Goal: Task Accomplishment & Management: Manage account settings

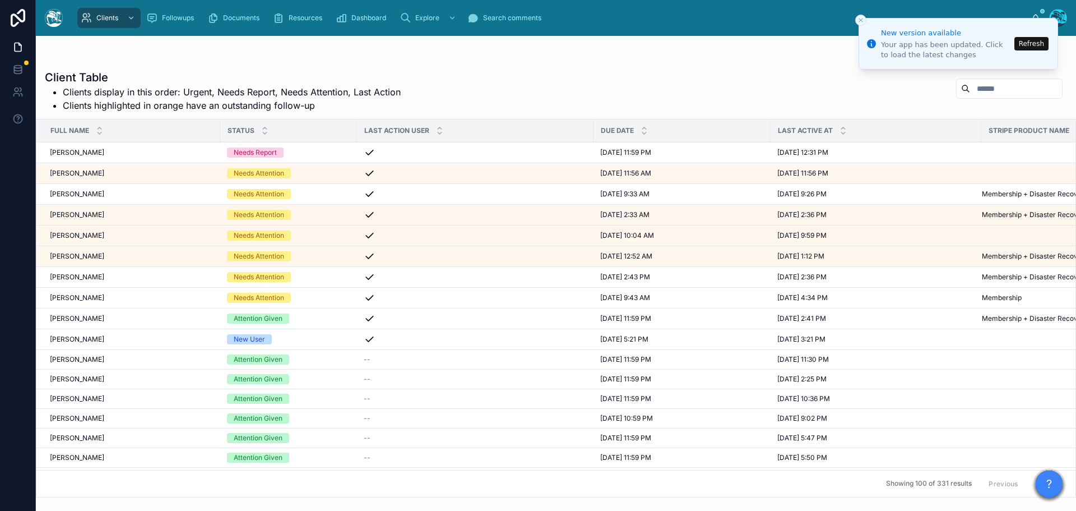
click at [1034, 46] on button "Refresh" at bounding box center [1032, 43] width 34 height 13
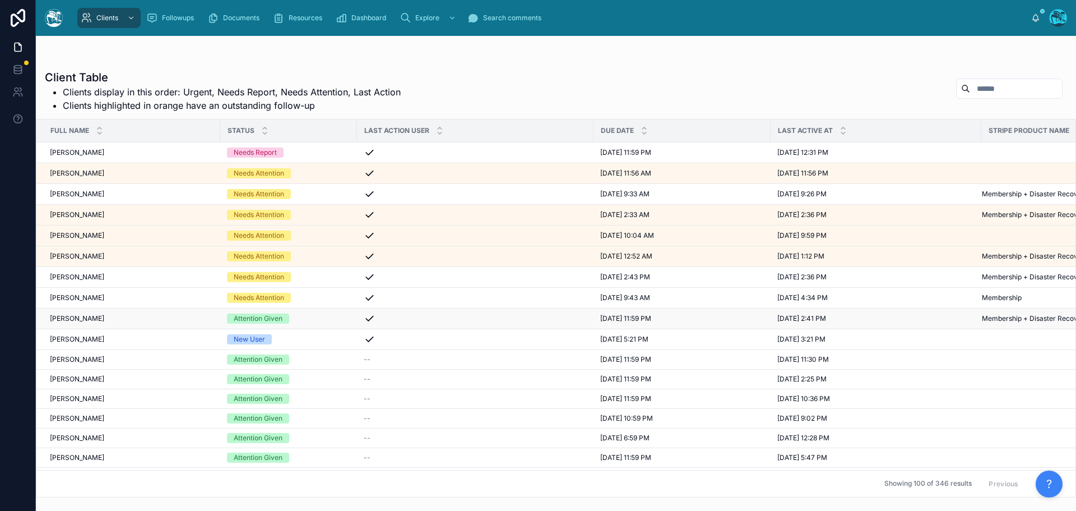
click at [309, 318] on div "Attention Given" at bounding box center [288, 318] width 123 height 10
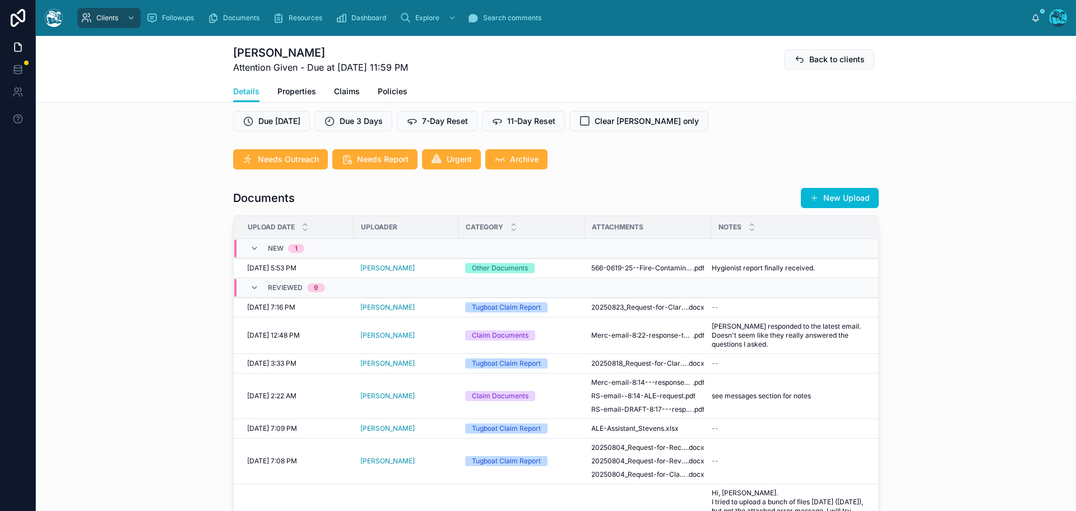
scroll to position [336, 0]
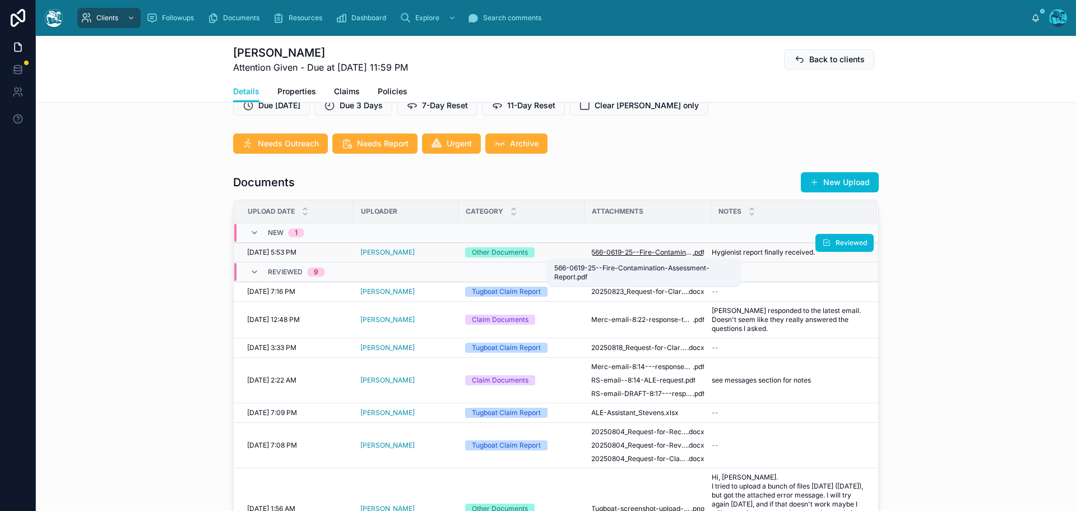
click at [639, 251] on span "566-0619-25--Fire-Contamination-Assessment-Report" at bounding box center [641, 252] width 101 height 9
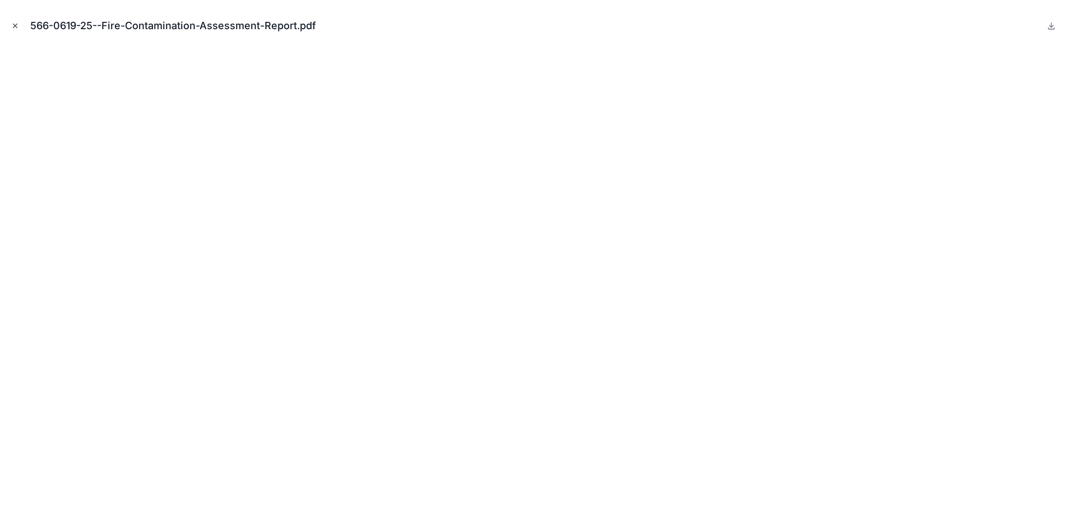
click at [11, 24] on icon "Close modal" at bounding box center [15, 26] width 8 height 8
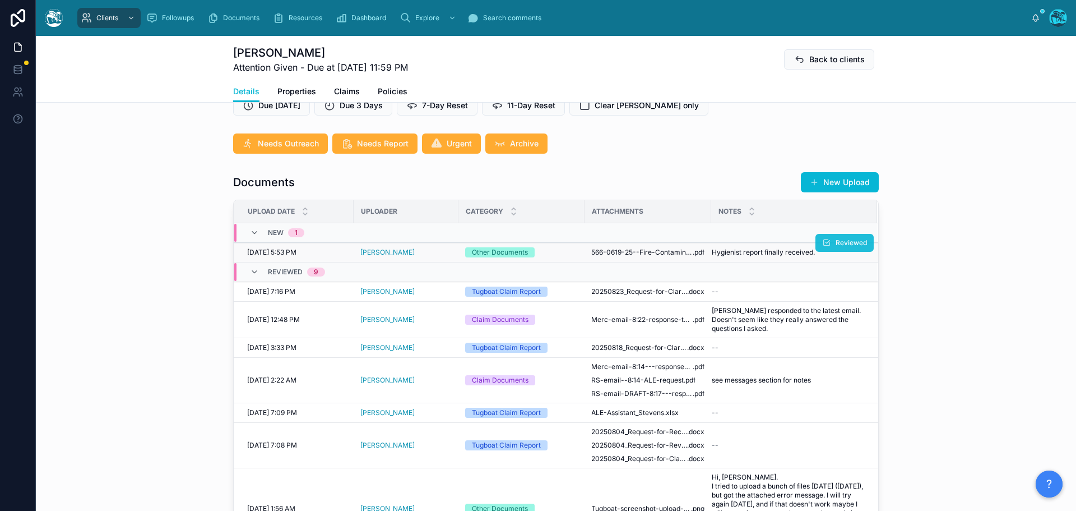
click at [820, 240] on button "Reviewed" at bounding box center [845, 243] width 58 height 18
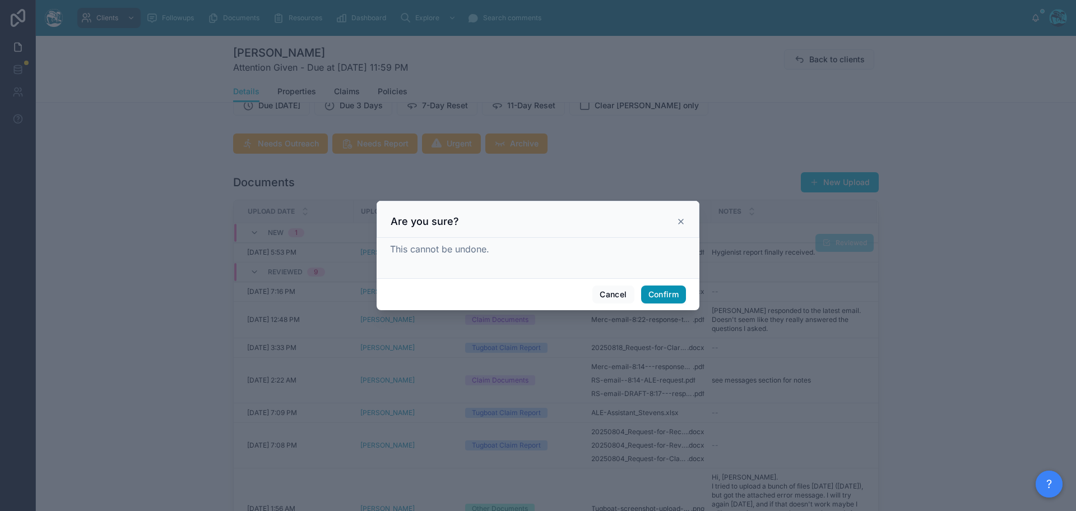
click at [667, 295] on button "Confirm" at bounding box center [663, 294] width 45 height 18
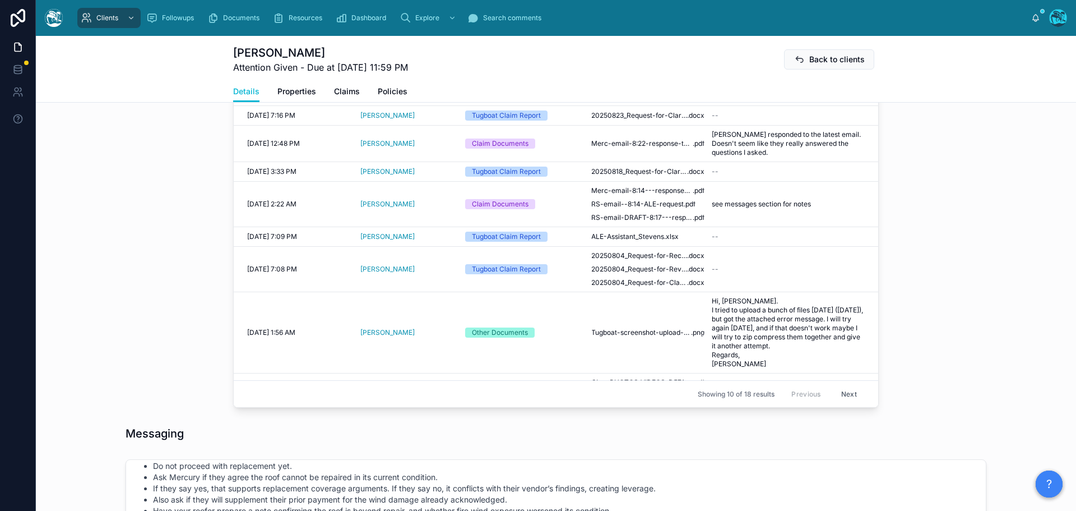
scroll to position [392, 0]
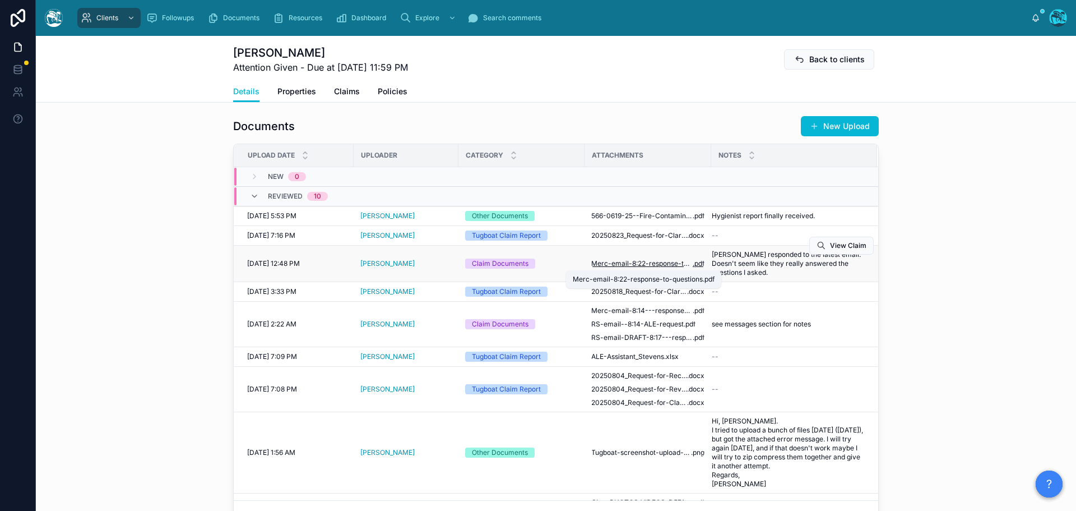
click at [660, 265] on span "Merc-email-8:22-response-to-questions" at bounding box center [641, 263] width 101 height 9
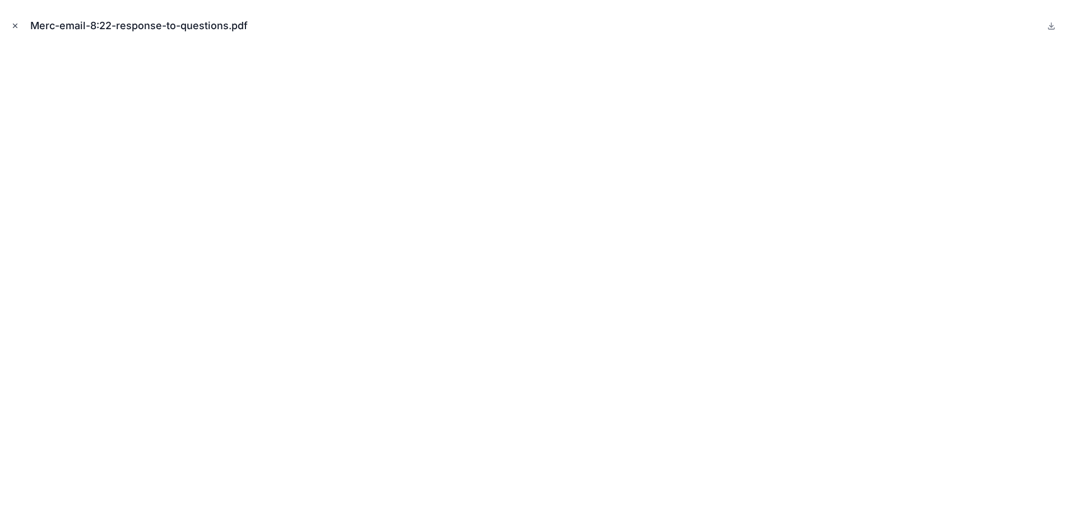
click at [15, 26] on icon "Close modal" at bounding box center [15, 26] width 4 height 4
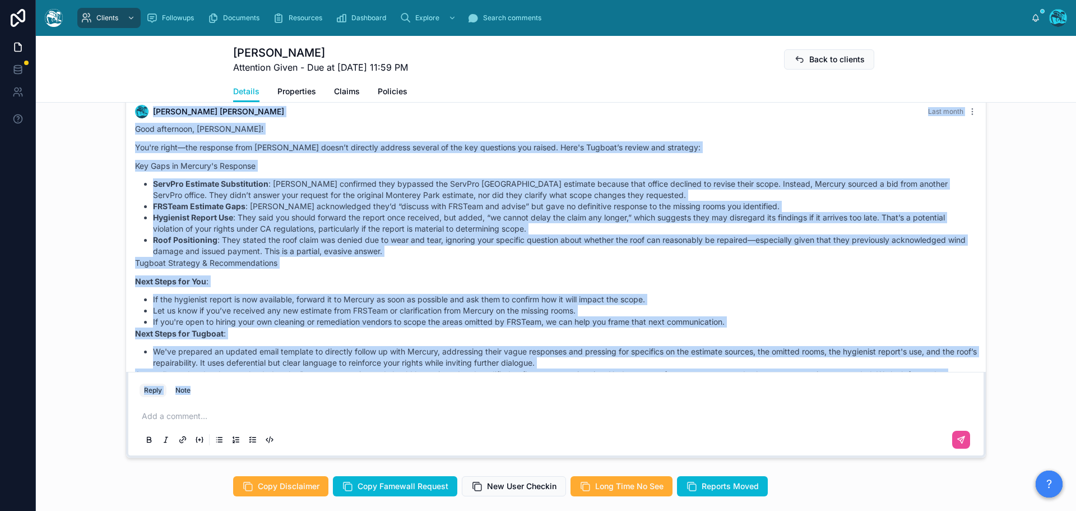
scroll to position [3228, 0]
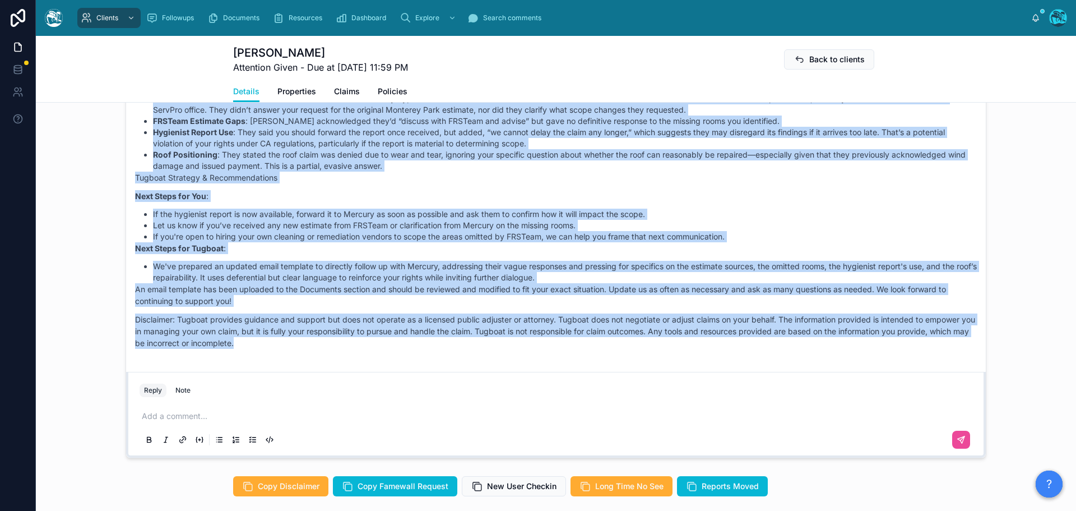
drag, startPoint x: 576, startPoint y: 161, endPoint x: 646, endPoint y: 357, distance: 207.8
copy div "Loremi Dolor Sita conse Adip elitseddo, Ei. Tempori! Utl'et dolor—mag aliquaen …"
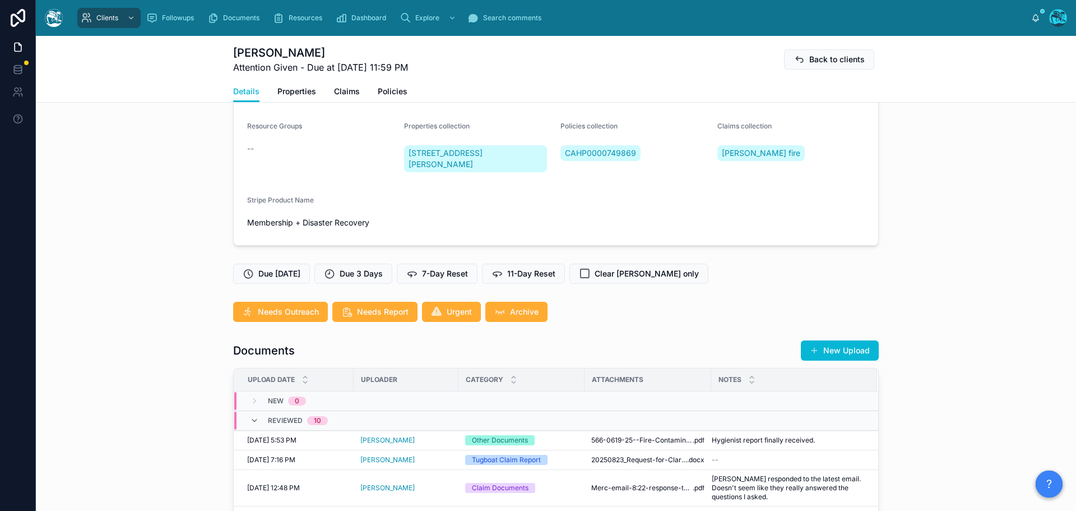
scroll to position [280, 0]
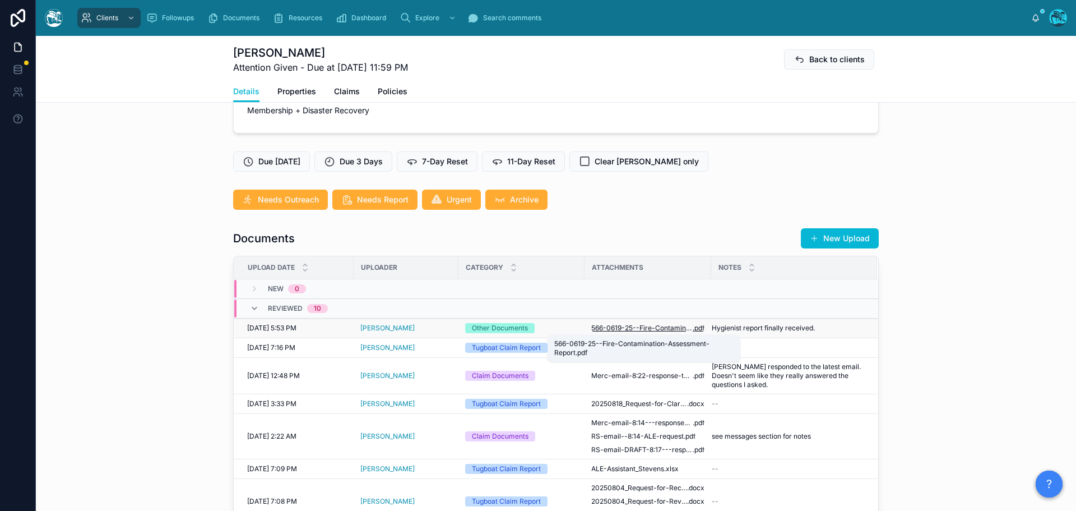
click at [649, 325] on span "566-0619-25--Fire-Contamination-Assessment-Report" at bounding box center [641, 327] width 101 height 9
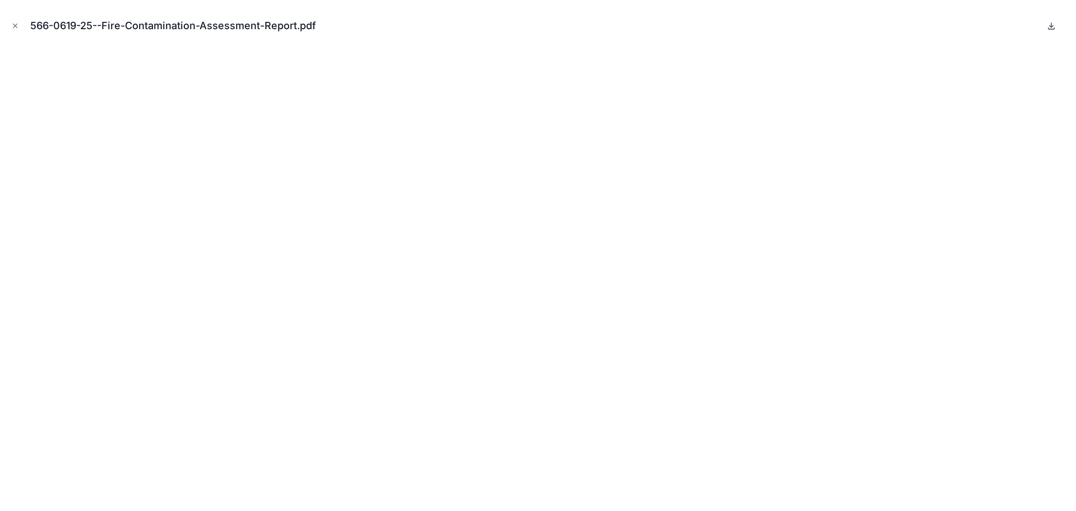
click at [1052, 24] on icon at bounding box center [1051, 25] width 9 height 9
click at [13, 27] on icon "Close modal" at bounding box center [15, 26] width 8 height 8
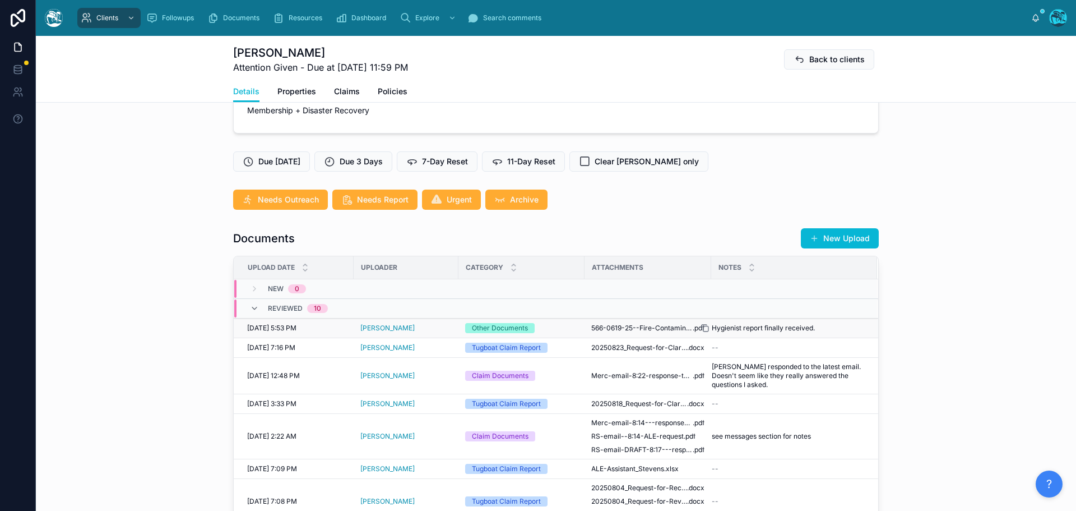
click at [709, 328] on div at bounding box center [710, 327] width 18 height 9
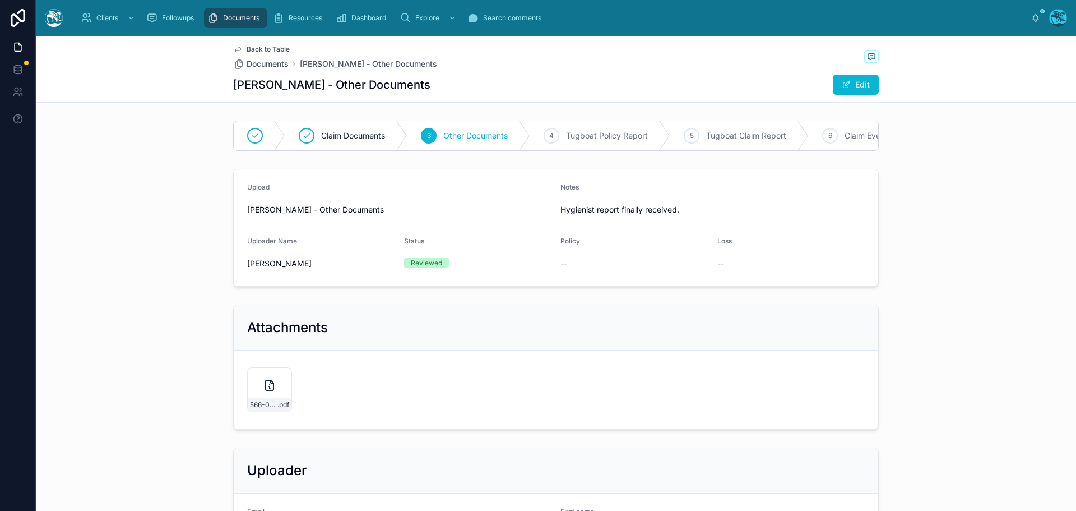
drag, startPoint x: 679, startPoint y: 219, endPoint x: 543, endPoint y: 221, distance: 136.2
click at [543, 221] on form "Upload [PERSON_NAME] - Other Documents Notes Hygienist report finally received.…" at bounding box center [556, 227] width 645 height 117
copy form "Notes Hygienist report finally received."
click at [253, 47] on span "Back to Table" at bounding box center [268, 49] width 43 height 9
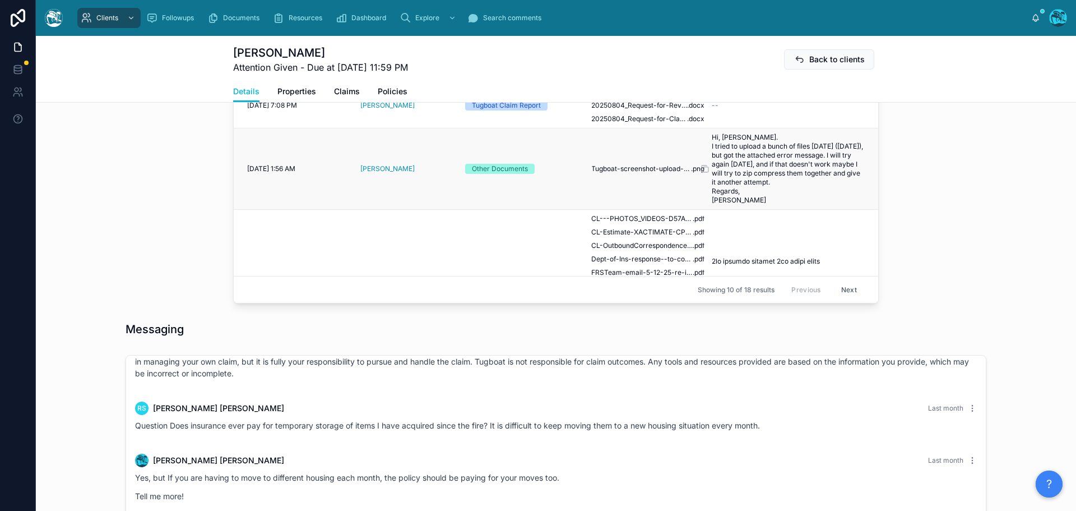
scroll to position [56, 0]
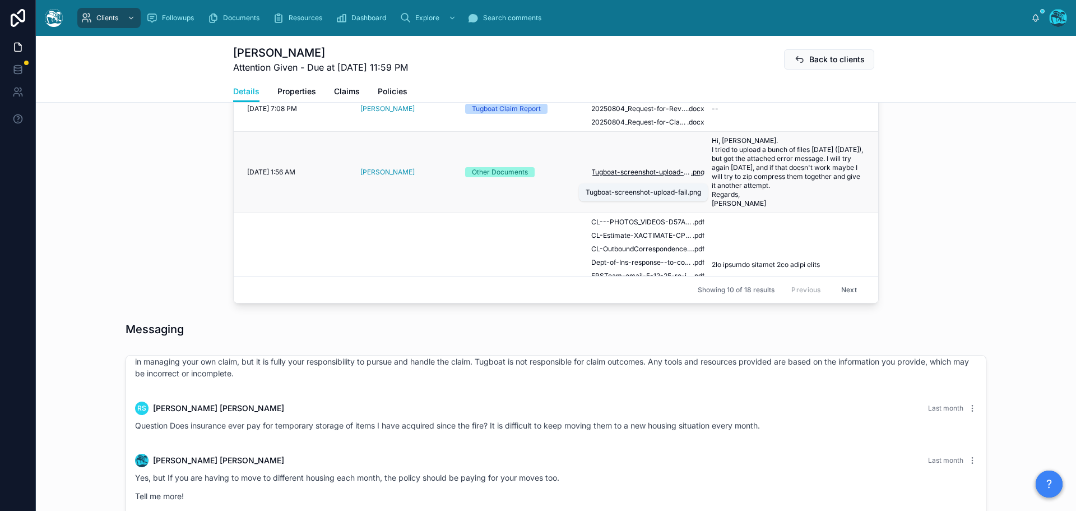
click at [623, 177] on span "Tugboat-screenshot-upload-fail" at bounding box center [641, 172] width 100 height 9
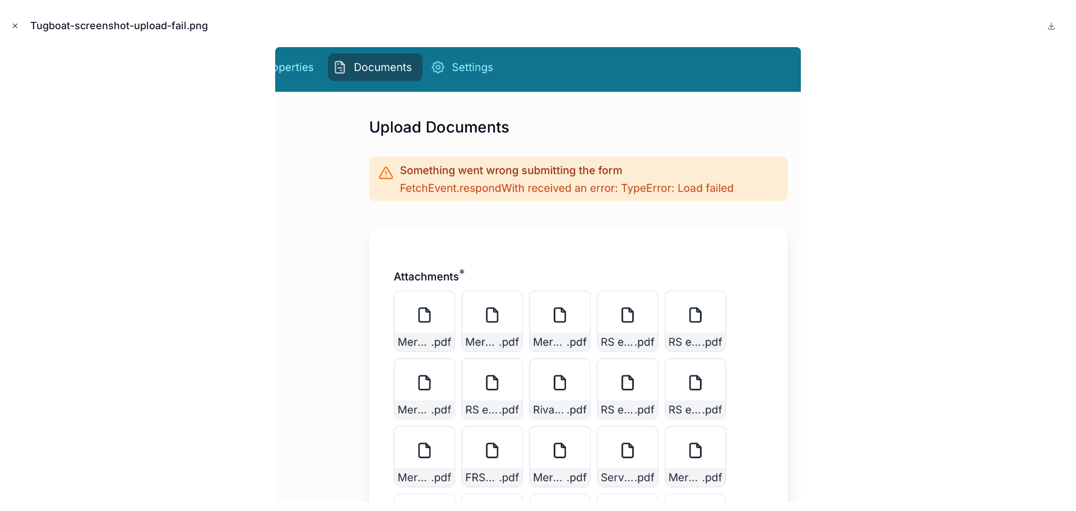
click at [15, 24] on icon "Close modal" at bounding box center [15, 26] width 8 height 8
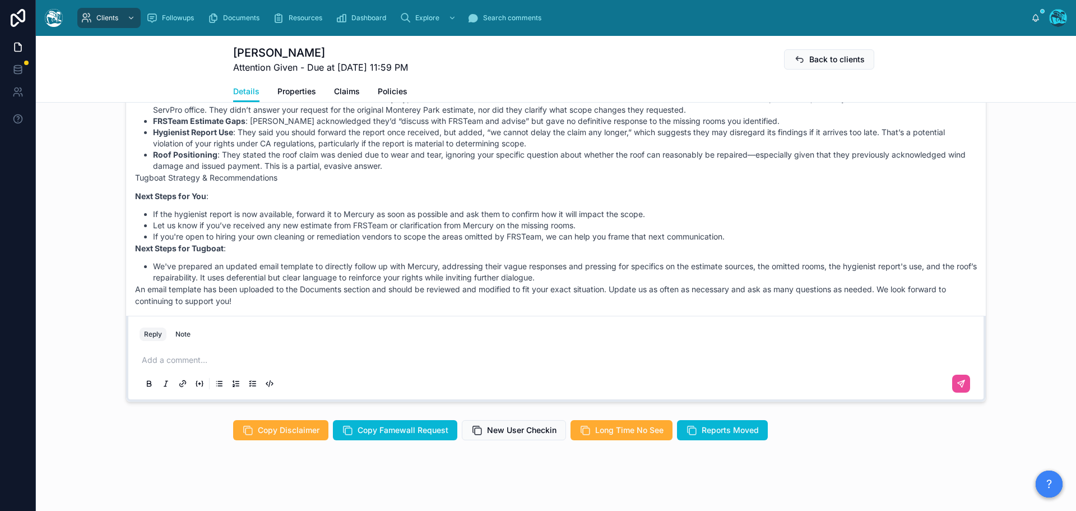
scroll to position [3228, 0]
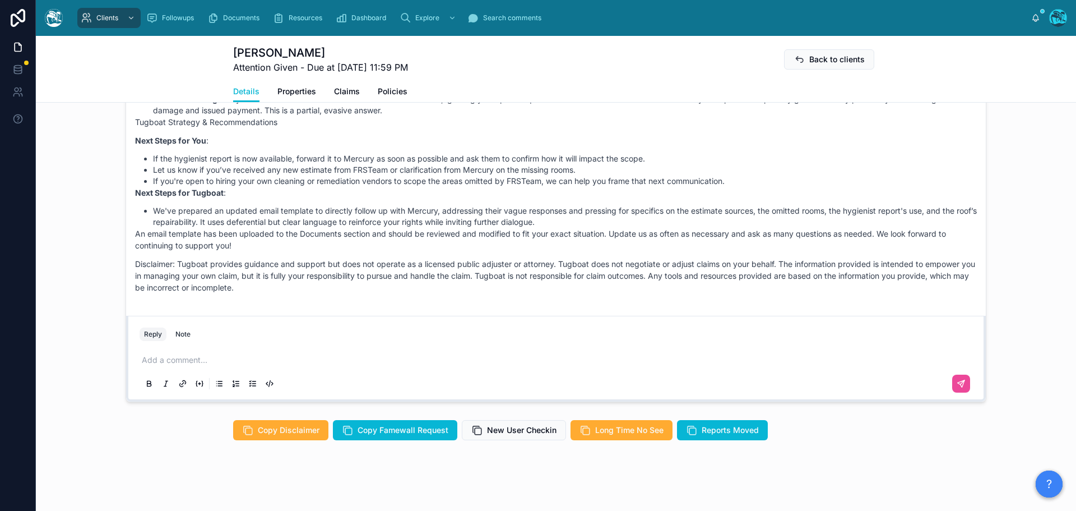
click at [178, 362] on p at bounding box center [558, 359] width 833 height 11
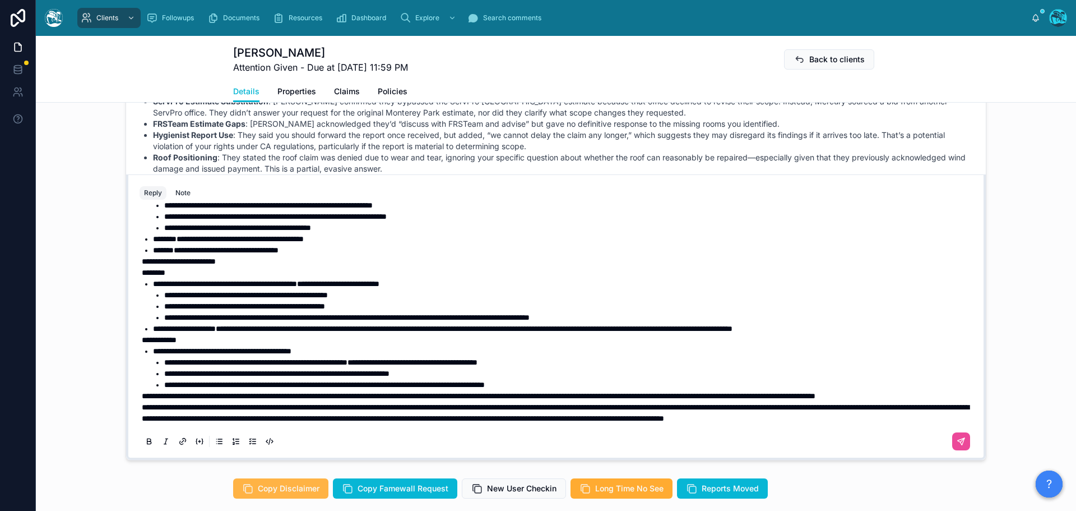
scroll to position [959, 0]
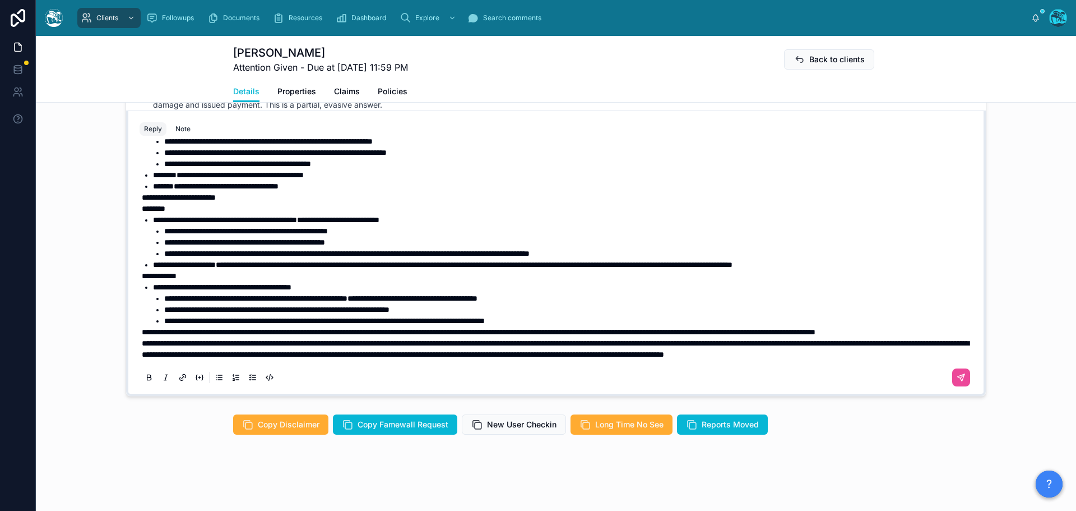
click at [242, 326] on p "**********" at bounding box center [558, 331] width 833 height 11
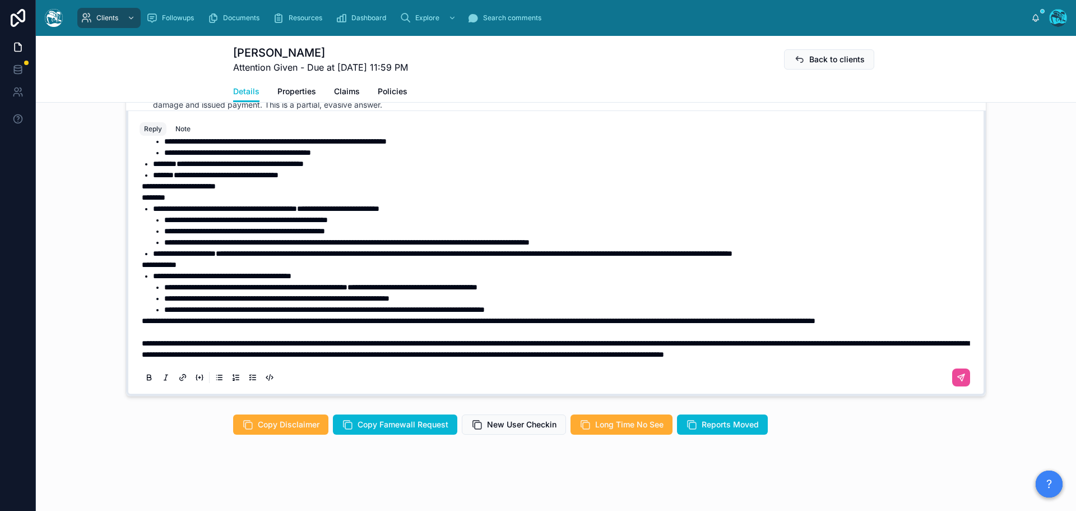
click at [142, 317] on span "**********" at bounding box center [479, 321] width 674 height 8
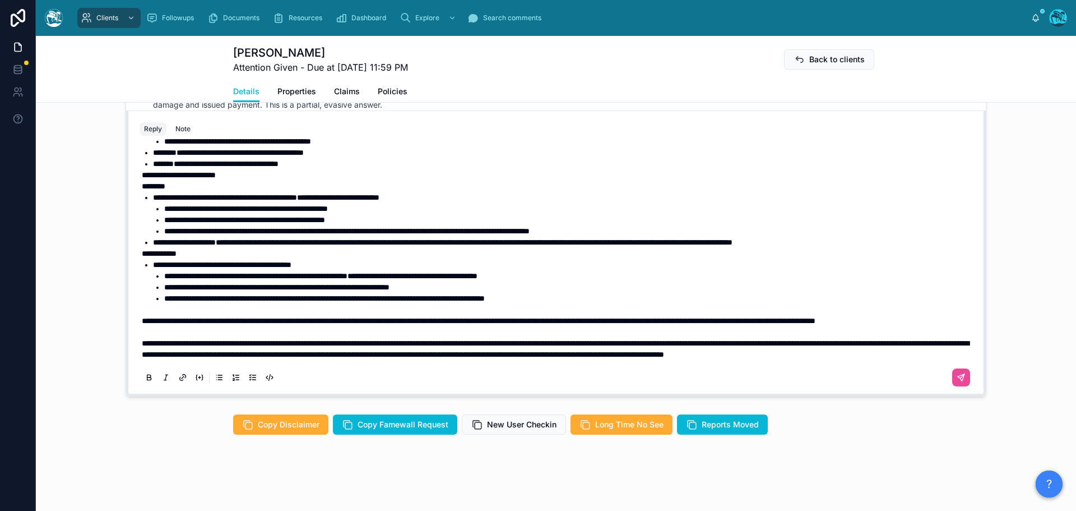
scroll to position [70, 0]
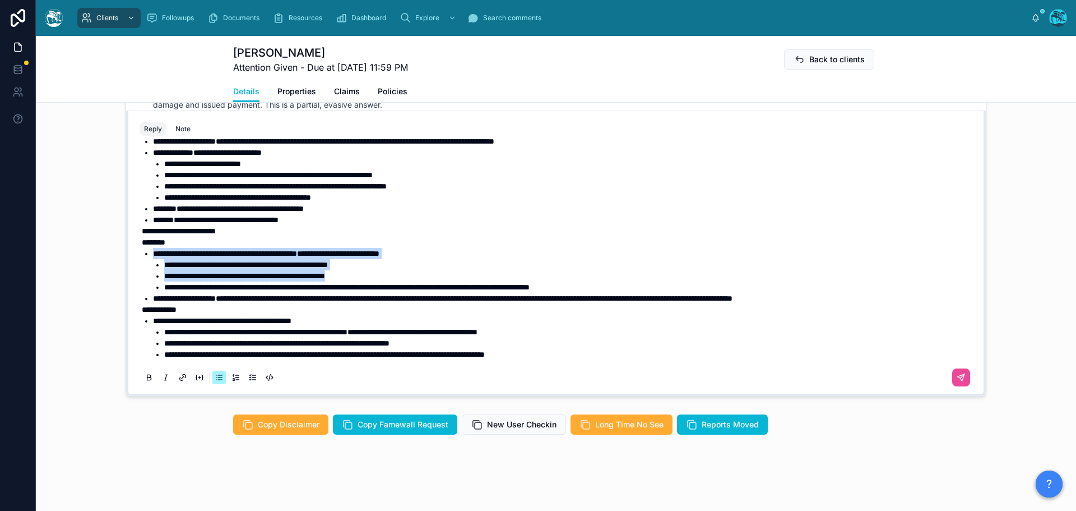
drag, startPoint x: 376, startPoint y: 276, endPoint x: 136, endPoint y: 253, distance: 241.0
click at [140, 253] on div "**********" at bounding box center [556, 259] width 833 height 372
click at [198, 279] on span "**********" at bounding box center [244, 276] width 161 height 8
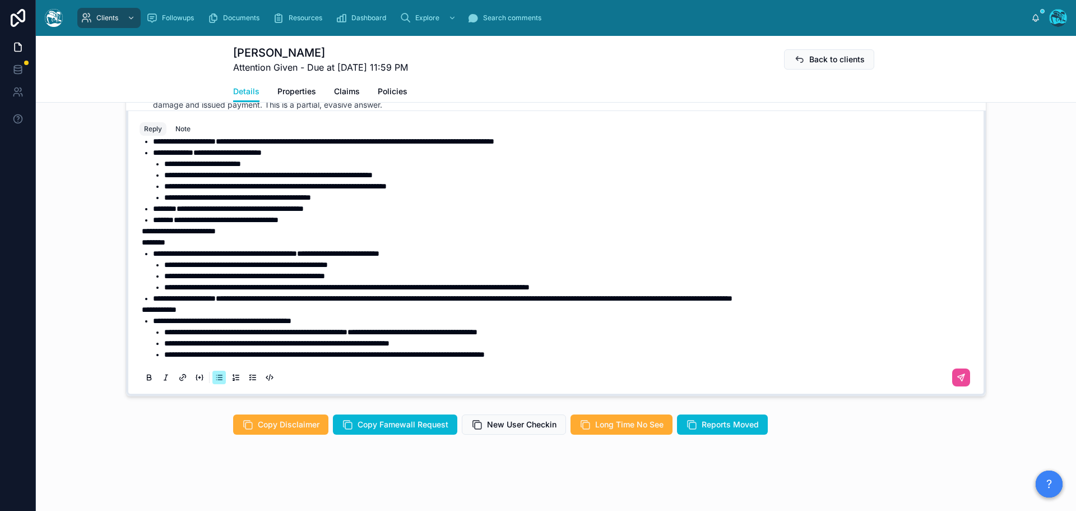
scroll to position [126, 0]
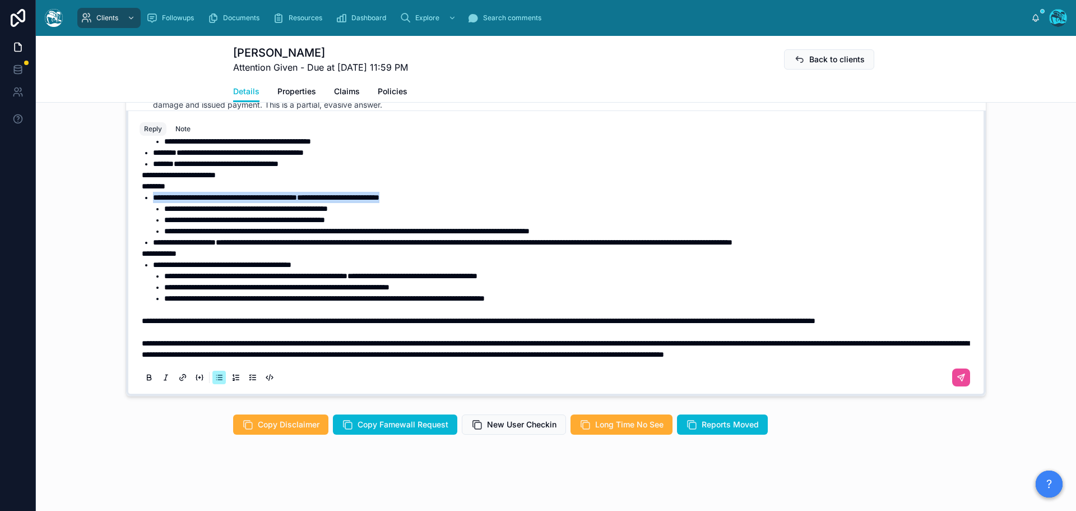
drag, startPoint x: 465, startPoint y: 197, endPoint x: 207, endPoint y: 189, distance: 258.5
click at [207, 189] on div "**********" at bounding box center [558, 192] width 833 height 336
click at [145, 377] on icon at bounding box center [149, 377] width 9 height 9
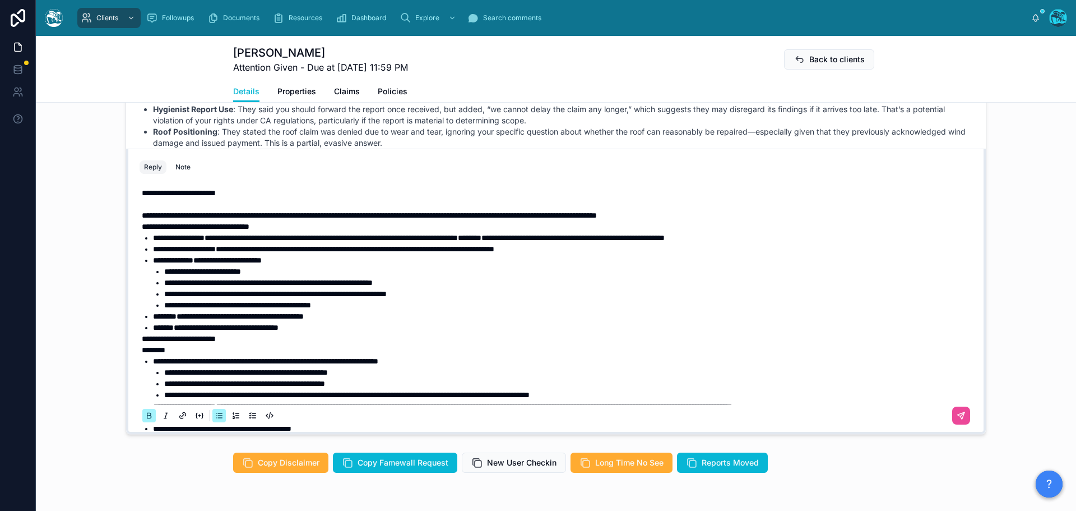
scroll to position [902, 0]
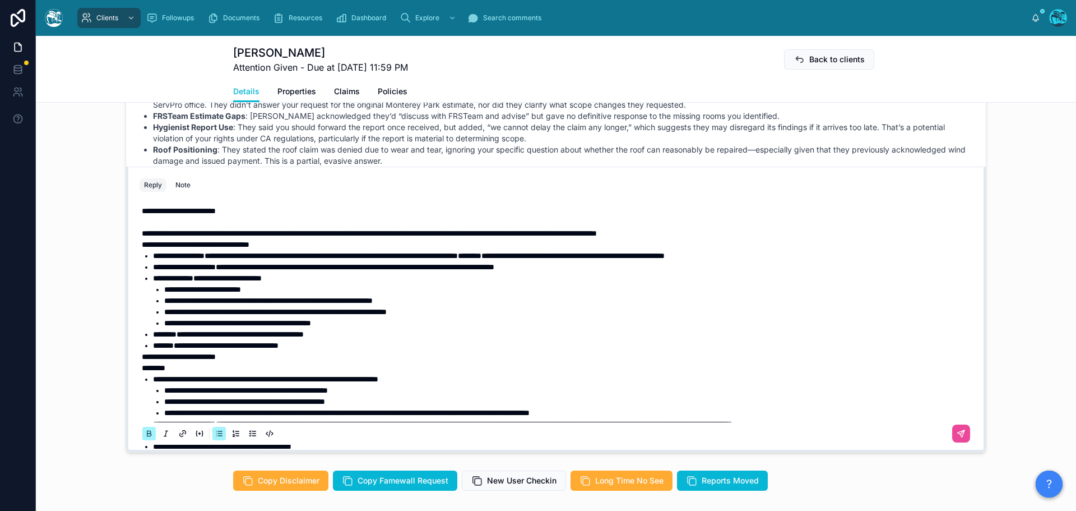
click at [414, 127] on li "Hygienist Report Use : They said you should forward the report once received, b…" at bounding box center [565, 133] width 824 height 22
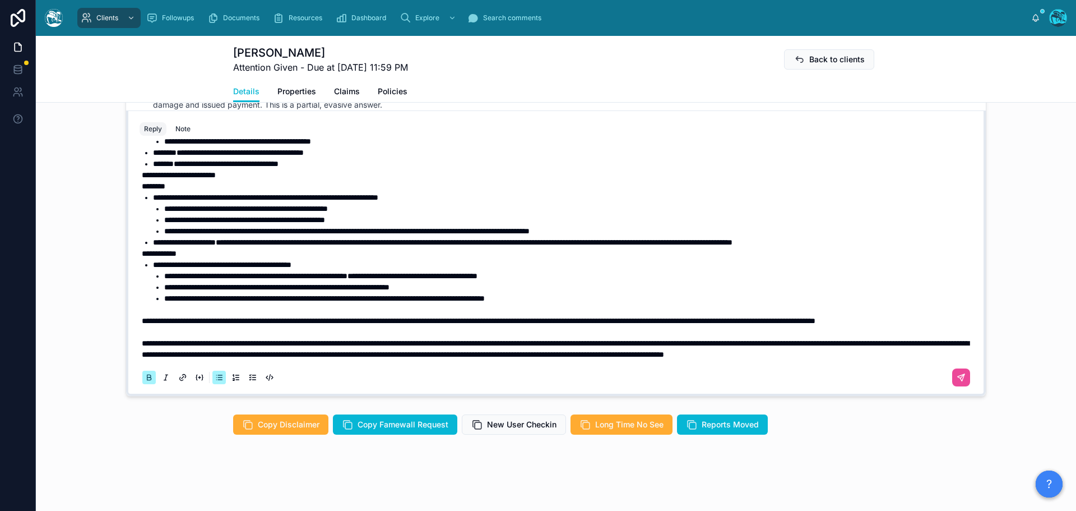
scroll to position [148, 0]
click at [615, 317] on span "**********" at bounding box center [479, 321] width 674 height 8
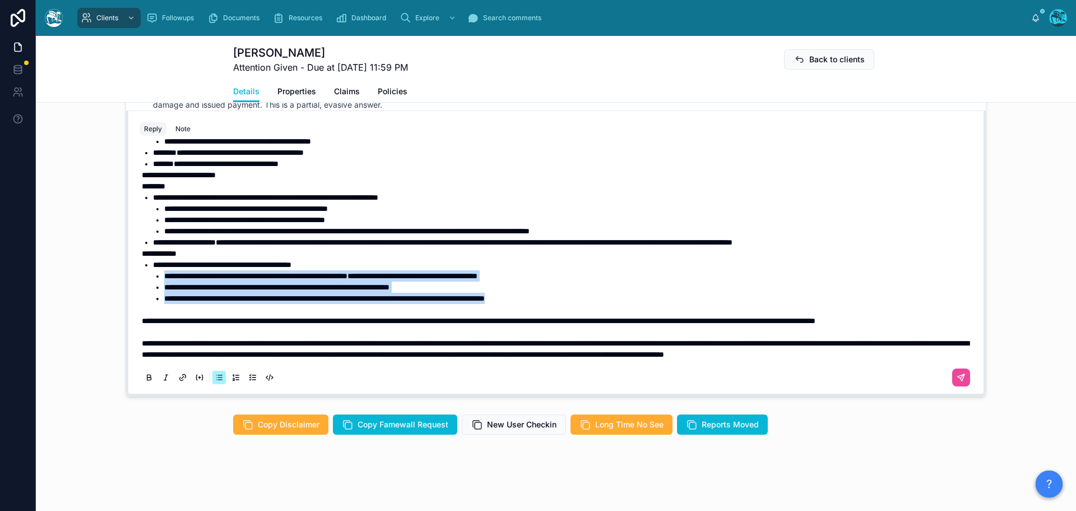
drag, startPoint x: 596, startPoint y: 276, endPoint x: 140, endPoint y: 251, distance: 456.4
click at [142, 259] on ul "**********" at bounding box center [558, 281] width 833 height 45
click at [146, 379] on icon at bounding box center [149, 377] width 9 height 9
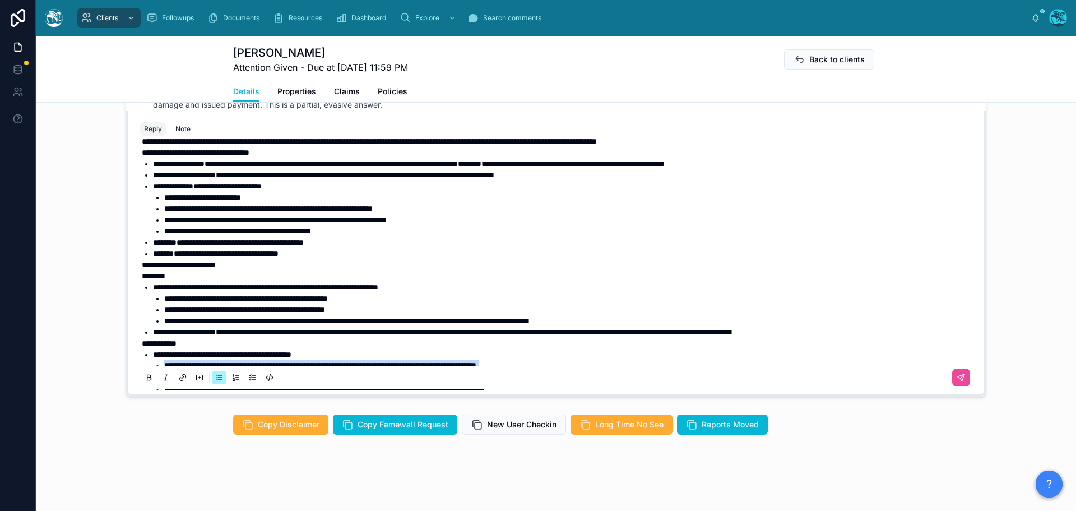
scroll to position [0, 0]
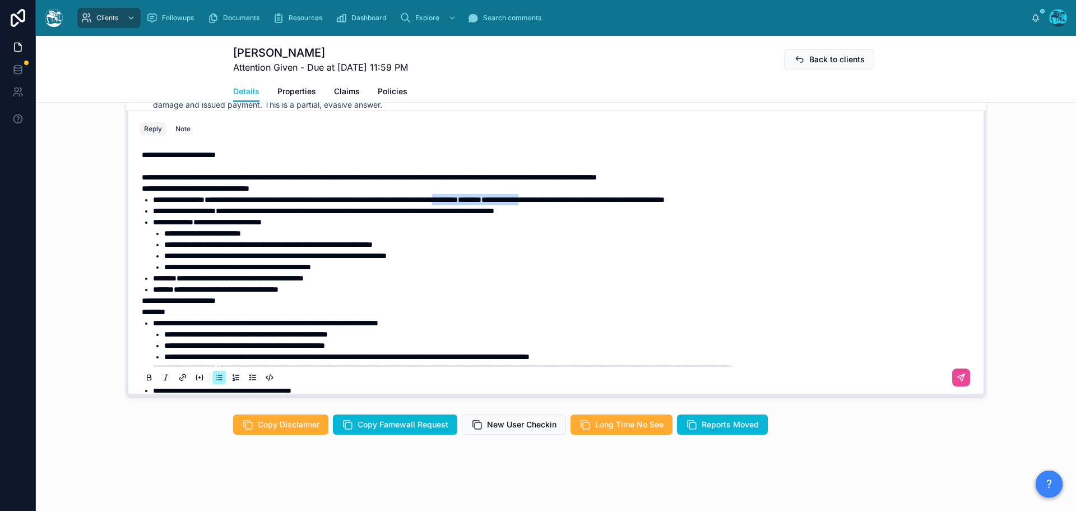
drag, startPoint x: 645, startPoint y: 198, endPoint x: 534, endPoint y: 203, distance: 111.1
click at [534, 203] on li "**********" at bounding box center [564, 199] width 822 height 11
click at [147, 377] on icon at bounding box center [148, 376] width 3 height 3
click at [459, 207] on span "**********" at bounding box center [355, 211] width 279 height 8
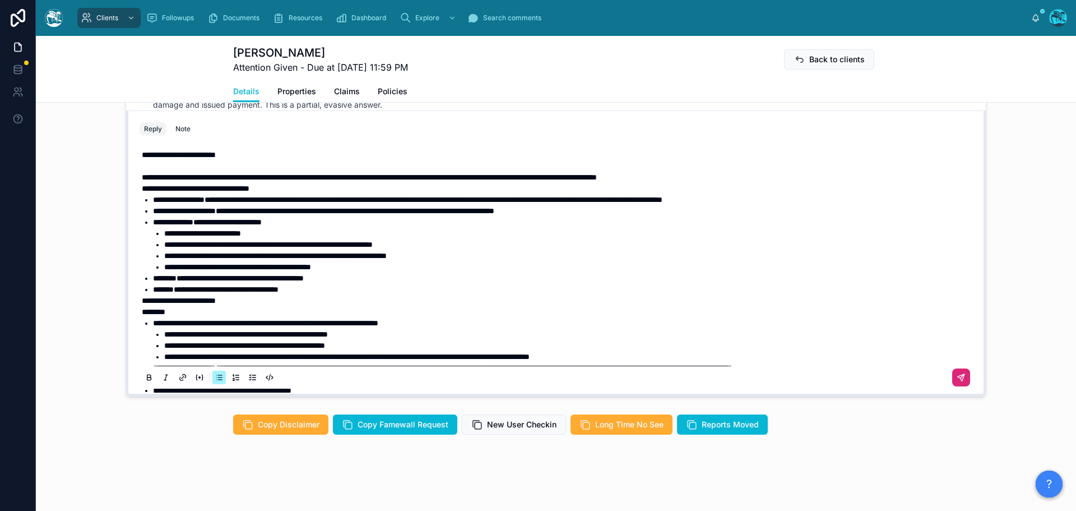
click at [957, 377] on icon at bounding box center [961, 377] width 9 height 9
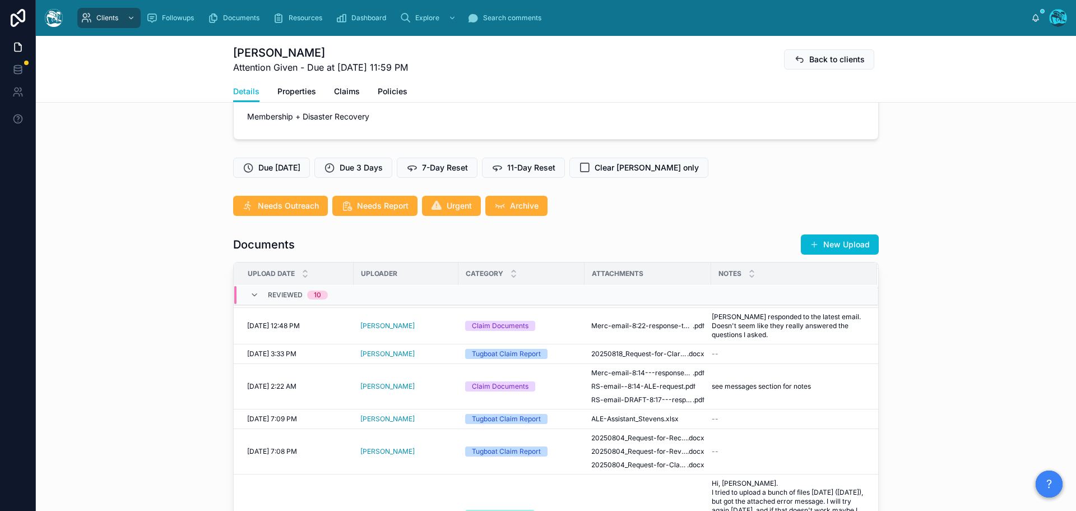
scroll to position [263, 0]
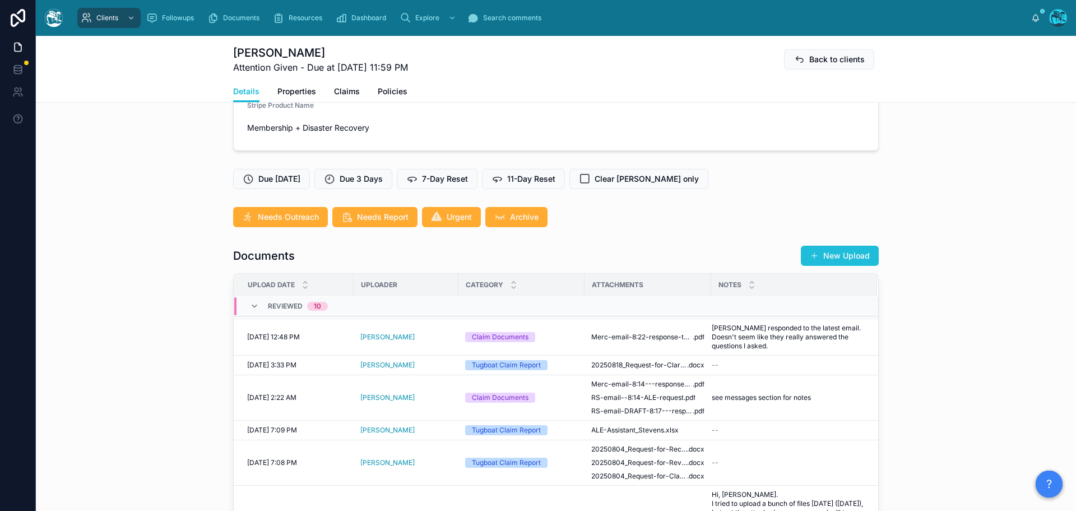
click at [853, 258] on button "New Upload" at bounding box center [840, 256] width 78 height 20
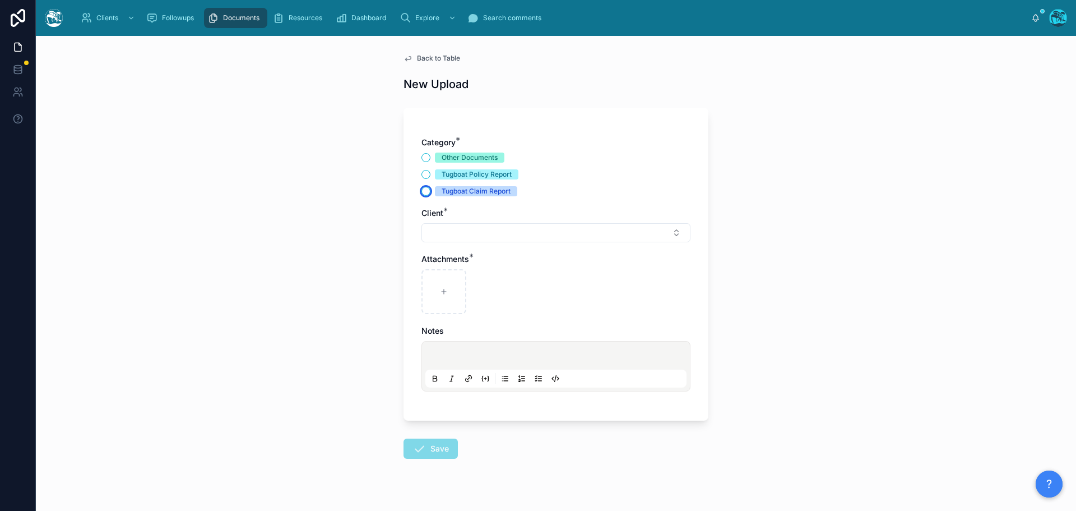
click at [425, 193] on button "Tugboat Claim Report" at bounding box center [426, 191] width 9 height 9
click at [441, 237] on button "Select Button" at bounding box center [556, 232] width 269 height 19
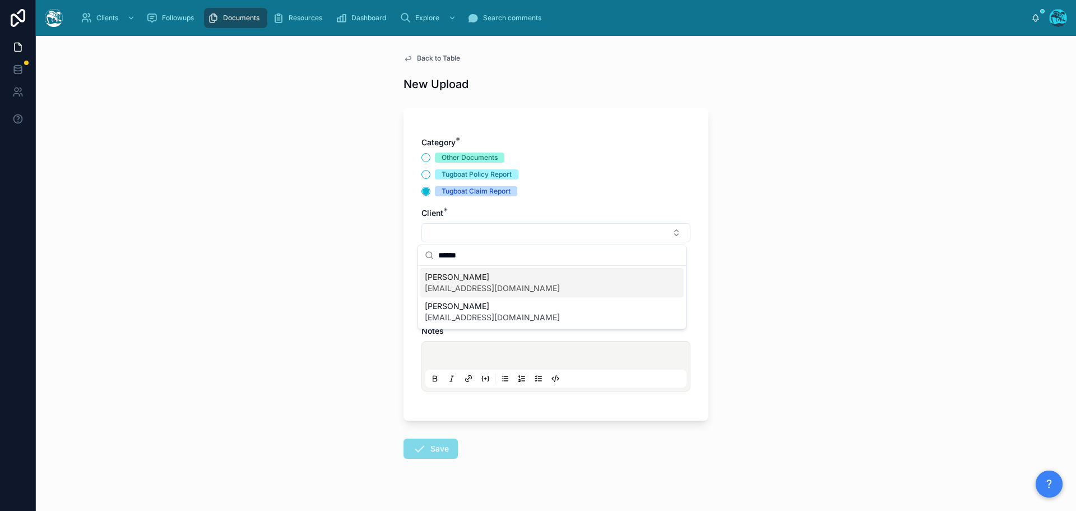
drag, startPoint x: 472, startPoint y: 253, endPoint x: 429, endPoint y: 258, distance: 43.4
click at [429, 258] on div "******" at bounding box center [552, 255] width 268 height 21
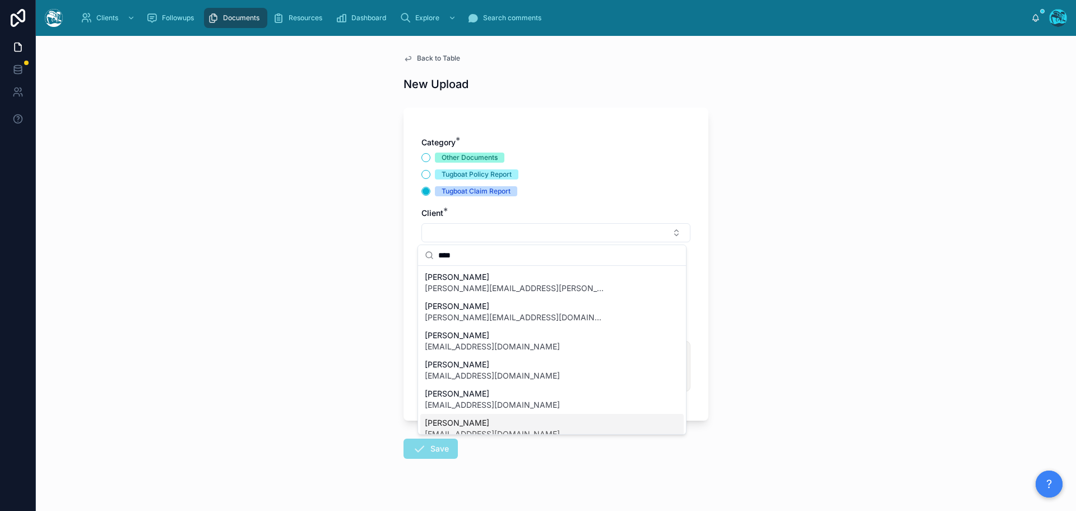
type input "****"
click at [465, 423] on span "[PERSON_NAME]" at bounding box center [492, 422] width 135 height 11
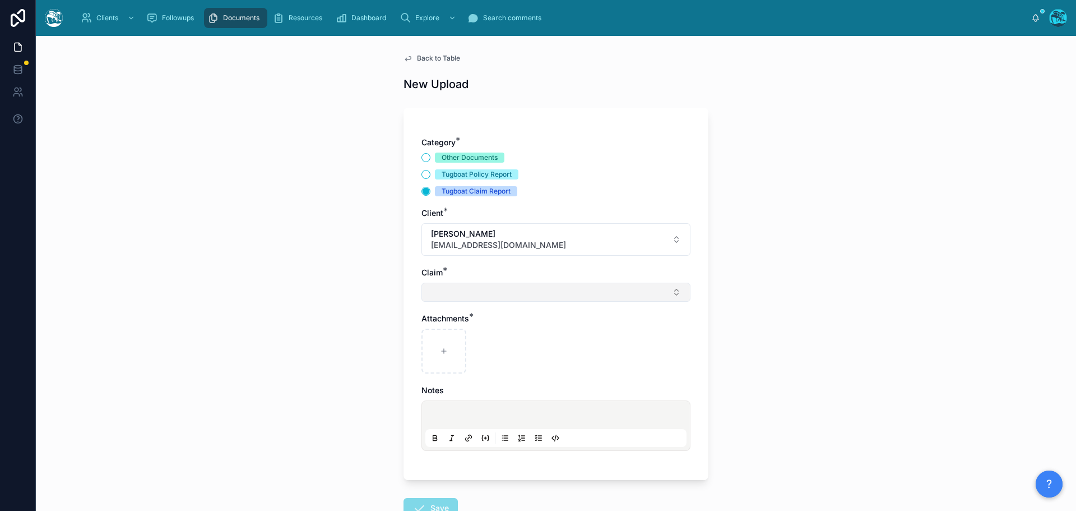
click at [448, 291] on button "Select Button" at bounding box center [556, 292] width 269 height 19
click at [447, 334] on span "[PERSON_NAME] fire" at bounding box center [464, 336] width 78 height 11
click at [442, 351] on icon at bounding box center [444, 353] width 8 height 8
type input "**********"
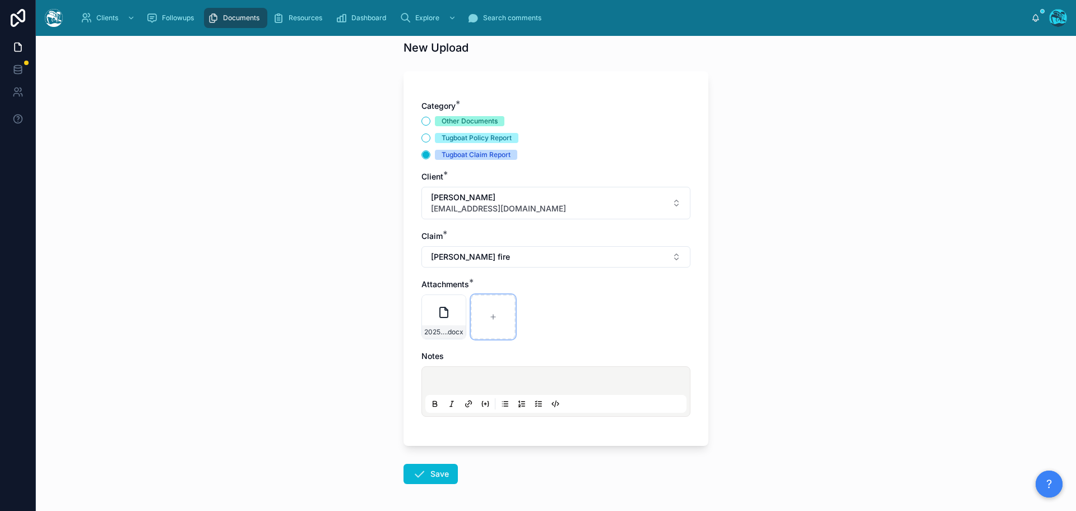
scroll to position [81, 0]
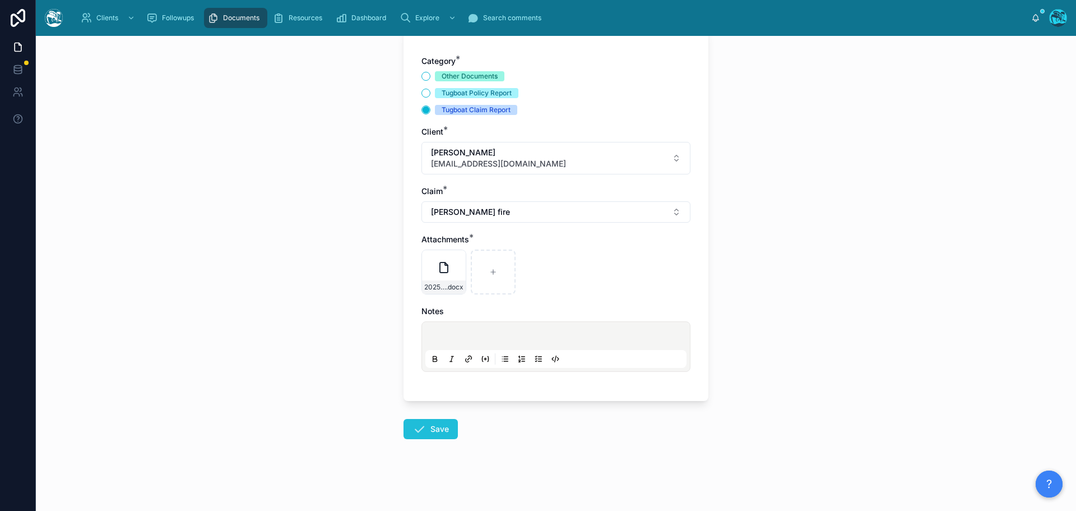
click at [415, 432] on icon at bounding box center [419, 428] width 13 height 13
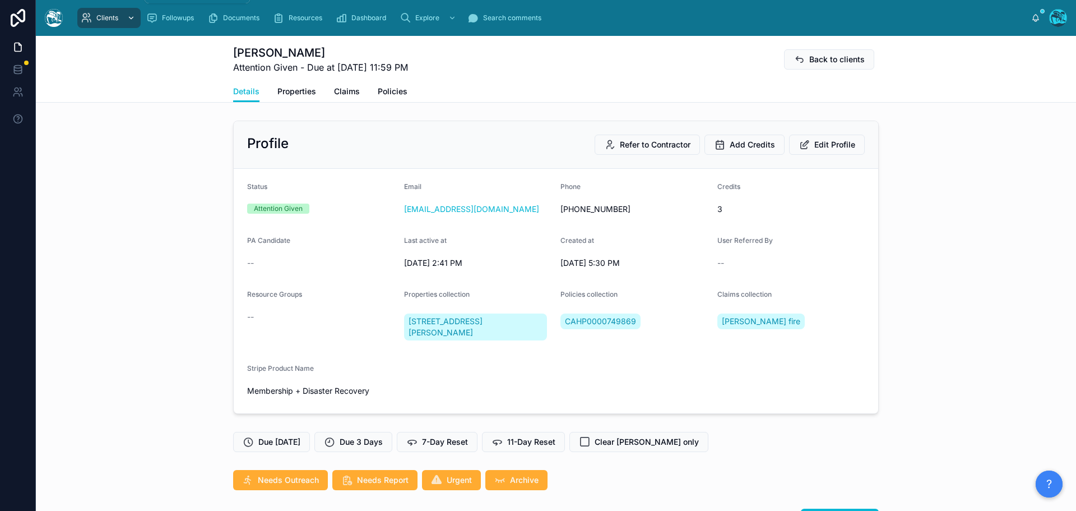
click at [109, 21] on span "Clients" at bounding box center [107, 17] width 22 height 9
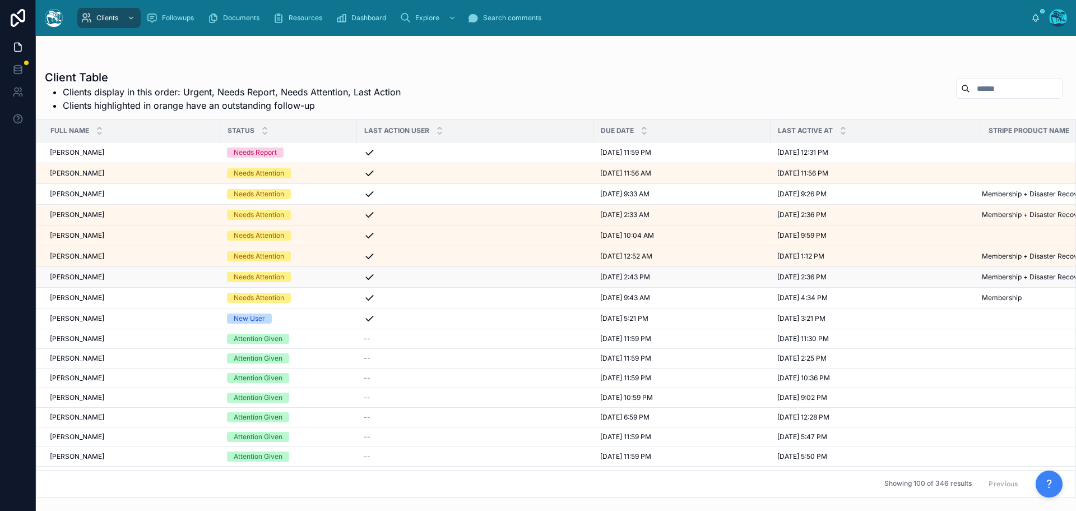
click at [328, 275] on div "Needs Attention" at bounding box center [288, 277] width 123 height 10
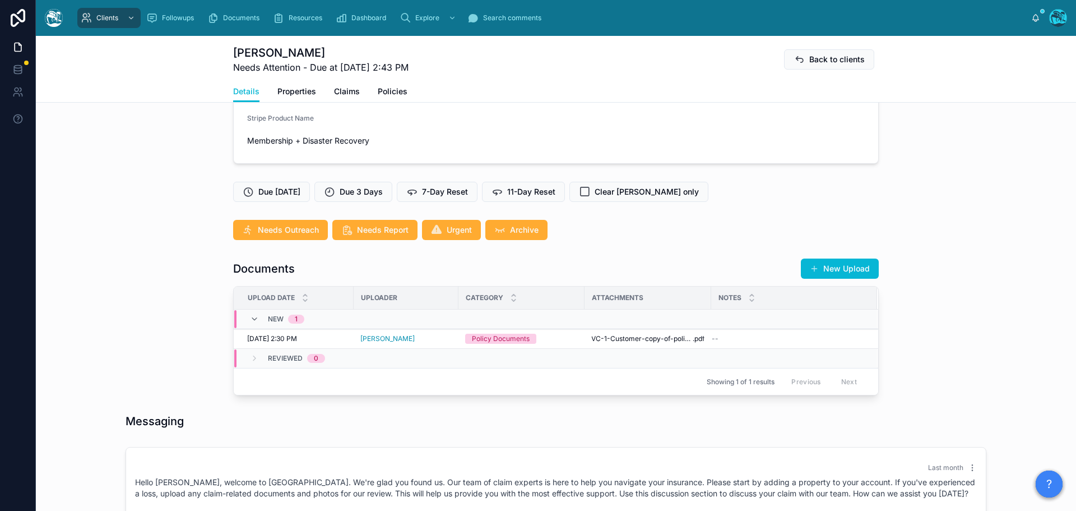
scroll to position [235, 0]
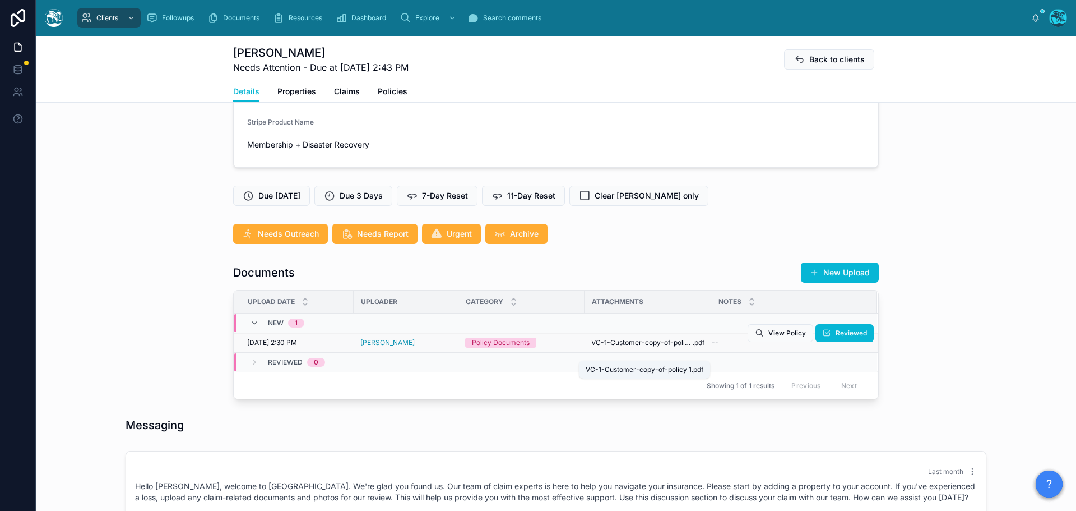
click at [650, 347] on span "VC-1-Customer-copy-of-policy_1" at bounding box center [641, 342] width 101 height 9
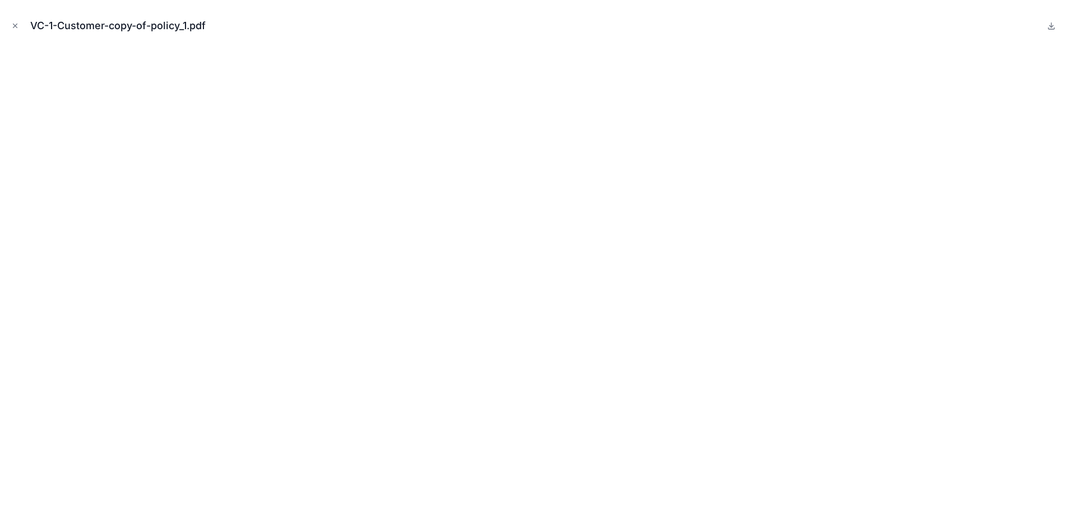
drag, startPoint x: 13, startPoint y: 24, endPoint x: 24, endPoint y: 30, distance: 12.8
click at [13, 24] on icon "Close modal" at bounding box center [15, 26] width 8 height 8
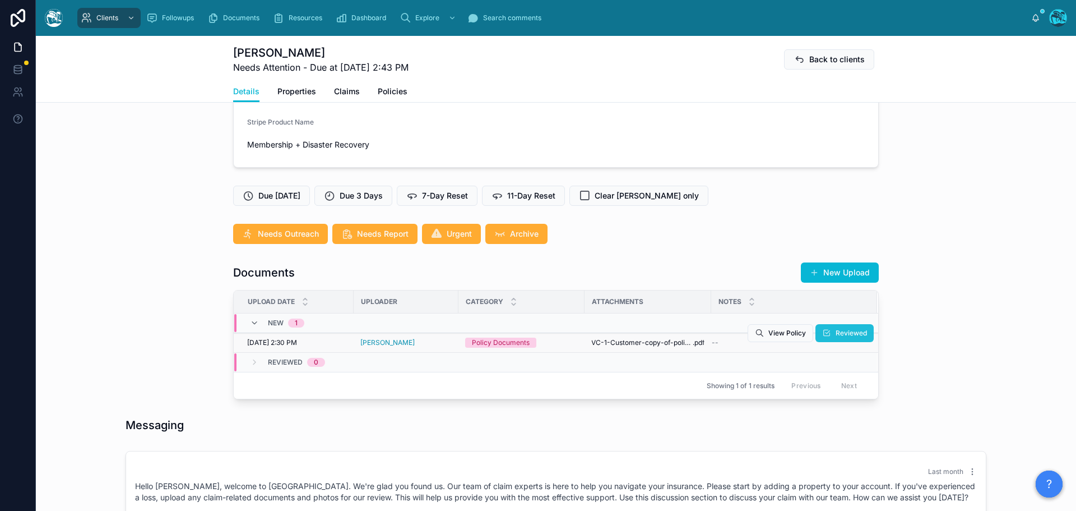
click at [836, 337] on span "Reviewed" at bounding box center [851, 332] width 31 height 9
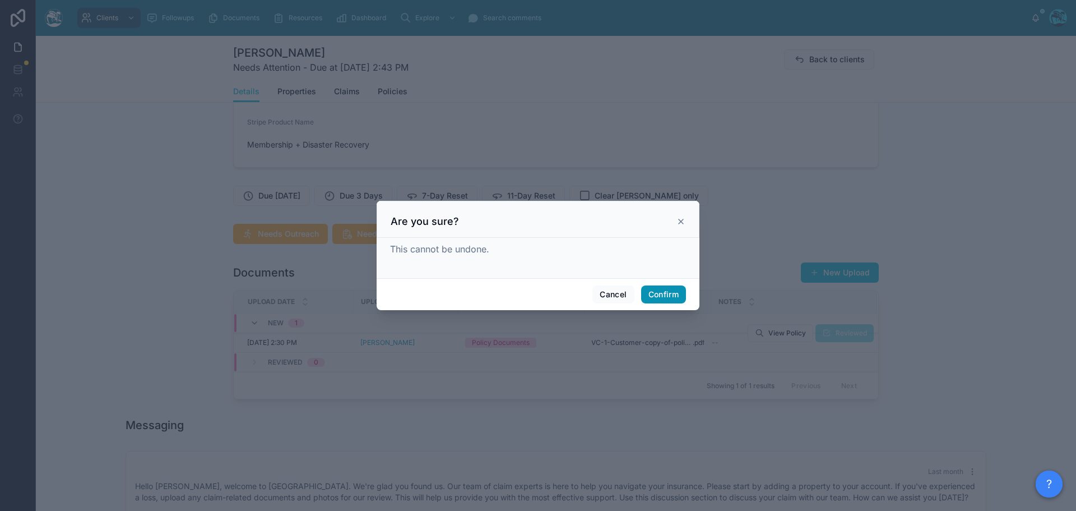
click at [659, 301] on button "Confirm" at bounding box center [663, 294] width 45 height 18
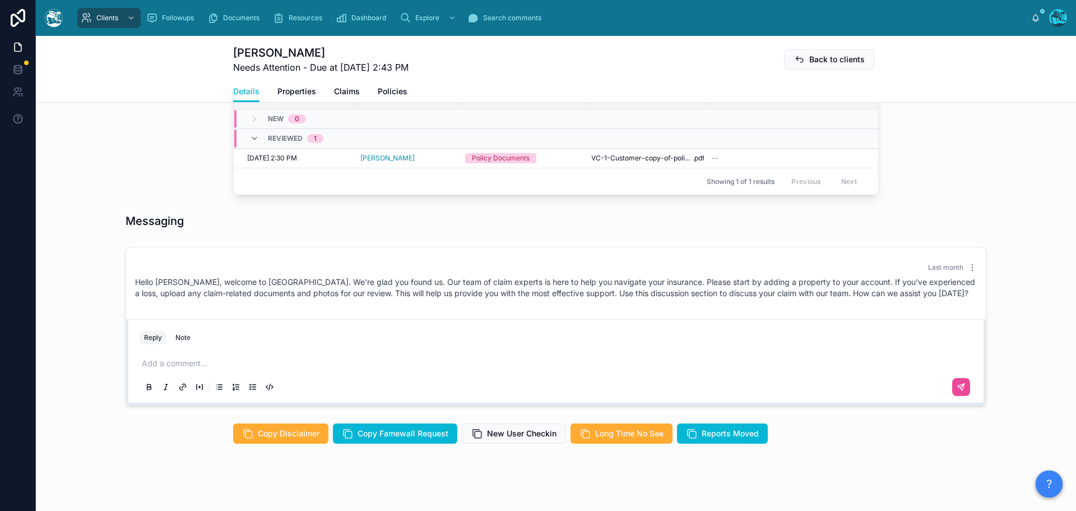
scroll to position [459, 0]
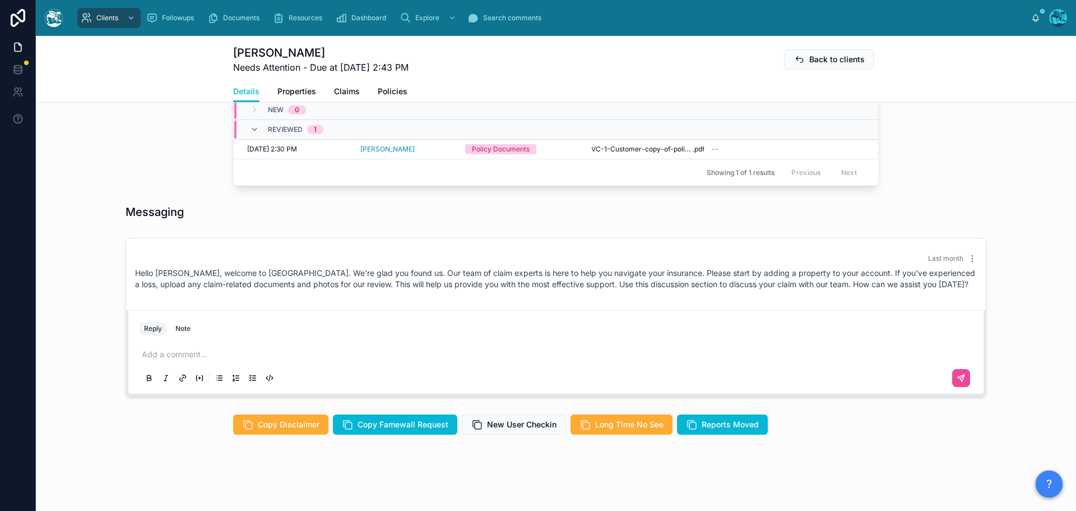
click at [168, 354] on p at bounding box center [558, 354] width 833 height 11
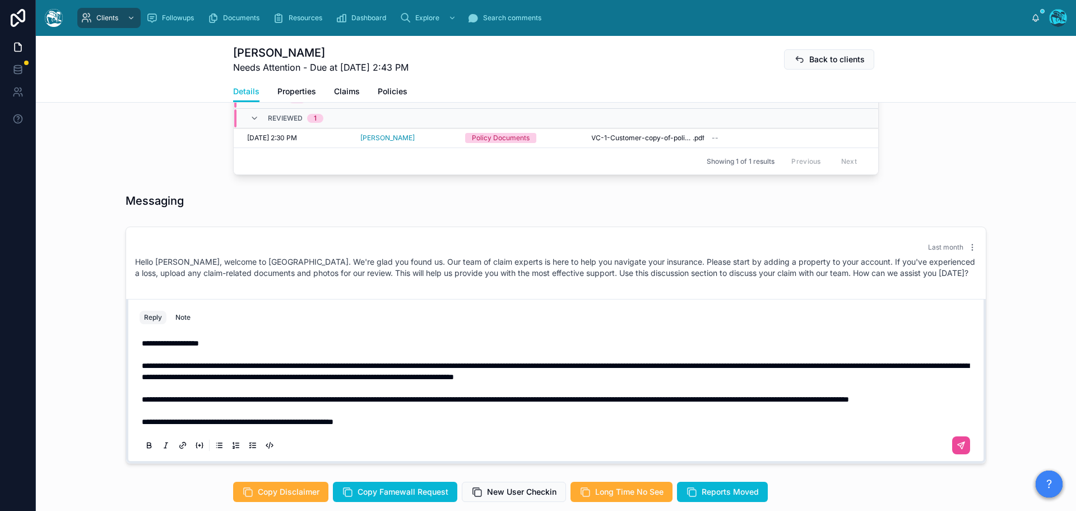
click at [300, 425] on span "**********" at bounding box center [238, 422] width 192 height 8
click at [957, 450] on icon at bounding box center [961, 445] width 9 height 9
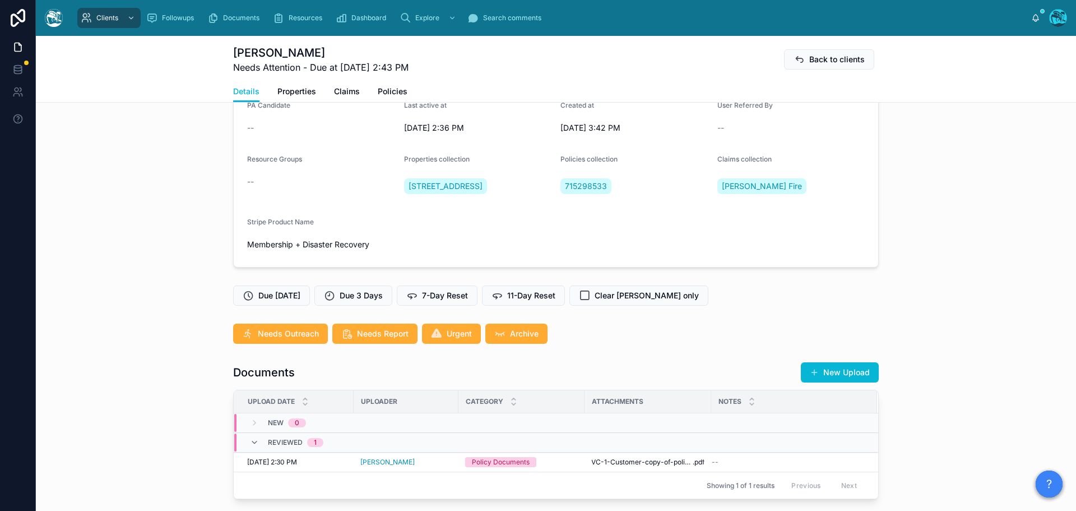
scroll to position [0, 0]
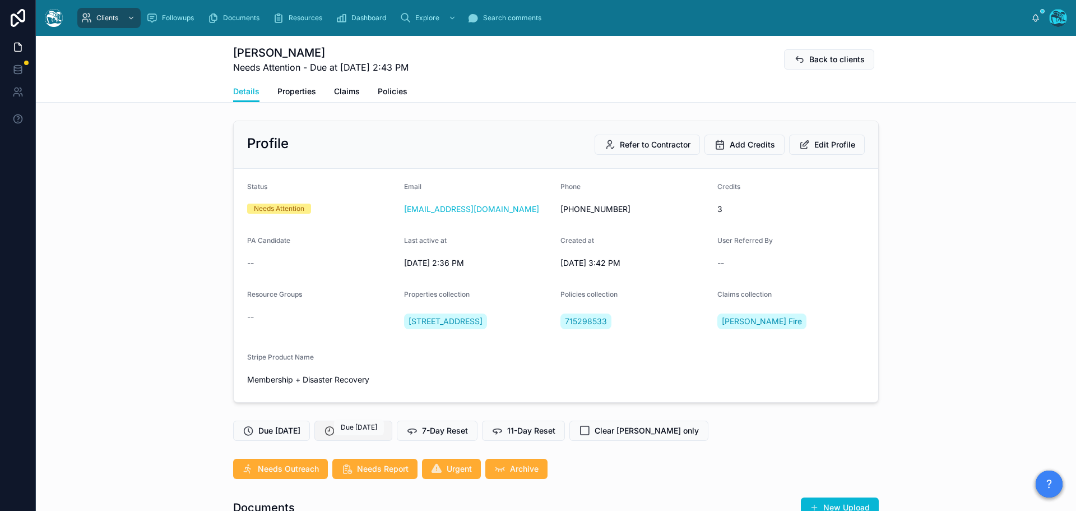
click at [376, 436] on span "Due 3 Days" at bounding box center [361, 430] width 43 height 11
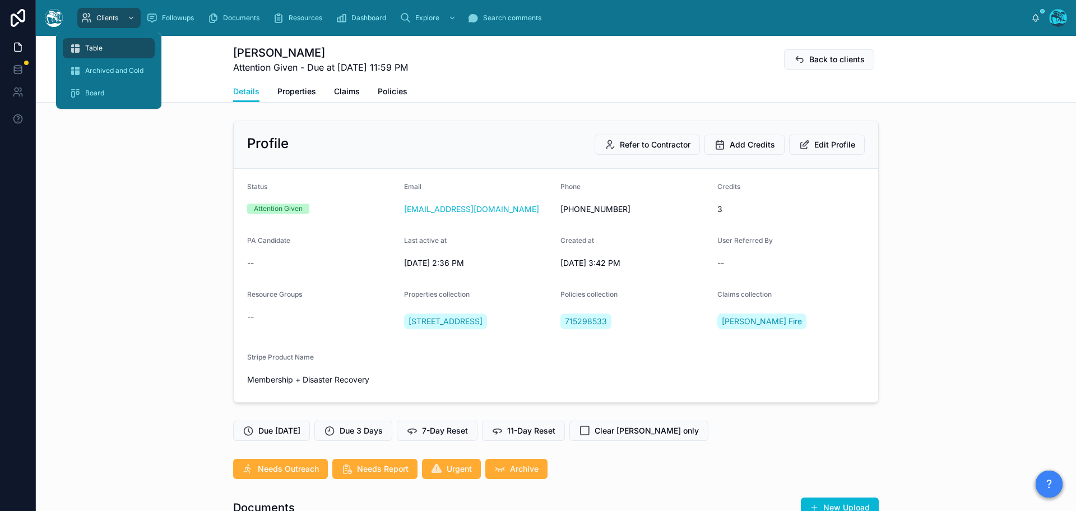
click at [93, 47] on span "Table" at bounding box center [93, 48] width 17 height 9
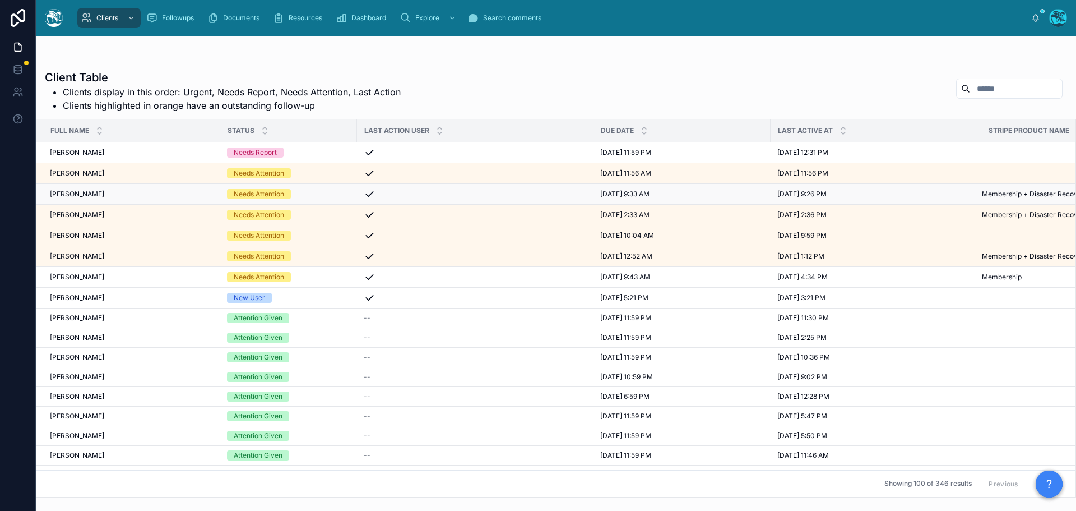
click at [311, 193] on div "Needs Attention" at bounding box center [288, 194] width 123 height 10
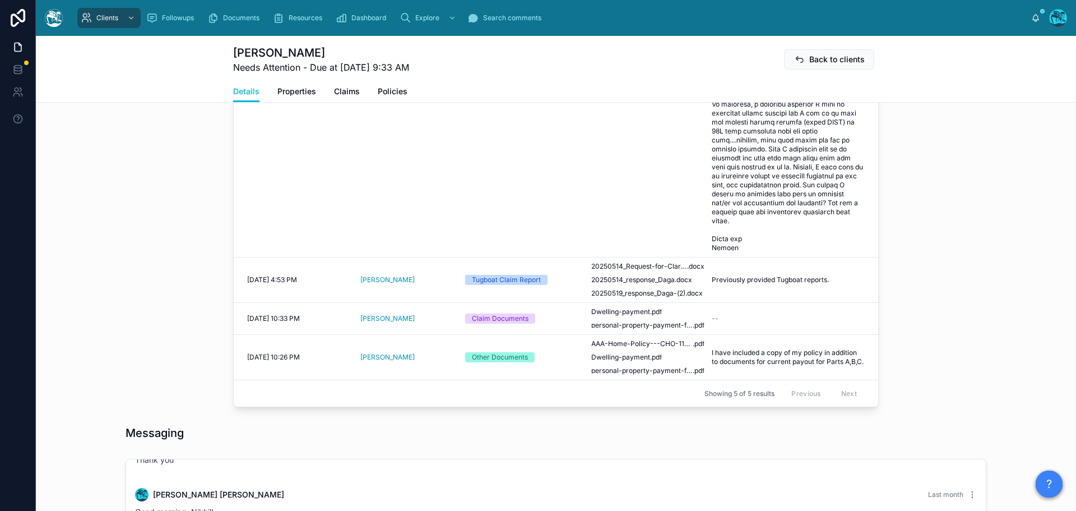
scroll to position [504, 0]
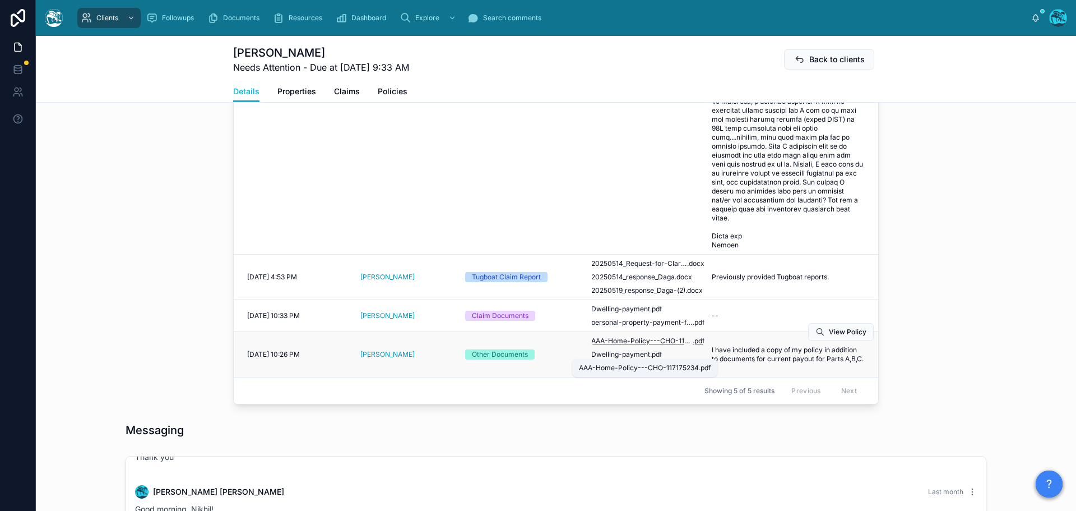
click at [606, 345] on span "AAA-Home-Policy---CHO-117175234" at bounding box center [641, 340] width 101 height 9
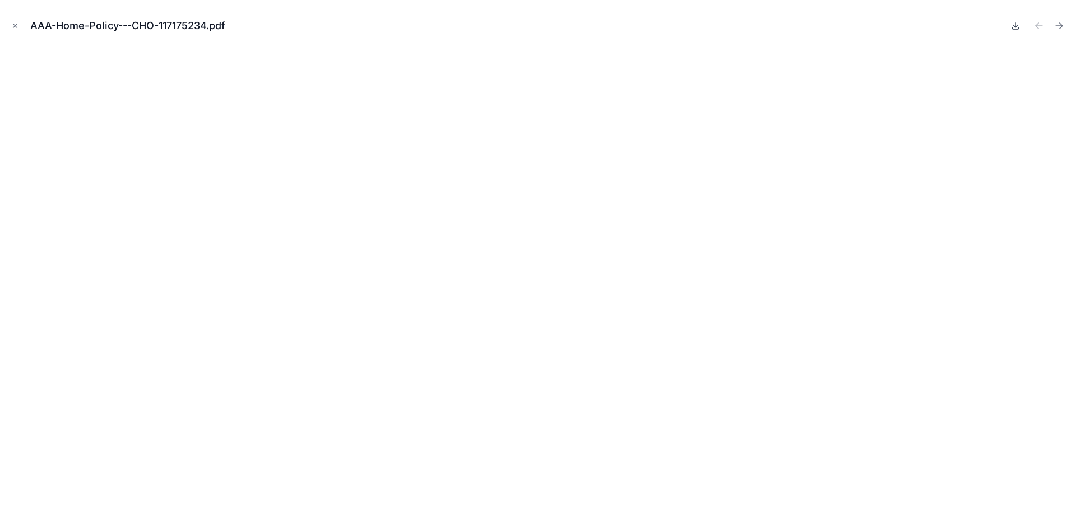
click at [1013, 24] on icon at bounding box center [1015, 25] width 9 height 9
click at [14, 26] on icon "Close modal" at bounding box center [15, 26] width 8 height 8
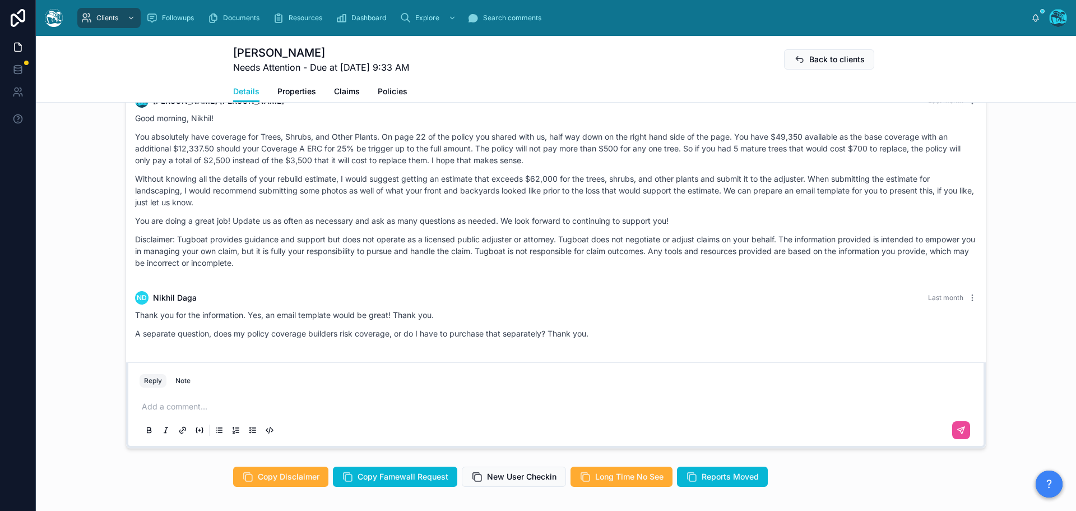
scroll to position [897, 0]
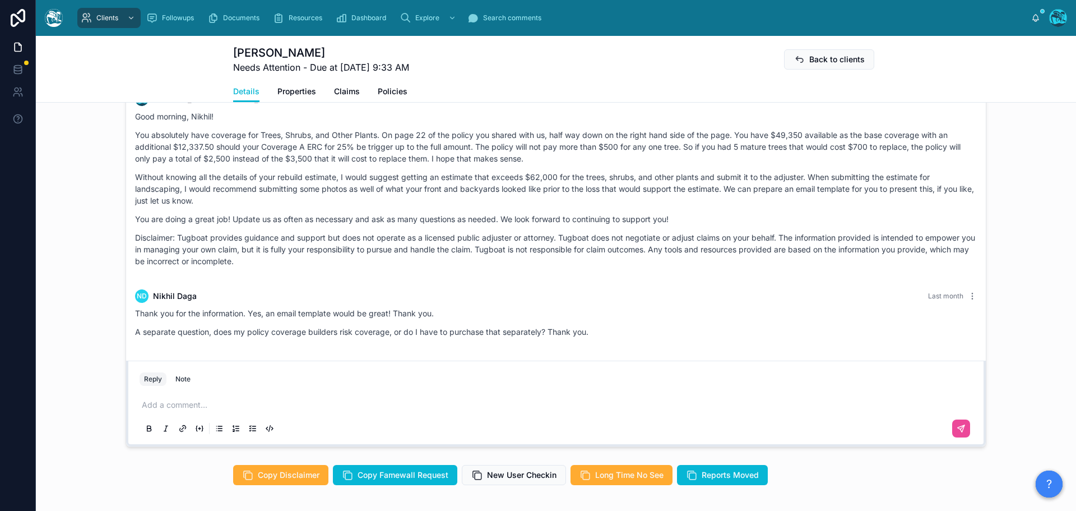
click at [166, 410] on p at bounding box center [558, 404] width 833 height 11
click at [246, 410] on p "**********" at bounding box center [558, 404] width 833 height 11
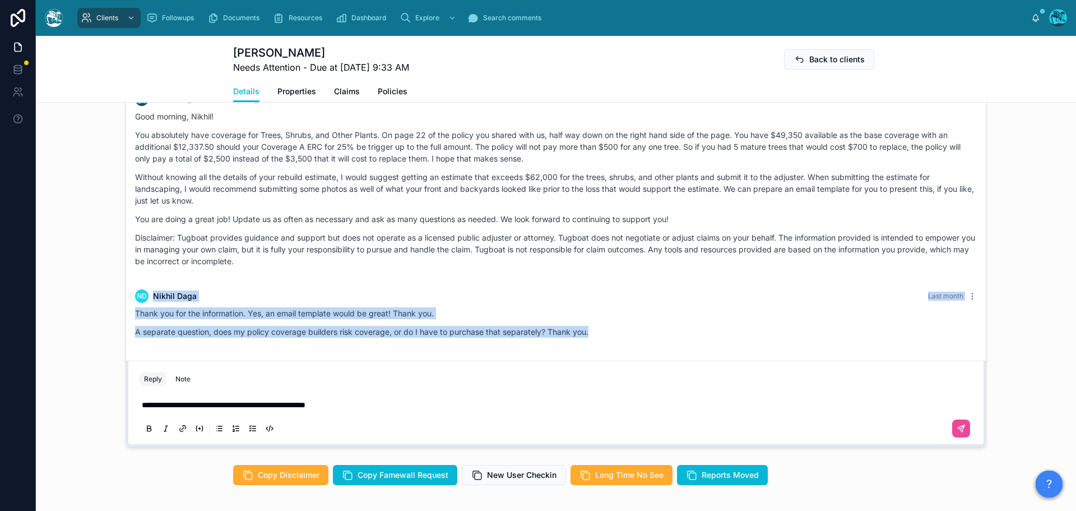
drag, startPoint x: 296, startPoint y: 279, endPoint x: 603, endPoint y: 341, distance: 312.9
copy div "ND [PERSON_NAME] Last month Thank you for the information. Yes, an email templa…"
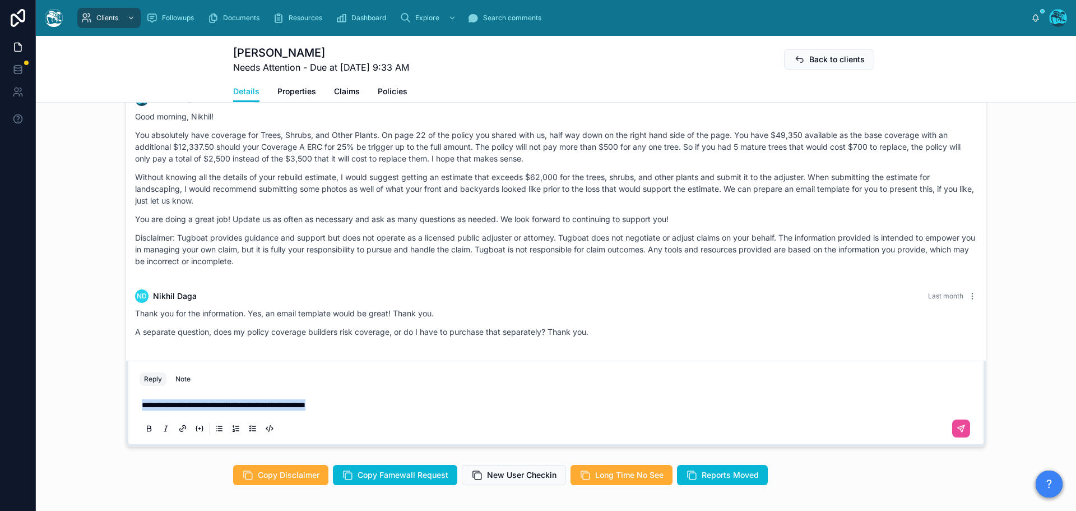
drag, startPoint x: 138, startPoint y: 416, endPoint x: 386, endPoint y: 419, distance: 247.8
click at [386, 410] on p "**********" at bounding box center [558, 404] width 833 height 11
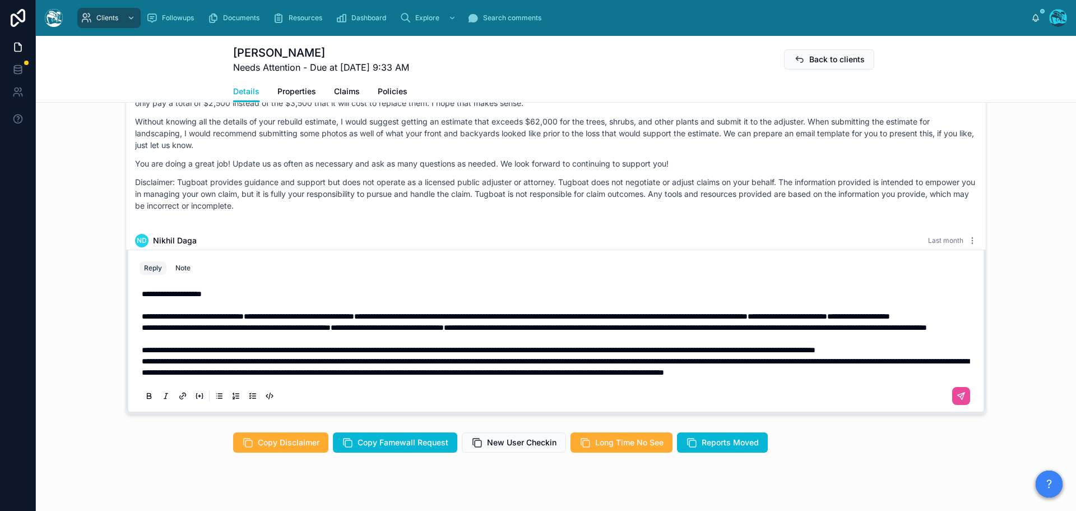
scroll to position [959, 0]
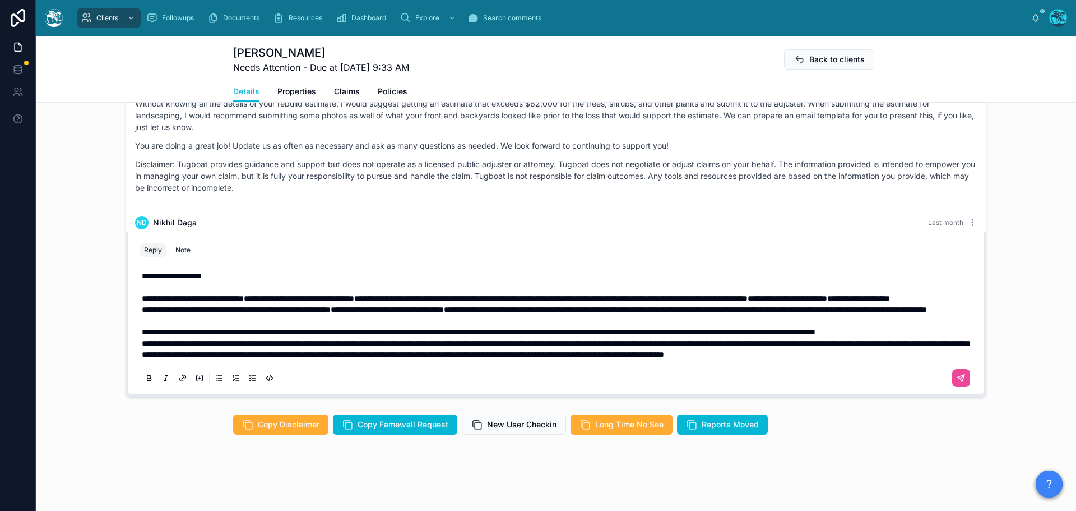
click at [249, 326] on p "**********" at bounding box center [558, 331] width 833 height 11
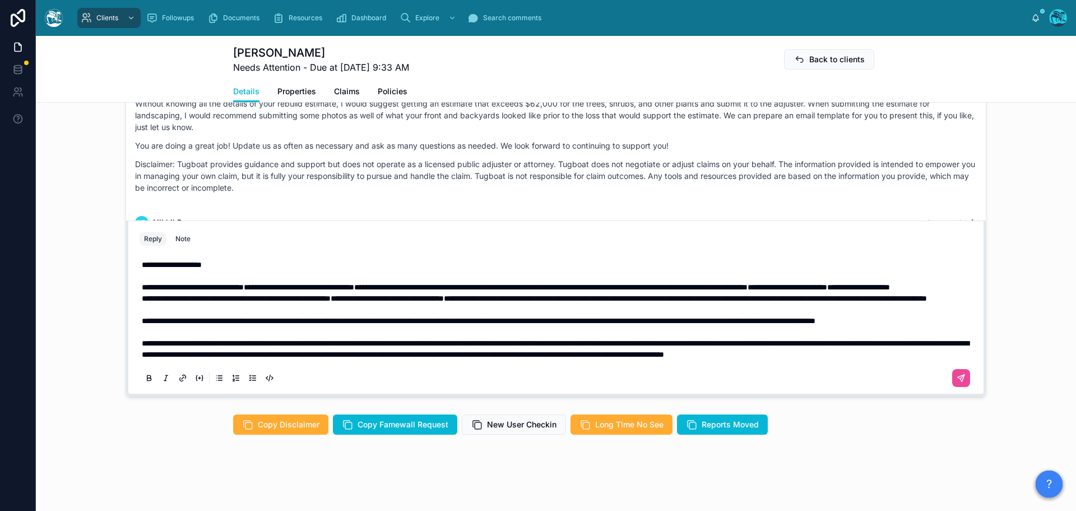
scroll to position [947, 0]
drag, startPoint x: 136, startPoint y: 308, endPoint x: 185, endPoint y: 307, distance: 48.8
click at [258, 309] on div "**********" at bounding box center [556, 320] width 833 height 137
drag, startPoint x: 137, startPoint y: 309, endPoint x: 613, endPoint y: 313, distance: 475.9
click at [613, 317] on span "**********" at bounding box center [479, 321] width 674 height 8
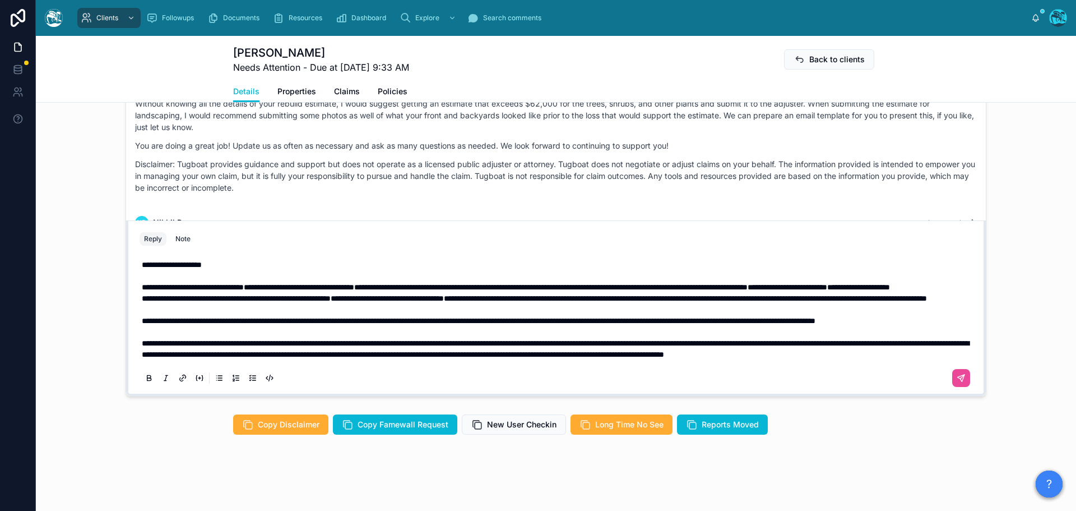
scroll to position [959, 0]
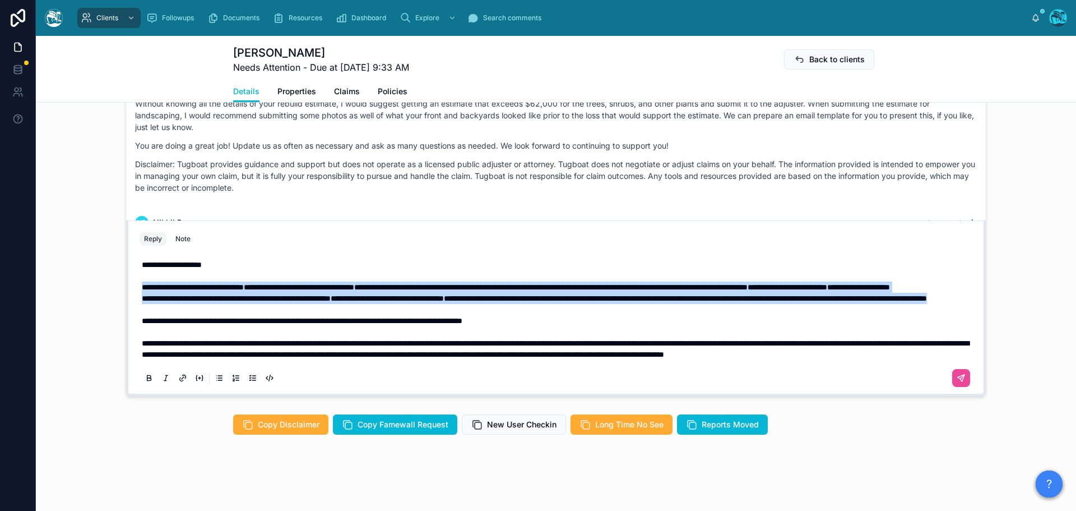
drag, startPoint x: 340, startPoint y: 290, endPoint x: 114, endPoint y: 257, distance: 228.4
click at [114, 257] on div "[DATE] Hello [PERSON_NAME], welcome to [GEOGRAPHIC_DATA]. We're glad you found …" at bounding box center [556, 204] width 1040 height 392
click at [147, 375] on icon at bounding box center [148, 376] width 3 height 3
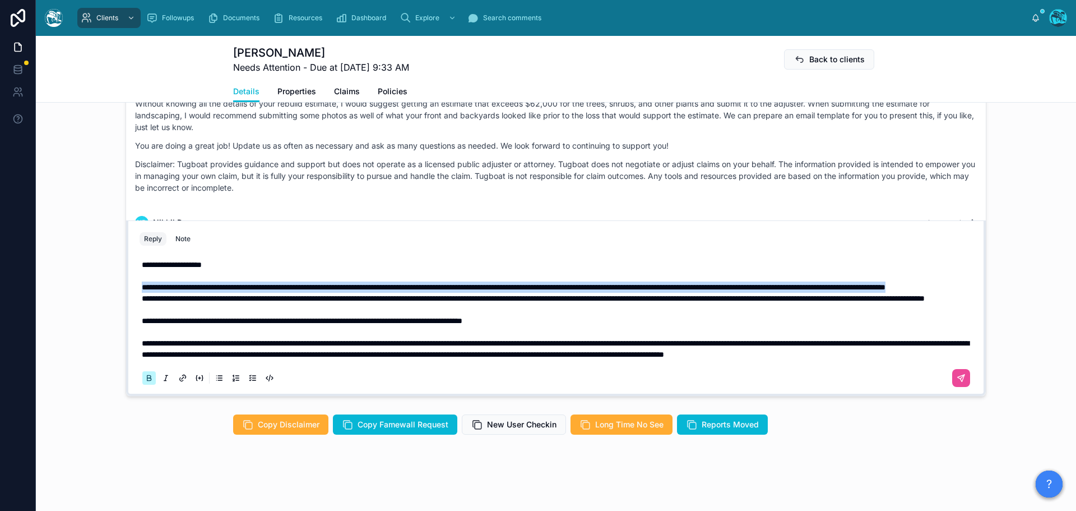
click at [147, 375] on icon at bounding box center [148, 376] width 3 height 3
click at [340, 281] on p "**********" at bounding box center [558, 286] width 833 height 11
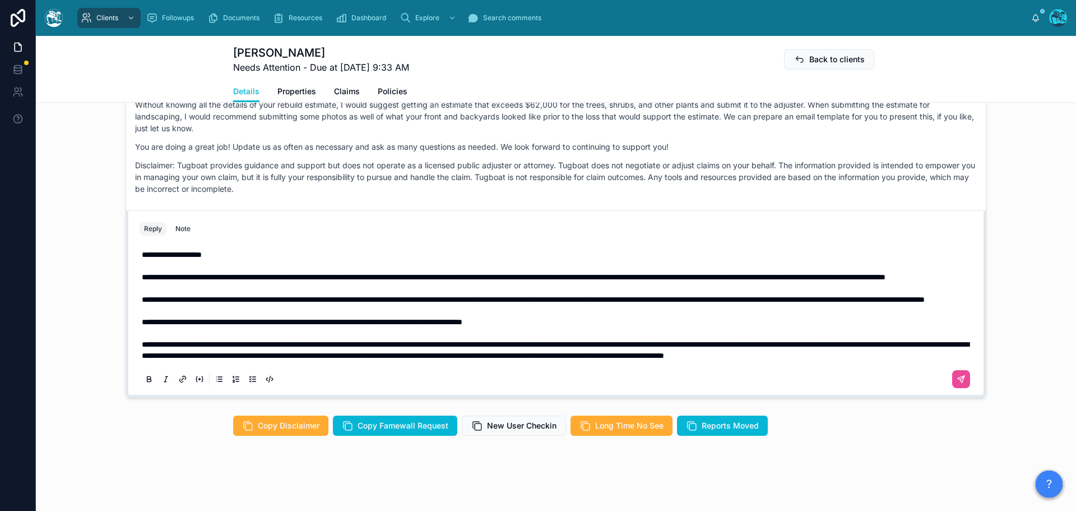
scroll to position [947, 0]
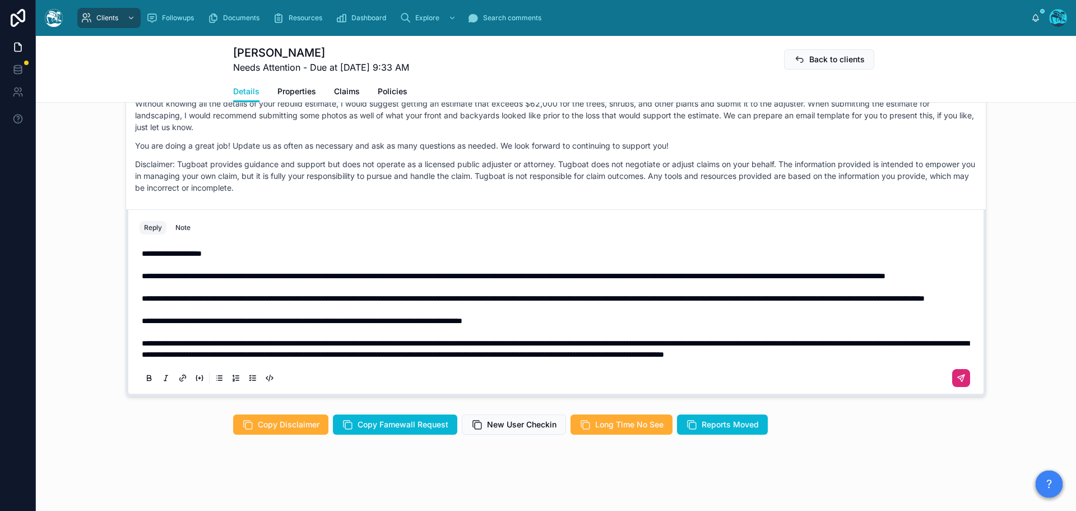
click at [959, 381] on icon at bounding box center [961, 377] width 7 height 7
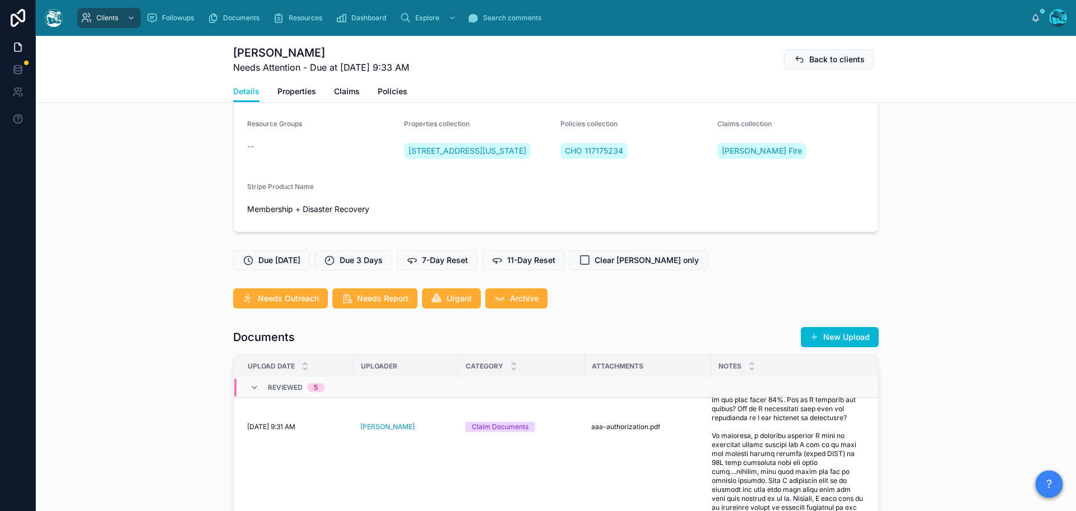
scroll to position [163, 0]
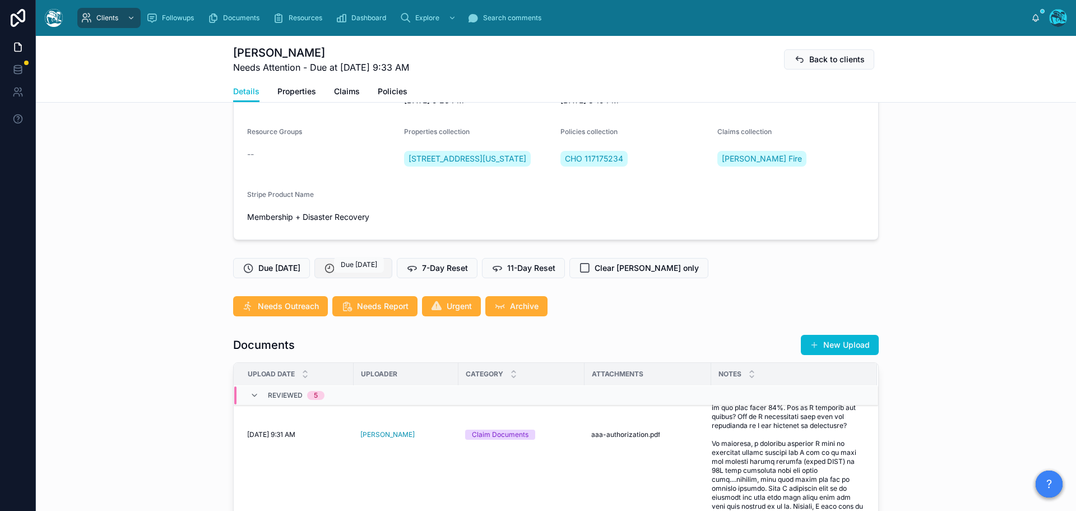
click at [356, 274] on span "Due 3 Days" at bounding box center [361, 267] width 43 height 11
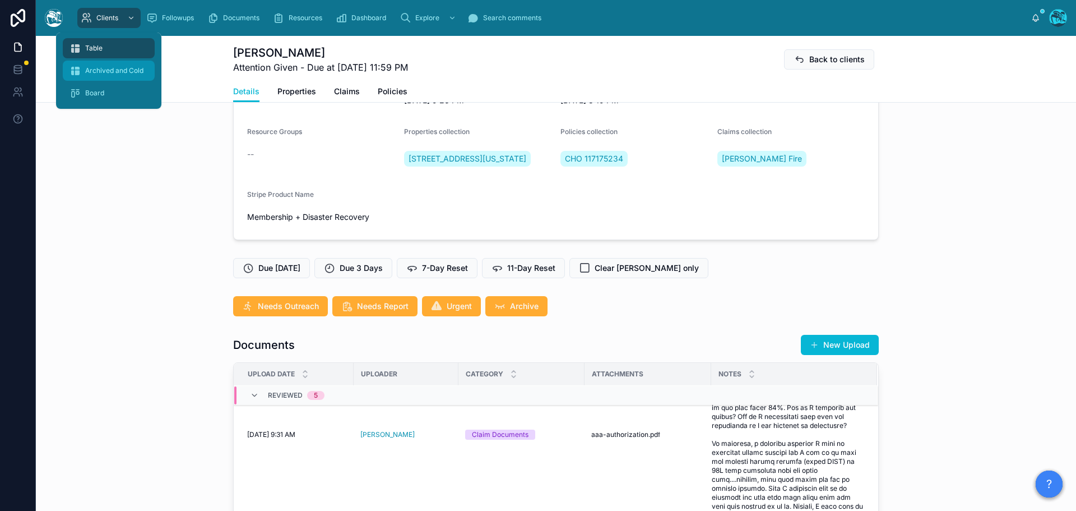
drag, startPoint x: 94, startPoint y: 49, endPoint x: 113, endPoint y: 66, distance: 24.6
click at [94, 49] on span "Table" at bounding box center [93, 48] width 17 height 9
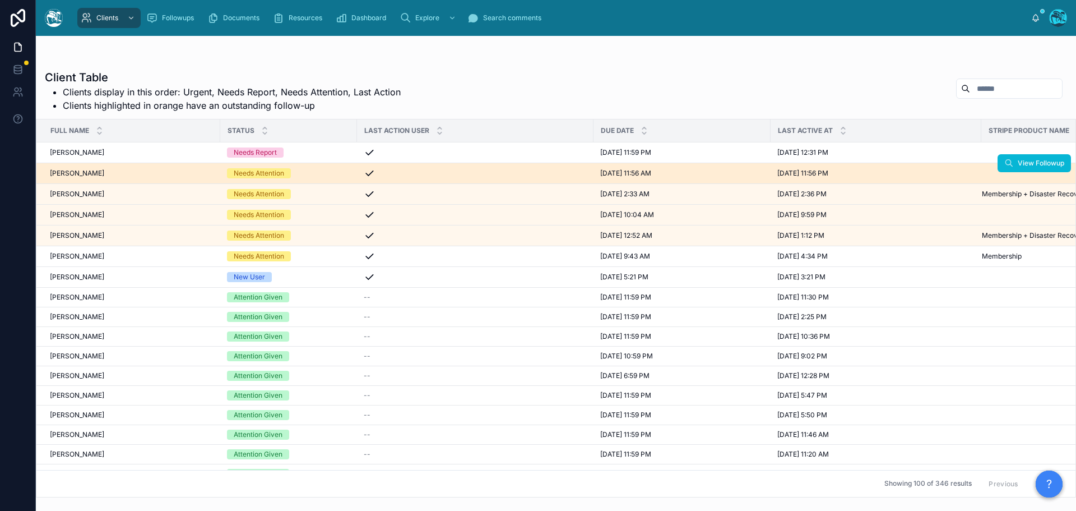
click at [301, 171] on div "Needs Attention" at bounding box center [288, 173] width 123 height 10
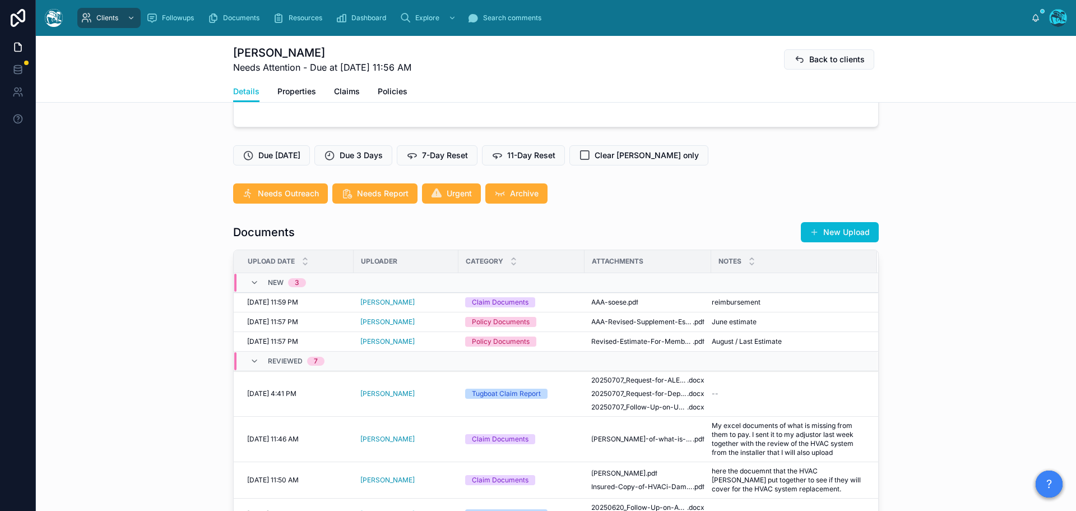
scroll to position [280, 0]
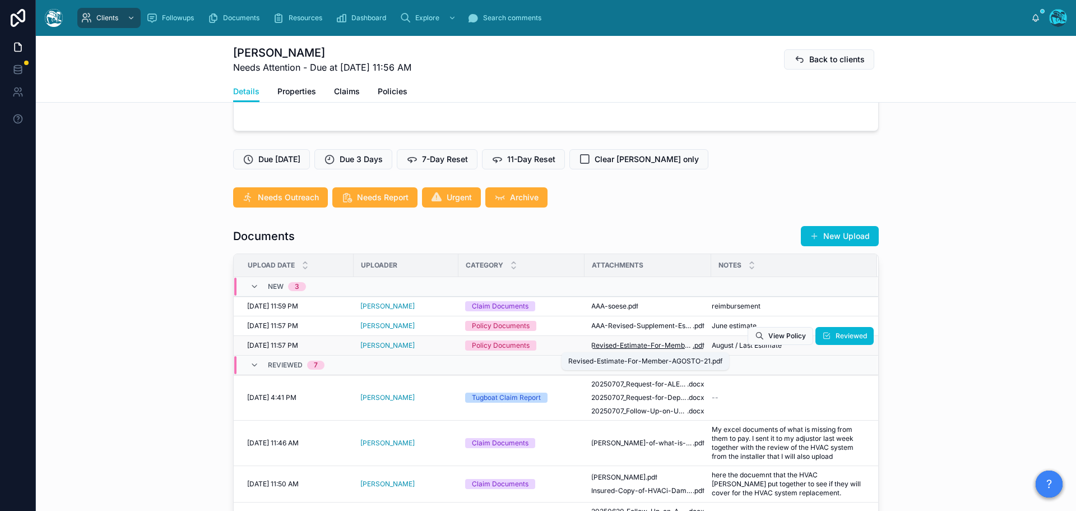
click at [626, 346] on span "Revised-Estimate-For-Member-AGOSTO-21" at bounding box center [641, 345] width 101 height 9
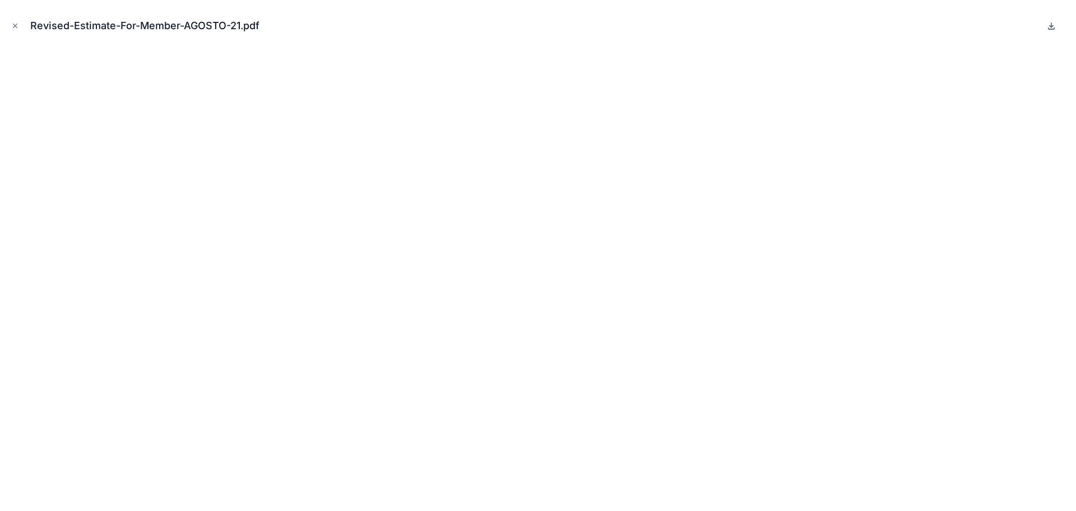
click at [1053, 25] on icon at bounding box center [1052, 26] width 4 height 2
drag, startPoint x: 15, startPoint y: 26, endPoint x: 410, endPoint y: 45, distance: 396.2
click at [15, 26] on icon "Close modal" at bounding box center [15, 26] width 4 height 4
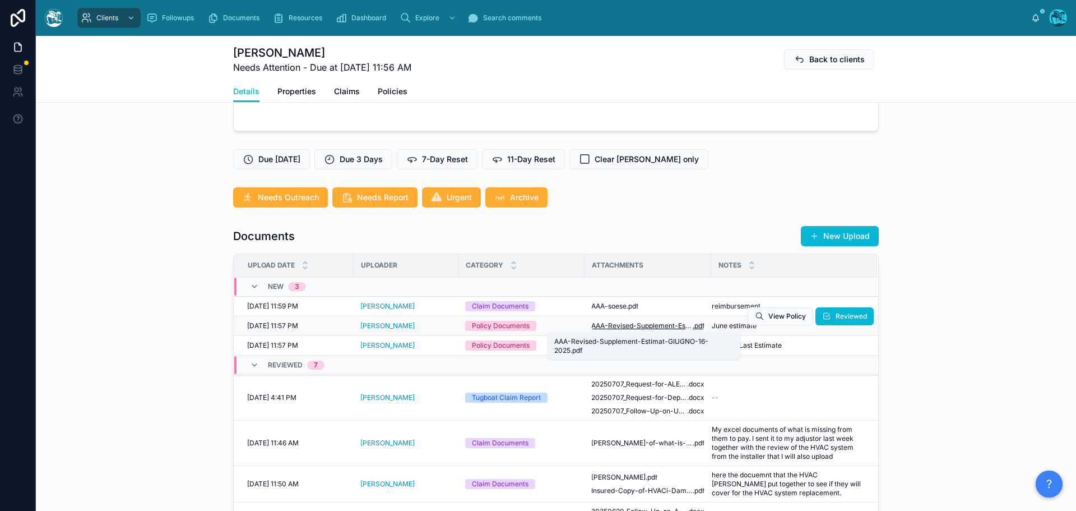
click at [639, 327] on span "AAA-Revised-Supplement-Estimat-GIUGNO-16-2025" at bounding box center [641, 325] width 101 height 9
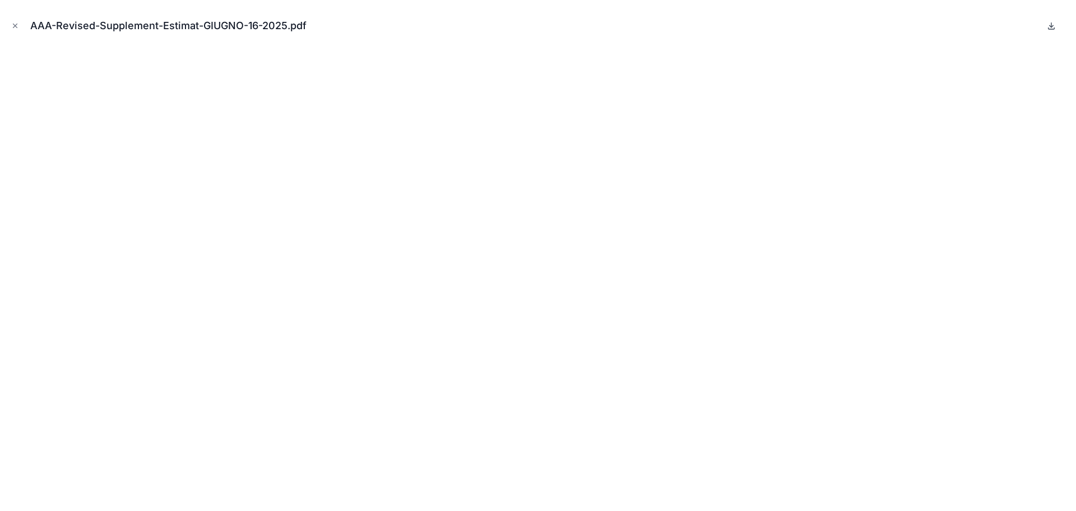
click at [1052, 25] on icon at bounding box center [1051, 25] width 9 height 9
click at [14, 24] on icon "Close modal" at bounding box center [15, 26] width 8 height 8
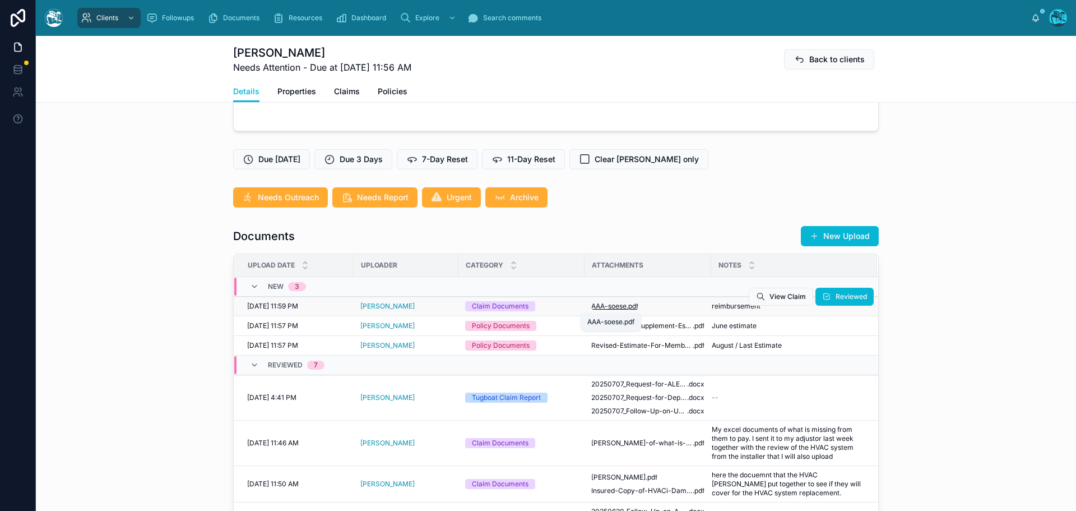
click at [611, 304] on span "AAA-soese" at bounding box center [608, 306] width 35 height 9
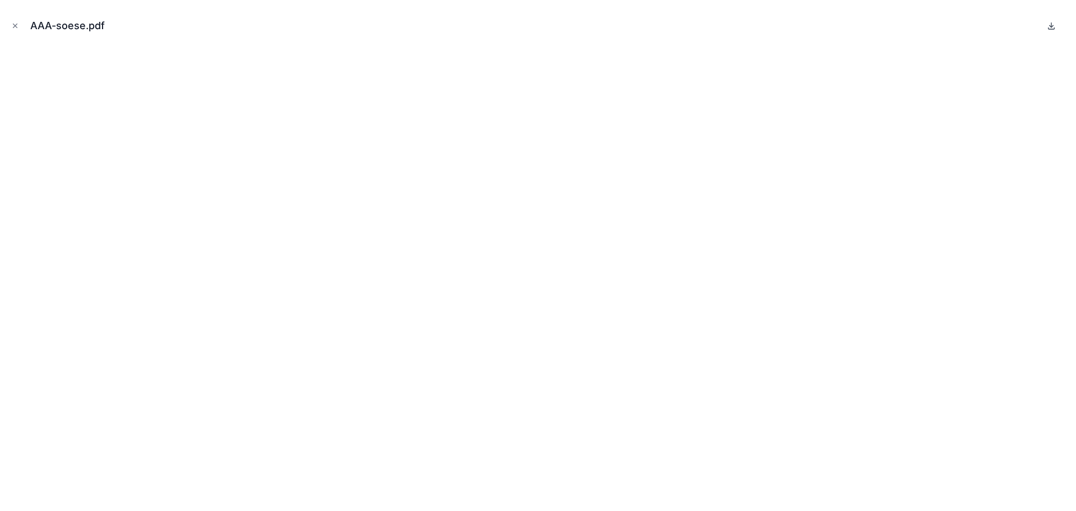
click at [1049, 27] on icon at bounding box center [1051, 25] width 9 height 9
click at [14, 25] on icon "Close modal" at bounding box center [15, 26] width 8 height 8
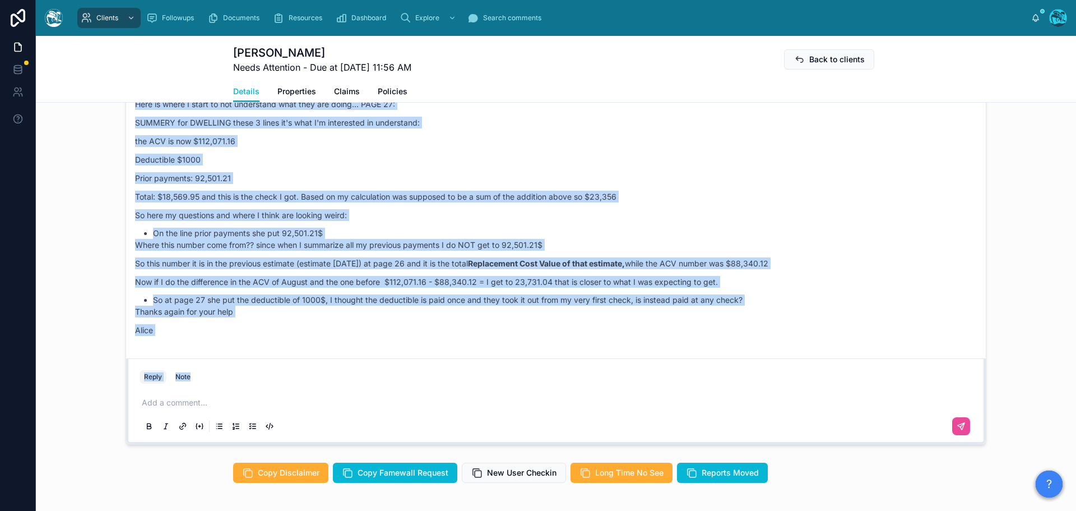
scroll to position [6849, 0]
drag, startPoint x: 526, startPoint y: 178, endPoint x: 469, endPoint y: 332, distance: 164.6
copy div "Loremi Dolor 2 sitame con Adip elitseddo, Eiusm! TEMP + Inci-Utlab Etdoloremag …"
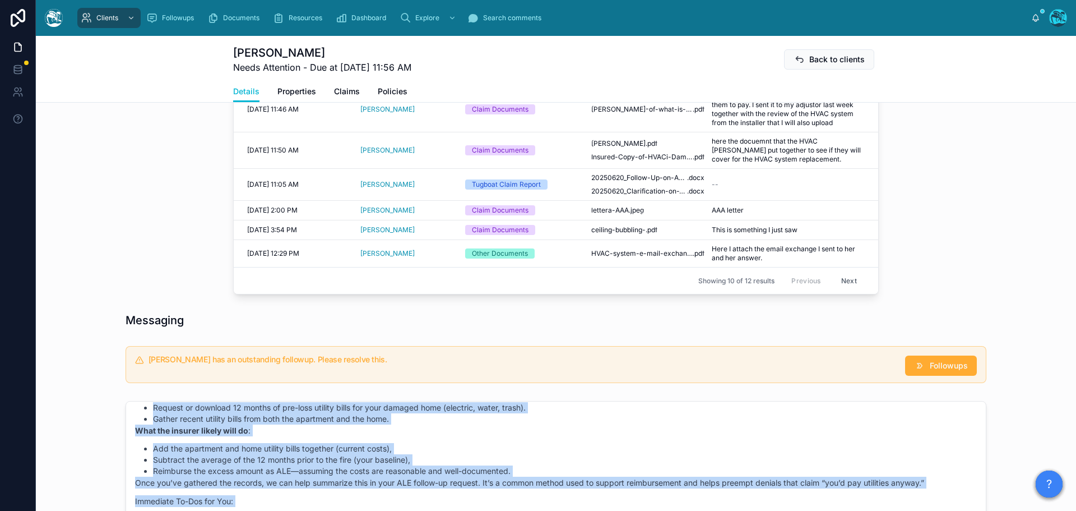
scroll to position [448, 0]
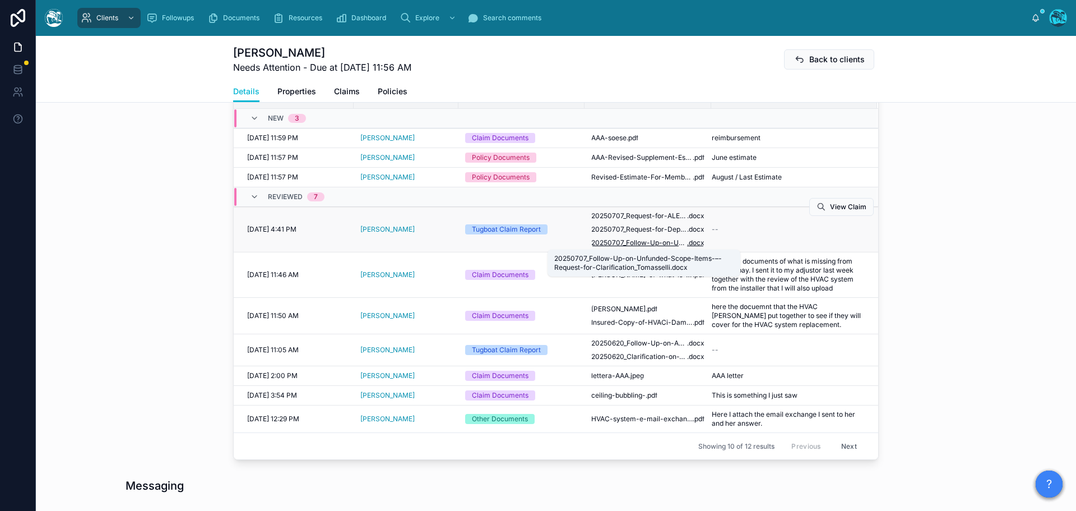
click at [615, 242] on span "20250707_Follow-Up-on-Unfunded-Scope-Items-–-Request-for-Clarification_Tomassel…" at bounding box center [639, 242] width 96 height 9
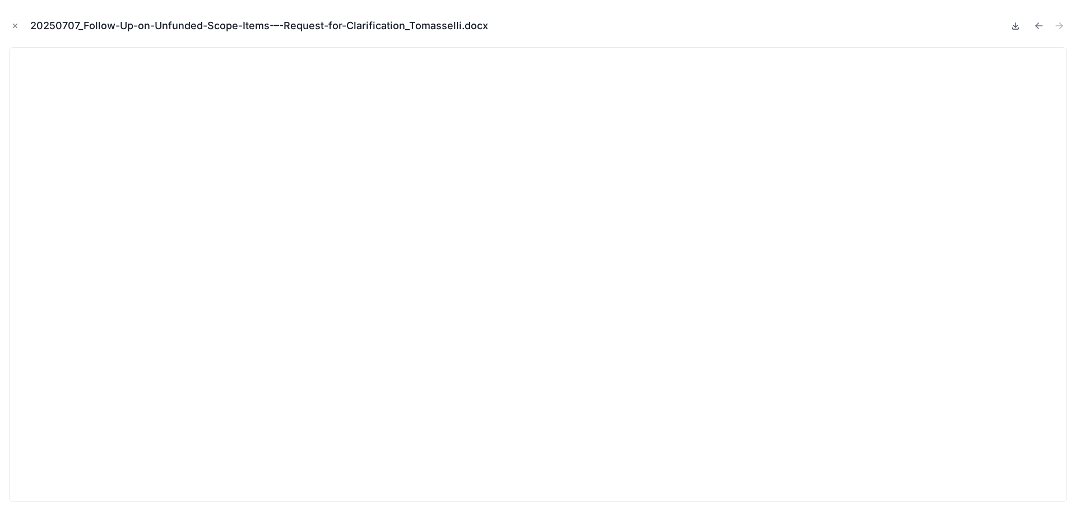
click at [1015, 26] on icon at bounding box center [1016, 26] width 4 height 2
click at [1040, 25] on icon "Previous file" at bounding box center [1039, 25] width 11 height 11
click at [1016, 26] on icon at bounding box center [1016, 25] width 0 height 4
click at [1039, 28] on icon "Previous file" at bounding box center [1037, 27] width 3 height 3
click at [1017, 27] on icon at bounding box center [1015, 25] width 9 height 9
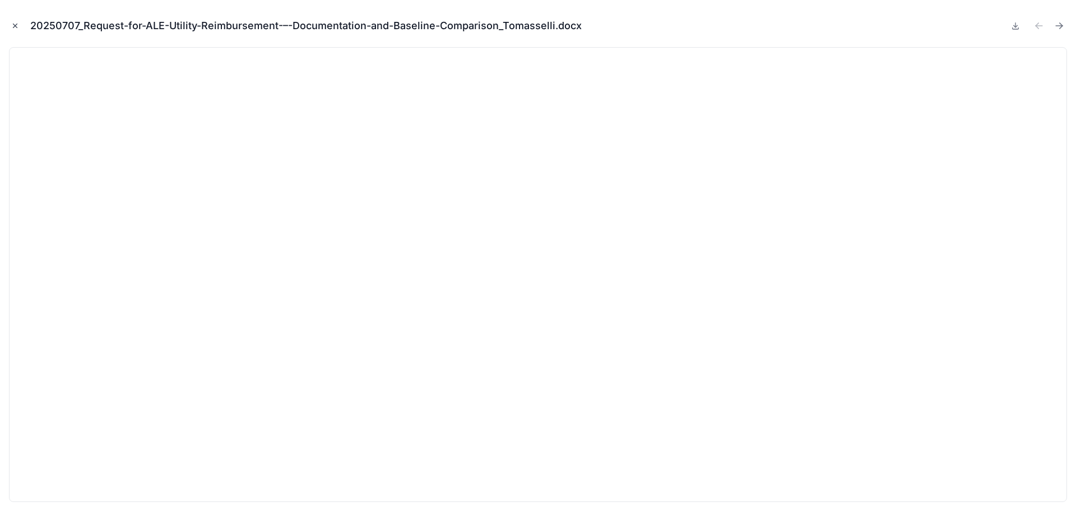
click at [11, 23] on icon "Close modal" at bounding box center [15, 26] width 8 height 8
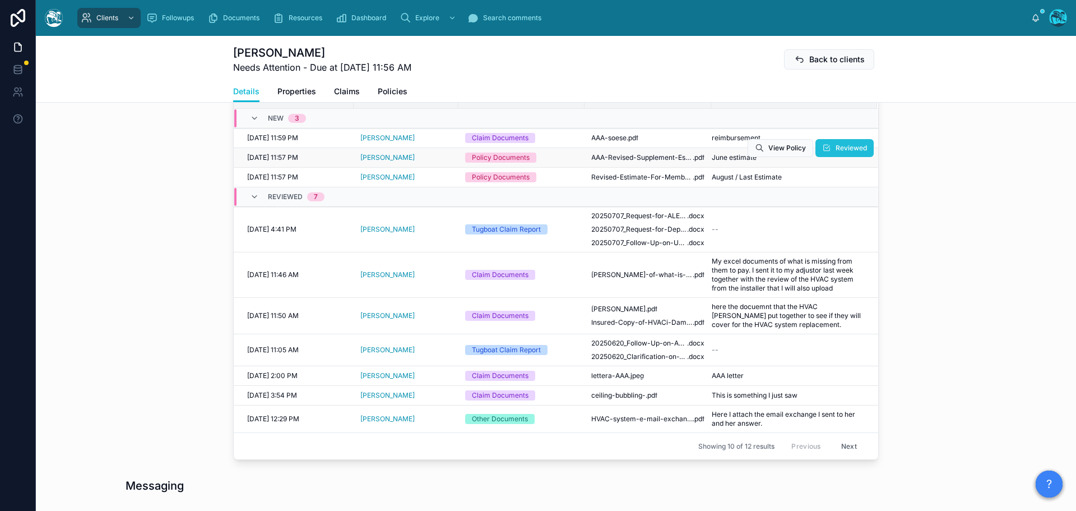
click at [843, 147] on span "Reviewed" at bounding box center [851, 147] width 31 height 9
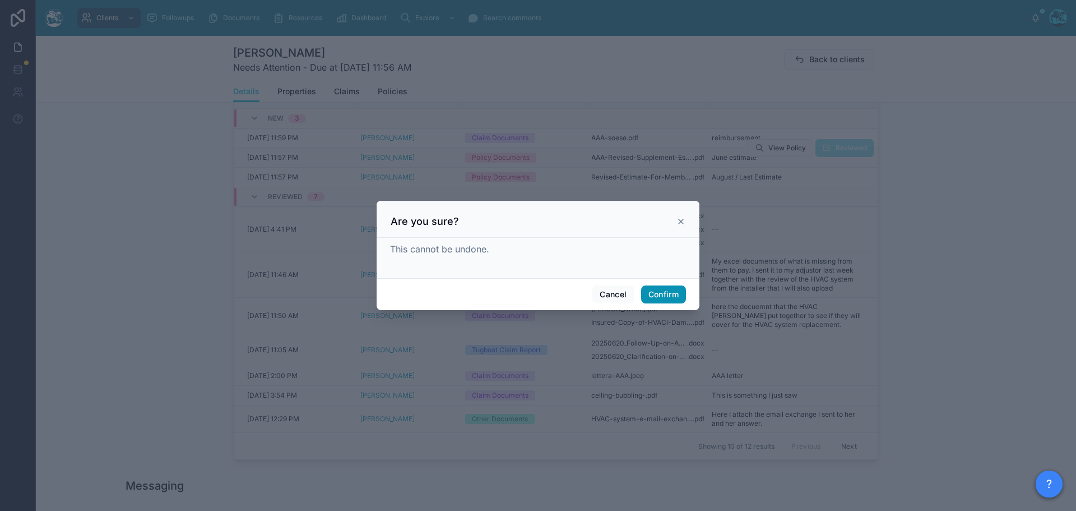
click at [661, 298] on button "Confirm" at bounding box center [663, 294] width 45 height 18
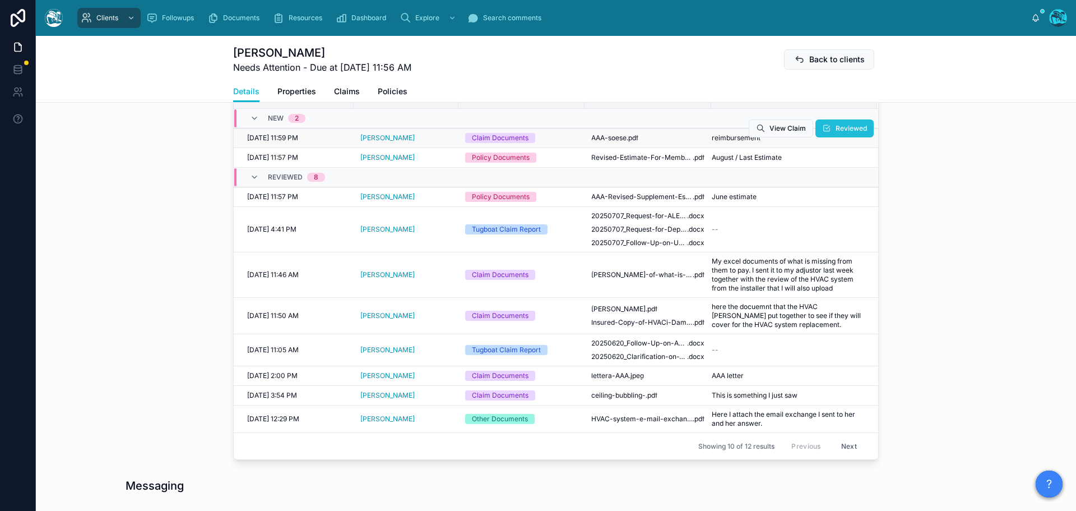
click at [841, 128] on span "Reviewed" at bounding box center [851, 128] width 31 height 9
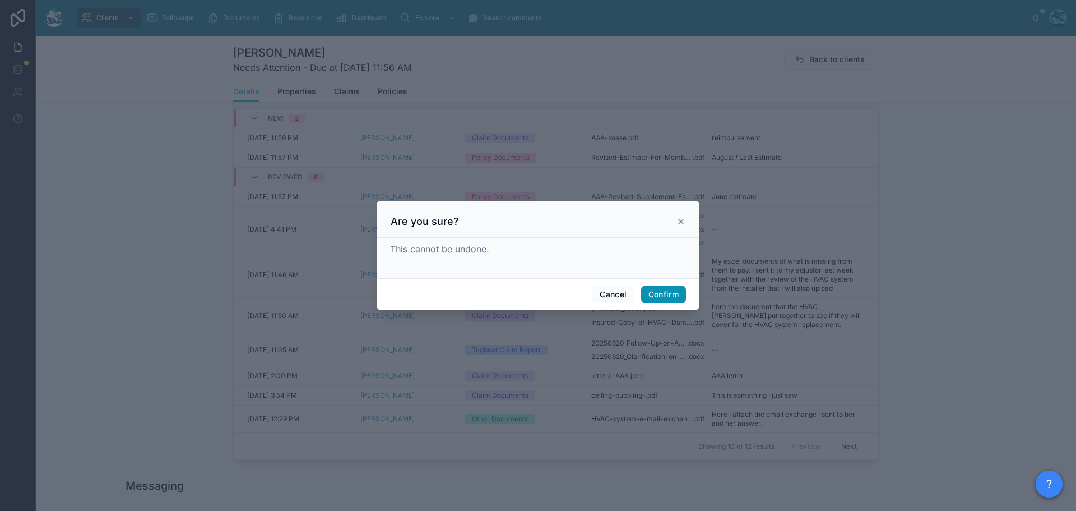
click at [665, 295] on button "Confirm" at bounding box center [663, 294] width 45 height 18
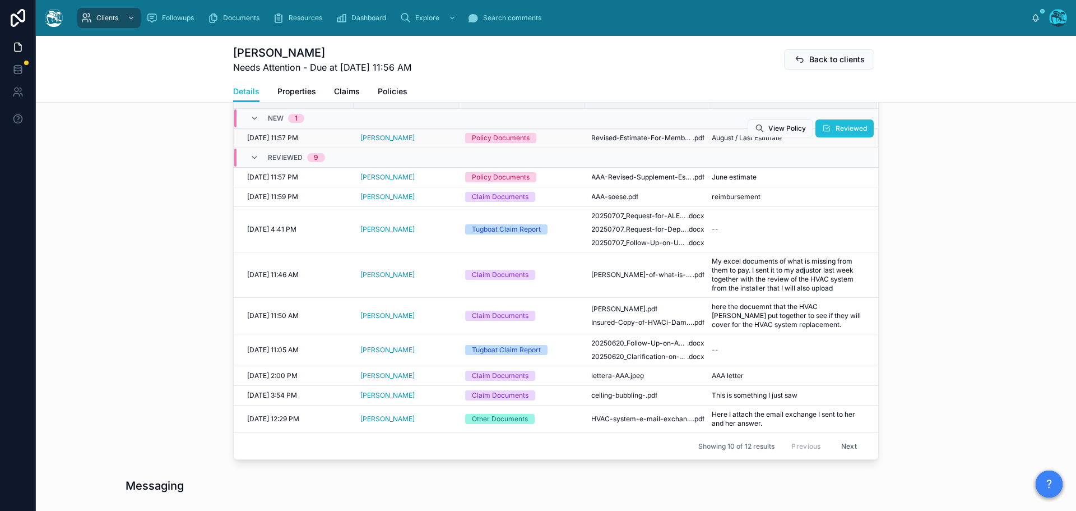
click at [842, 126] on span "Reviewed" at bounding box center [851, 128] width 31 height 9
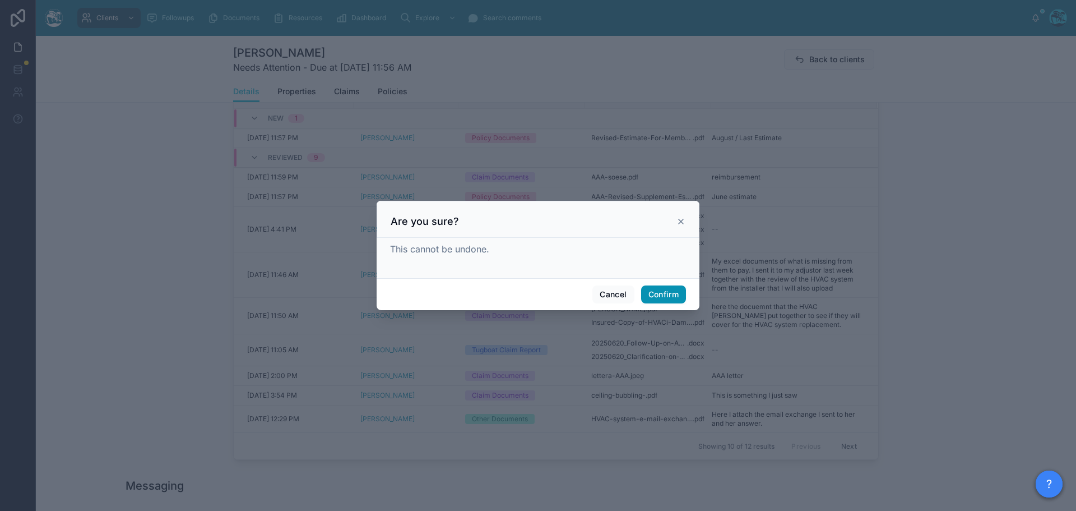
click at [663, 294] on button "Confirm" at bounding box center [663, 294] width 45 height 18
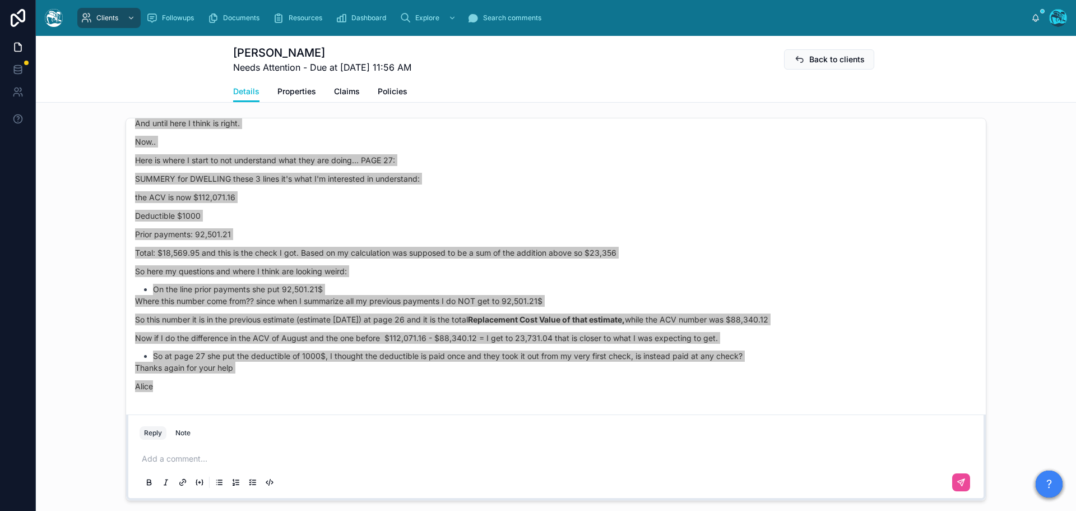
scroll to position [6849, 0]
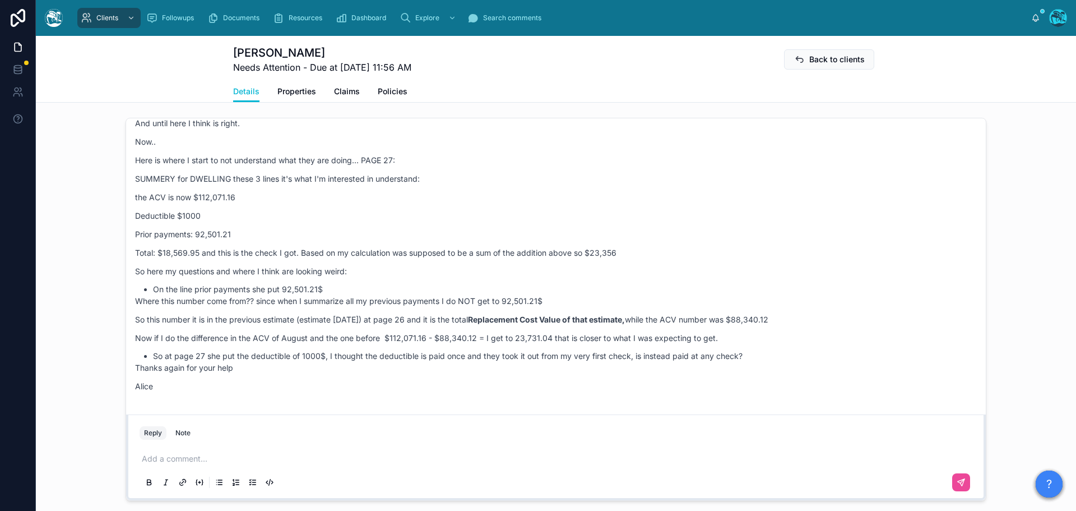
click at [176, 456] on p at bounding box center [558, 458] width 833 height 11
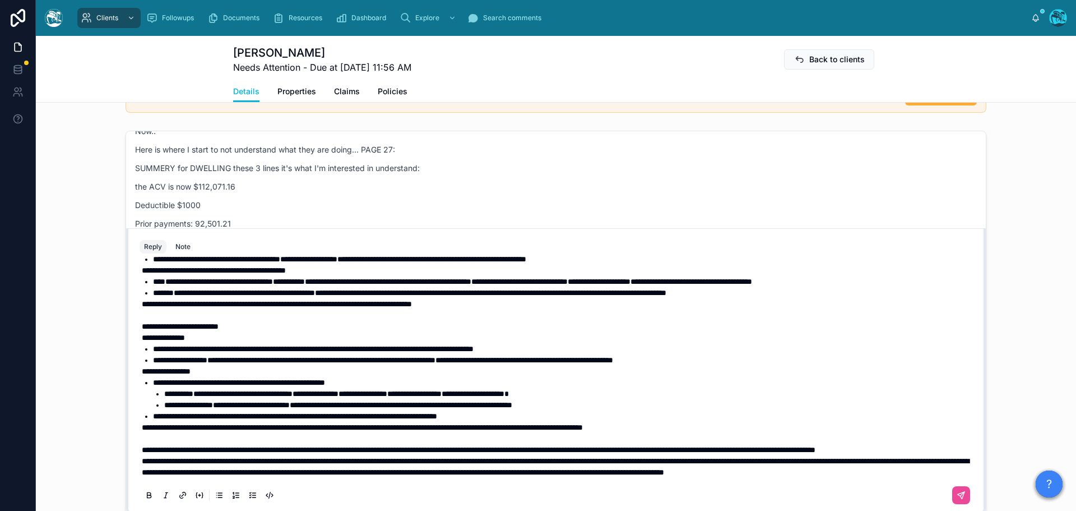
scroll to position [114, 0]
click at [252, 444] on p "**********" at bounding box center [558, 449] width 833 height 11
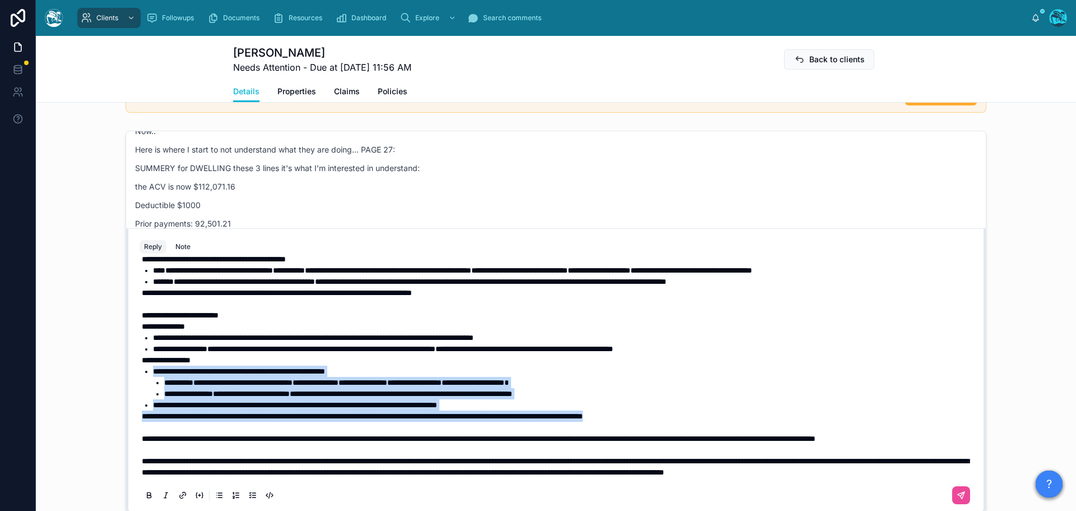
drag, startPoint x: 722, startPoint y: 406, endPoint x: 132, endPoint y: 364, distance: 591.7
click at [133, 364] on div "**********" at bounding box center [556, 384] width 846 height 256
click at [145, 494] on icon at bounding box center [149, 494] width 9 height 9
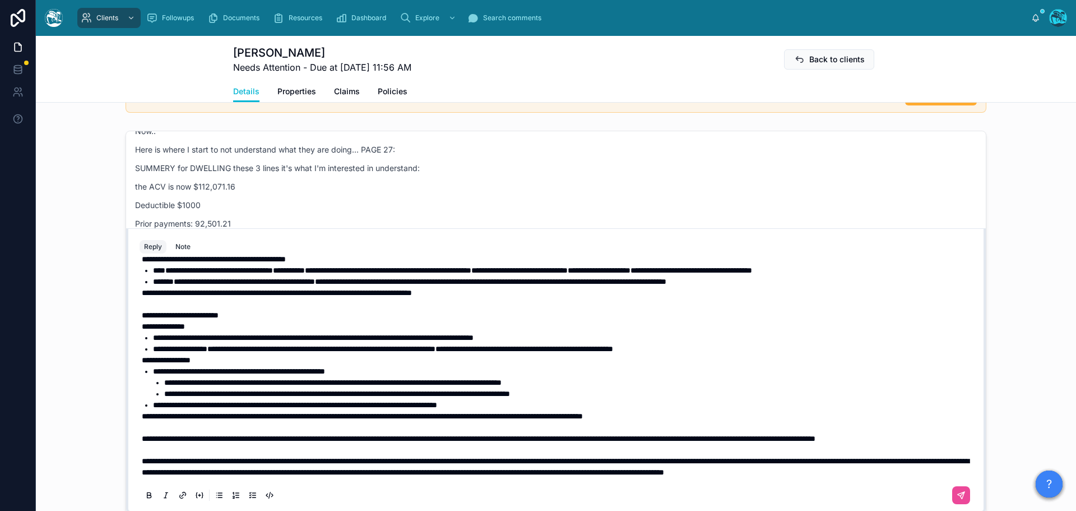
click at [152, 356] on span "**********" at bounding box center [166, 360] width 49 height 8
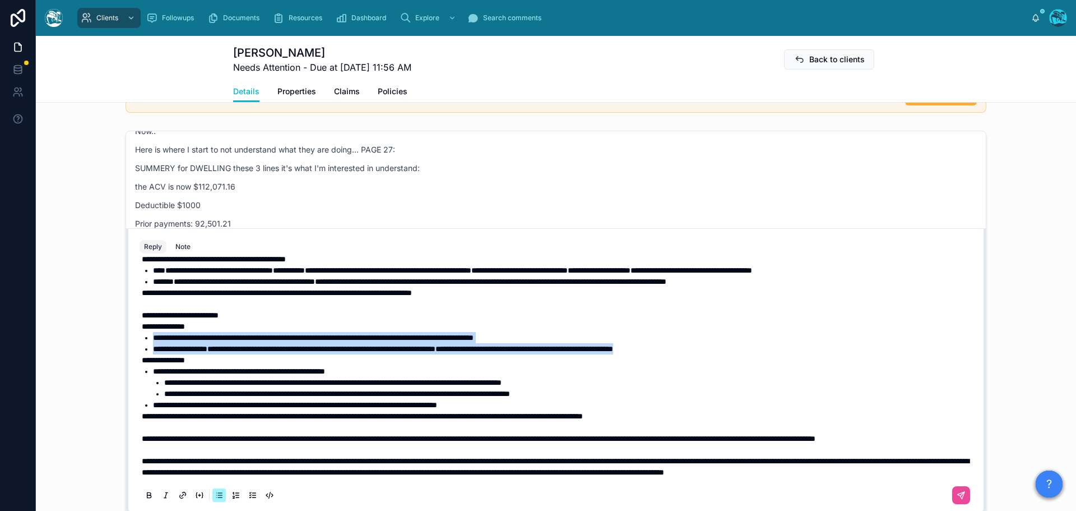
drag, startPoint x: 752, startPoint y: 336, endPoint x: 140, endPoint y: 328, distance: 612.7
click at [142, 332] on ul "**********" at bounding box center [558, 343] width 833 height 22
click at [145, 496] on icon at bounding box center [149, 494] width 9 height 9
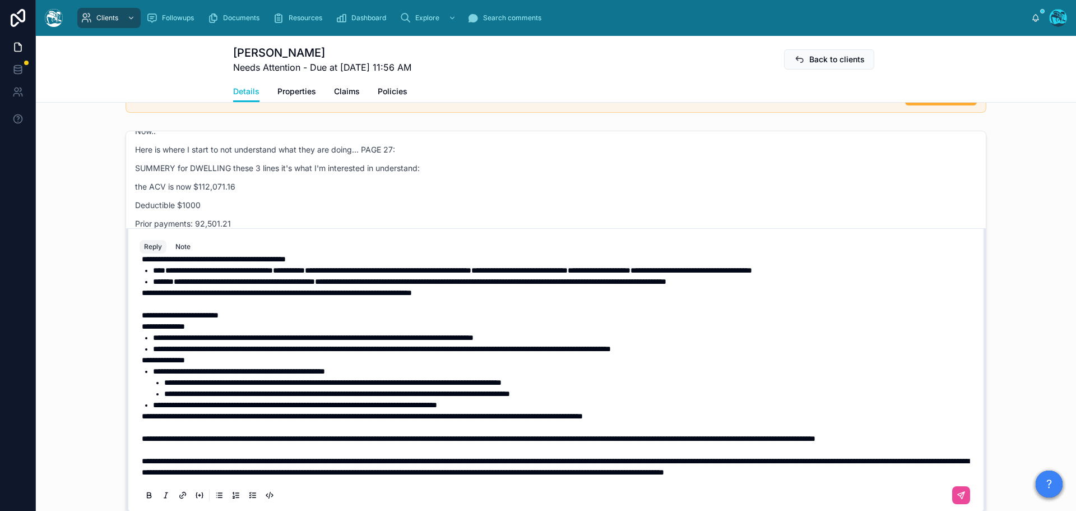
click at [150, 322] on span "**********" at bounding box center [163, 326] width 43 height 8
click at [150, 311] on span "**********" at bounding box center [180, 315] width 77 height 8
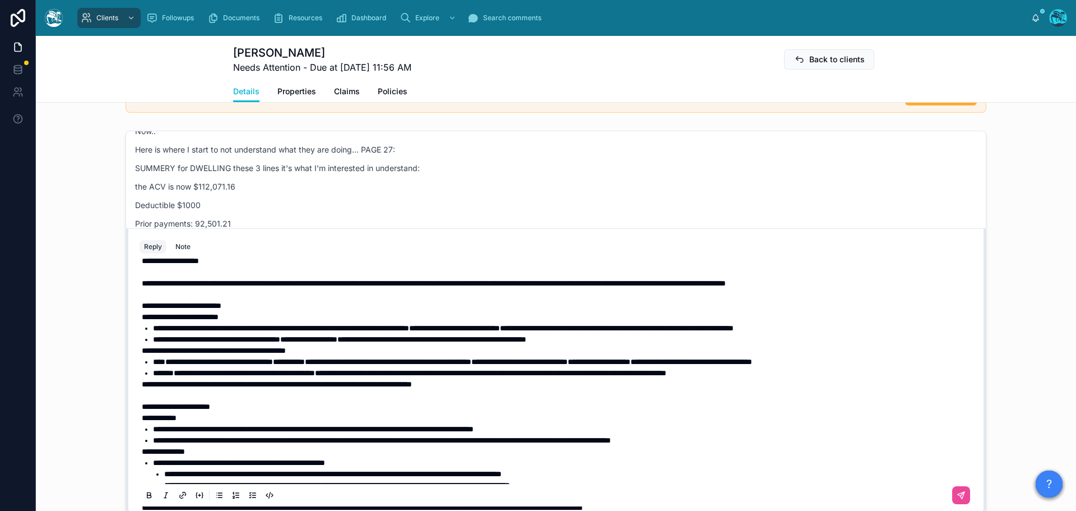
scroll to position [2, 0]
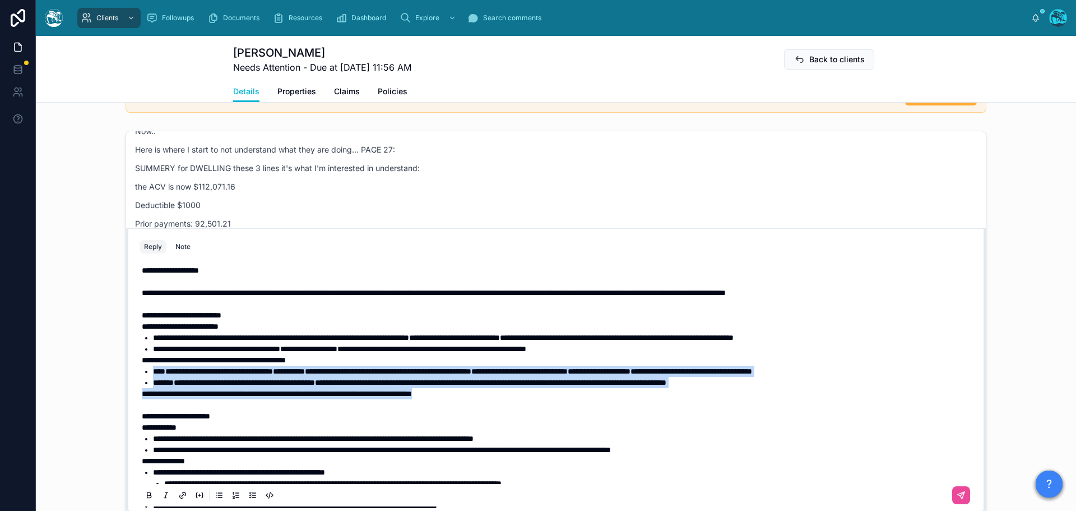
drag, startPoint x: 503, startPoint y: 394, endPoint x: 133, endPoint y: 373, distance: 370.0
click at [133, 373] on div "**********" at bounding box center [556, 384] width 846 height 256
click at [147, 493] on icon at bounding box center [148, 494] width 3 height 3
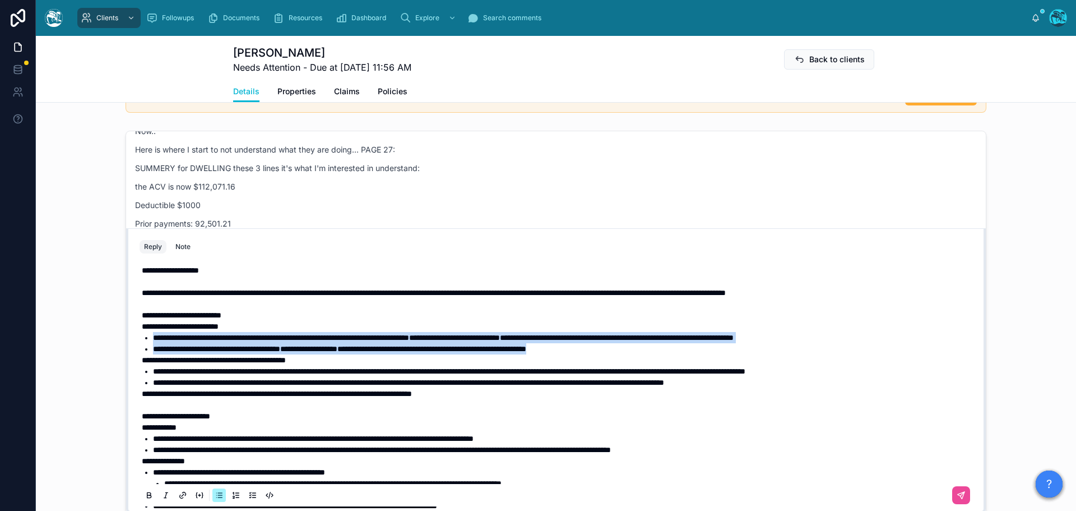
drag, startPoint x: 623, startPoint y: 345, endPoint x: 132, endPoint y: 337, distance: 491.1
click at [133, 337] on div "**********" at bounding box center [556, 384] width 846 height 256
click at [146, 494] on icon at bounding box center [149, 494] width 9 height 9
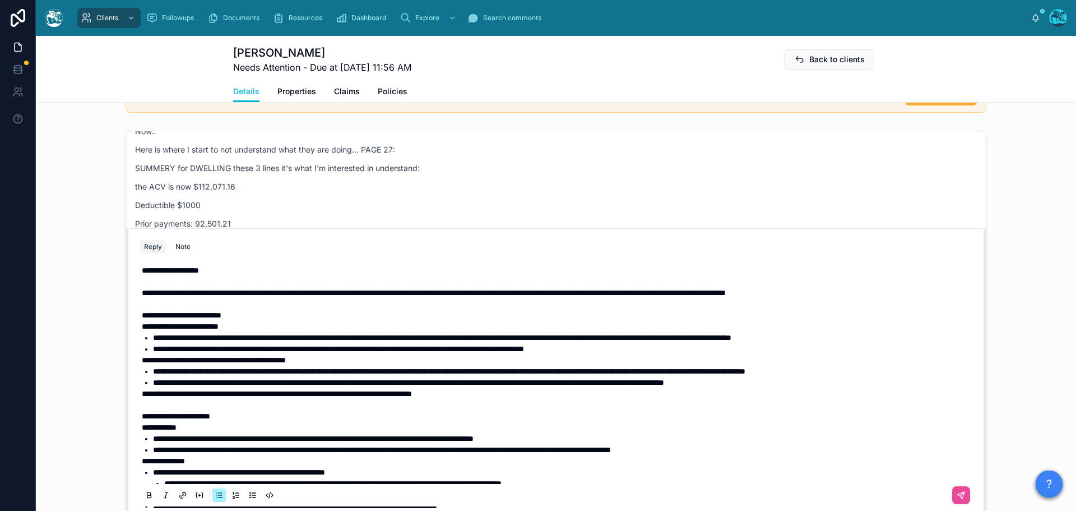
click at [276, 386] on span "**********" at bounding box center [408, 382] width 511 height 8
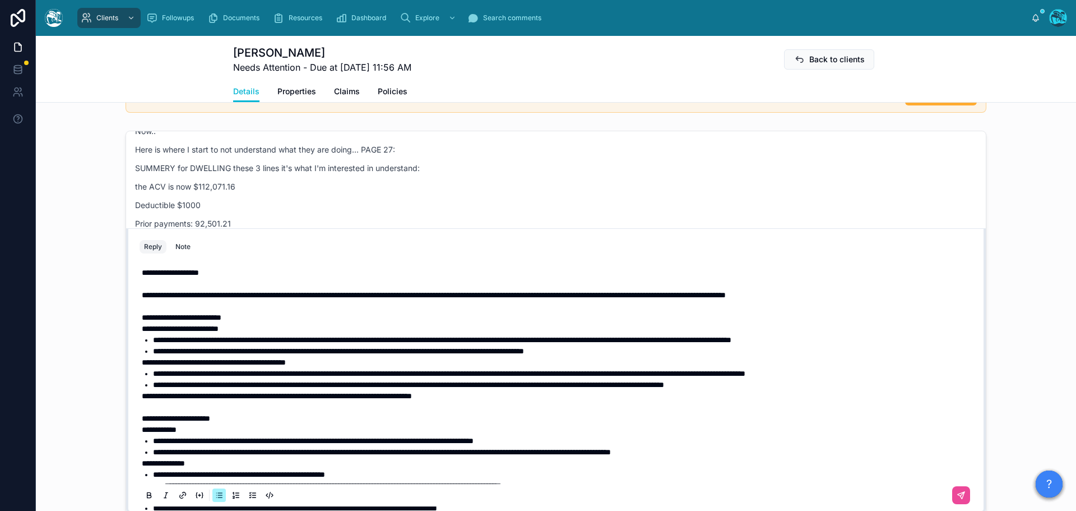
click at [151, 316] on span "**********" at bounding box center [182, 317] width 80 height 8
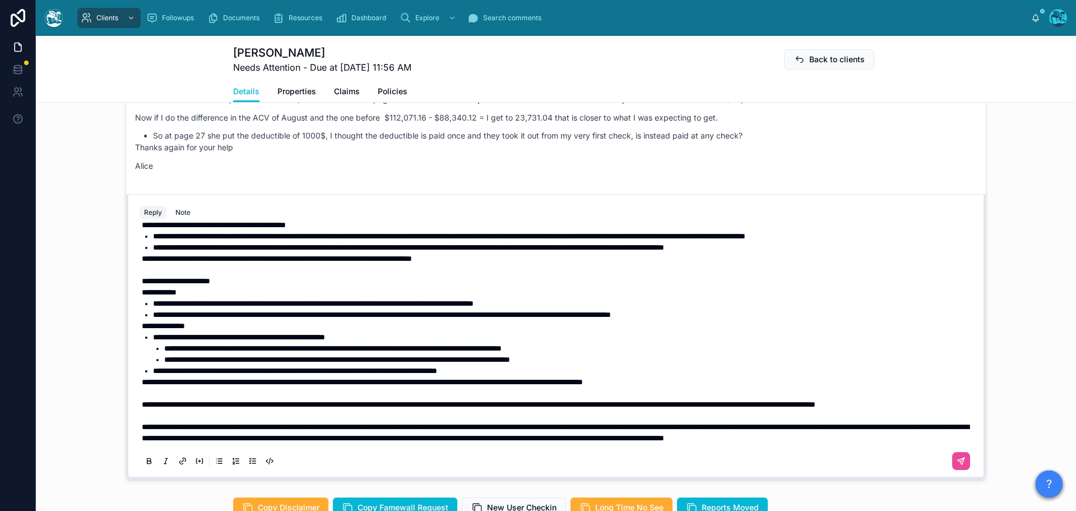
scroll to position [1001, 0]
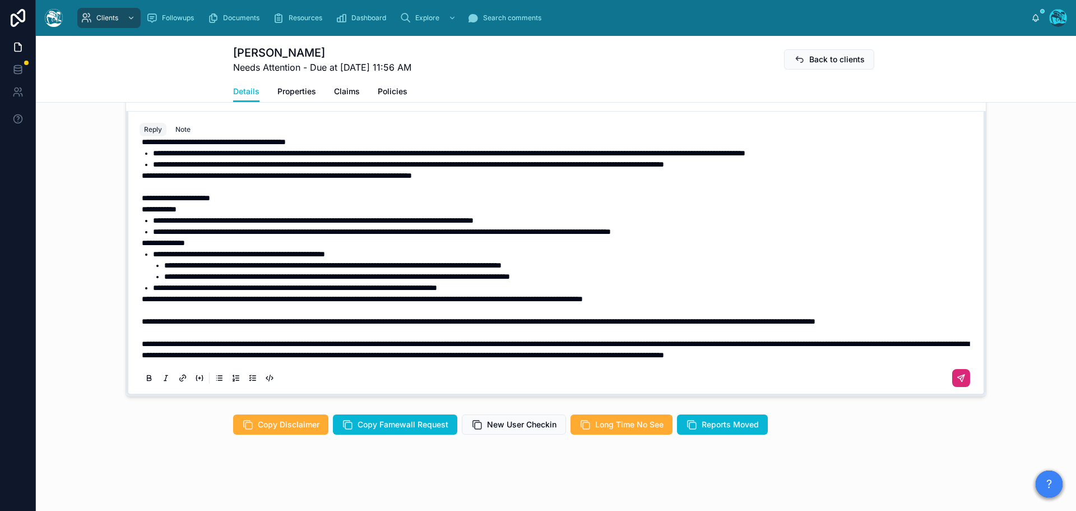
click at [957, 378] on icon at bounding box center [961, 377] width 9 height 9
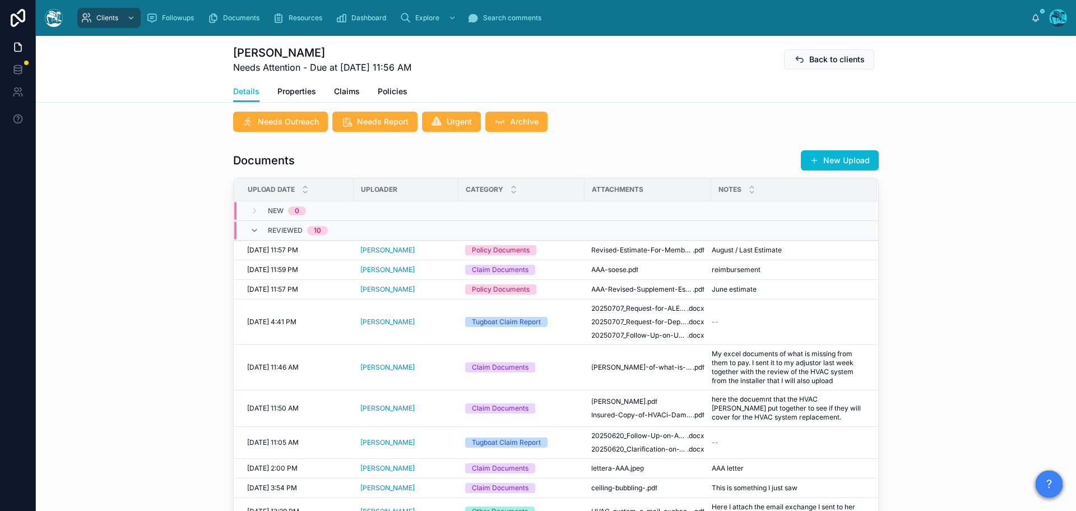
scroll to position [345, 0]
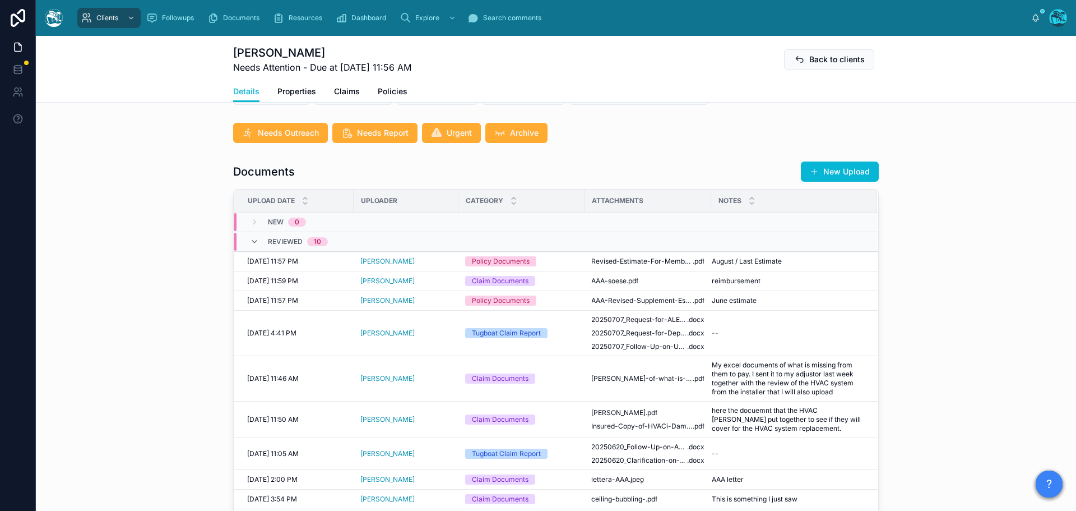
drag, startPoint x: 826, startPoint y: 162, endPoint x: 860, endPoint y: 183, distance: 39.5
click at [826, 162] on button "New Upload" at bounding box center [840, 171] width 78 height 20
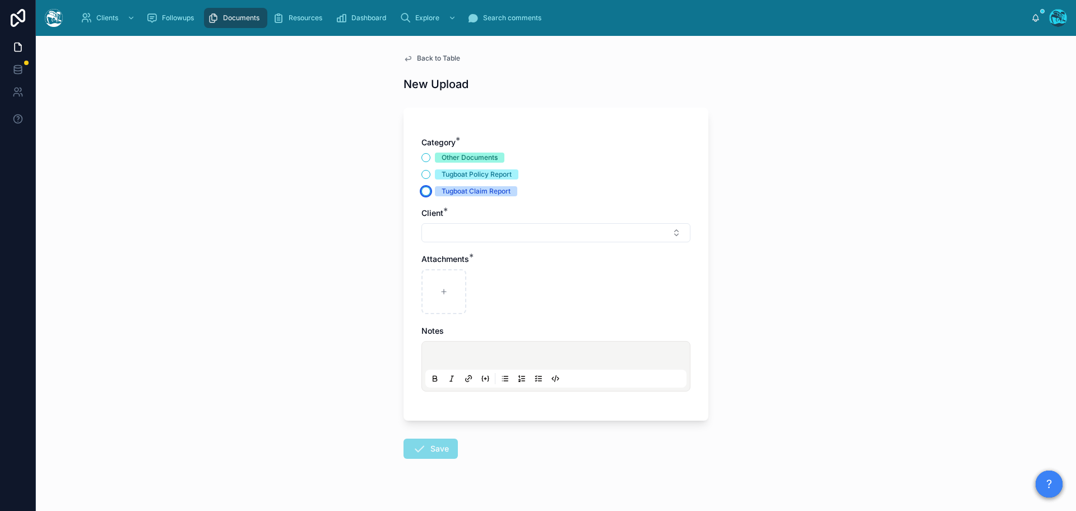
click at [422, 193] on button "Tugboat Claim Report" at bounding box center [426, 191] width 9 height 9
click at [446, 231] on button "Select Button" at bounding box center [556, 232] width 269 height 19
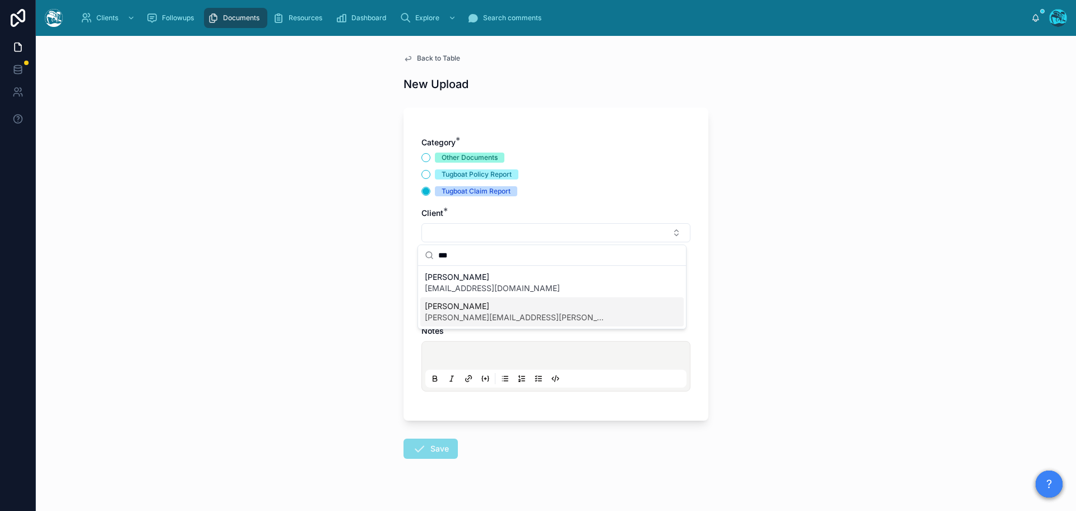
type input "***"
click at [433, 313] on span "[PERSON_NAME][EMAIL_ADDRESS][PERSON_NAME][DOMAIN_NAME]" at bounding box center [514, 317] width 179 height 11
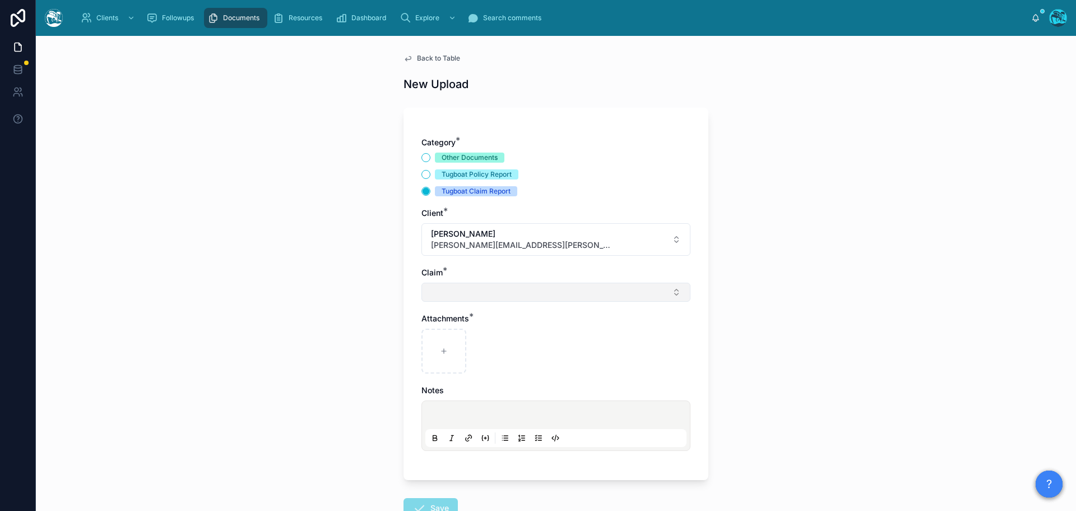
click at [436, 294] on button "Select Button" at bounding box center [556, 292] width 269 height 19
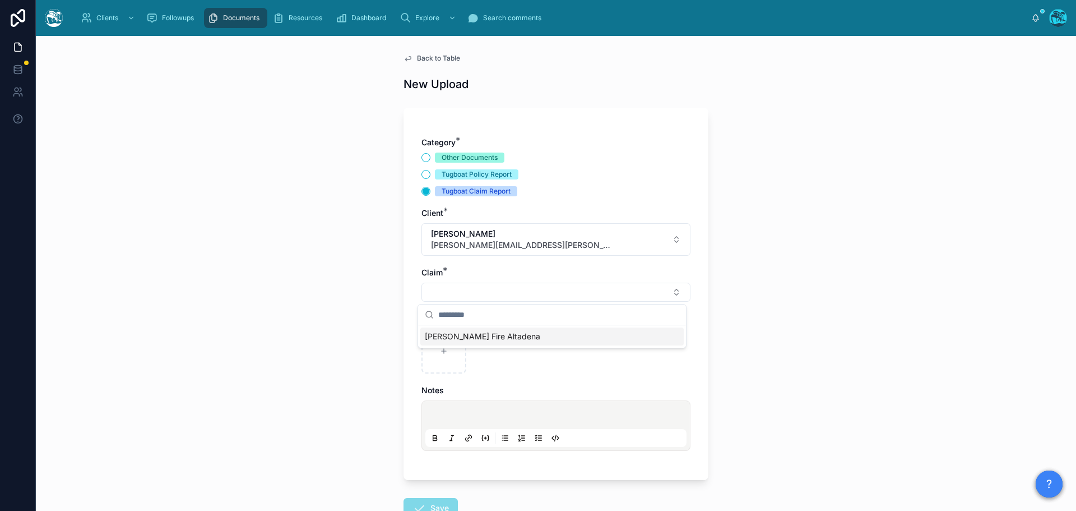
click at [438, 337] on span "[PERSON_NAME] Fire Altadena" at bounding box center [482, 336] width 115 height 11
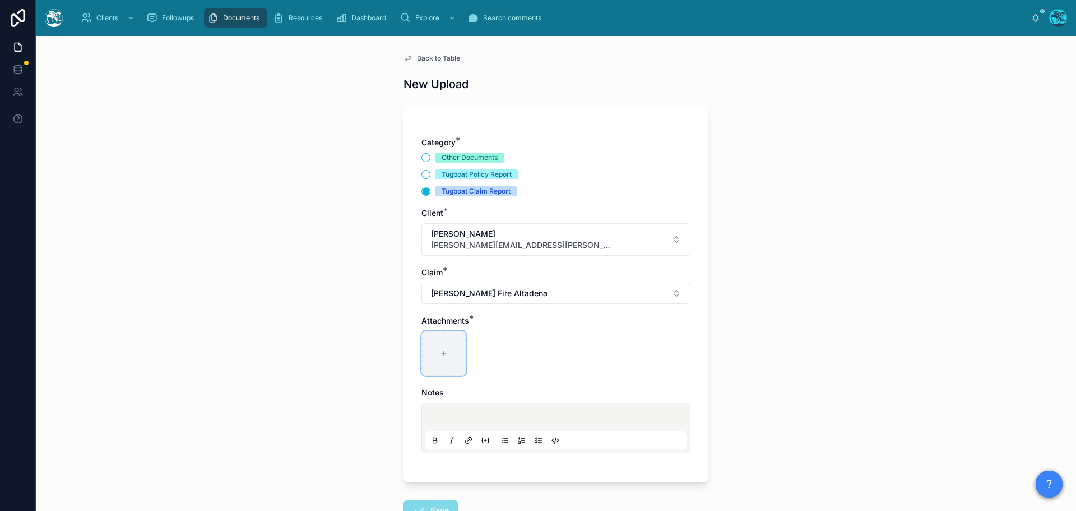
click at [437, 348] on div at bounding box center [444, 353] width 45 height 45
type input "**********"
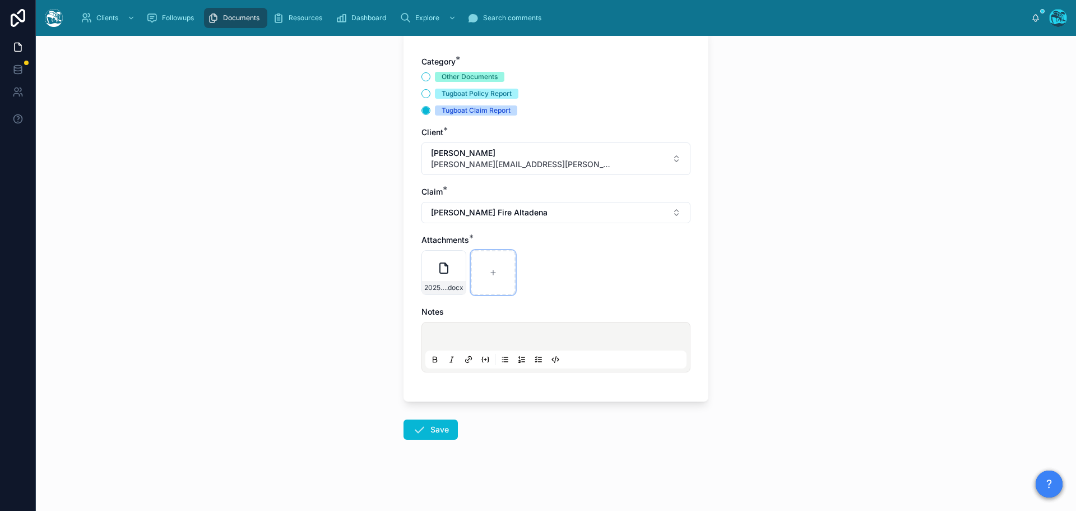
scroll to position [81, 0]
click at [415, 425] on icon at bounding box center [419, 428] width 13 height 13
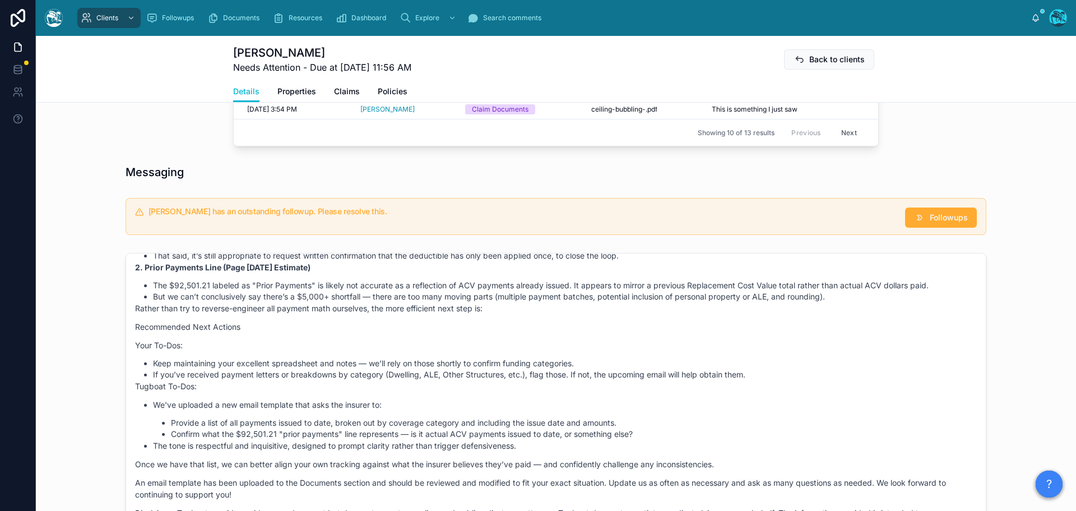
scroll to position [6275, 0]
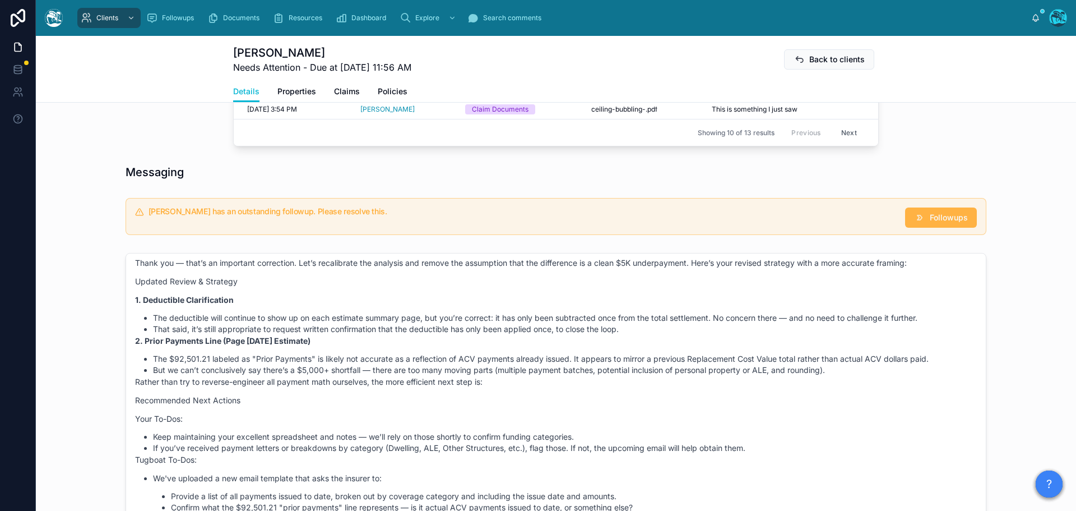
click at [930, 219] on span "Followups" at bounding box center [949, 217] width 38 height 11
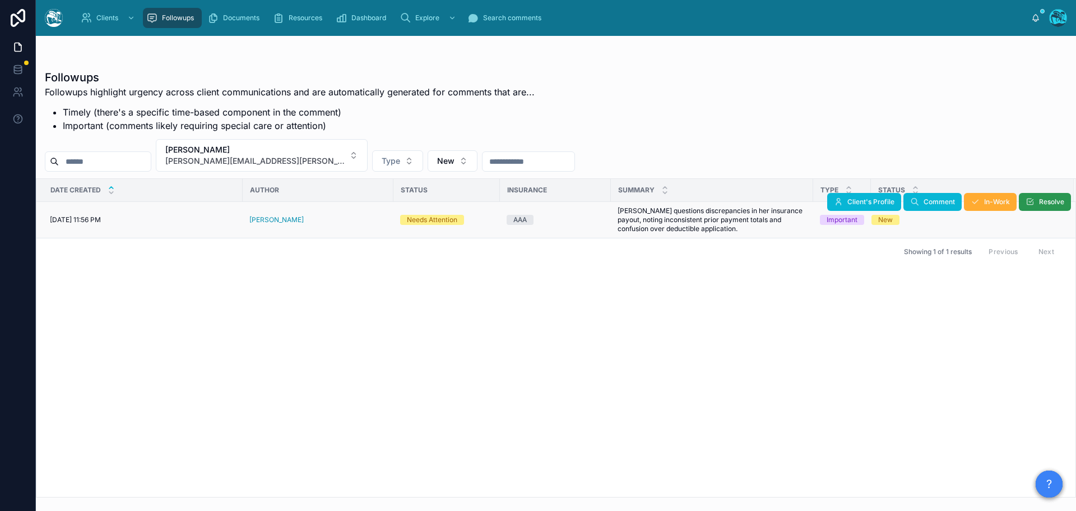
click at [1047, 205] on span "Resolve" at bounding box center [1051, 201] width 25 height 9
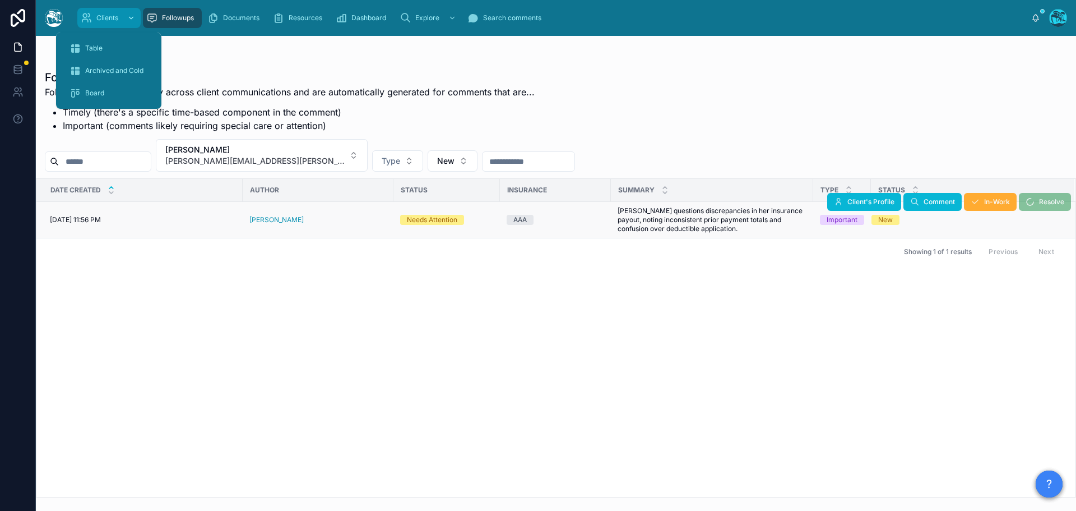
click at [105, 20] on span "Clients" at bounding box center [107, 17] width 22 height 9
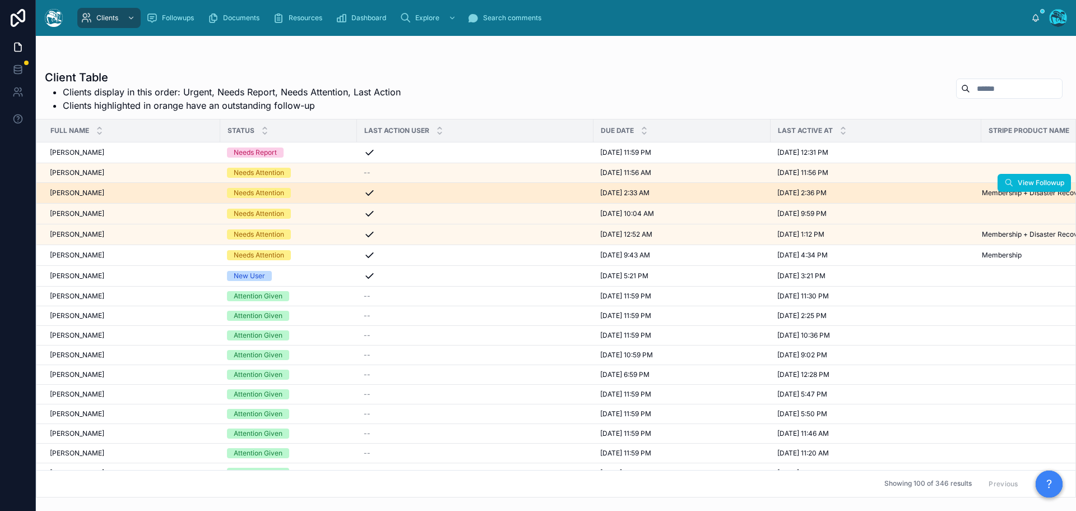
click at [295, 193] on div "Needs Attention" at bounding box center [288, 193] width 123 height 10
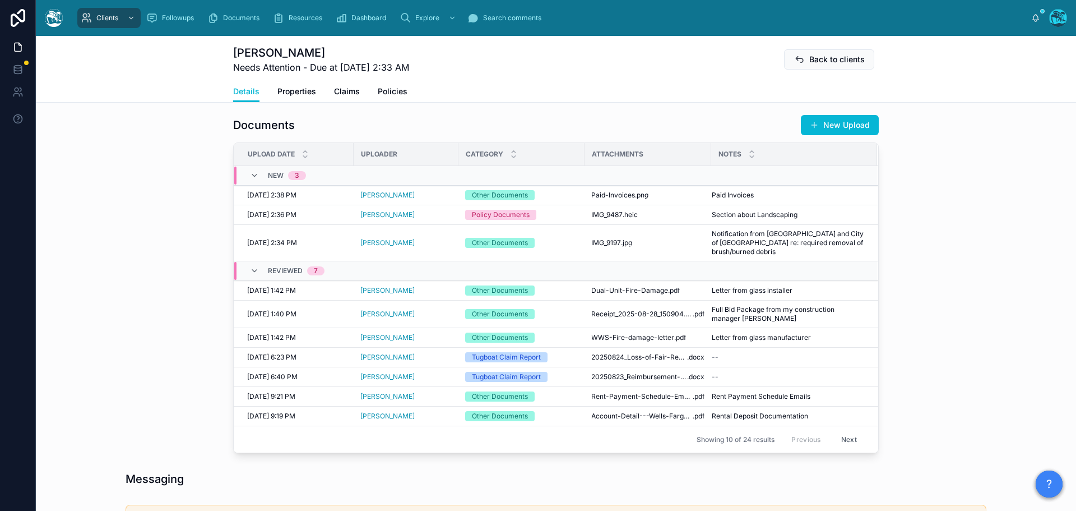
scroll to position [392, 0]
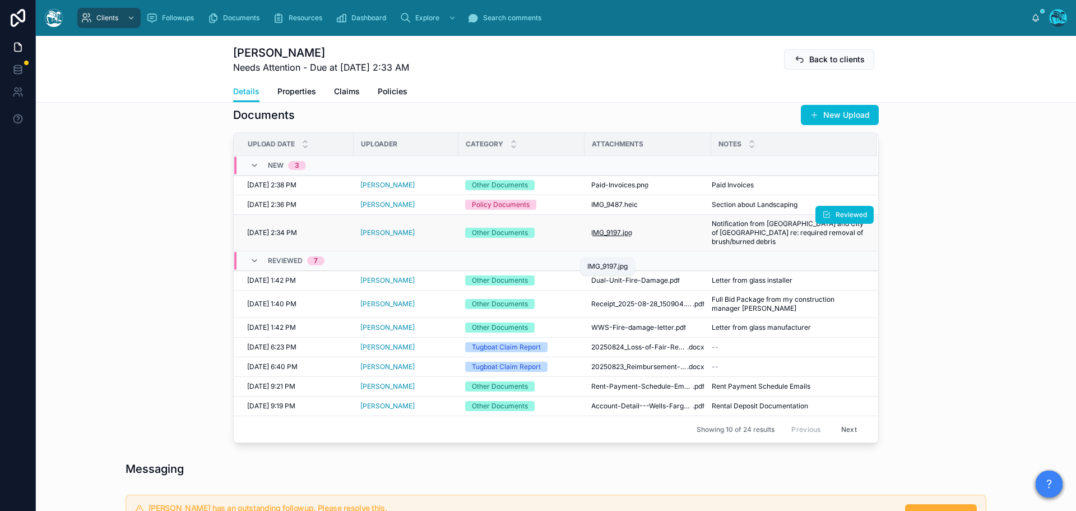
click at [604, 237] on span "IMG_9197" at bounding box center [606, 232] width 30 height 9
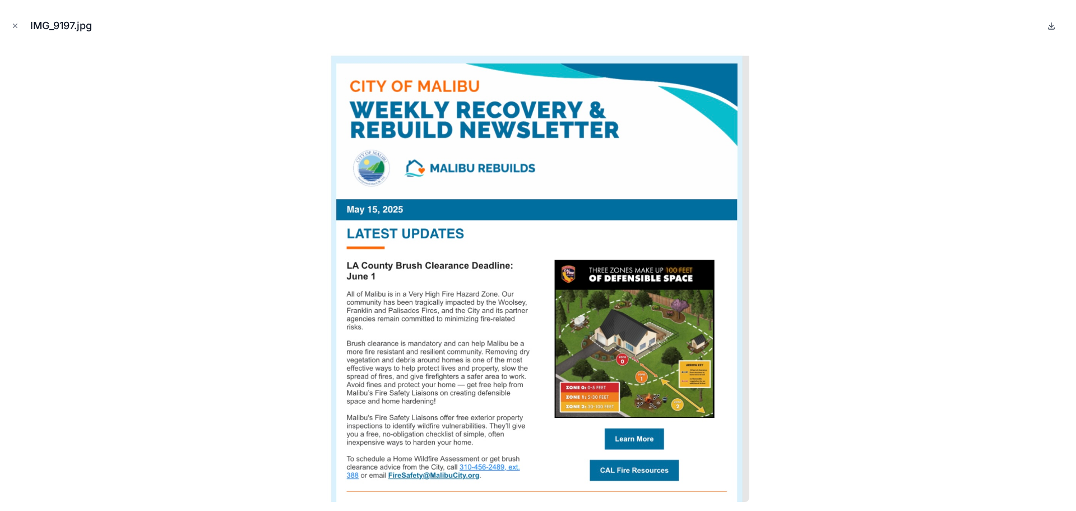
click at [1052, 26] on icon at bounding box center [1052, 25] width 0 height 4
drag, startPoint x: 12, startPoint y: 25, endPoint x: 163, endPoint y: 34, distance: 151.6
click at [12, 25] on icon "Close modal" at bounding box center [15, 26] width 8 height 8
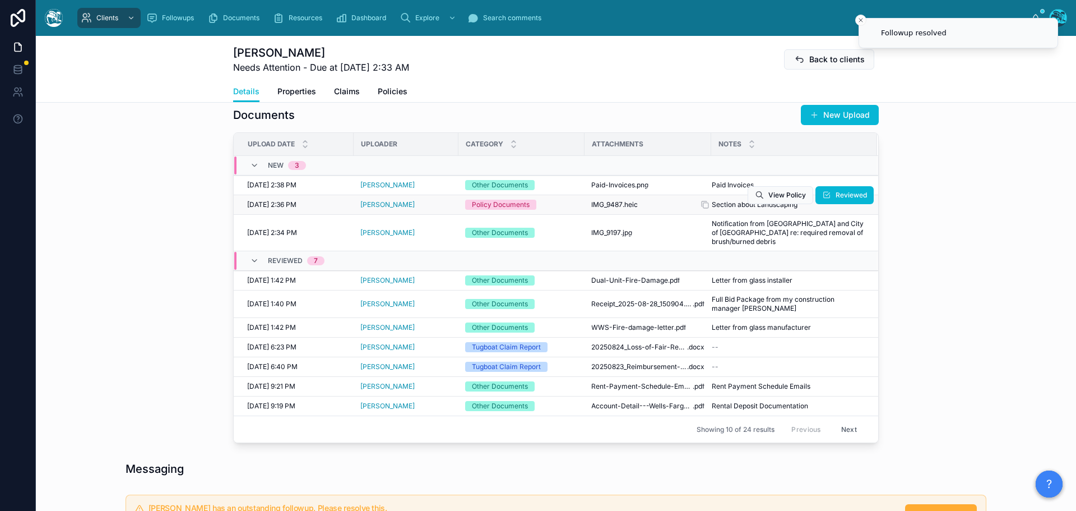
click at [738, 209] on span "Section about Landscaping" at bounding box center [755, 204] width 86 height 9
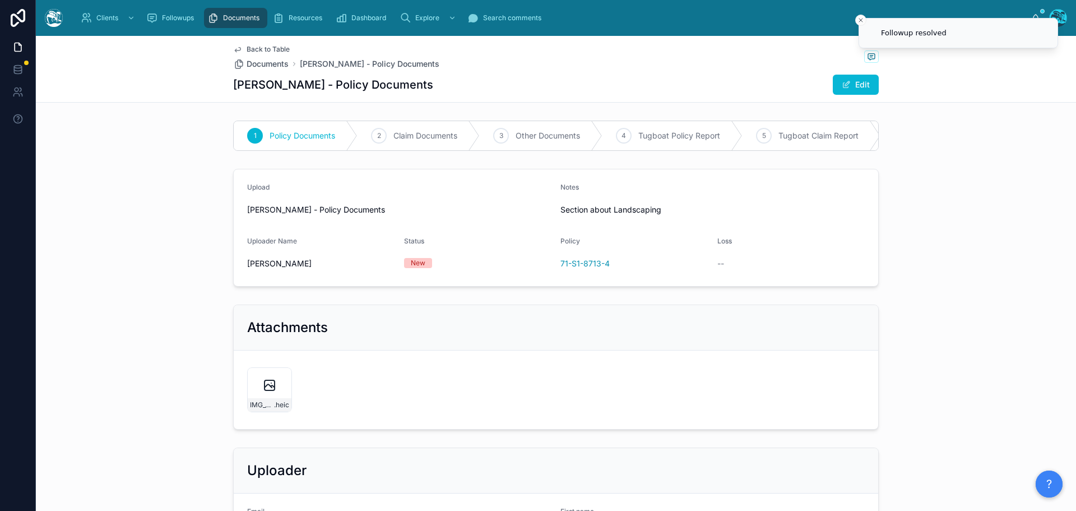
click at [256, 48] on span "Back to Table" at bounding box center [268, 49] width 43 height 9
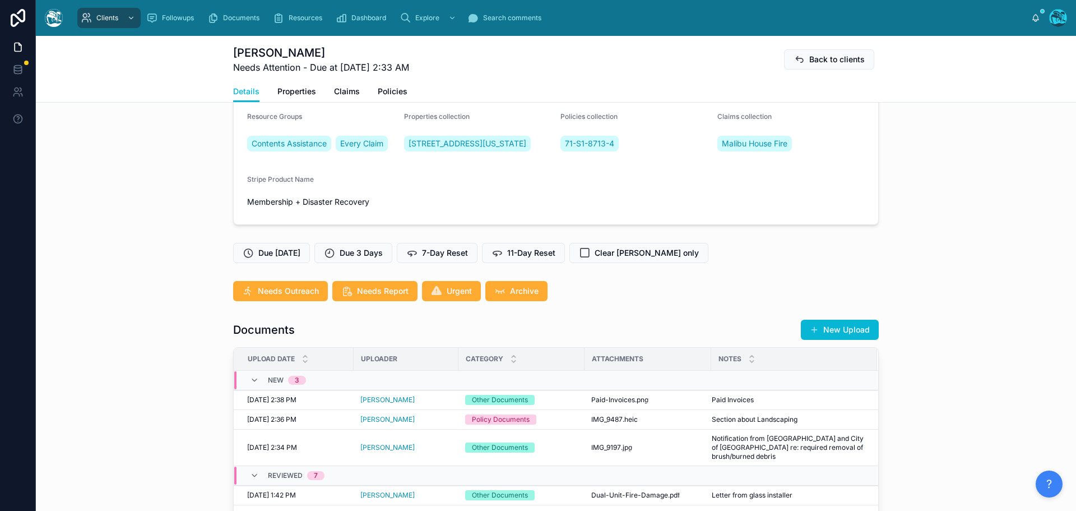
scroll to position [392, 0]
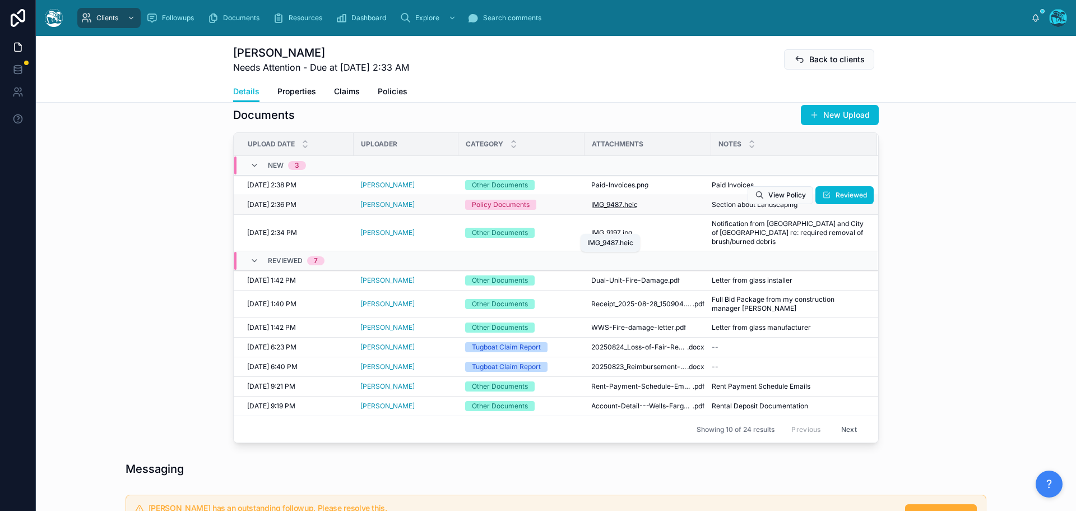
click at [600, 209] on span "IMG_9487" at bounding box center [606, 204] width 31 height 9
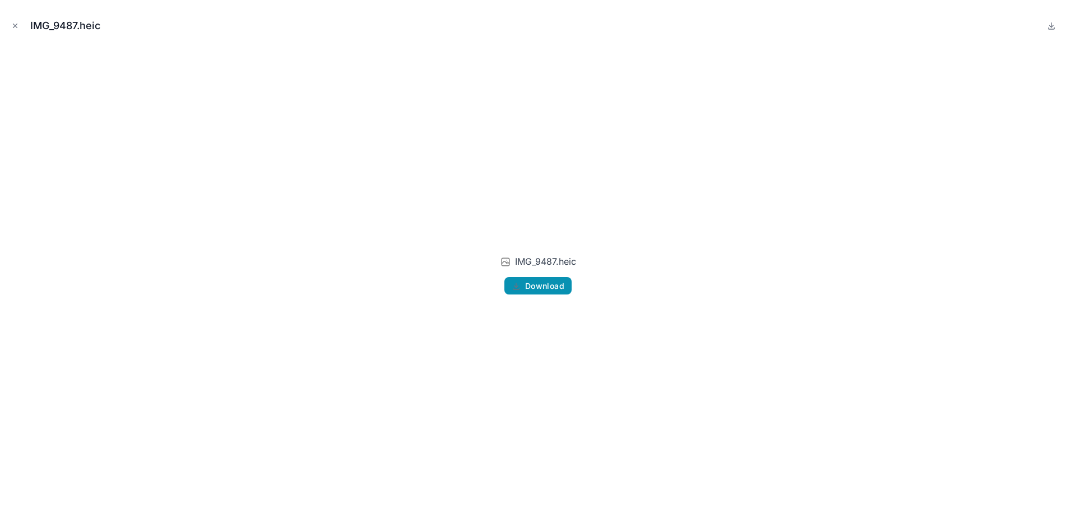
click at [550, 288] on span "Download" at bounding box center [544, 286] width 39 height 10
click at [17, 26] on icon "Close modal" at bounding box center [15, 26] width 8 height 8
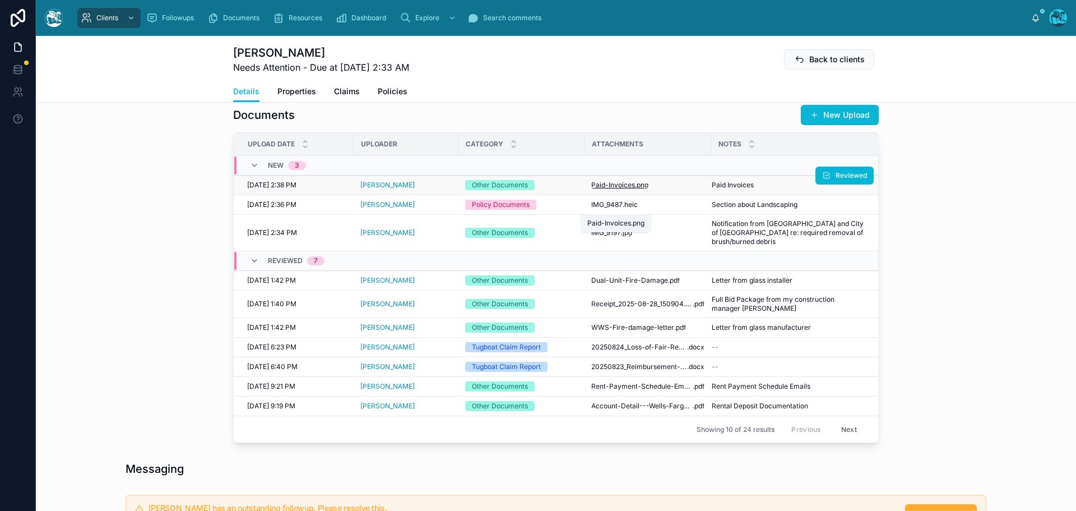
click at [609, 189] on span "Paid-Invoices" at bounding box center [613, 184] width 44 height 9
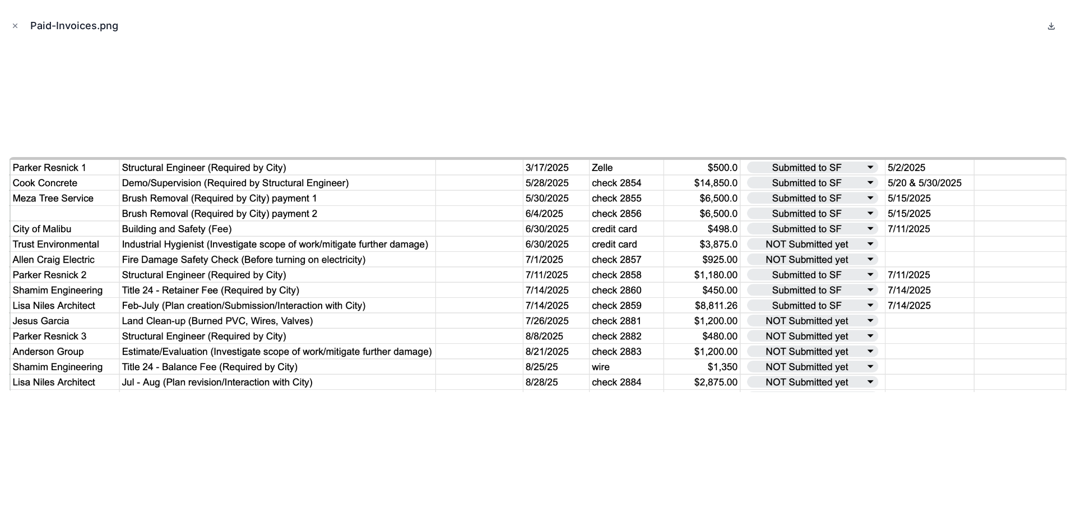
click at [1050, 26] on icon at bounding box center [1052, 26] width 4 height 2
drag, startPoint x: 16, startPoint y: 24, endPoint x: 249, endPoint y: 82, distance: 241.0
click at [16, 24] on icon "Close modal" at bounding box center [15, 26] width 8 height 8
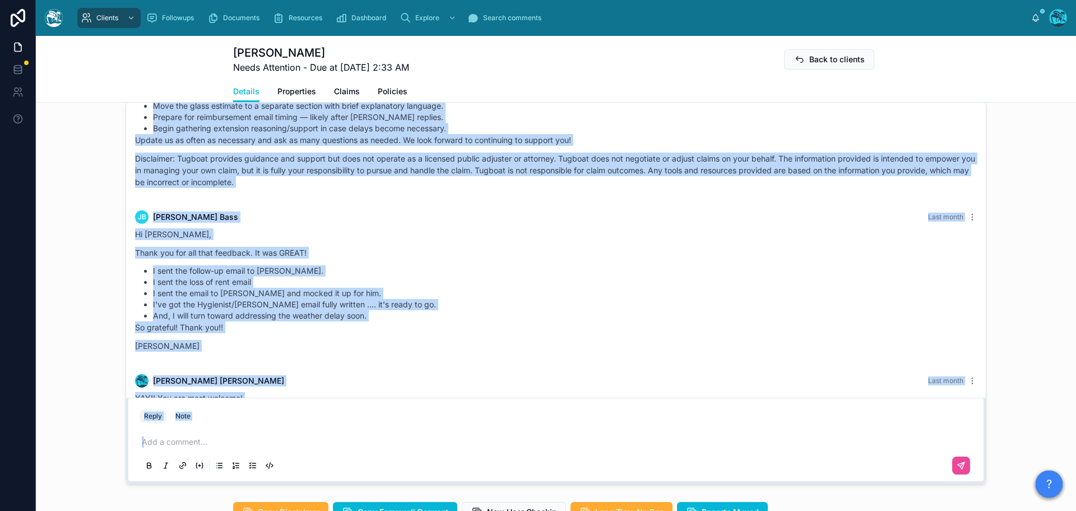
scroll to position [7311, 0]
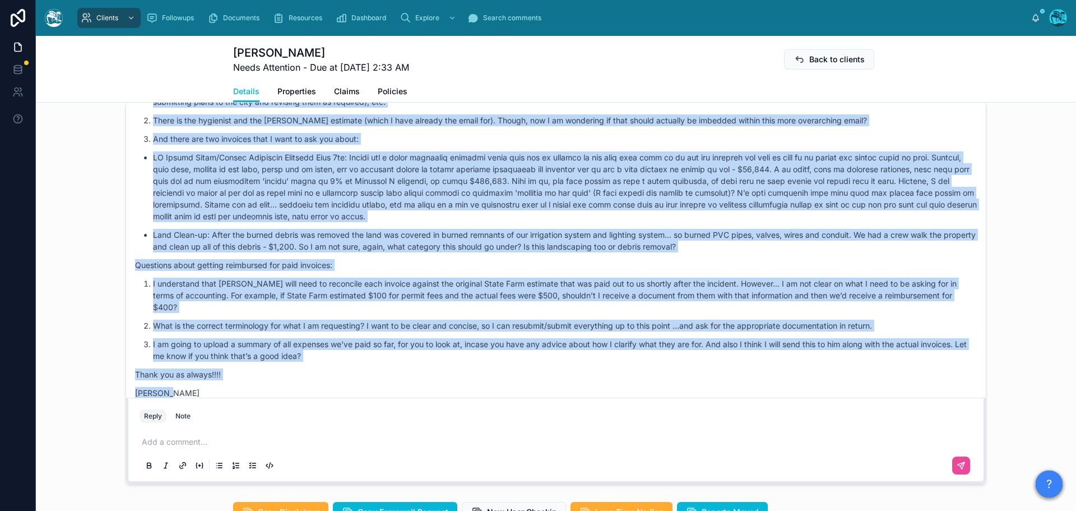
drag, startPoint x: 257, startPoint y: 277, endPoint x: 309, endPoint y: 386, distance: 121.1
copy div "Loremi Dolor Sita conse Adip elitseddo, Eiusmodt! Inc utl etdolor magnaal enim …"
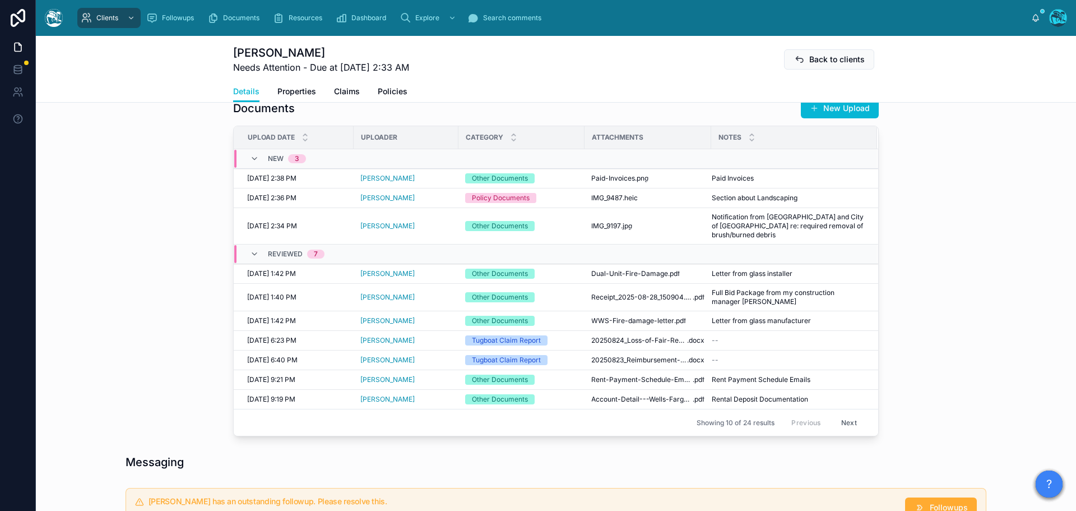
scroll to position [392, 0]
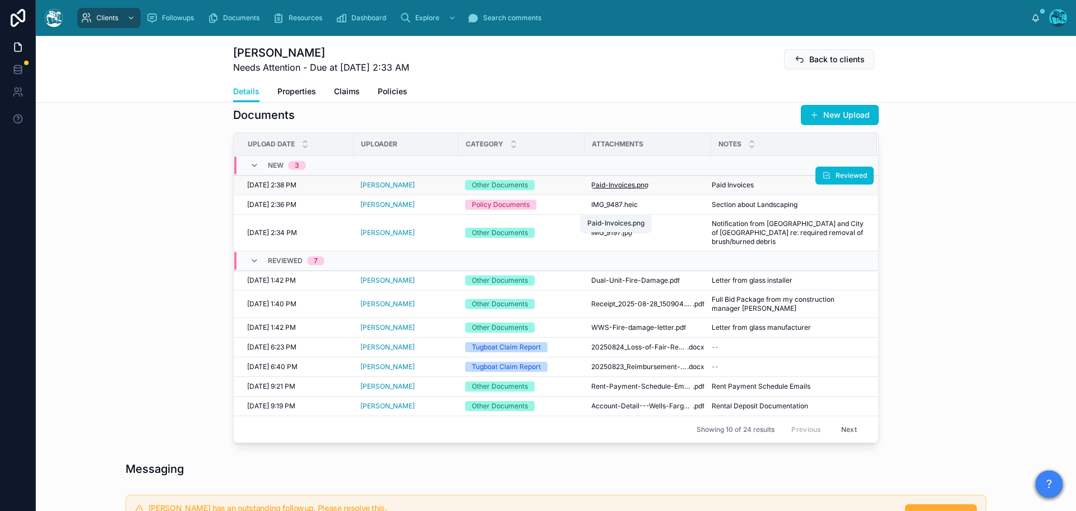
click at [618, 189] on span "Paid-Invoices" at bounding box center [613, 184] width 44 height 9
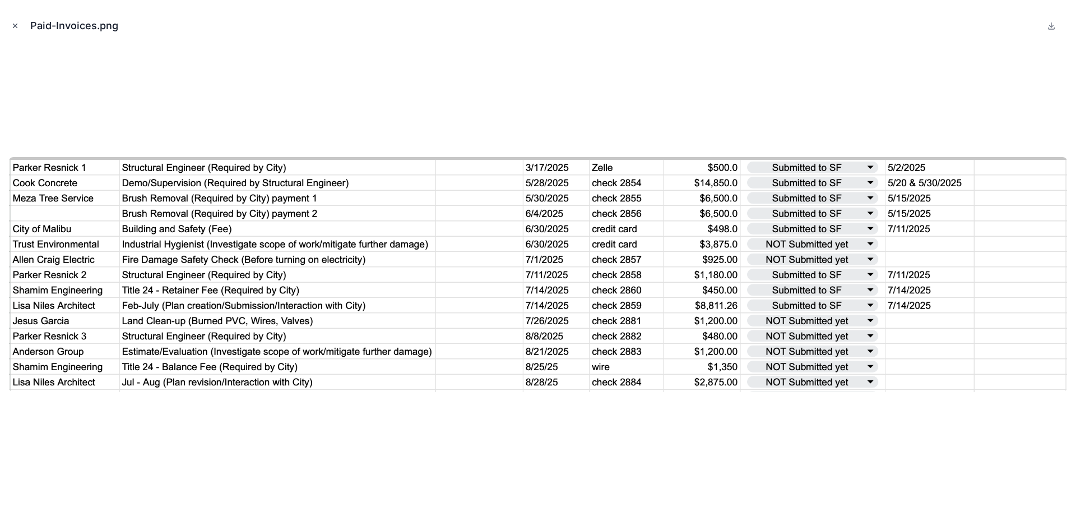
click at [16, 25] on icon "Close modal" at bounding box center [15, 26] width 8 height 8
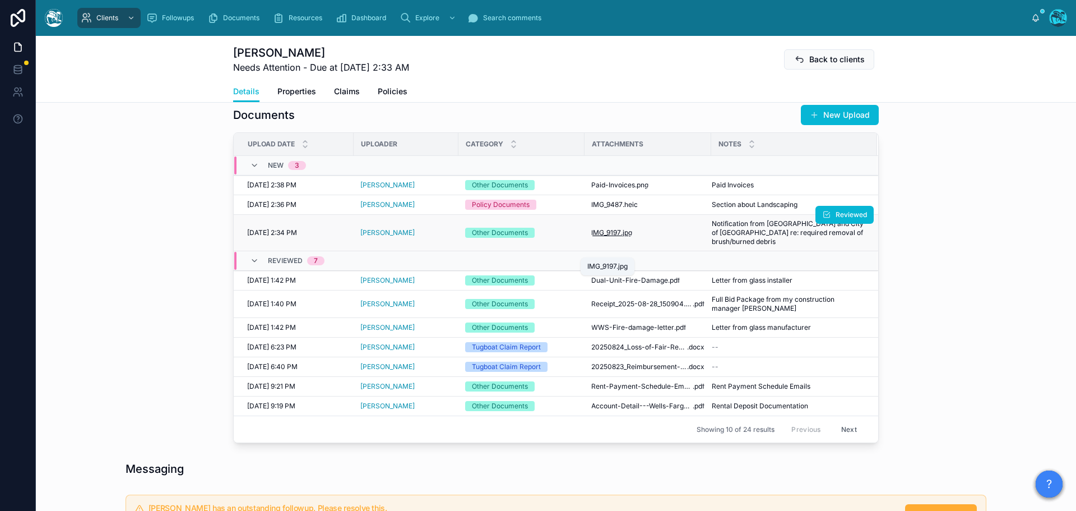
click at [606, 237] on span "IMG_9197" at bounding box center [606, 232] width 30 height 9
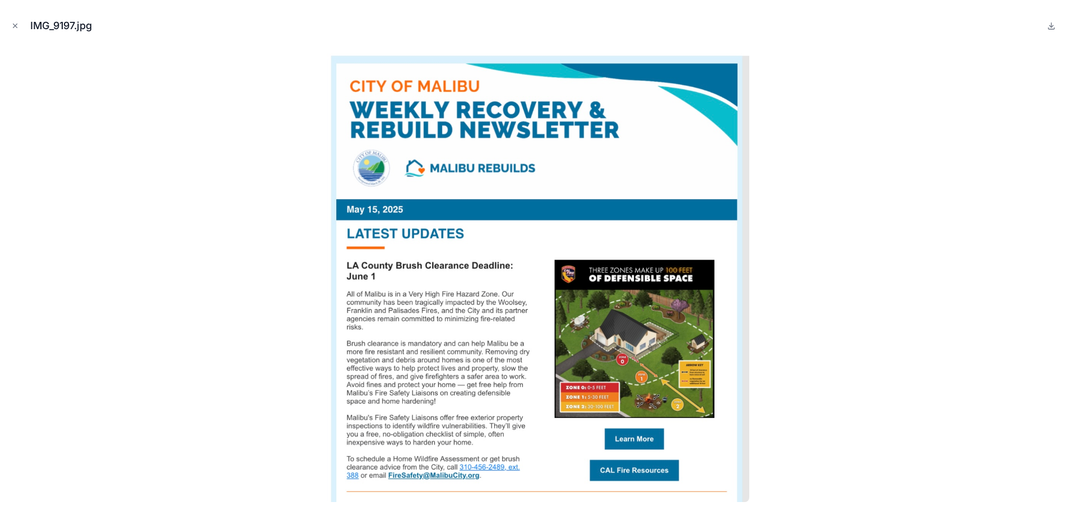
drag, startPoint x: 15, startPoint y: 27, endPoint x: 187, endPoint y: 47, distance: 173.2
click at [15, 27] on icon "Close modal" at bounding box center [15, 26] width 8 height 8
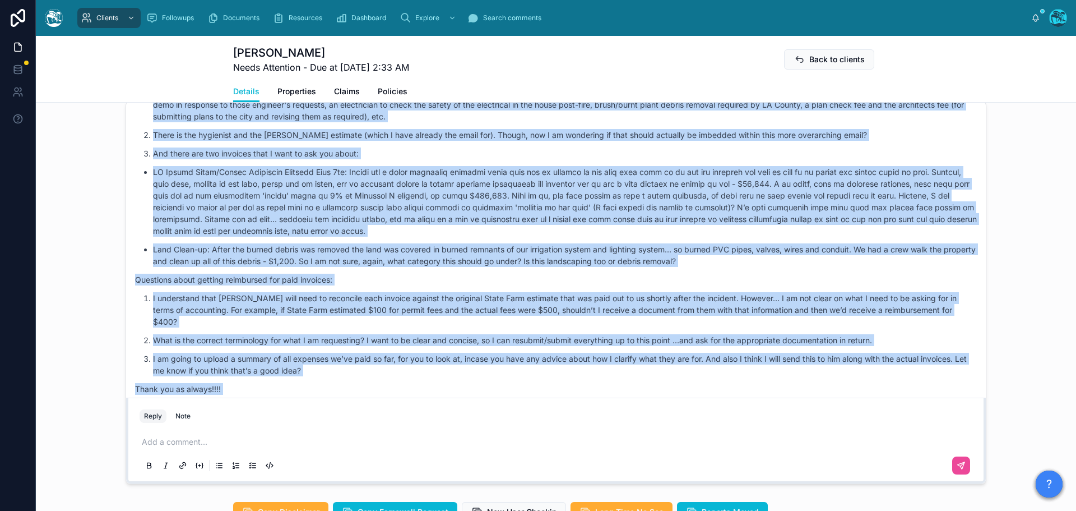
scroll to position [7311, 0]
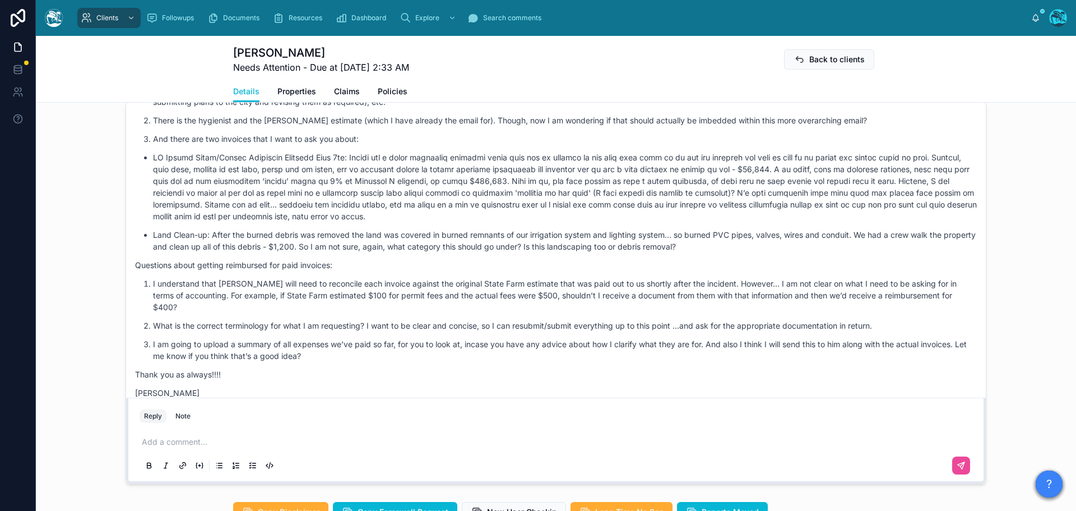
click at [148, 447] on p at bounding box center [558, 441] width 833 height 11
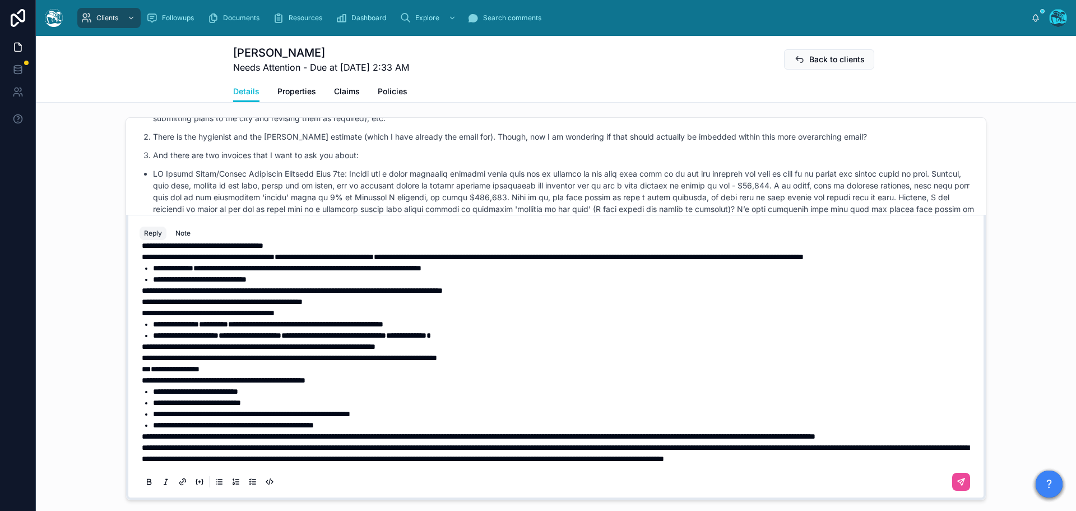
scroll to position [496, 0]
click at [242, 442] on p "**********" at bounding box center [558, 435] width 833 height 11
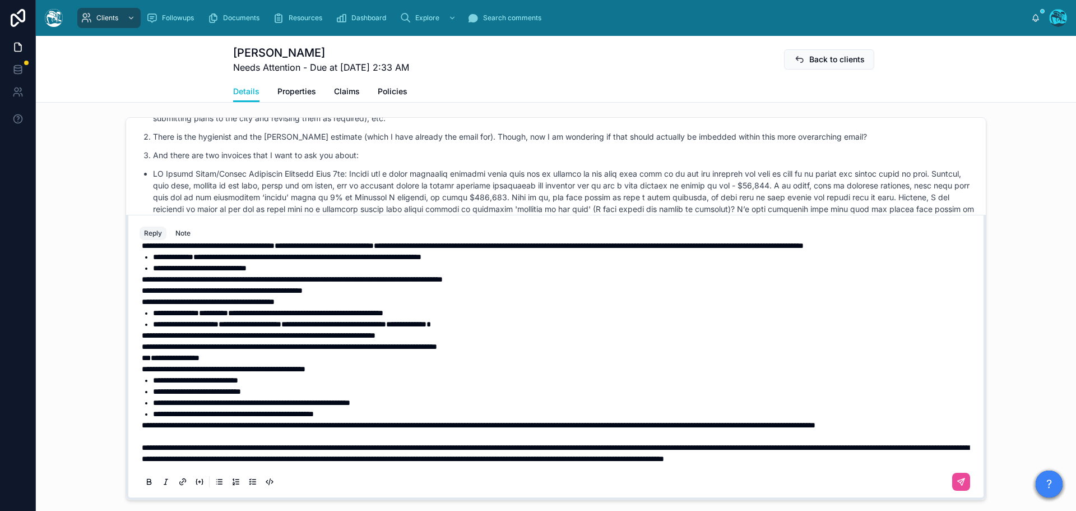
click at [142, 428] on span "**********" at bounding box center [479, 425] width 674 height 8
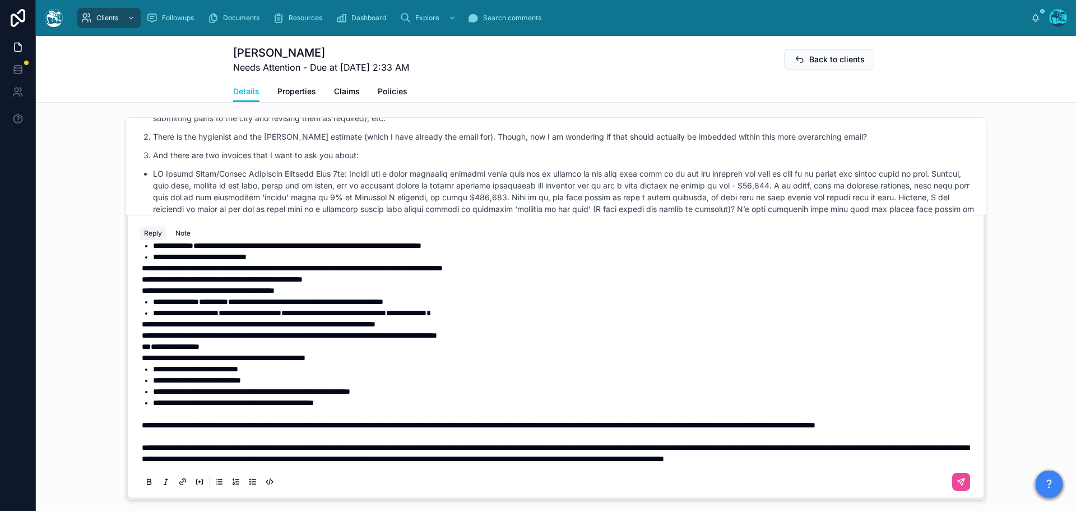
click at [142, 350] on span "**" at bounding box center [146, 346] width 9 height 8
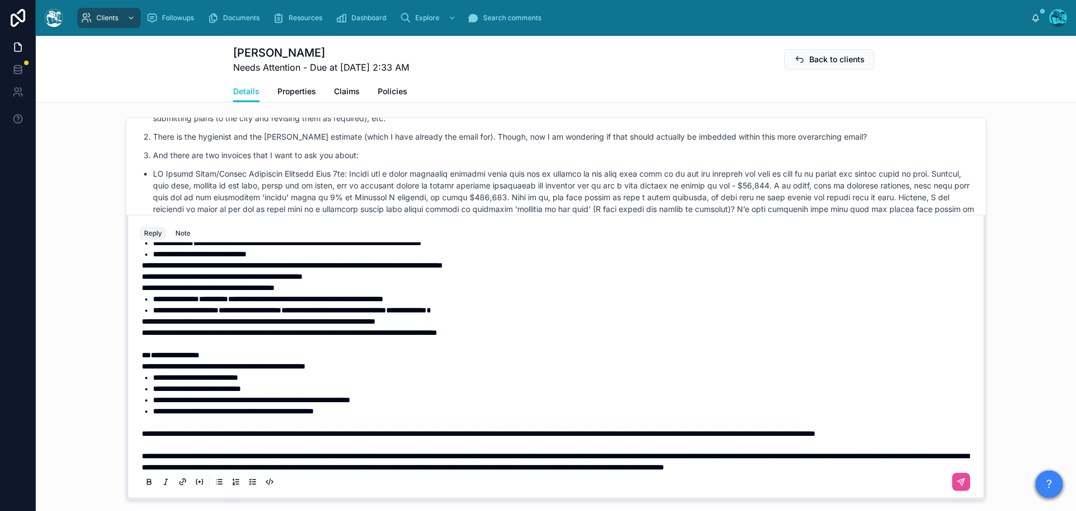
scroll to position [439, 0]
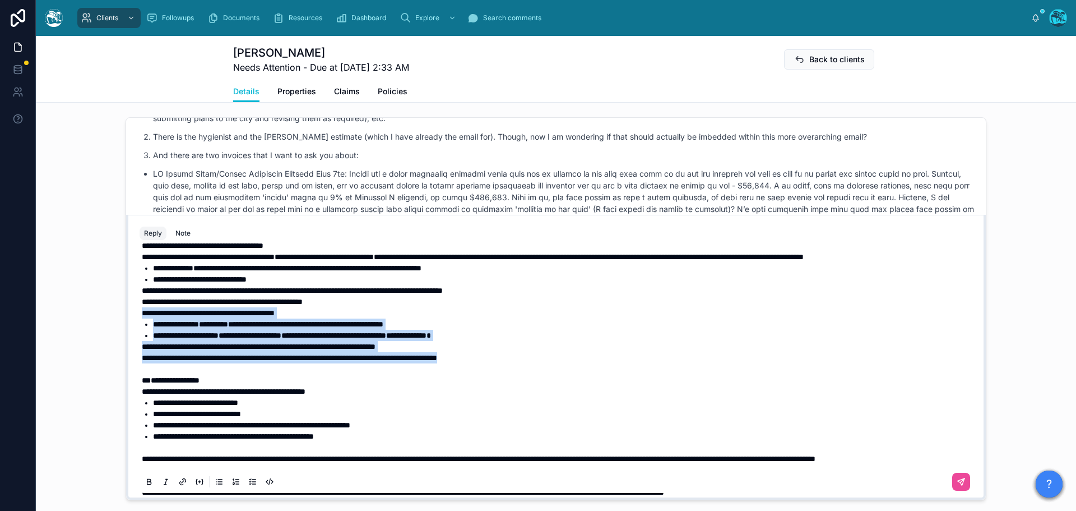
drag, startPoint x: 503, startPoint y: 402, endPoint x: 124, endPoint y: 360, distance: 381.8
click at [126, 360] on div "**********" at bounding box center [556, 357] width 860 height 285
click at [147, 484] on icon at bounding box center [149, 482] width 4 height 3
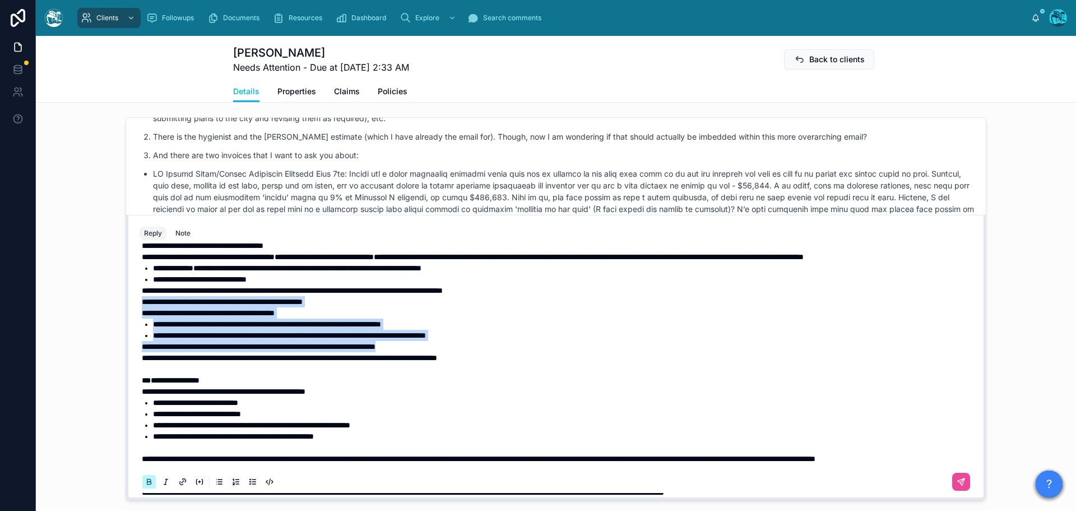
click at [147, 484] on icon at bounding box center [149, 482] width 4 height 3
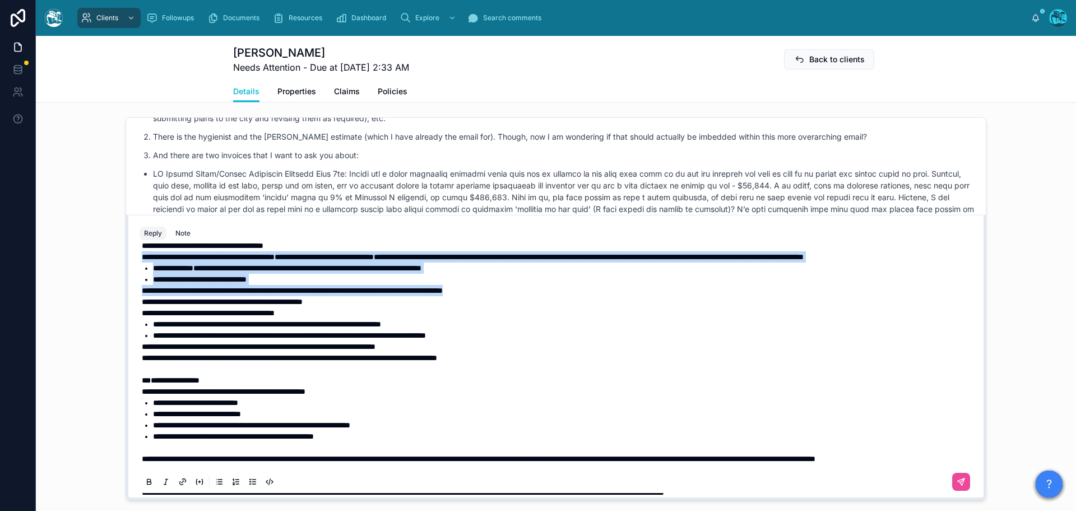
drag, startPoint x: 541, startPoint y: 337, endPoint x: 110, endPoint y: 289, distance: 433.1
click at [110, 289] on div "[PERSON_NAME] Last month Hi [PERSON_NAME], Sorry to [PERSON_NAME] you. I am abo…" at bounding box center [556, 309] width 1040 height 392
click at [147, 482] on icon at bounding box center [148, 480] width 3 height 3
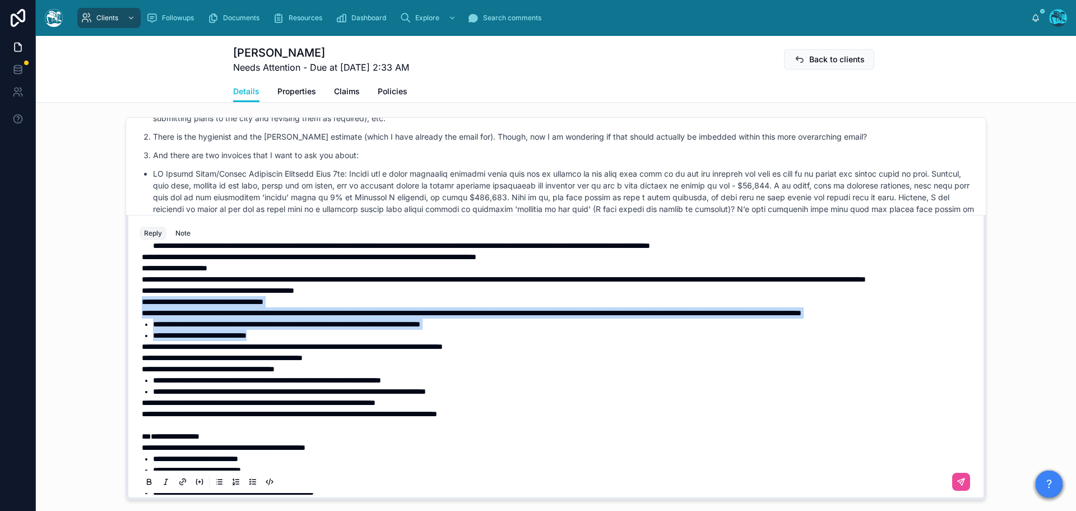
scroll to position [327, 0]
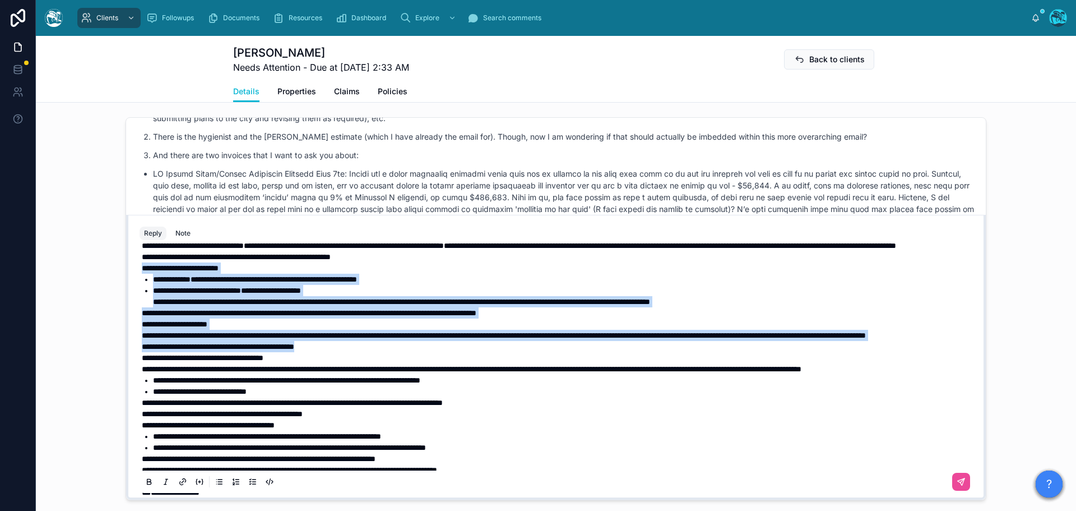
drag, startPoint x: 351, startPoint y: 383, endPoint x: 85, endPoint y: 293, distance: 280.8
click at [85, 293] on div "[PERSON_NAME] Last month Hi [PERSON_NAME], Sorry to [PERSON_NAME] you. I am abo…" at bounding box center [556, 309] width 1040 height 392
click at [145, 486] on icon at bounding box center [149, 481] width 9 height 9
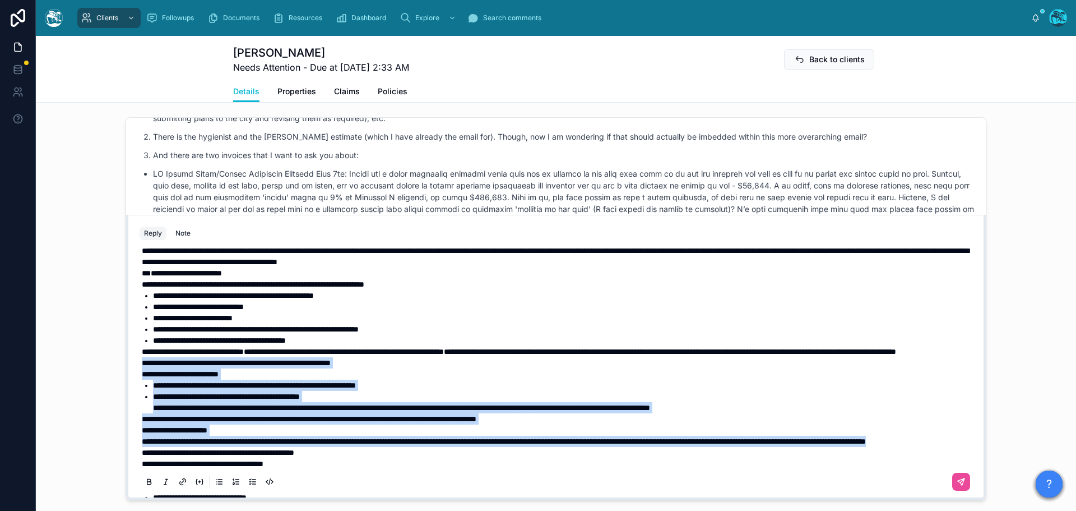
scroll to position [215, 0]
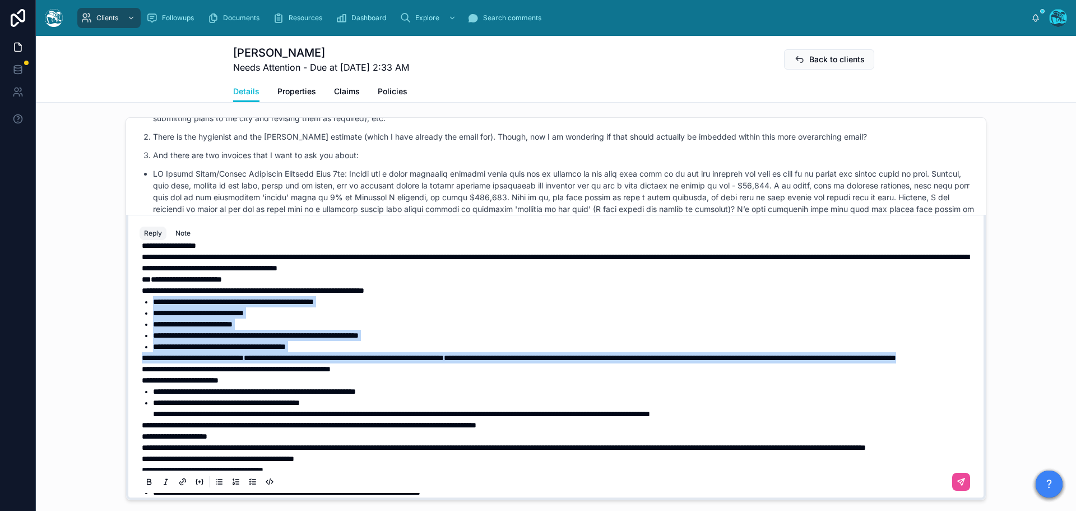
drag, startPoint x: 361, startPoint y: 381, endPoint x: 108, endPoint y: 315, distance: 261.9
click at [108, 315] on div "[PERSON_NAME] Last month Hi [PERSON_NAME], Sorry to [PERSON_NAME] you. I am abo…" at bounding box center [556, 309] width 1040 height 392
click at [146, 486] on icon at bounding box center [149, 481] width 9 height 9
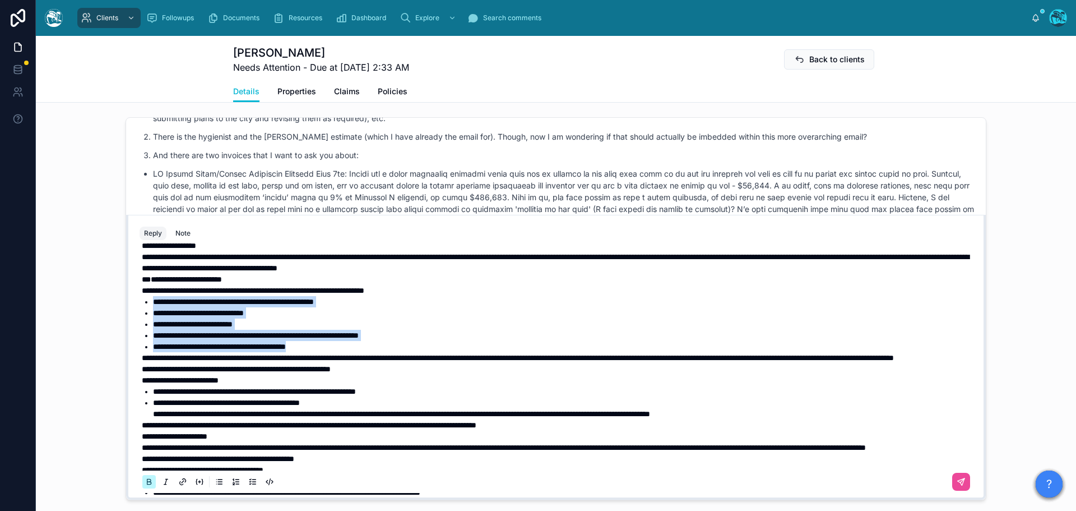
click at [146, 486] on icon at bounding box center [149, 481] width 9 height 9
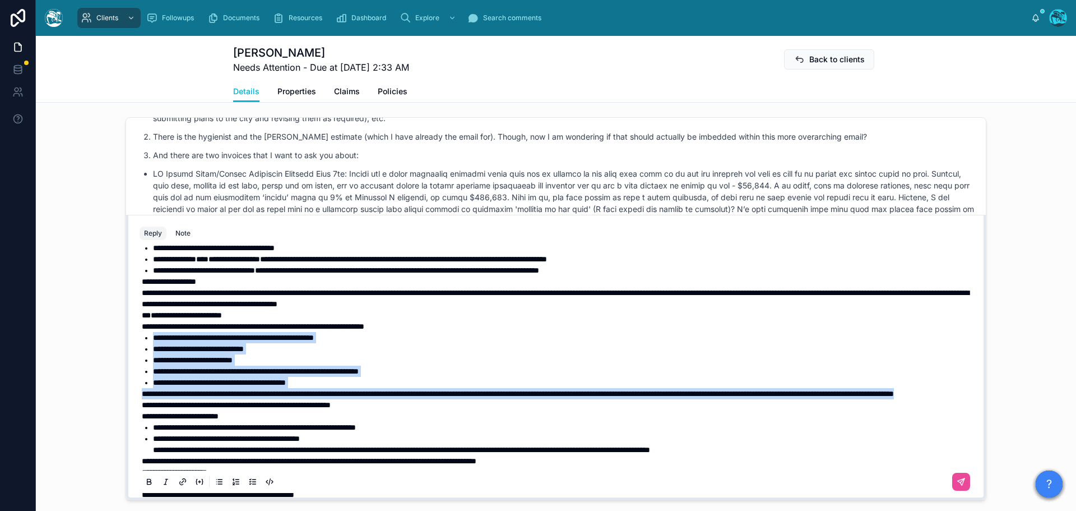
scroll to position [159, 0]
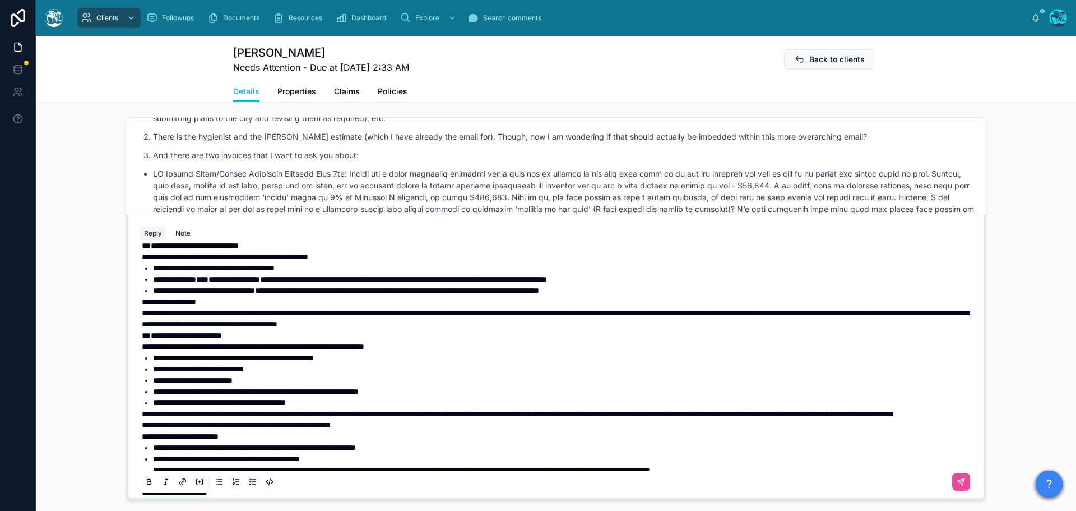
click at [142, 339] on span "**" at bounding box center [146, 335] width 9 height 8
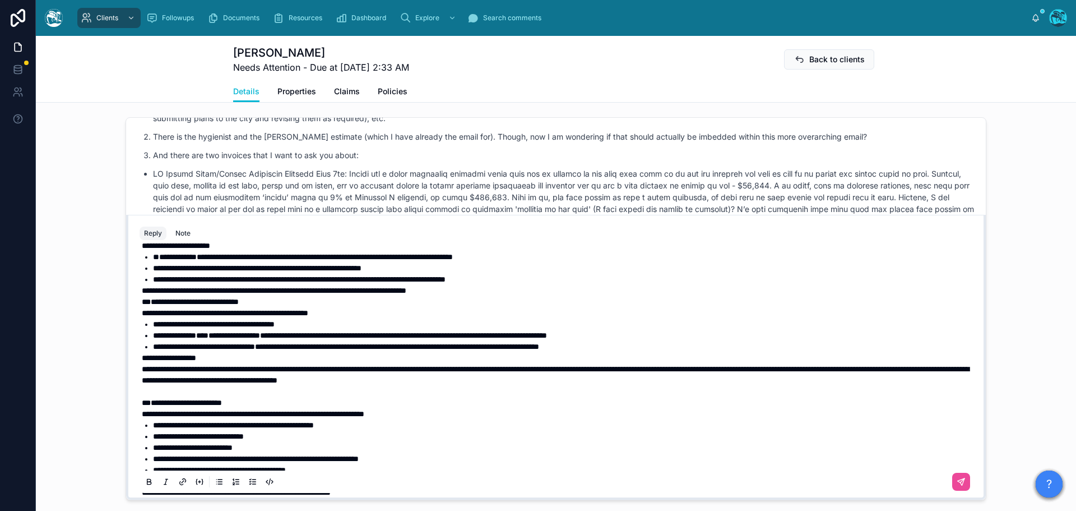
scroll to position [47, 0]
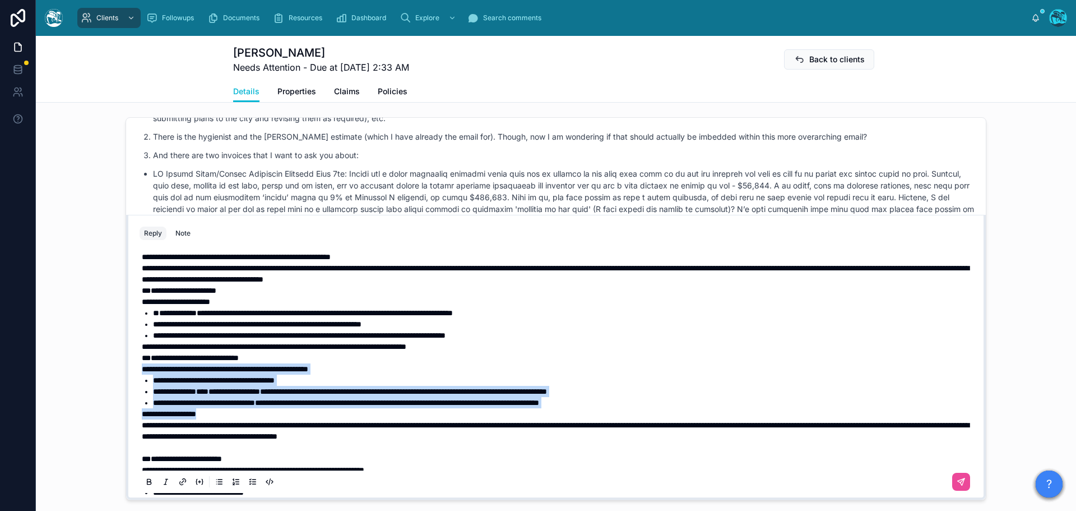
drag, startPoint x: 223, startPoint y: 427, endPoint x: 115, endPoint y: 382, distance: 116.1
click at [115, 382] on div "[PERSON_NAME] Last month Hi [PERSON_NAME], Sorry to [PERSON_NAME] you. I am abo…" at bounding box center [556, 309] width 1040 height 392
click at [148, 486] on icon at bounding box center [149, 481] width 9 height 9
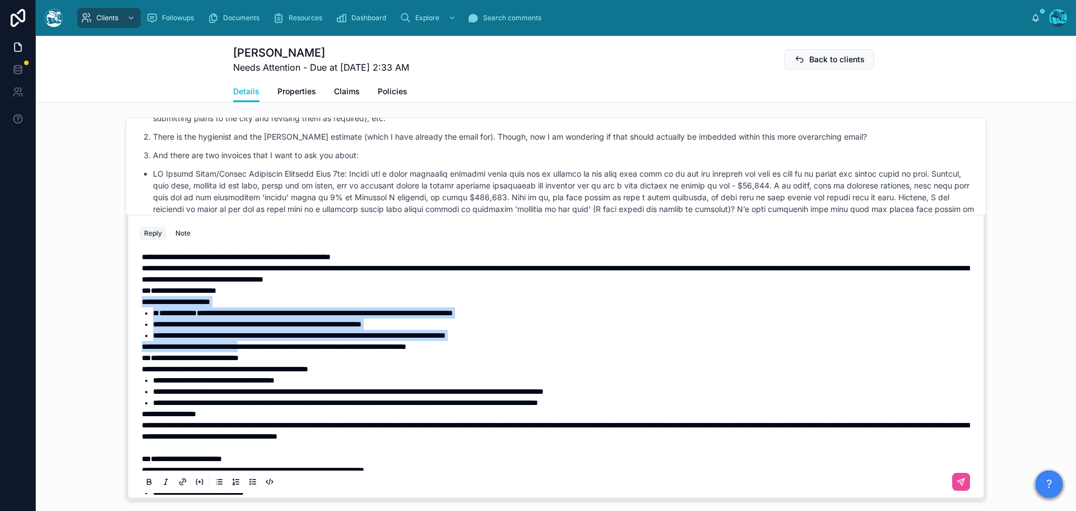
drag, startPoint x: 265, startPoint y: 359, endPoint x: 113, endPoint y: 317, distance: 157.8
click at [113, 317] on div "[PERSON_NAME] Last month Hi [PERSON_NAME], Sorry to [PERSON_NAME] you. I am abo…" at bounding box center [556, 309] width 1040 height 392
click at [147, 486] on icon at bounding box center [149, 481] width 9 height 9
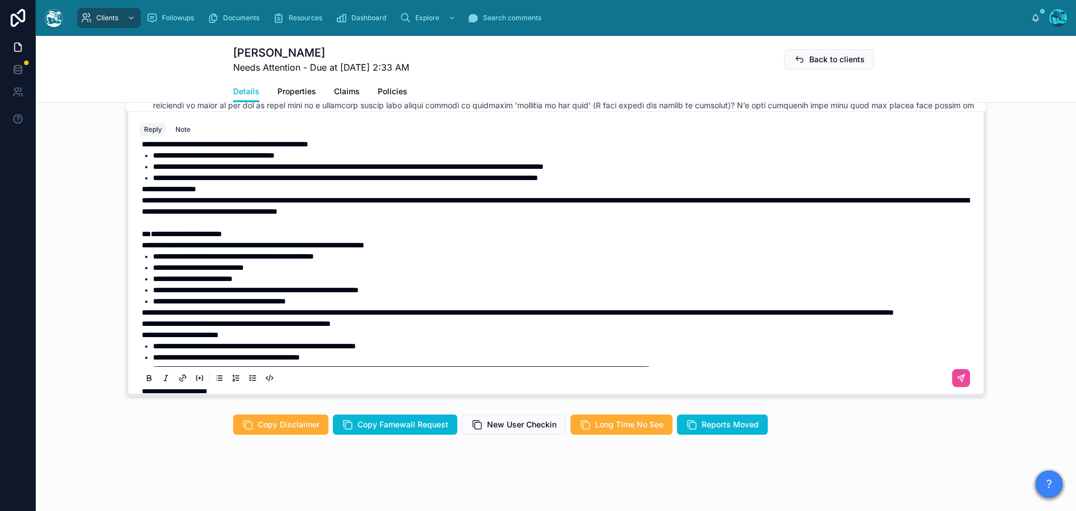
scroll to position [937, 0]
click at [957, 379] on icon at bounding box center [961, 377] width 9 height 9
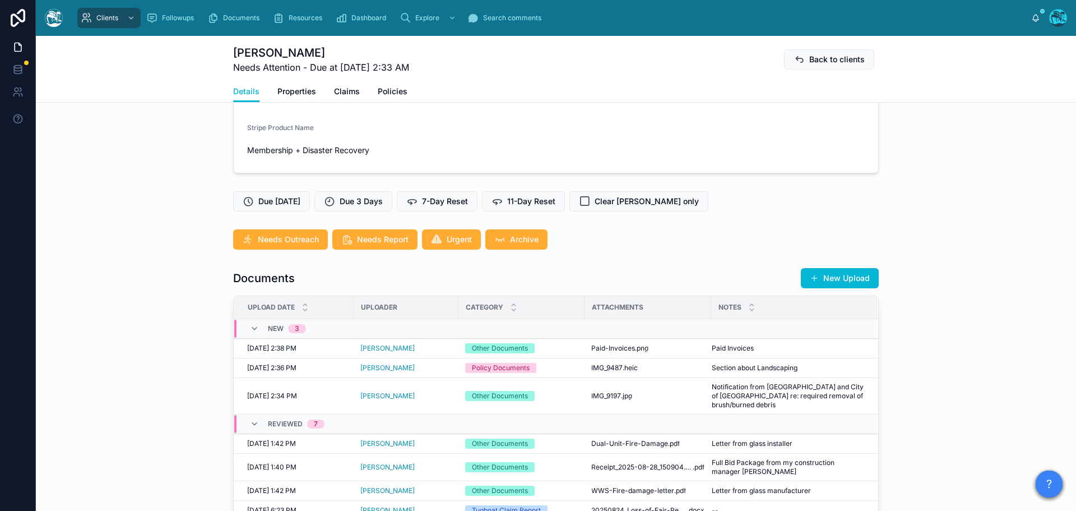
scroll to position [285, 0]
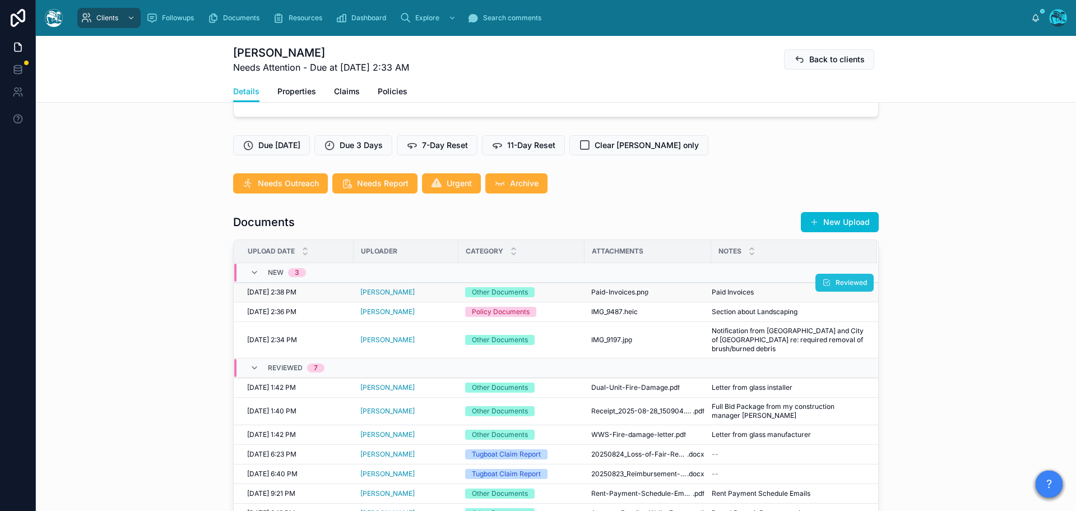
click at [852, 287] on span "Reviewed" at bounding box center [851, 282] width 31 height 9
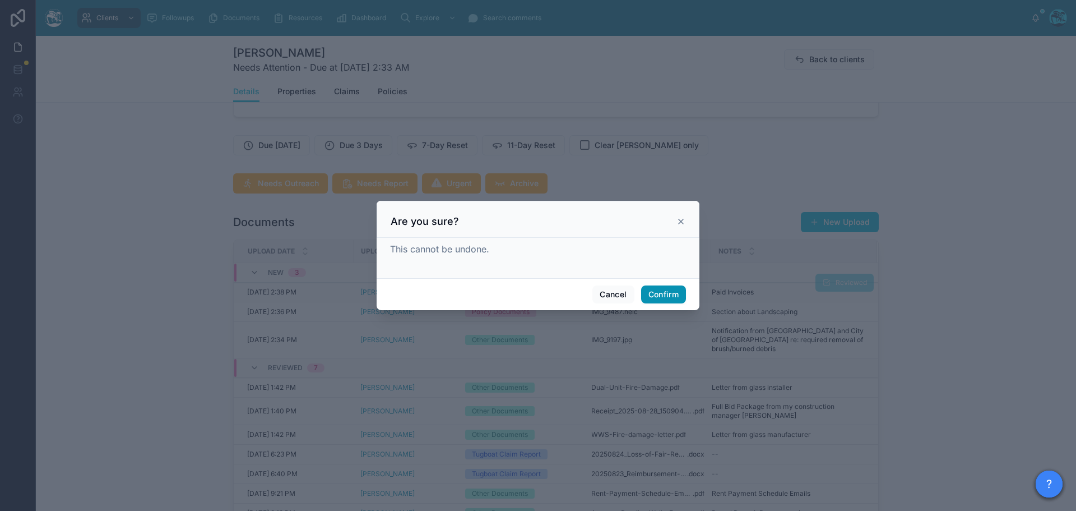
drag, startPoint x: 675, startPoint y: 295, endPoint x: 734, endPoint y: 303, distance: 58.8
click at [675, 295] on button "Confirm" at bounding box center [663, 294] width 45 height 18
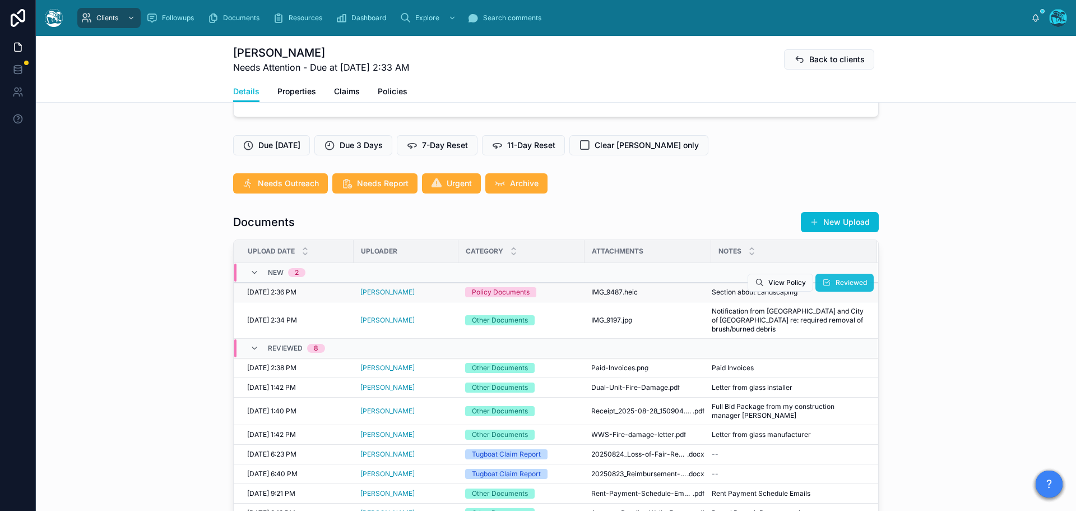
click at [850, 287] on span "Reviewed" at bounding box center [851, 282] width 31 height 9
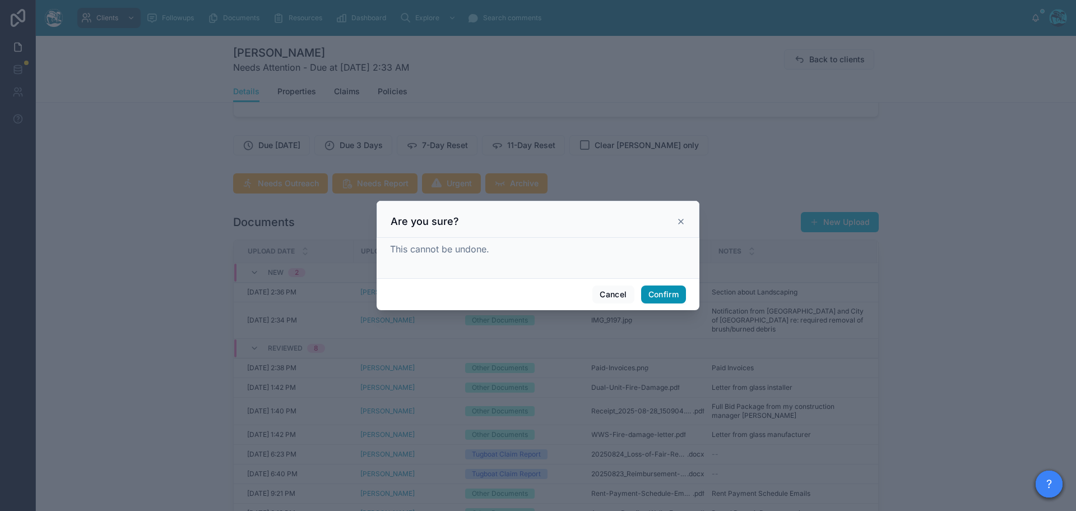
click at [678, 291] on button "Confirm" at bounding box center [663, 294] width 45 height 18
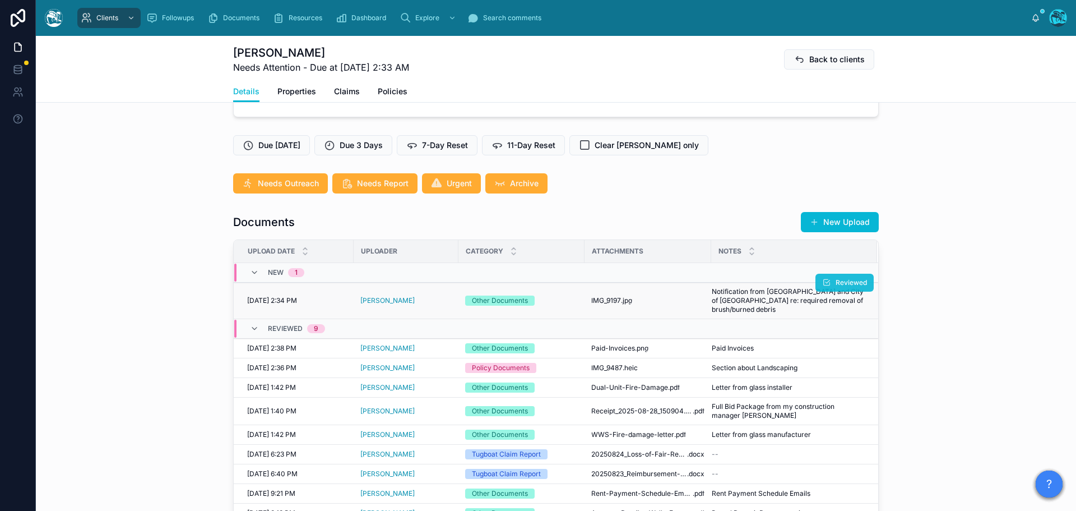
click at [848, 287] on span "Reviewed" at bounding box center [851, 282] width 31 height 9
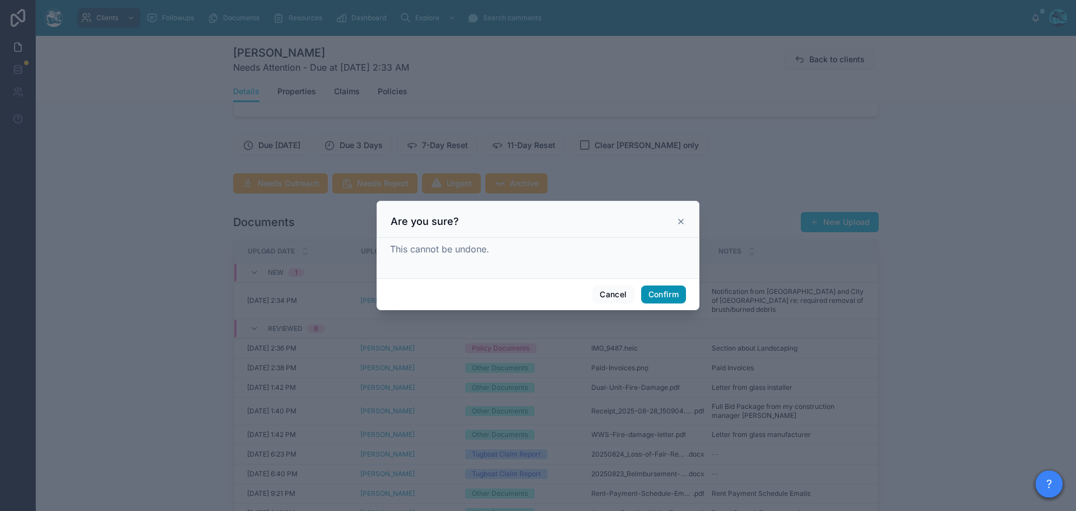
click at [663, 294] on button "Confirm" at bounding box center [663, 294] width 45 height 18
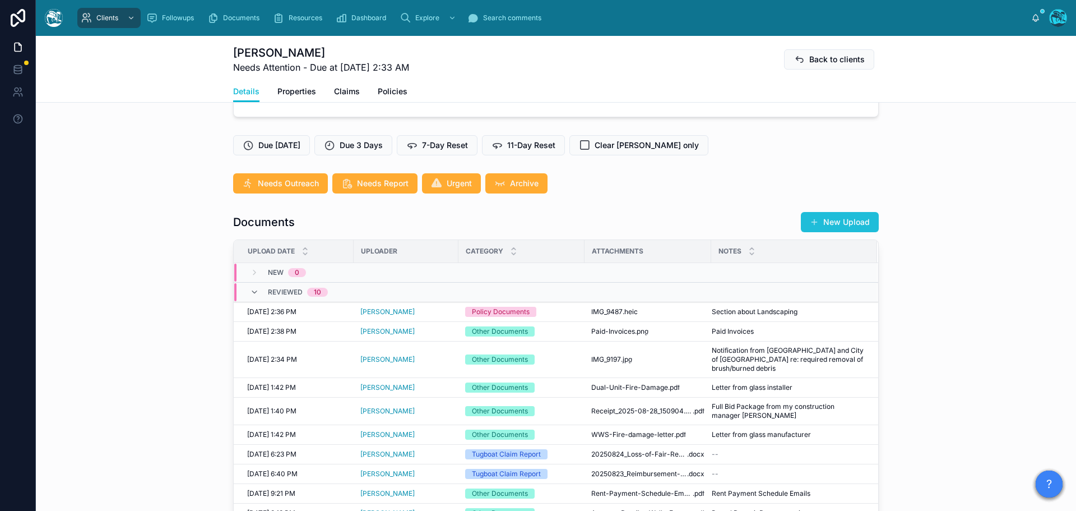
click at [845, 232] on button "New Upload" at bounding box center [840, 222] width 78 height 20
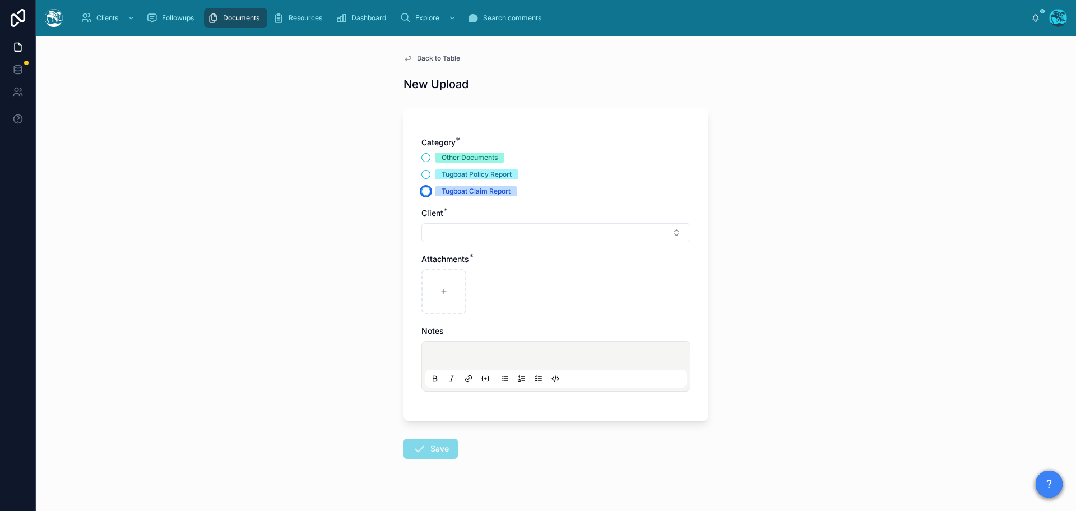
click at [422, 191] on button "Tugboat Claim Report" at bounding box center [426, 191] width 9 height 9
click at [452, 234] on button "Select Button" at bounding box center [556, 232] width 269 height 19
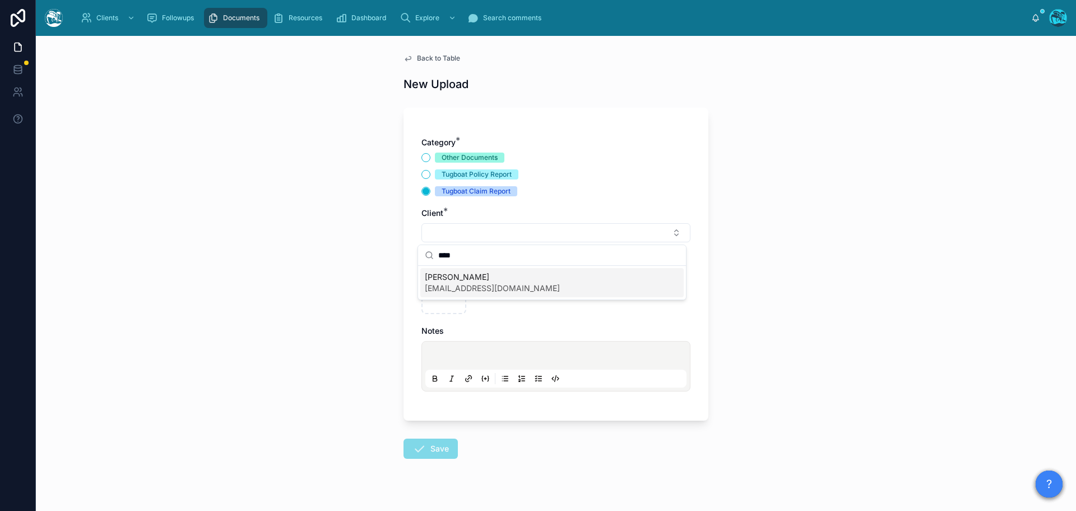
type input "****"
click at [470, 283] on span "[EMAIL_ADDRESS][DOMAIN_NAME]" at bounding box center [492, 288] width 135 height 11
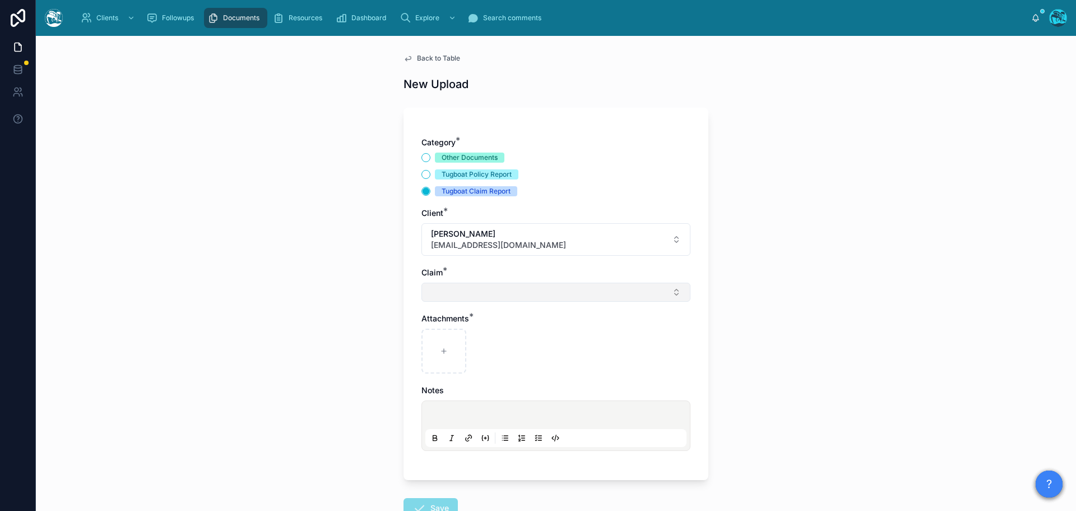
click at [438, 294] on button "Select Button" at bounding box center [556, 292] width 269 height 19
click at [443, 337] on span "Malibu House Fire" at bounding box center [458, 336] width 66 height 11
click at [434, 353] on div at bounding box center [444, 353] width 45 height 45
type input "**********"
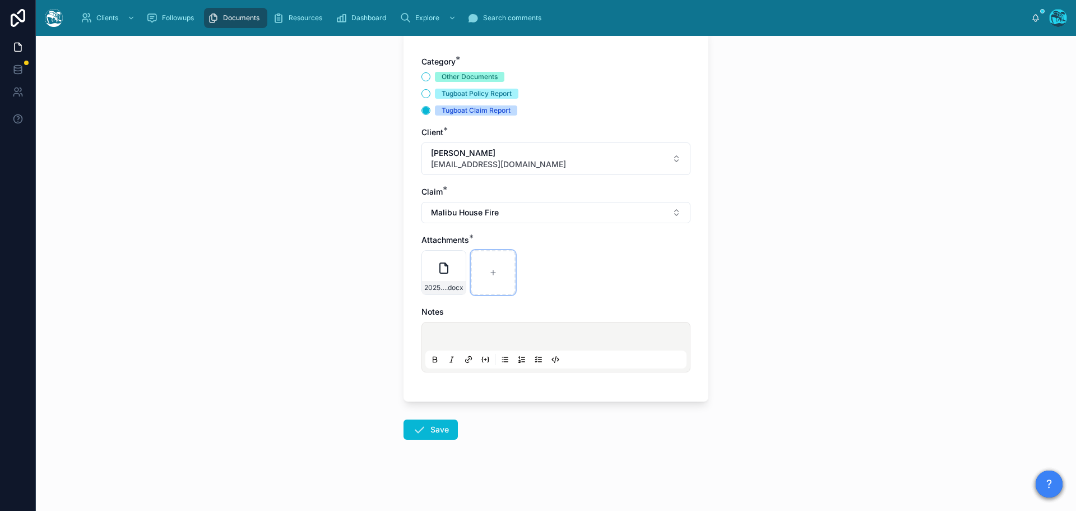
scroll to position [81, 0]
click at [433, 429] on button "Save" at bounding box center [431, 429] width 54 height 20
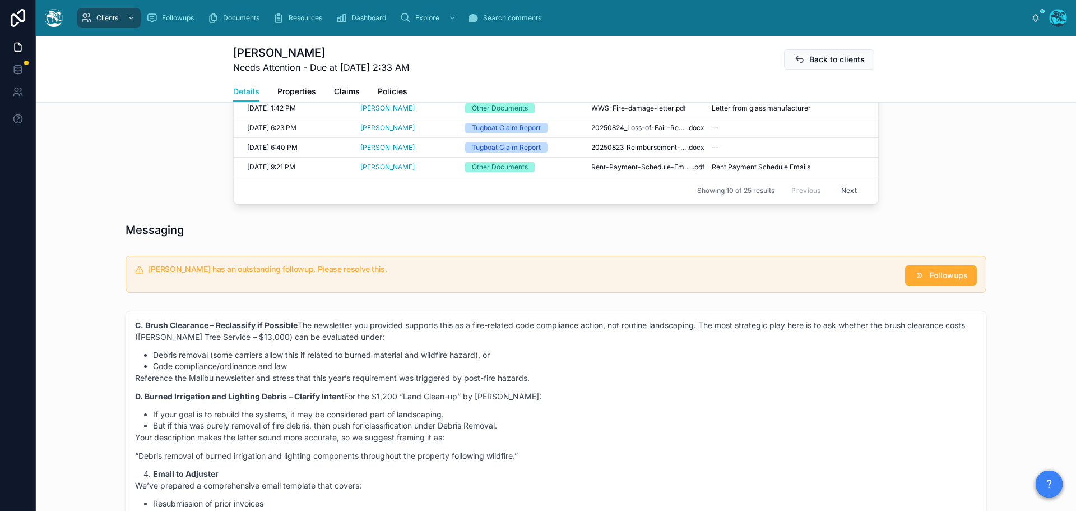
scroll to position [642, 0]
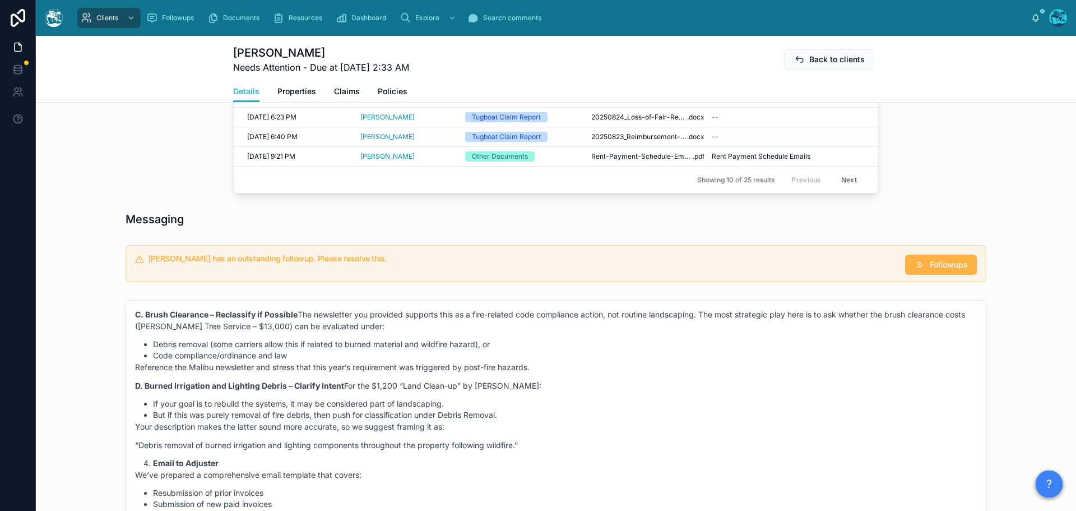
click at [942, 270] on span "Followups" at bounding box center [949, 264] width 38 height 11
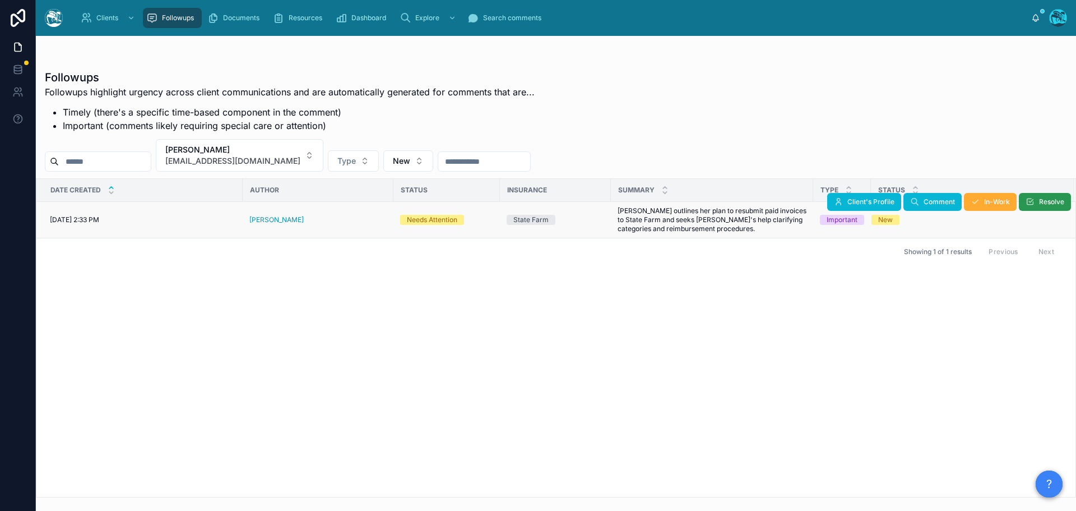
click at [1044, 201] on span "Resolve" at bounding box center [1051, 201] width 25 height 9
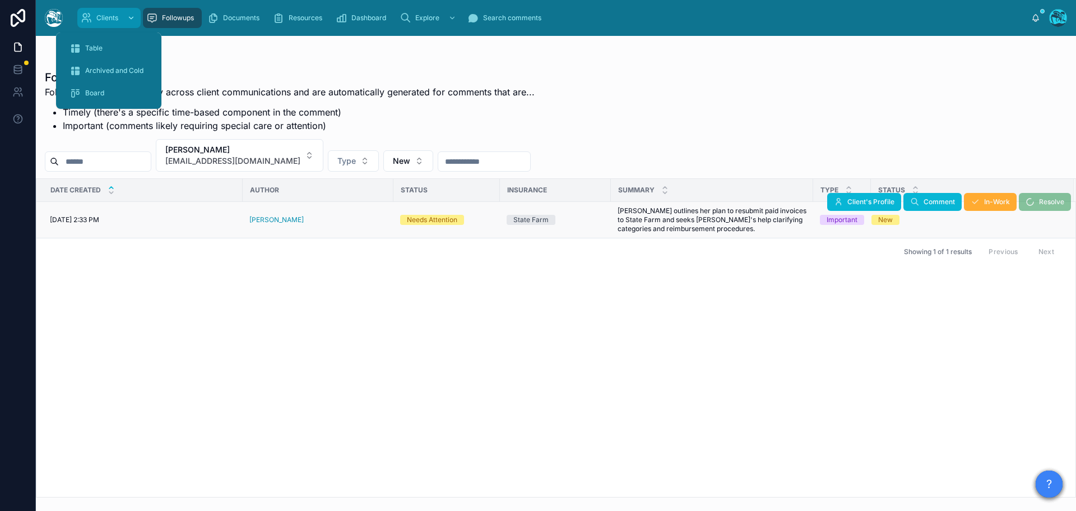
click at [103, 14] on span "Clients" at bounding box center [107, 17] width 22 height 9
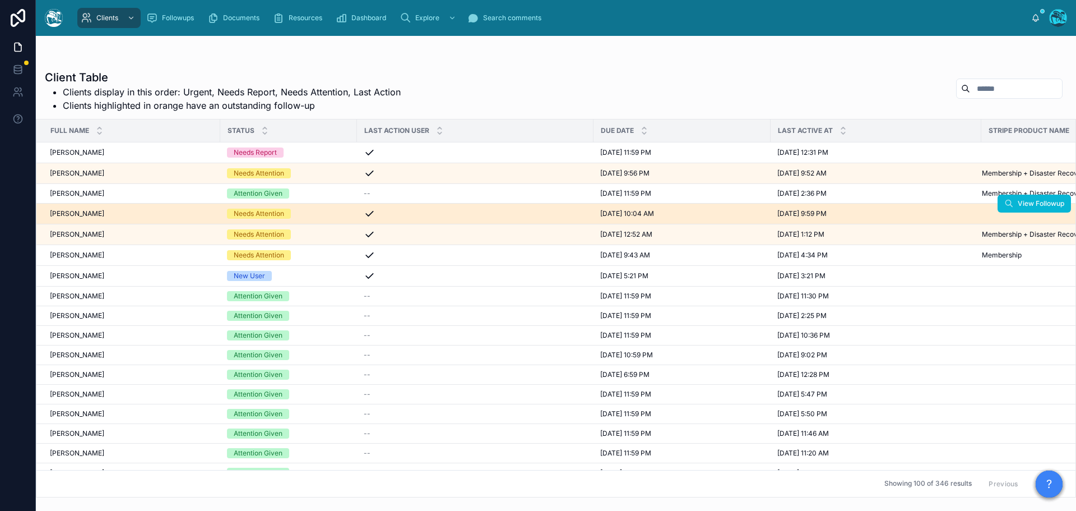
click at [308, 213] on div "Needs Attention" at bounding box center [288, 214] width 123 height 10
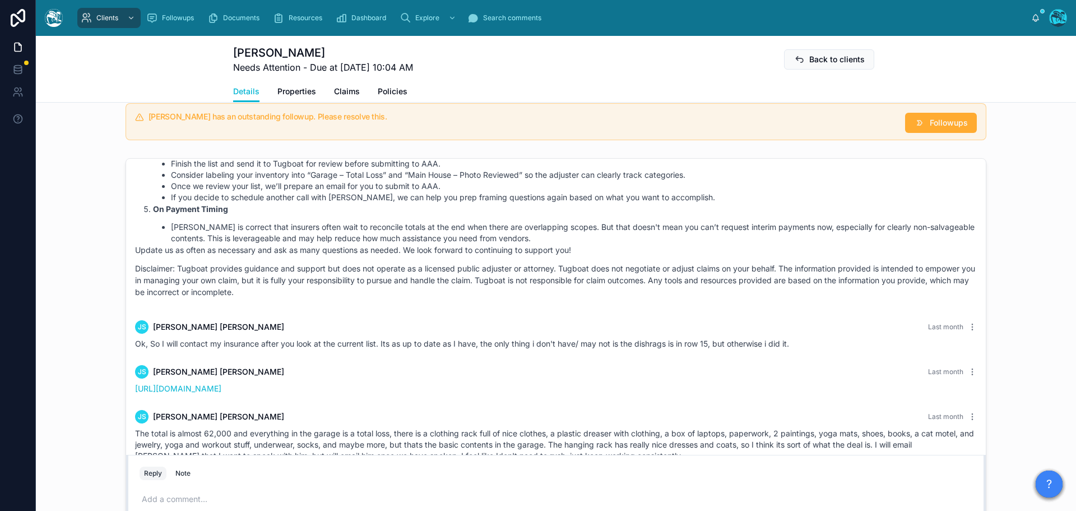
scroll to position [897, 0]
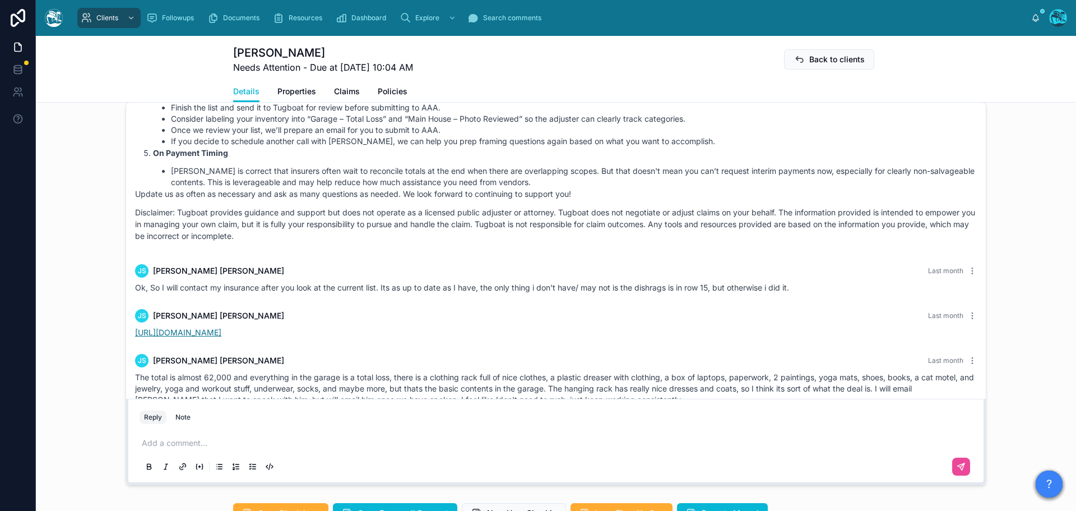
click at [221, 332] on link "[URL][DOMAIN_NAME]" at bounding box center [178, 332] width 86 height 10
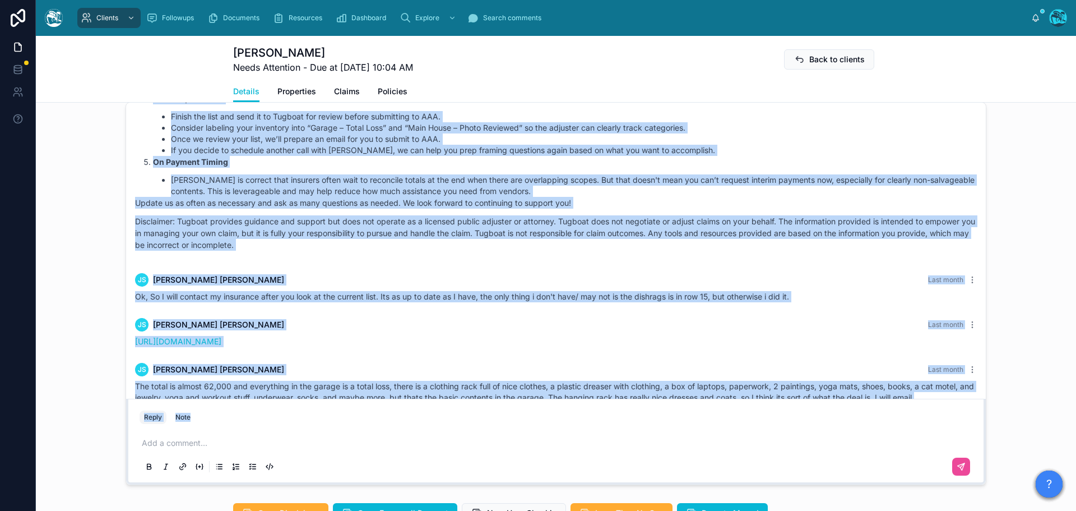
scroll to position [2747, 0]
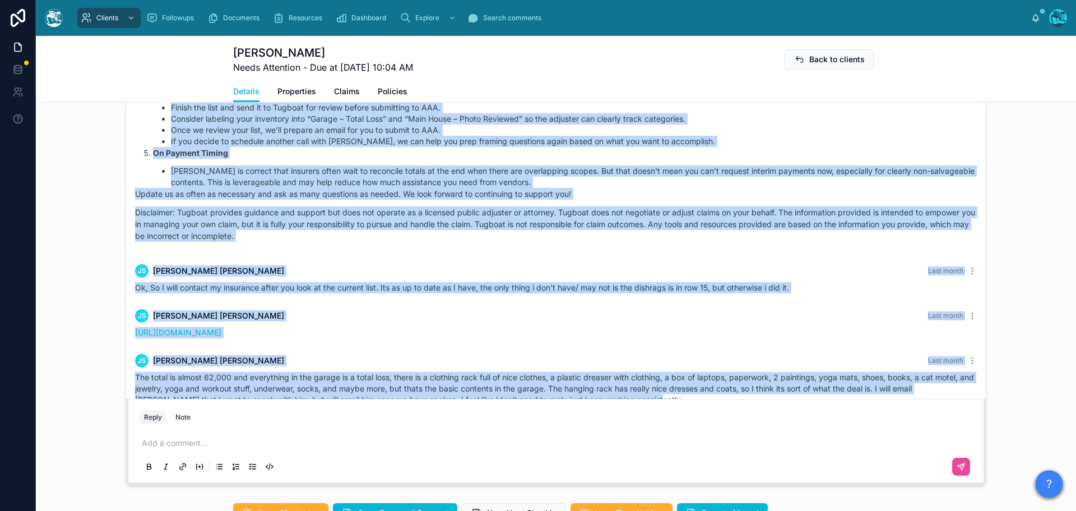
drag, startPoint x: 566, startPoint y: 199, endPoint x: 640, endPoint y: 404, distance: 218.1
copy div "L ipsu d sit ametco adip el se doe te inci utl E’do magn al enim. A min veniamq…"
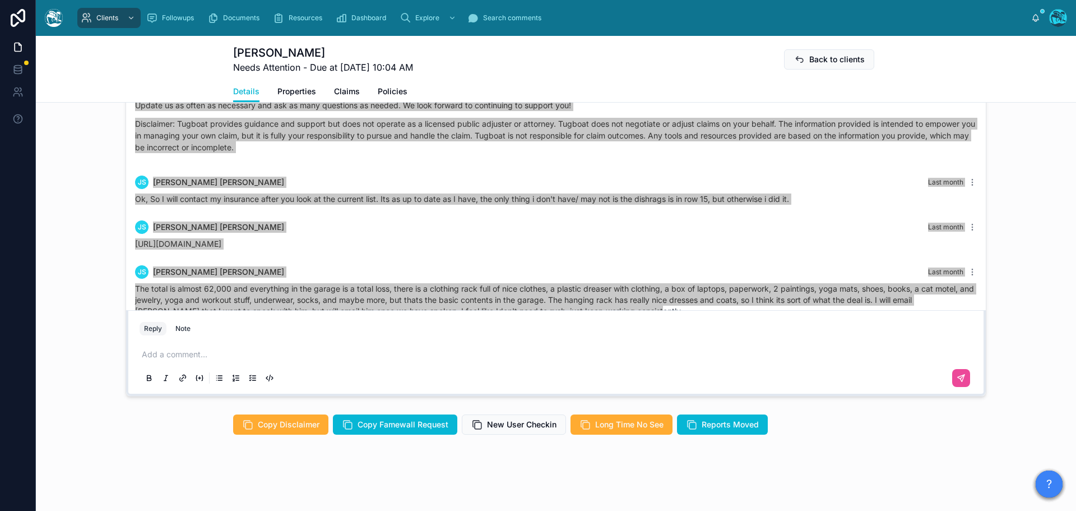
scroll to position [1008, 0]
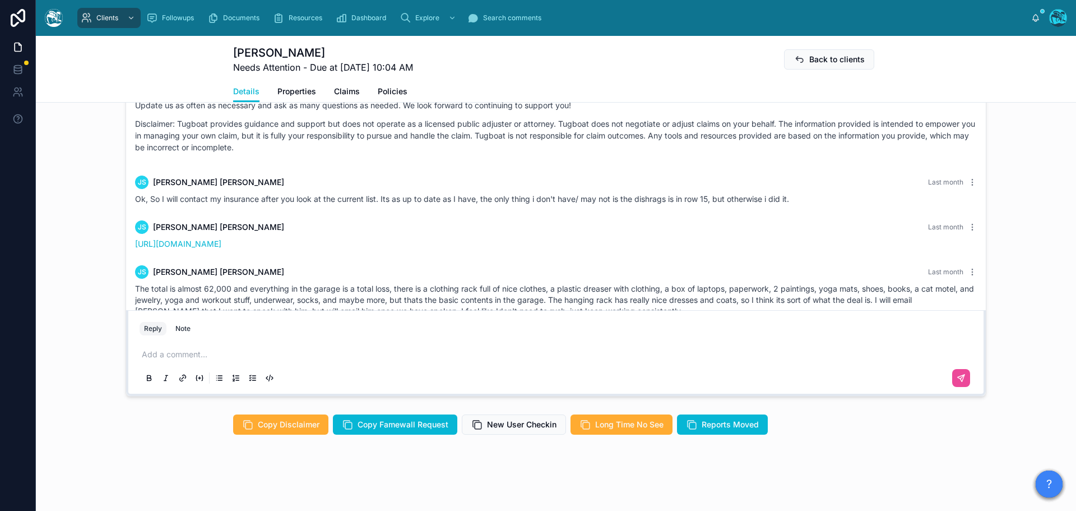
click at [175, 354] on p at bounding box center [558, 354] width 833 height 11
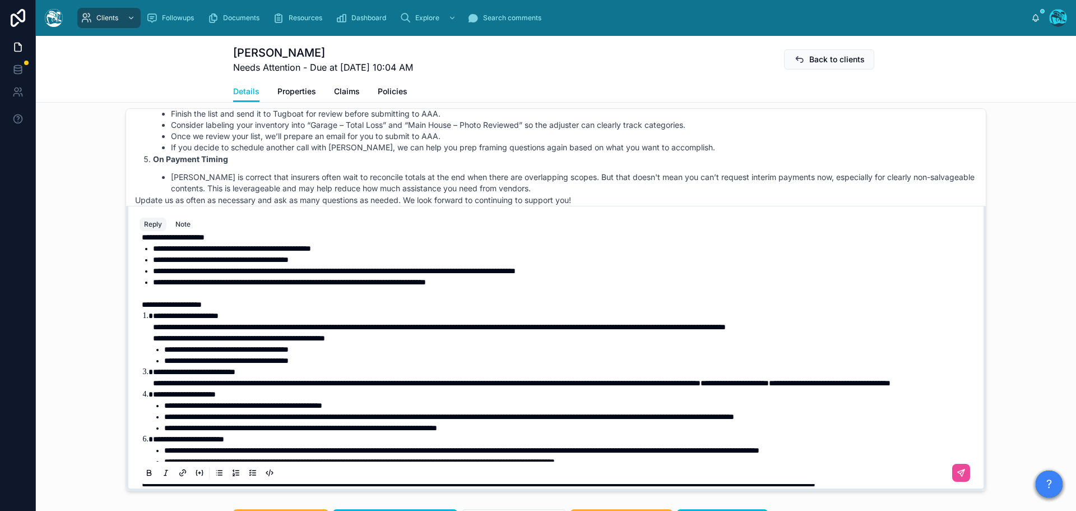
scroll to position [114, 0]
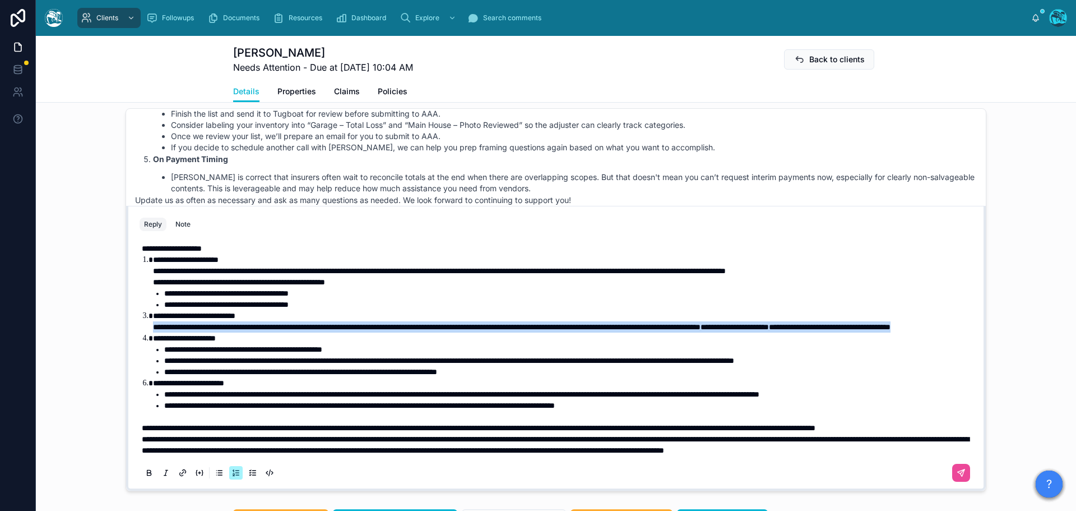
drag, startPoint x: 332, startPoint y: 360, endPoint x: 133, endPoint y: 349, distance: 199.8
click at [133, 349] on div "**********" at bounding box center [556, 361] width 846 height 256
click at [147, 473] on icon at bounding box center [148, 471] width 3 height 3
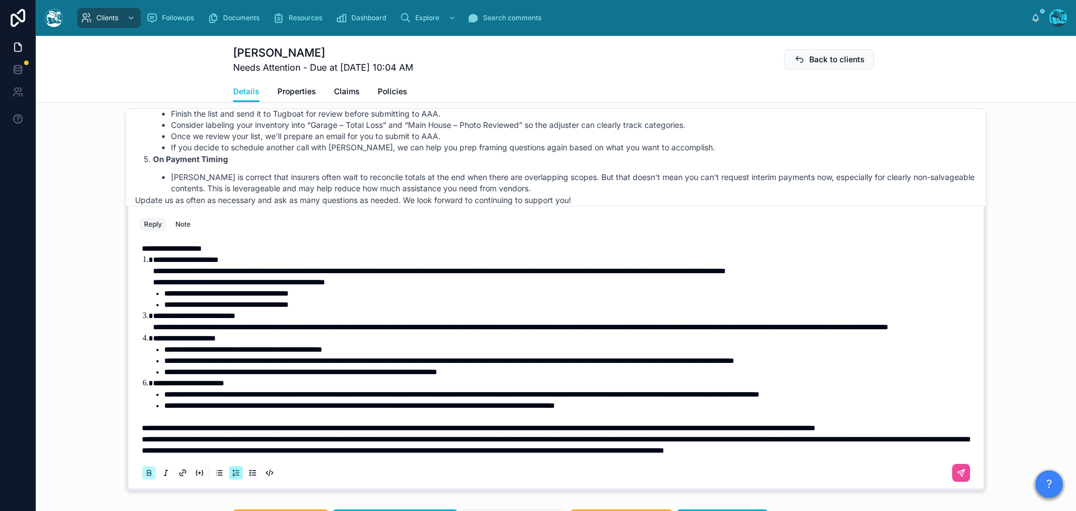
click at [147, 473] on icon at bounding box center [148, 471] width 3 height 3
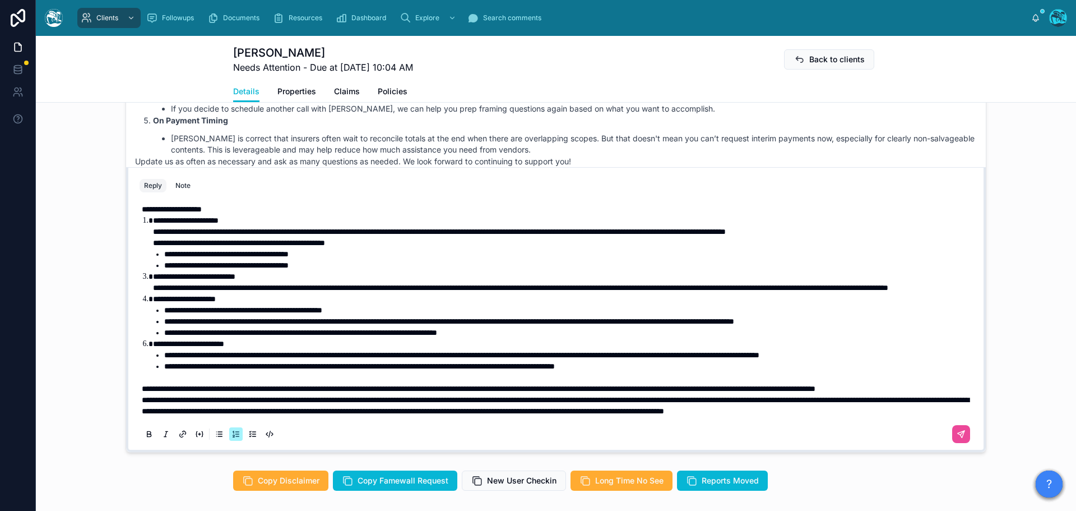
scroll to position [947, 0]
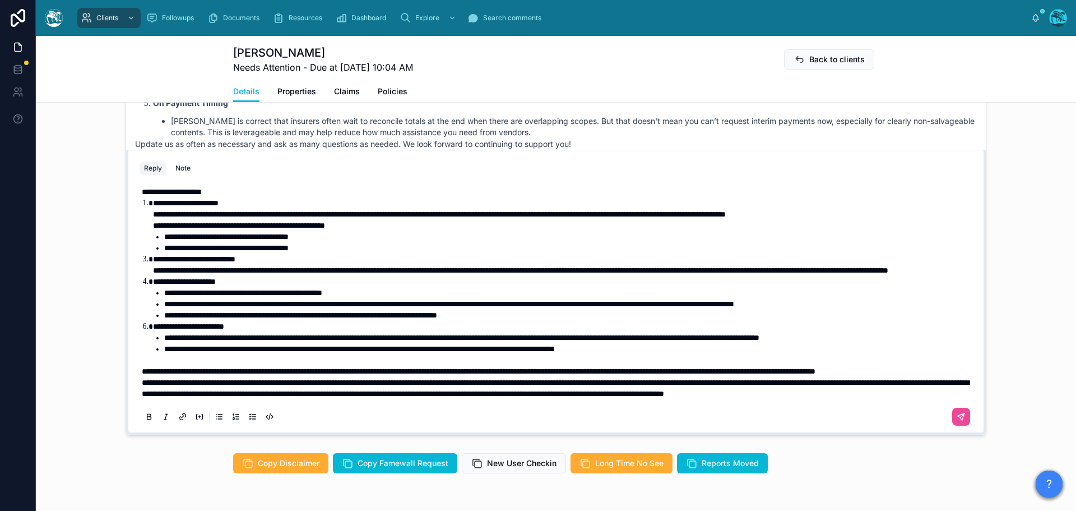
click at [242, 377] on p "**********" at bounding box center [558, 370] width 833 height 11
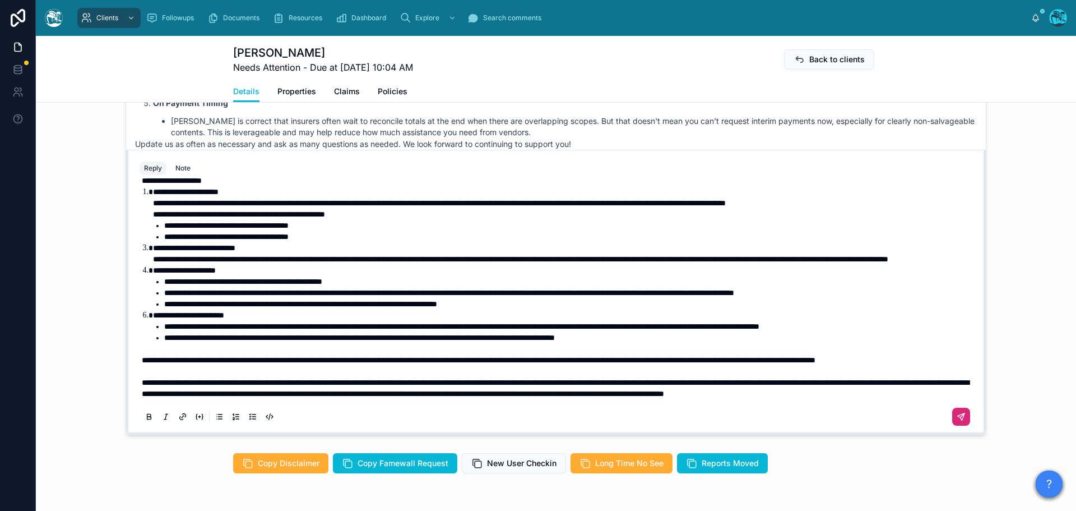
click at [961, 417] on icon at bounding box center [963, 415] width 4 height 4
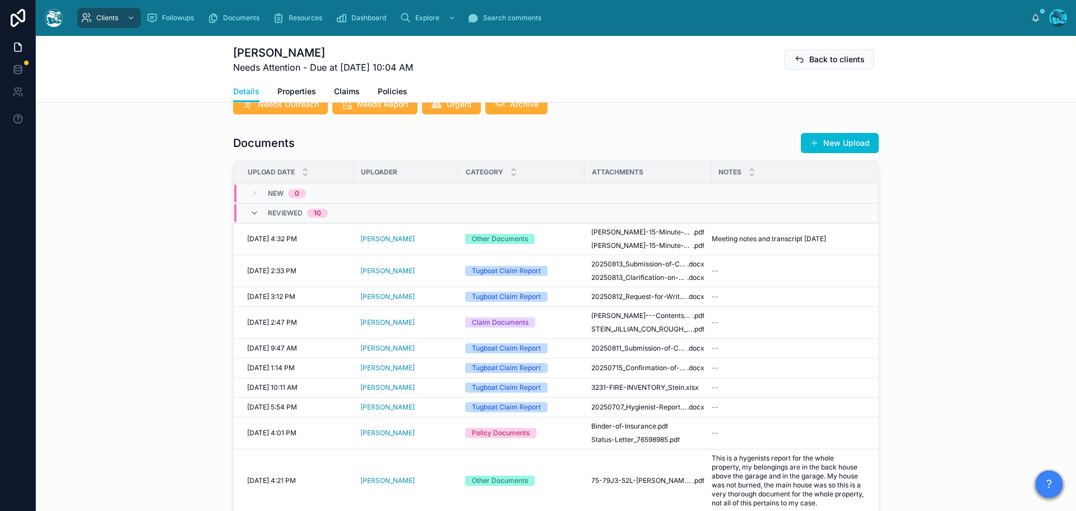
scroll to position [351, 0]
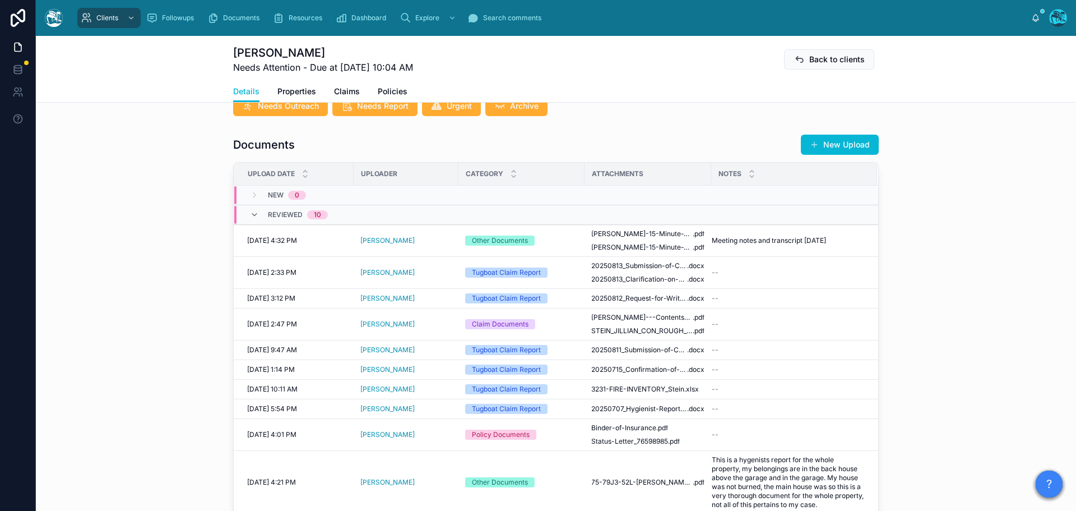
drag, startPoint x: 844, startPoint y: 170, endPoint x: 851, endPoint y: 172, distance: 7.9
click at [844, 155] on button "New Upload" at bounding box center [840, 145] width 78 height 20
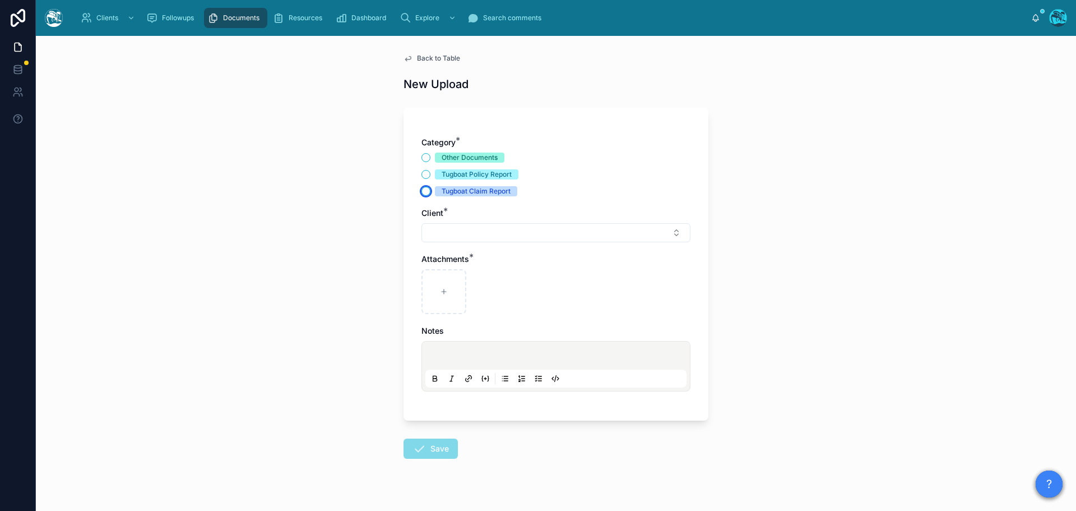
click at [422, 191] on button "Tugboat Claim Report" at bounding box center [426, 191] width 9 height 9
click at [443, 233] on button "Select Button" at bounding box center [556, 232] width 269 height 19
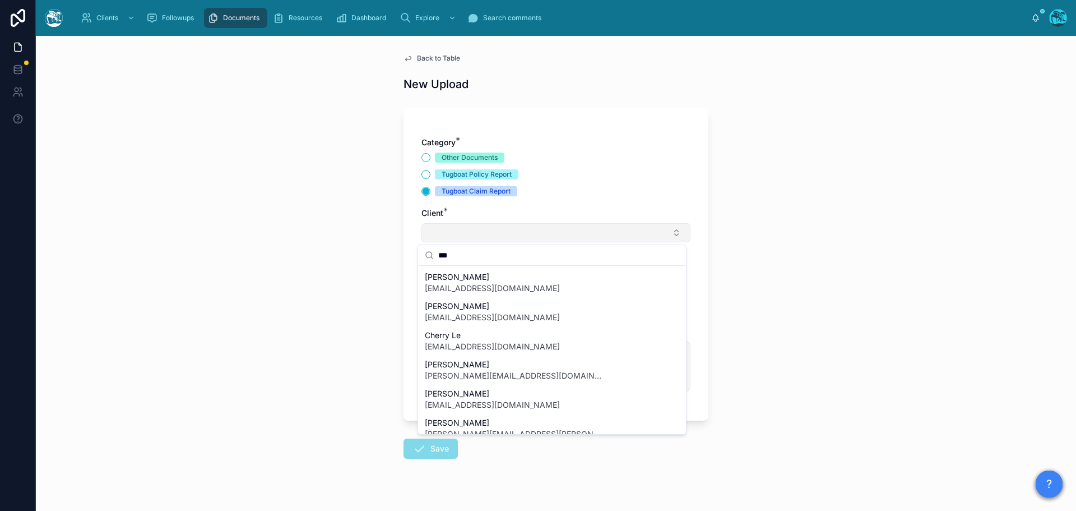
type input "****"
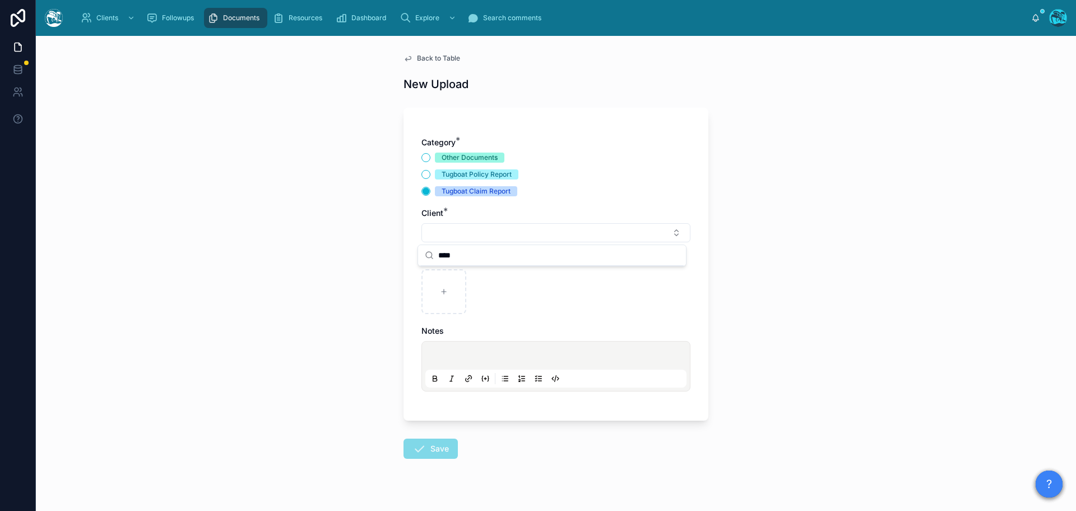
drag, startPoint x: 460, startPoint y: 254, endPoint x: 420, endPoint y: 256, distance: 39.9
click at [420, 256] on div "****" at bounding box center [552, 255] width 268 height 21
type input "*"
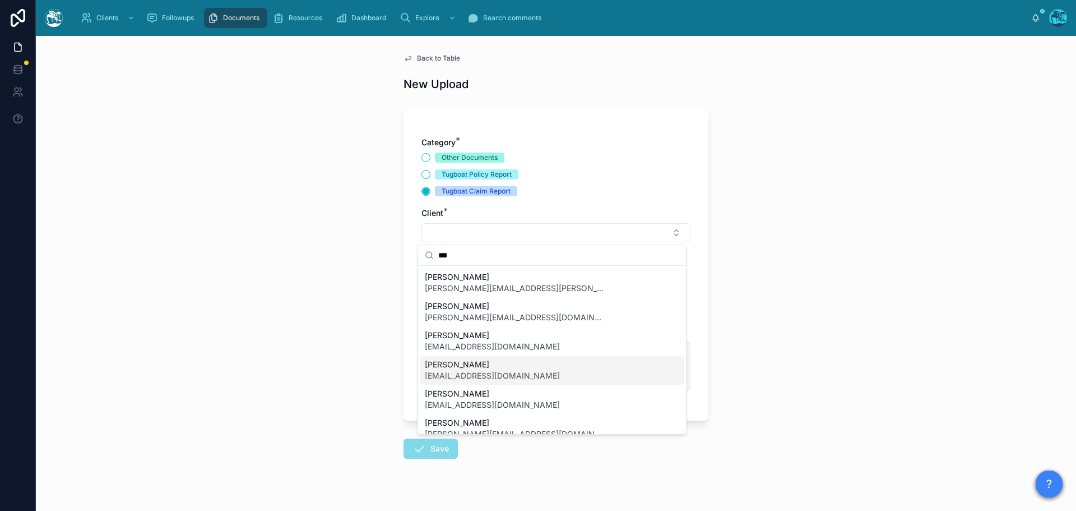
type input "***"
click at [442, 373] on span "[EMAIL_ADDRESS][DOMAIN_NAME]" at bounding box center [492, 375] width 135 height 11
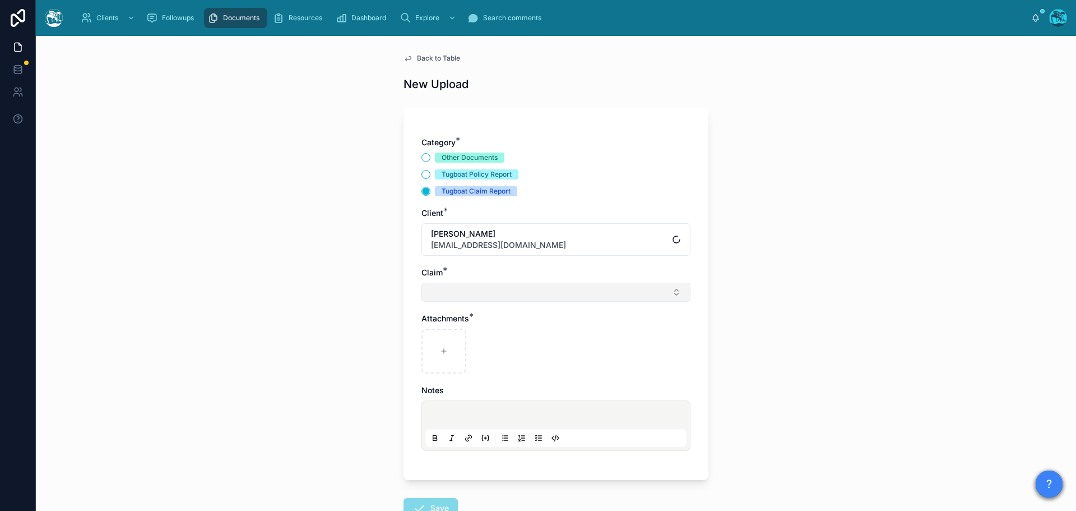
click at [441, 289] on button "Select Button" at bounding box center [556, 292] width 269 height 19
click at [437, 337] on span "wildfire/smoke" at bounding box center [451, 336] width 53 height 11
click at [430, 351] on div at bounding box center [444, 353] width 45 height 45
type input "**********"
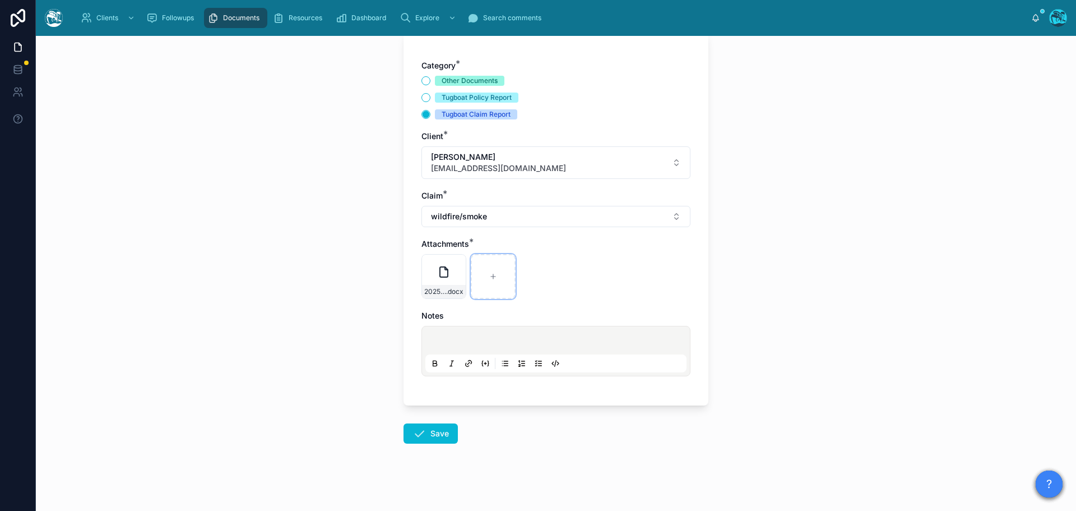
scroll to position [81, 0]
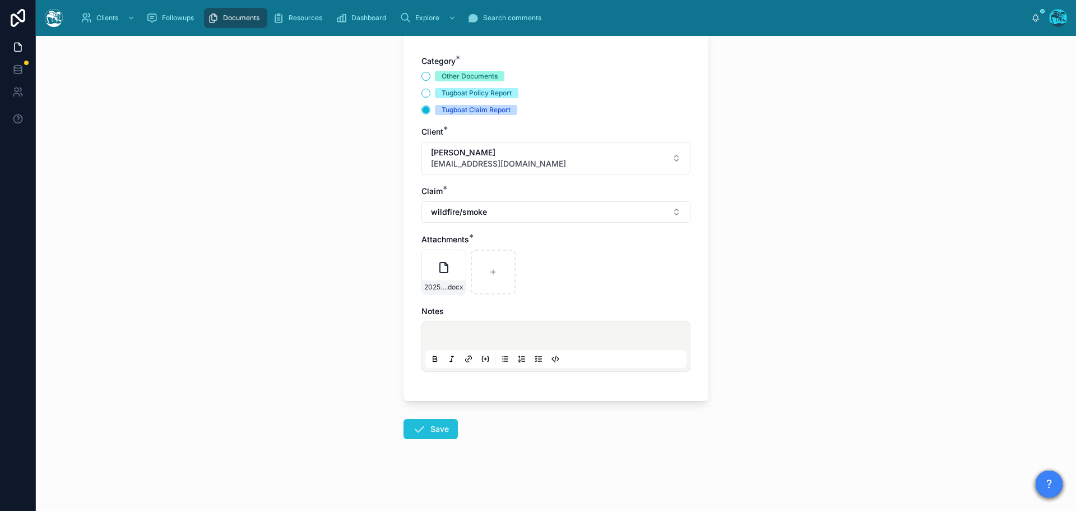
click at [424, 433] on button "Save" at bounding box center [431, 429] width 54 height 20
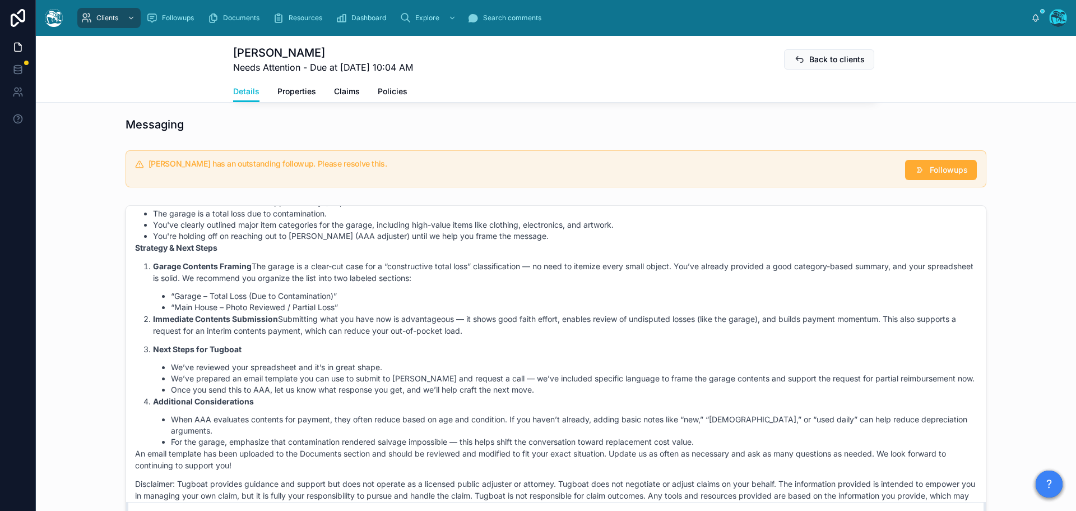
scroll to position [698, 0]
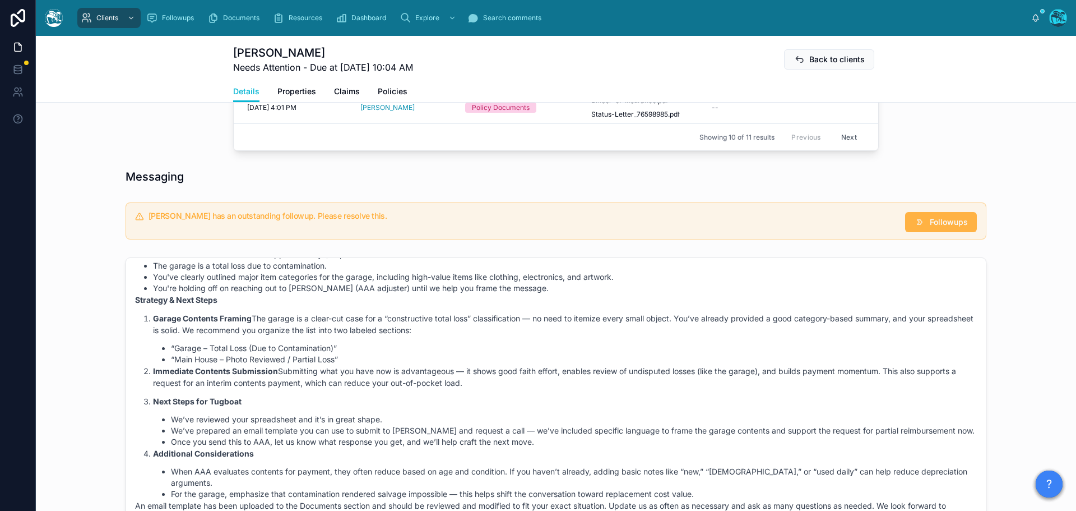
click at [948, 228] on span "Followups" at bounding box center [949, 221] width 38 height 11
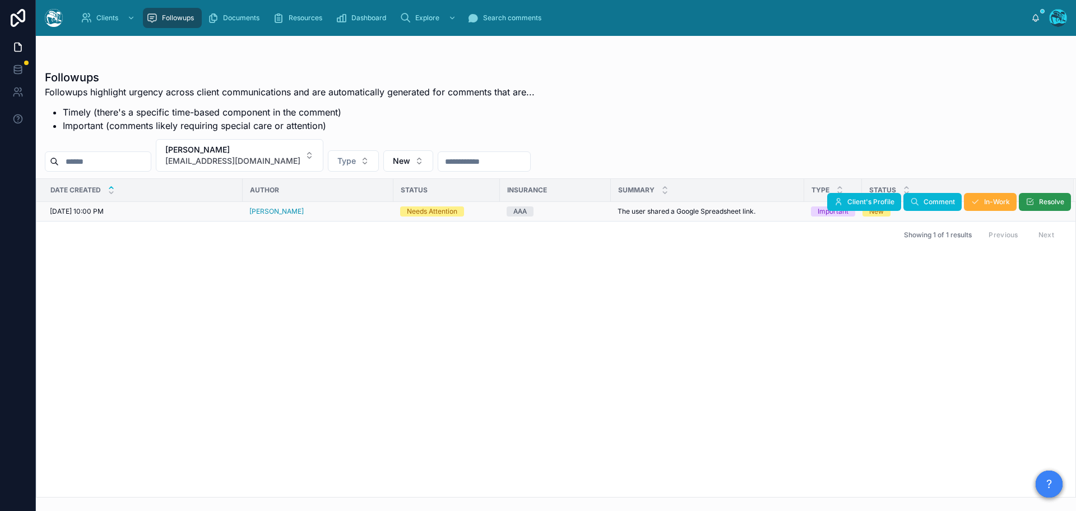
click at [1050, 196] on button "Resolve" at bounding box center [1045, 202] width 52 height 18
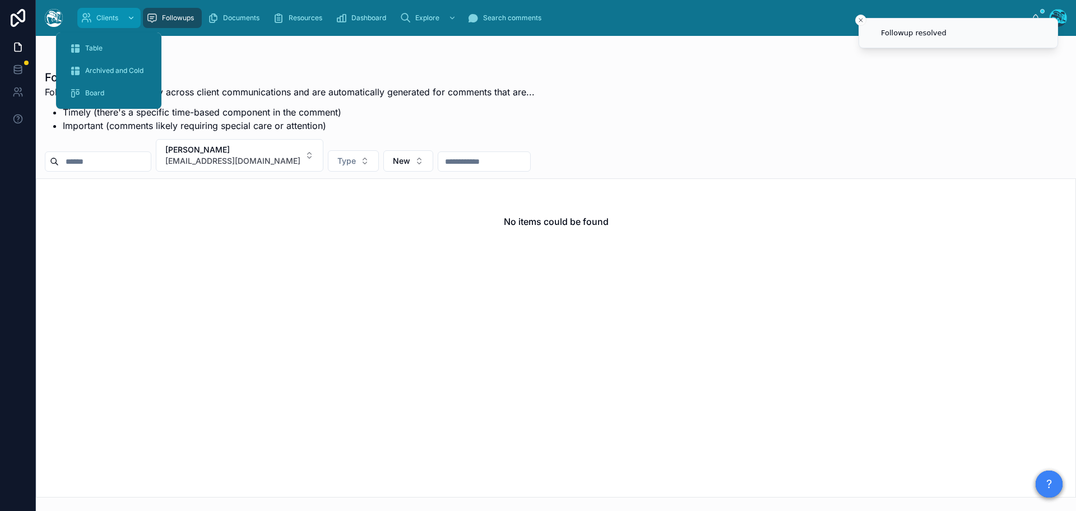
click at [102, 20] on span "Clients" at bounding box center [107, 17] width 22 height 9
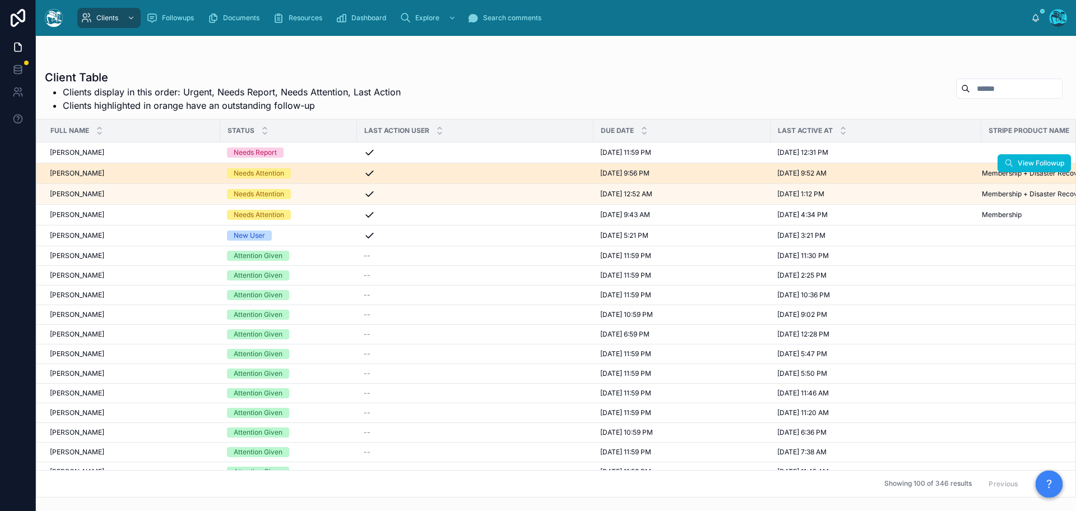
click at [142, 173] on div "[PERSON_NAME] [PERSON_NAME]" at bounding box center [132, 173] width 164 height 9
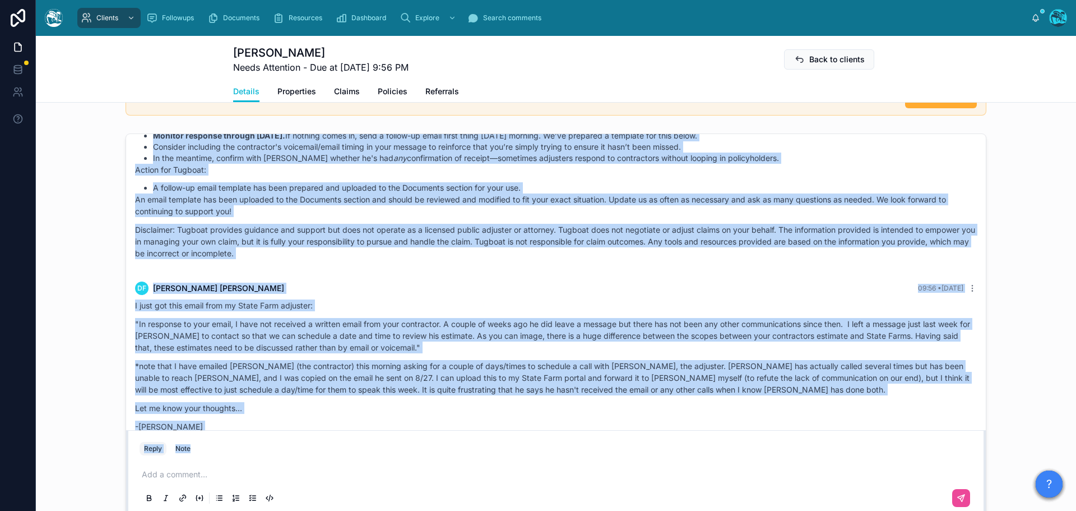
scroll to position [3383, 0]
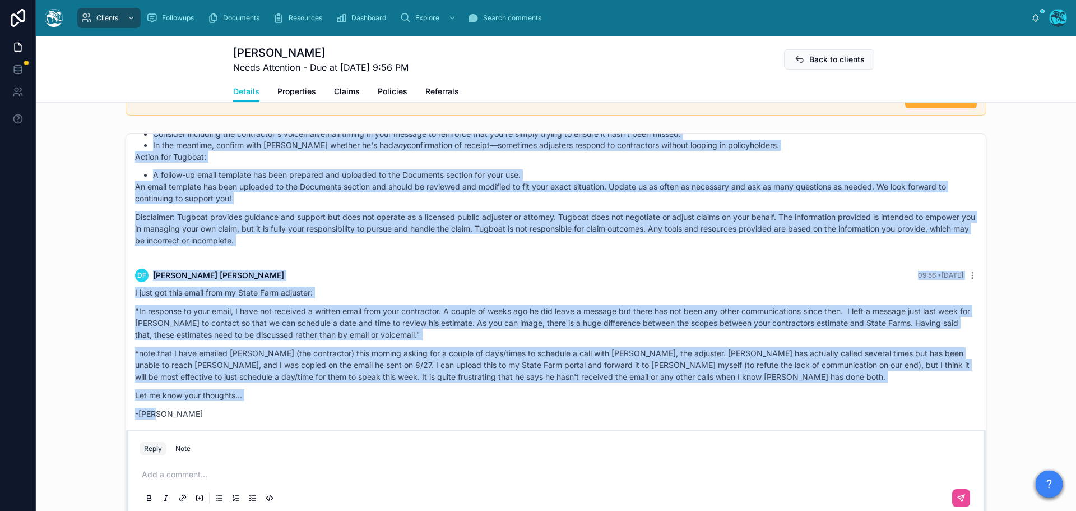
drag, startPoint x: 492, startPoint y: 237, endPoint x: 591, endPoint y: 395, distance: 186.6
copy div "Loremi Dolor Sita conse Adip elitseddo, Eius! Temp'i utl etdolore mag aliq enim…"
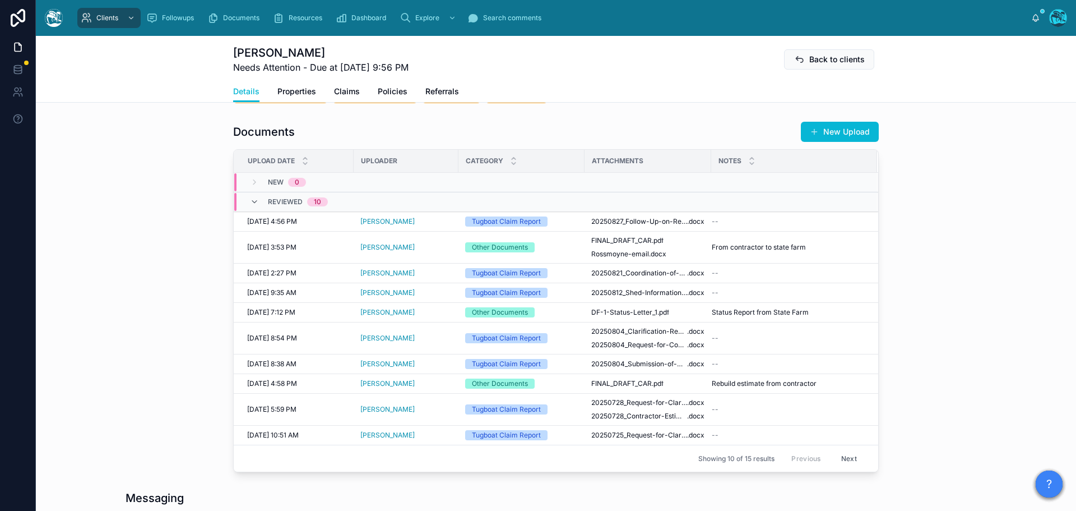
scroll to position [336, 0]
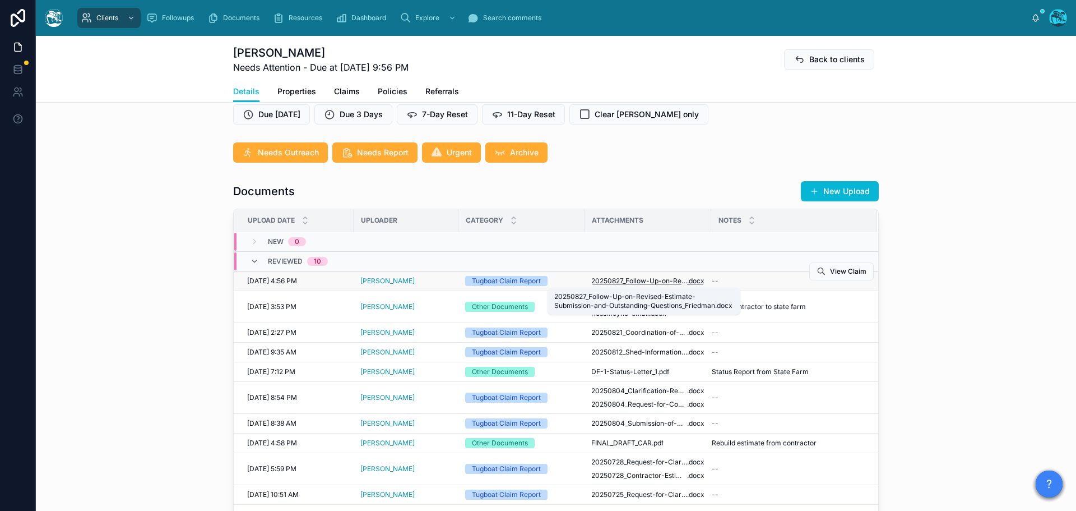
click at [652, 281] on span "20250827_Follow-Up-on-Revised-Estimate-Submission-and-Outstanding-Questions_Fri…" at bounding box center [639, 280] width 96 height 9
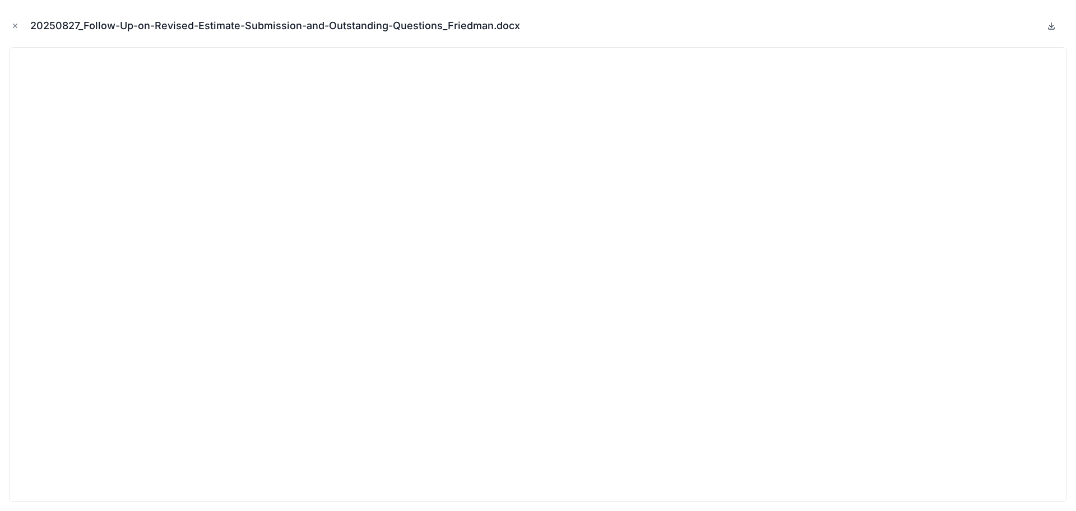
click at [1049, 26] on icon at bounding box center [1051, 25] width 9 height 9
click at [16, 25] on icon "Close modal" at bounding box center [15, 26] width 4 height 4
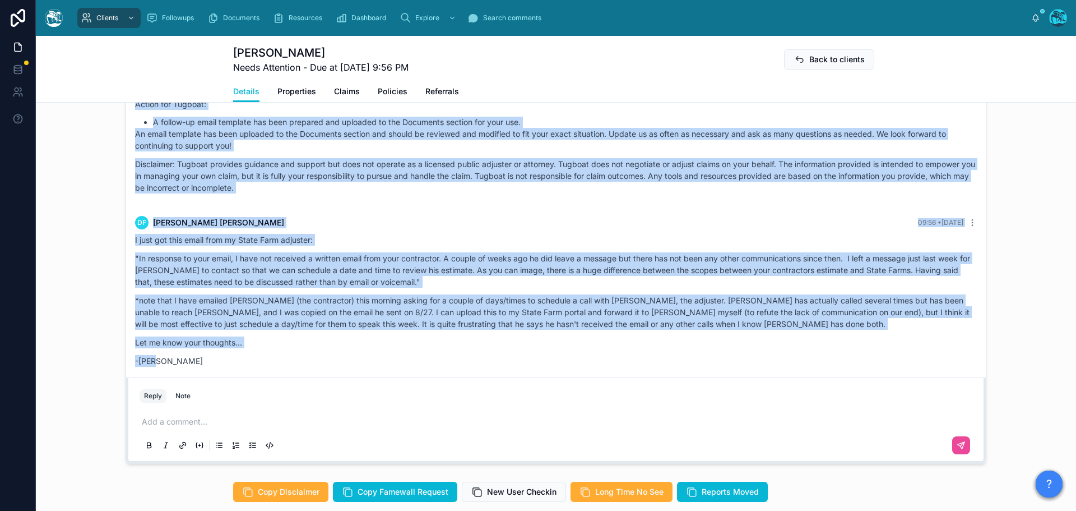
scroll to position [897, 0]
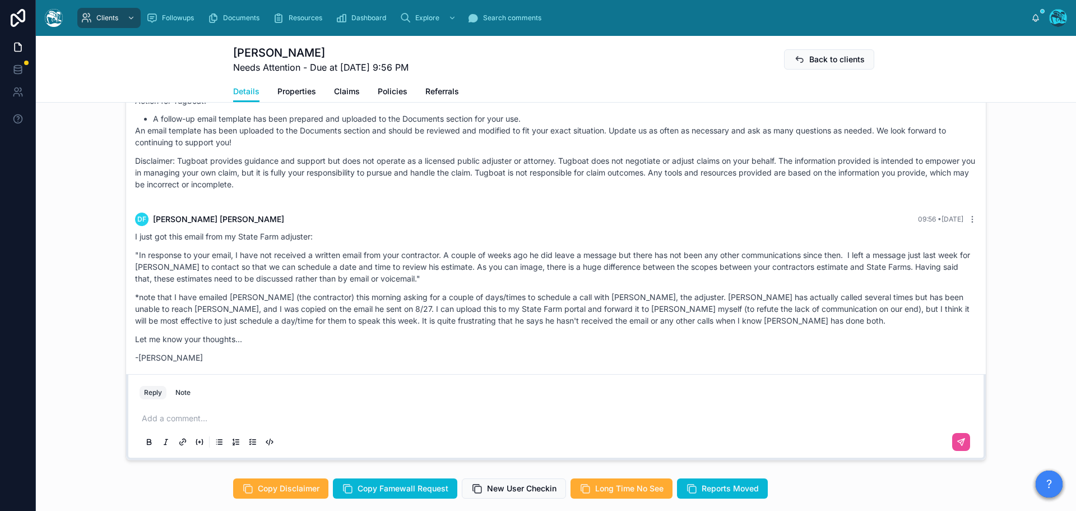
click at [164, 418] on p at bounding box center [558, 418] width 833 height 11
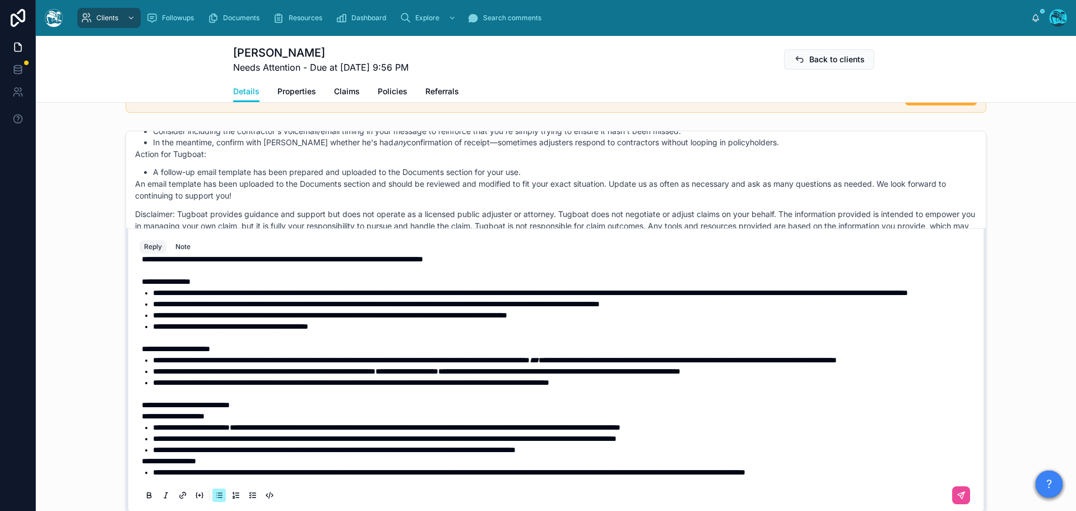
scroll to position [0, 0]
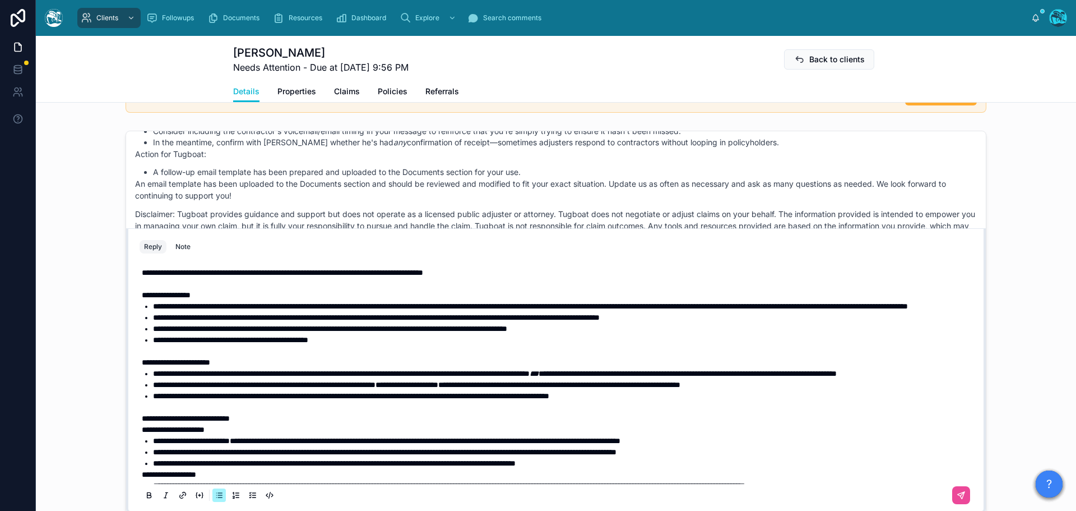
click at [142, 273] on span "**********" at bounding box center [282, 272] width 281 height 8
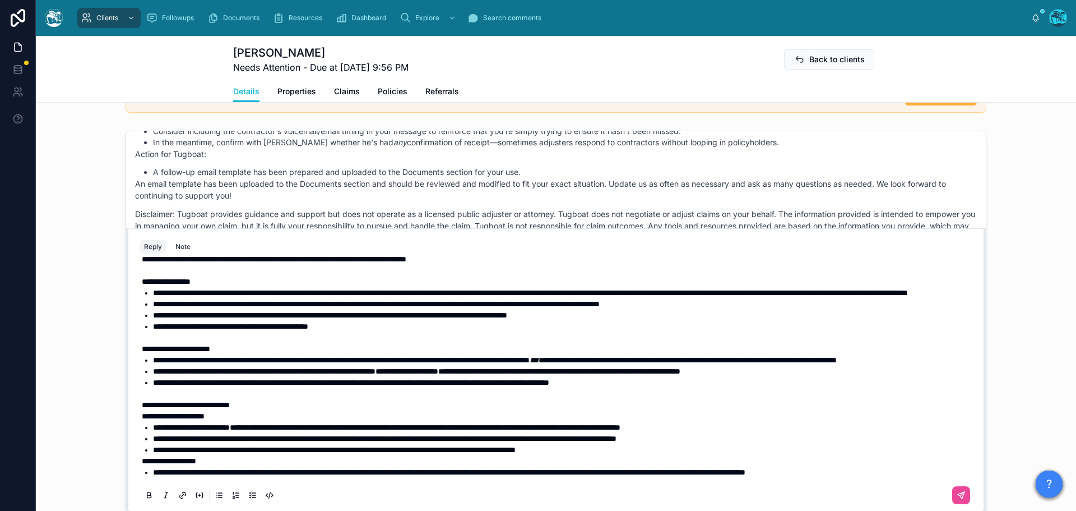
scroll to position [58, 0]
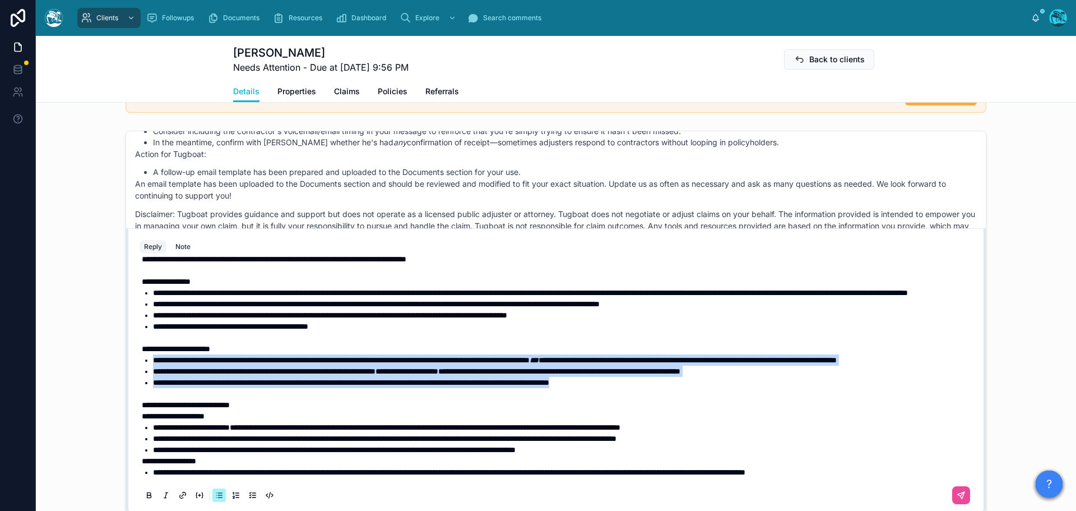
drag, startPoint x: 689, startPoint y: 383, endPoint x: 128, endPoint y: 353, distance: 561.9
click at [128, 353] on div "**********" at bounding box center [556, 370] width 860 height 285
click at [146, 497] on icon at bounding box center [149, 494] width 9 height 9
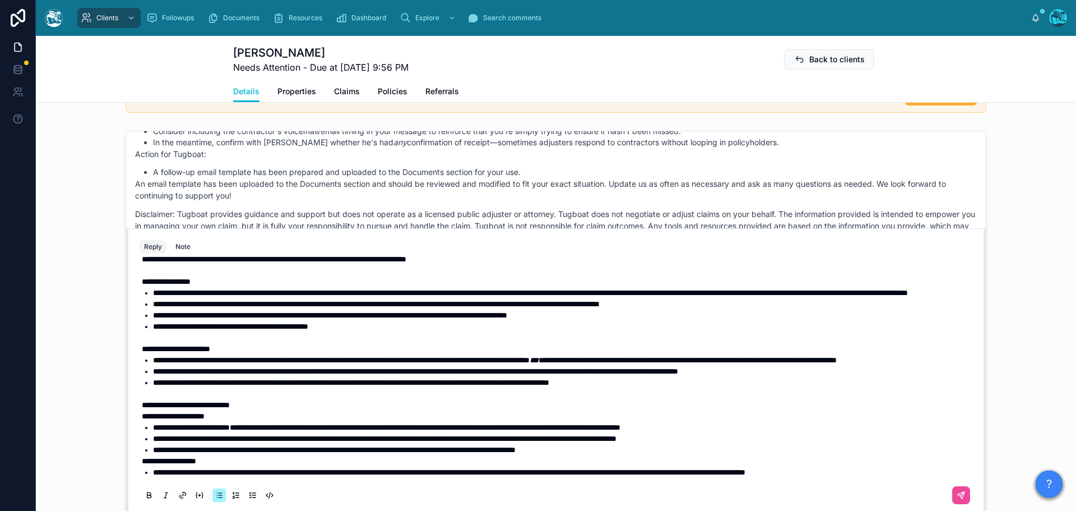
click at [284, 416] on p "**********" at bounding box center [558, 415] width 833 height 11
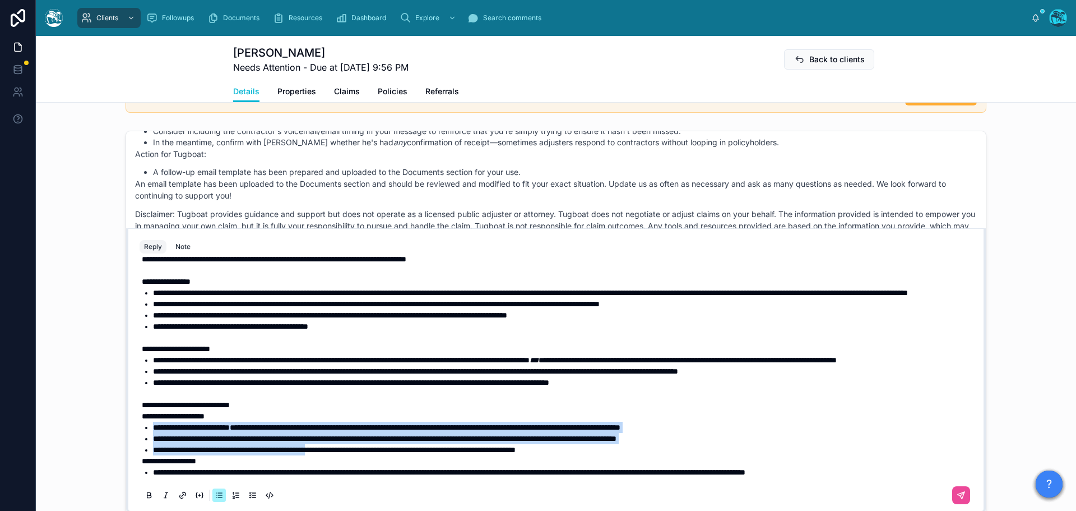
drag, startPoint x: 358, startPoint y: 451, endPoint x: 131, endPoint y: 428, distance: 228.8
click at [133, 428] on div "**********" at bounding box center [556, 384] width 846 height 256
click at [145, 496] on icon at bounding box center [149, 494] width 9 height 9
click at [293, 432] on li "**********" at bounding box center [564, 427] width 822 height 11
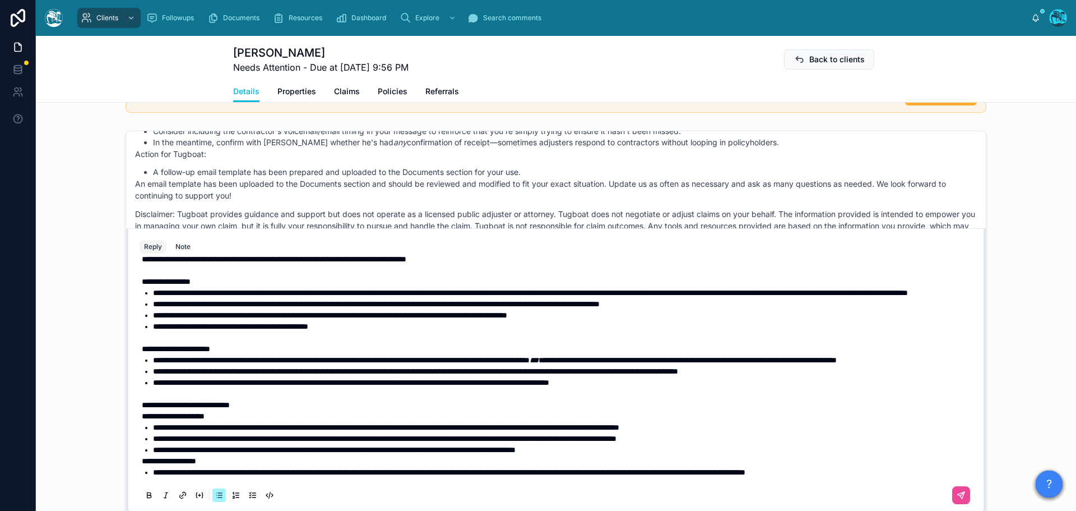
click at [941, 473] on li "**********" at bounding box center [564, 471] width 822 height 11
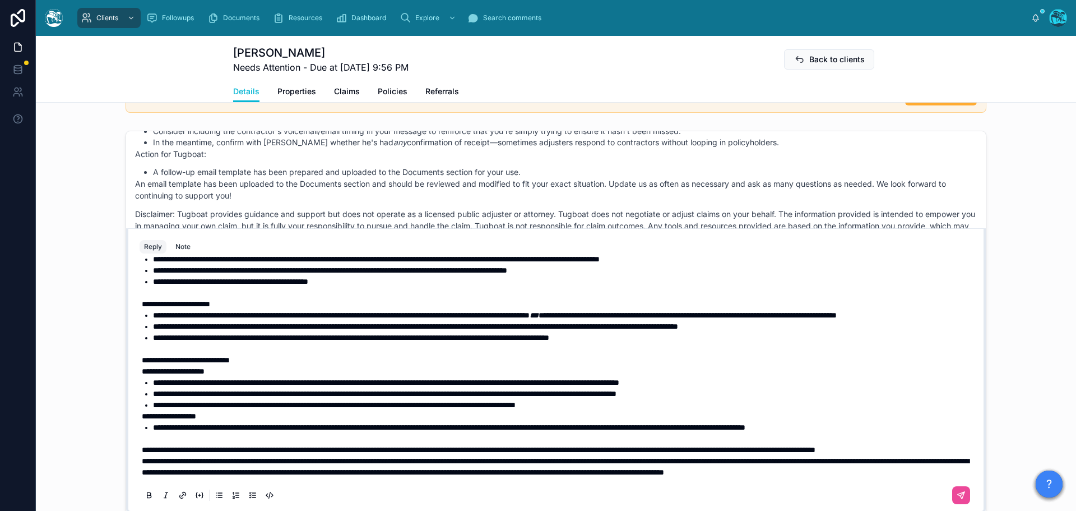
scroll to position [126, 0]
click at [252, 444] on p "**********" at bounding box center [558, 449] width 833 height 11
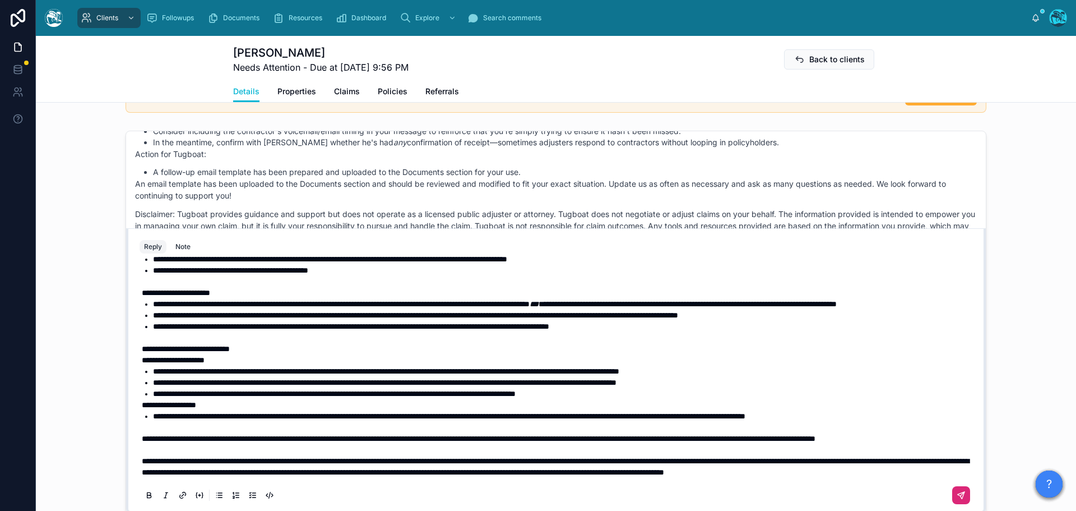
click at [958, 497] on icon at bounding box center [961, 495] width 7 height 7
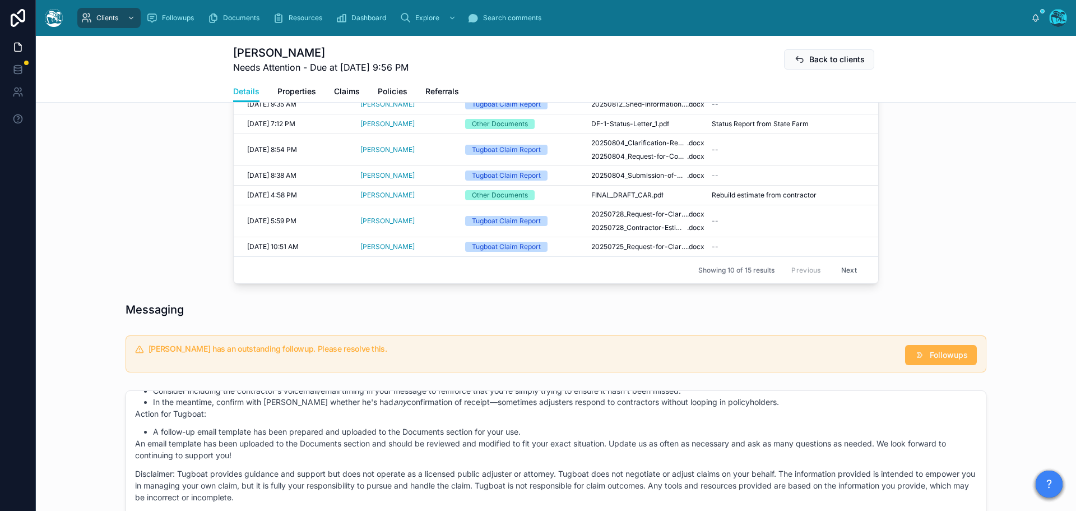
scroll to position [585, 0]
click at [951, 355] on span "Followups" at bounding box center [949, 354] width 38 height 11
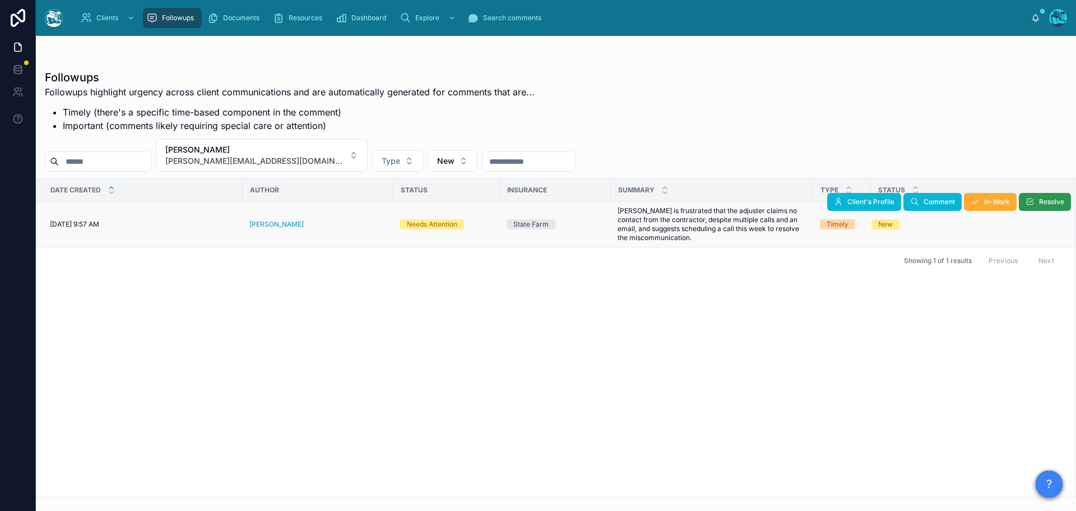
click at [1033, 205] on icon at bounding box center [1030, 201] width 9 height 9
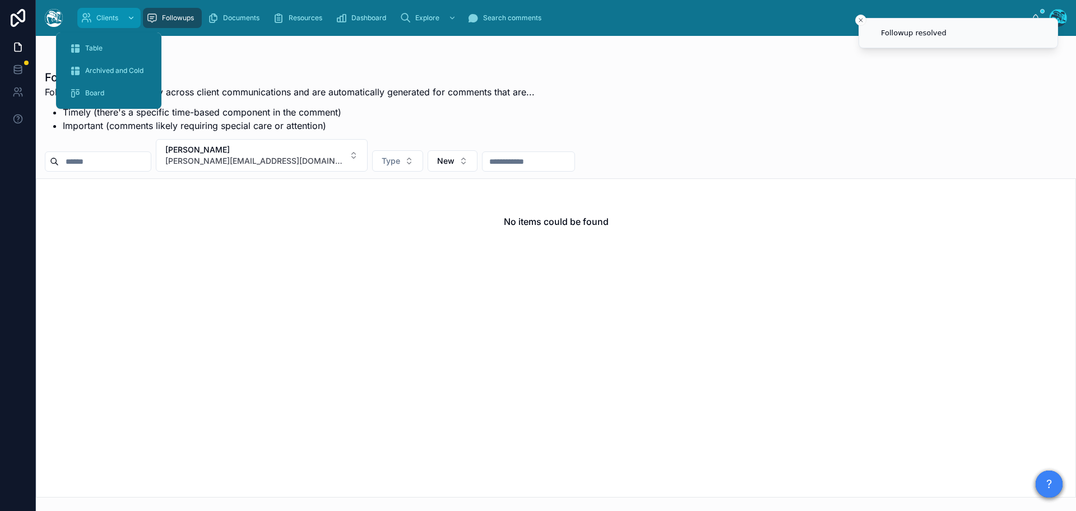
click at [85, 19] on icon "scrollable content" at bounding box center [86, 17] width 11 height 11
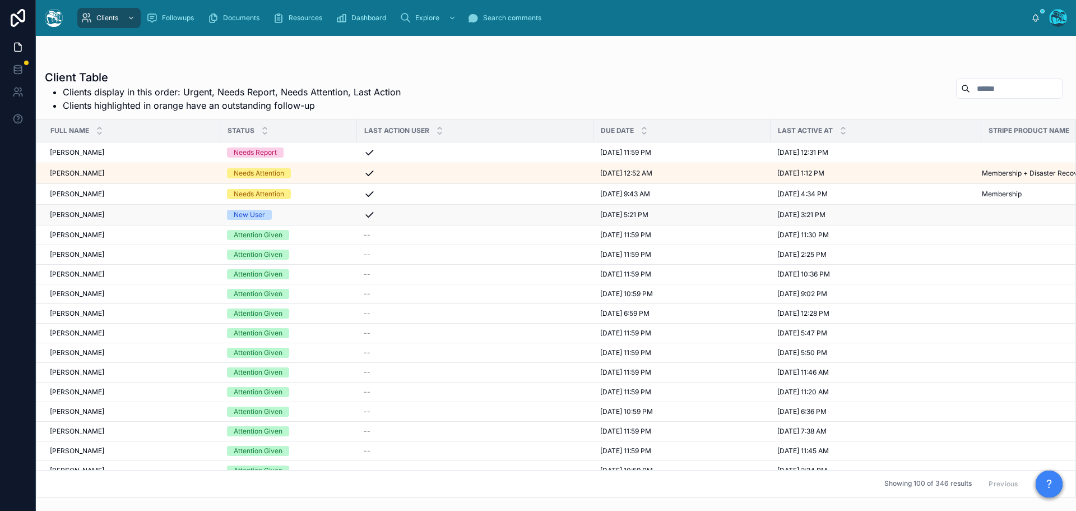
click at [324, 215] on div "New User" at bounding box center [288, 215] width 123 height 10
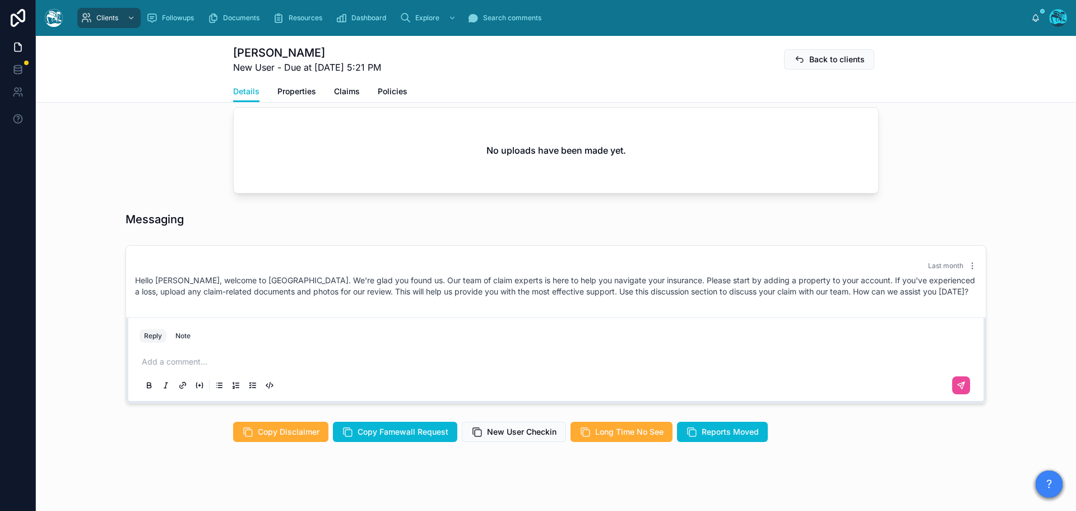
scroll to position [405, 0]
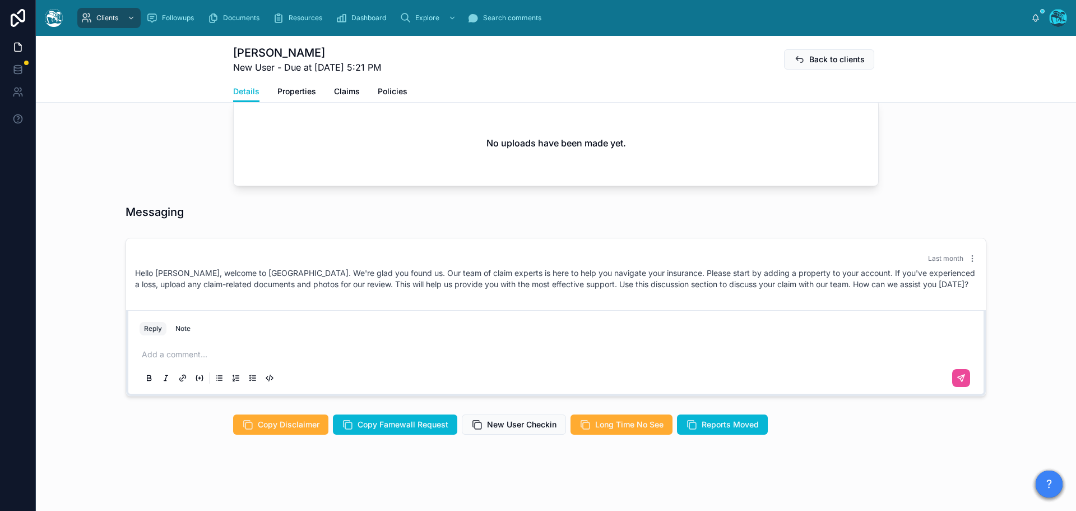
click at [146, 354] on p at bounding box center [558, 354] width 833 height 11
click at [522, 427] on span "New User Checkin" at bounding box center [522, 424] width 70 height 11
click at [275, 353] on p "**********" at bounding box center [558, 354] width 833 height 11
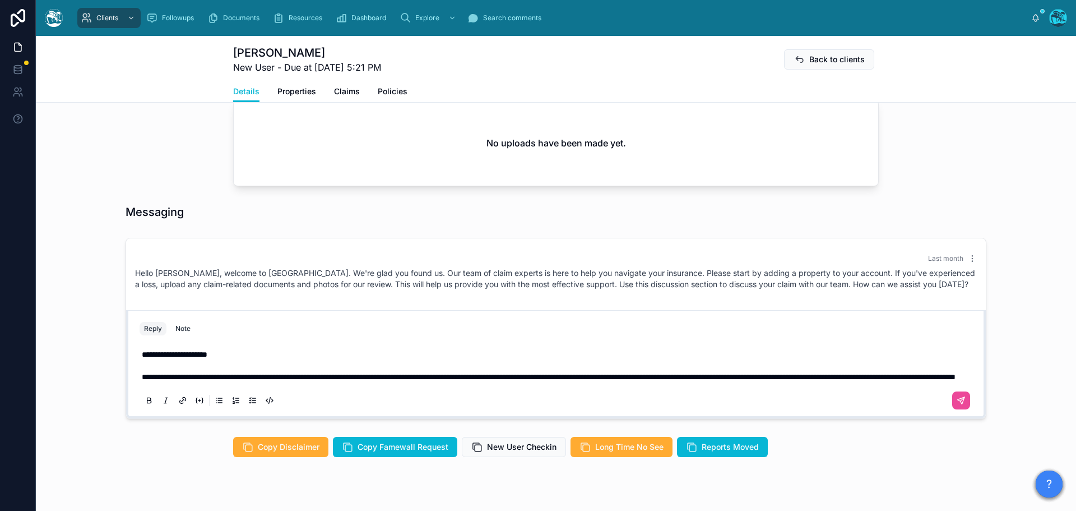
click at [188, 375] on span "**********" at bounding box center [549, 377] width 814 height 8
click at [959, 405] on icon at bounding box center [961, 400] width 9 height 9
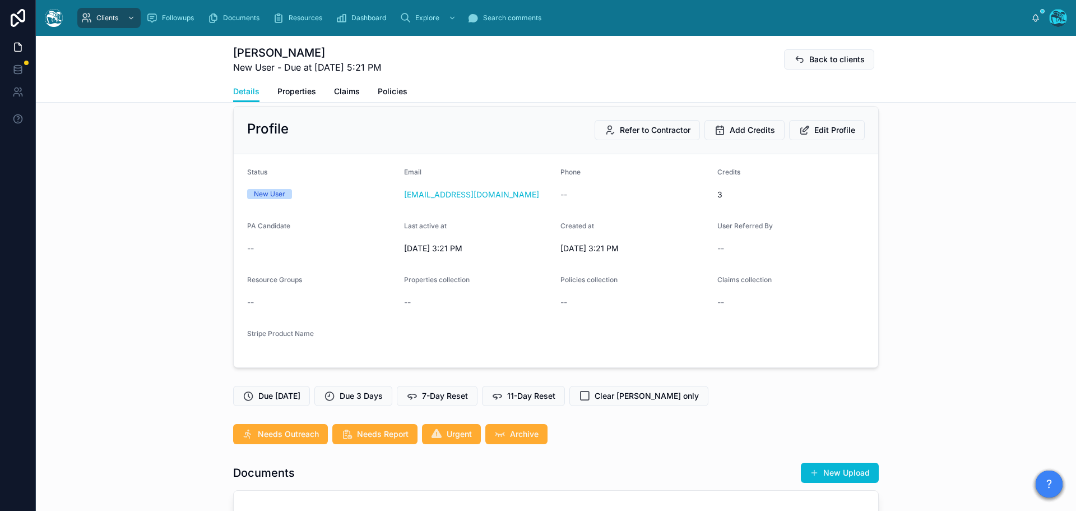
scroll to position [0, 0]
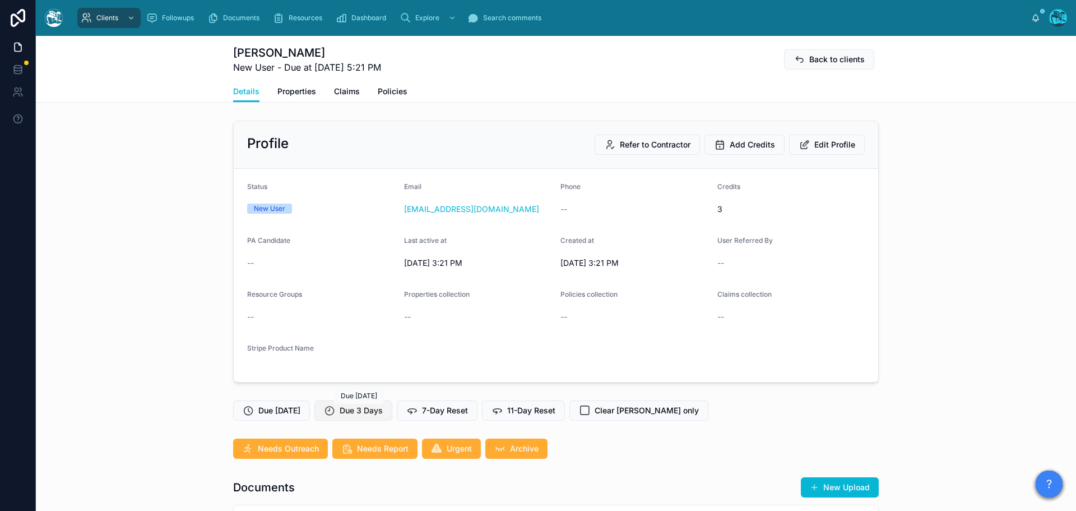
click at [361, 405] on span "Due 3 Days" at bounding box center [361, 410] width 43 height 11
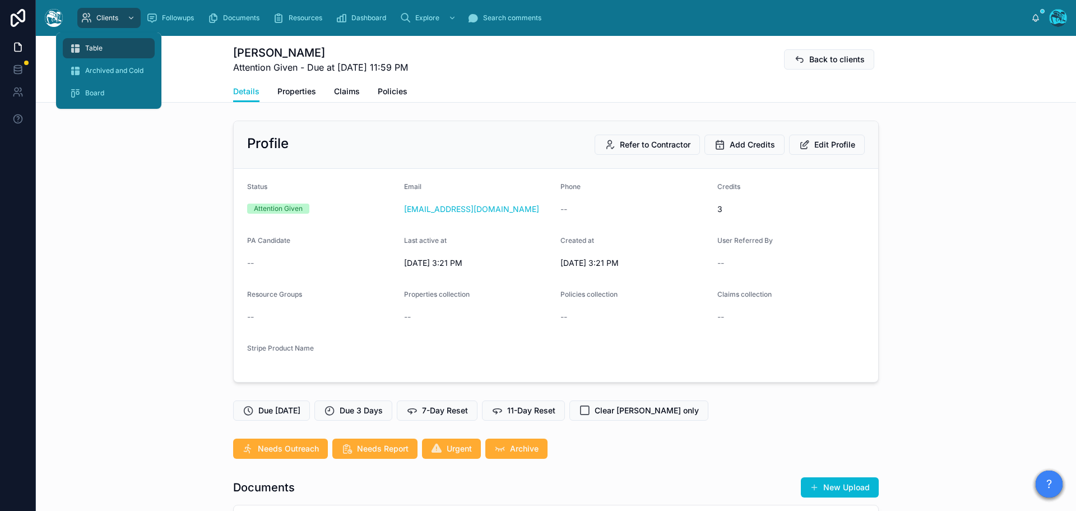
click at [101, 47] on span "Table" at bounding box center [93, 48] width 17 height 9
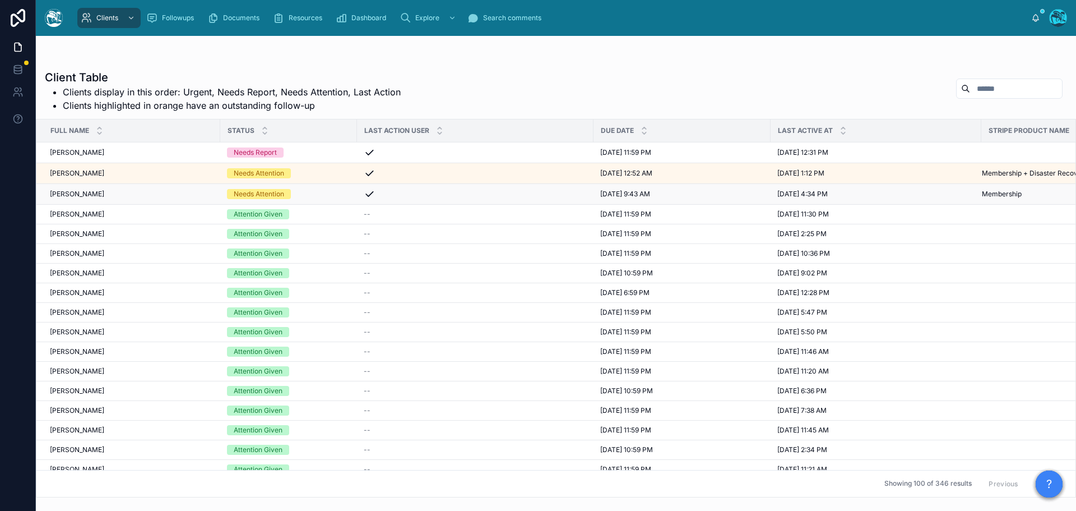
click at [327, 197] on div "Needs Attention" at bounding box center [288, 194] width 123 height 10
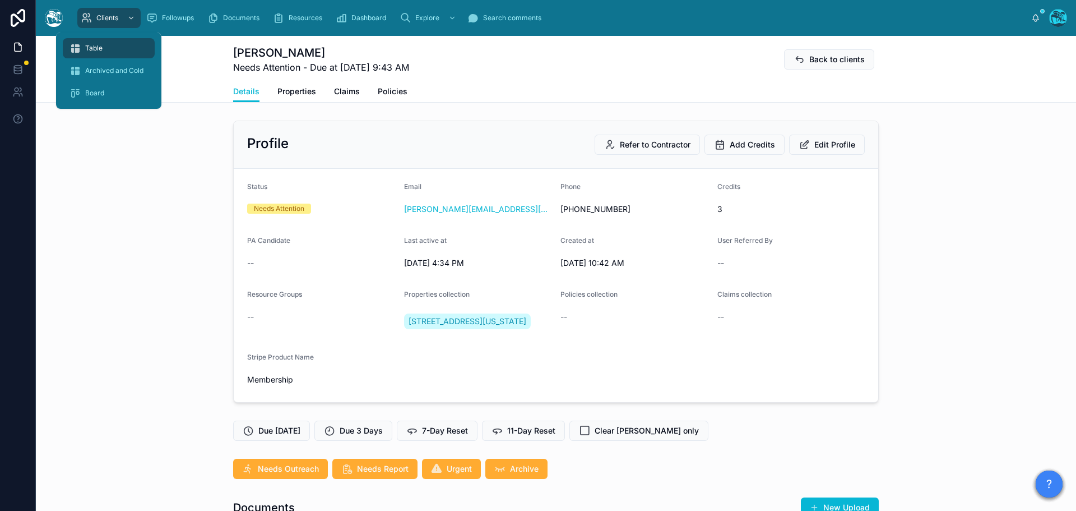
click at [92, 44] on span "Table" at bounding box center [93, 48] width 17 height 9
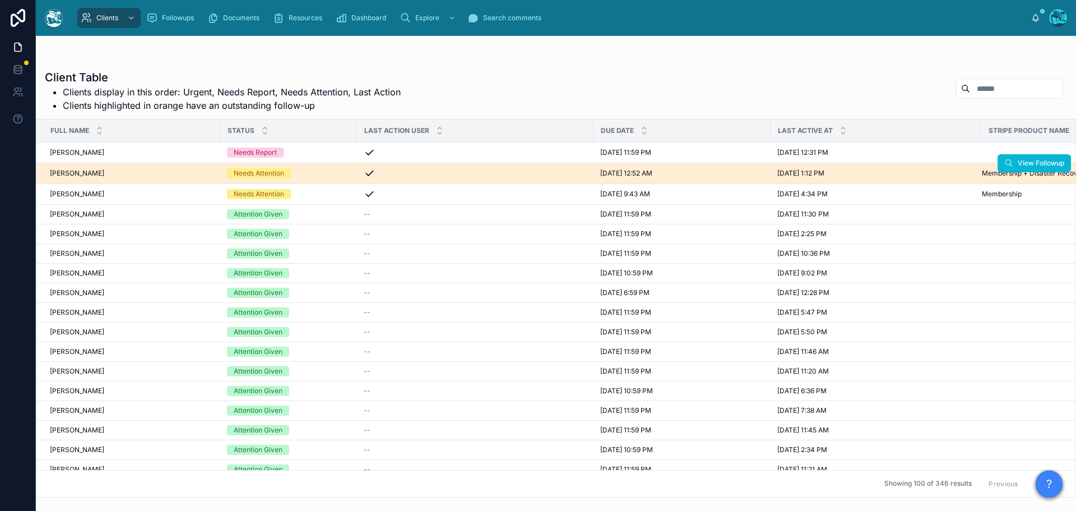
click at [107, 170] on div "[PERSON_NAME] [PERSON_NAME]" at bounding box center [132, 173] width 164 height 9
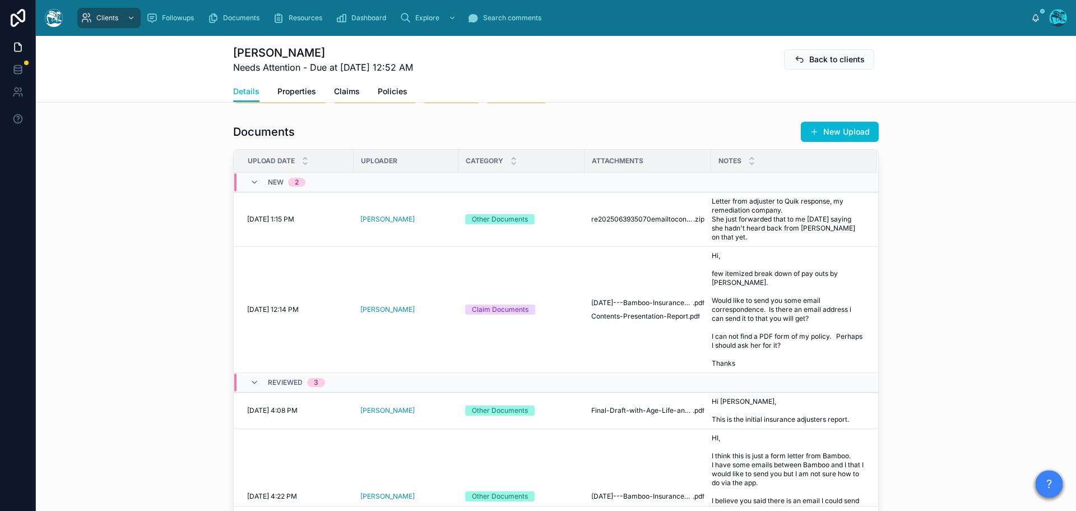
scroll to position [392, 0]
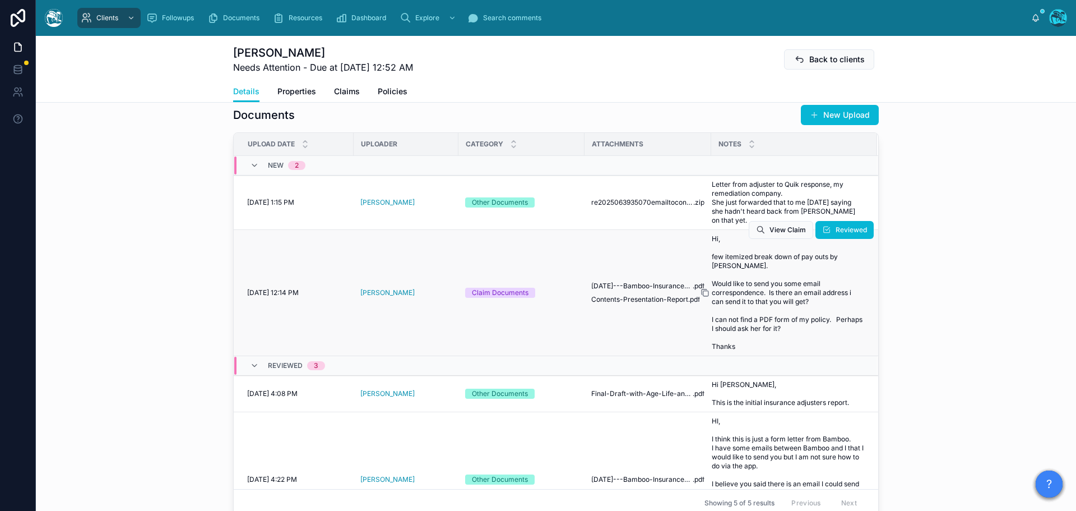
click at [702, 297] on icon at bounding box center [705, 292] width 9 height 9
click at [624, 304] on span "Contents-Presentation-Report" at bounding box center [639, 299] width 97 height 9
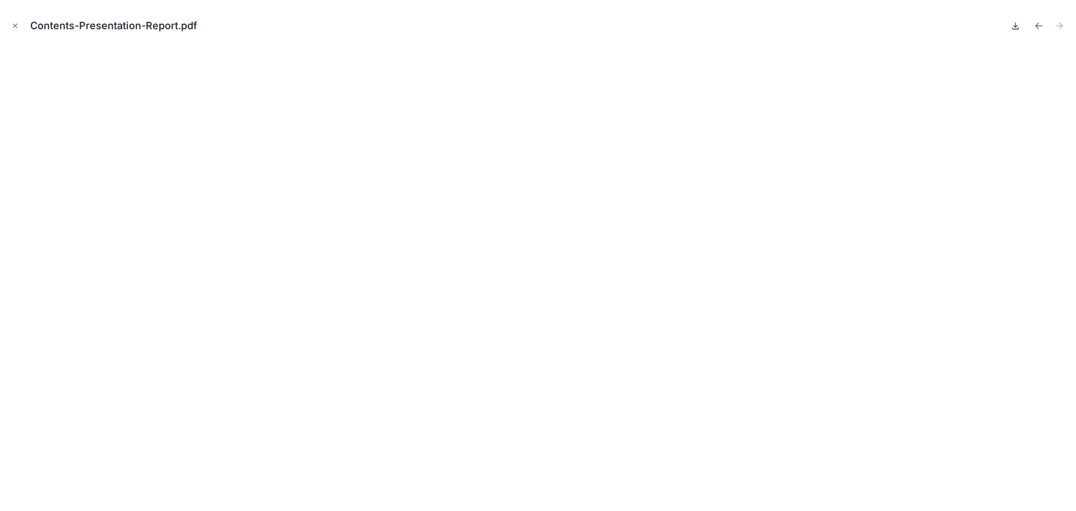
click at [1014, 23] on icon at bounding box center [1015, 25] width 9 height 9
click at [1038, 25] on icon "Previous file" at bounding box center [1037, 24] width 3 height 3
click at [1016, 25] on icon at bounding box center [1016, 25] width 0 height 4
click at [14, 22] on icon "Close modal" at bounding box center [15, 26] width 8 height 8
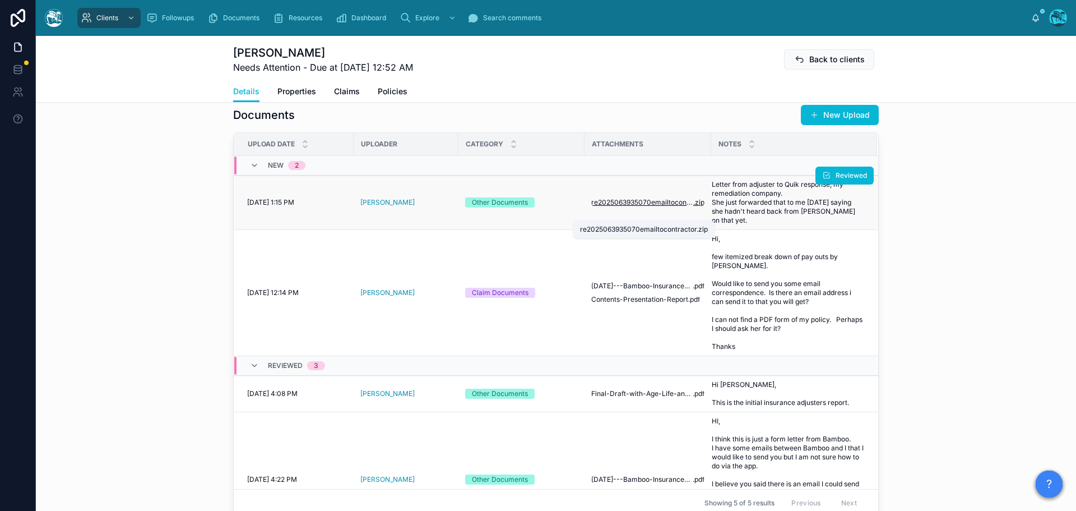
click at [645, 207] on span "re2025063935070emailtocontractor" at bounding box center [642, 202] width 102 height 9
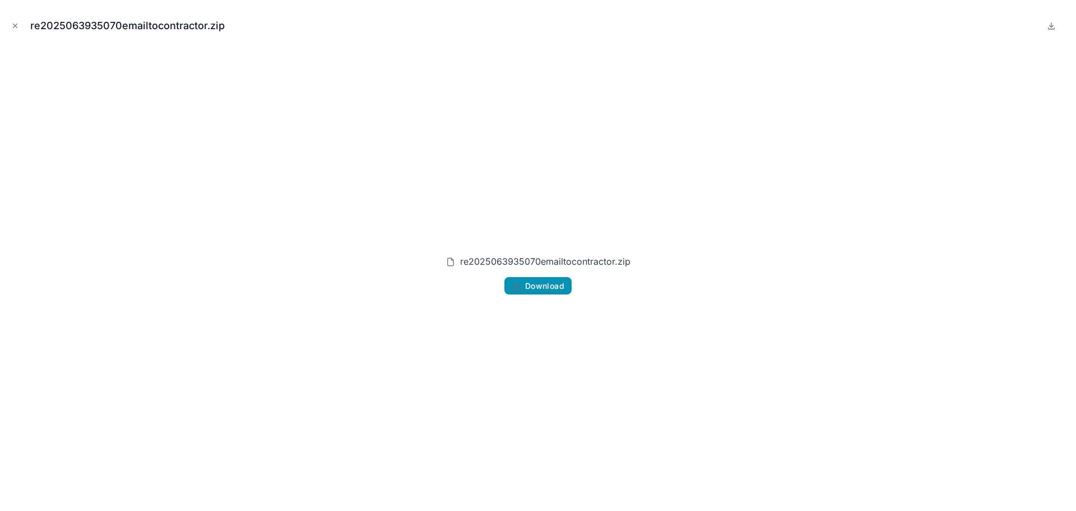
click at [545, 287] on span "Download" at bounding box center [544, 286] width 39 height 10
click at [17, 25] on icon "Close modal" at bounding box center [15, 26] width 8 height 8
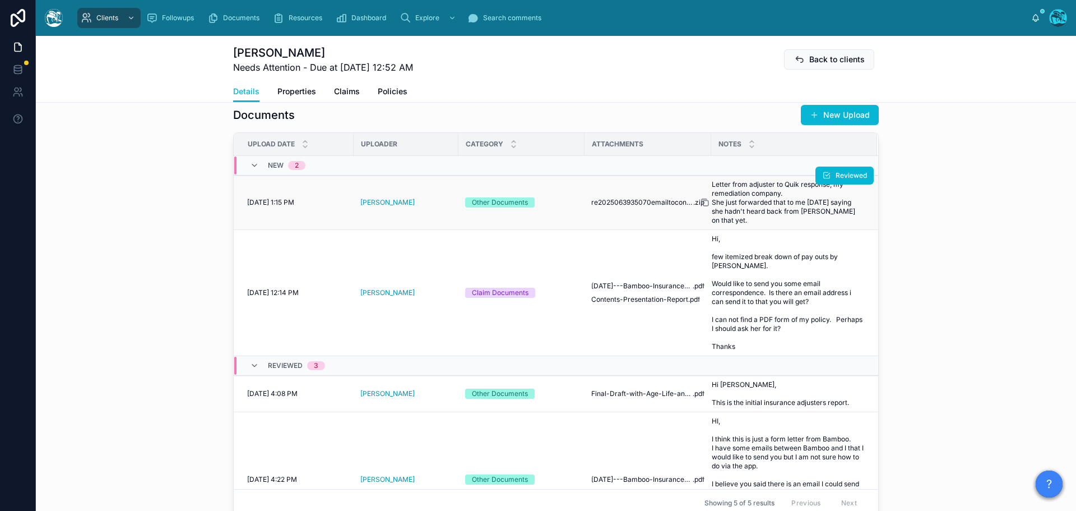
click at [706, 207] on div at bounding box center [710, 202] width 18 height 9
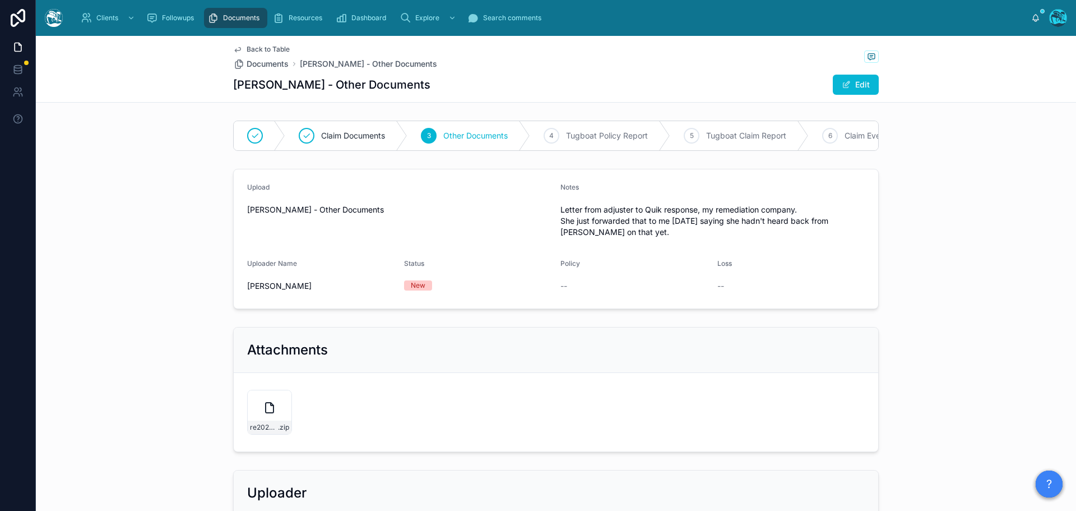
drag, startPoint x: 603, startPoint y: 242, endPoint x: 547, endPoint y: 209, distance: 65.4
click at [547, 209] on form "Upload [PERSON_NAME] - Other Documents Notes Letter from adjuster to Quik respo…" at bounding box center [556, 238] width 645 height 139
click at [604, 237] on span "Letter from adjuster to Quik response, my remediation company. She just forward…" at bounding box center [713, 221] width 304 height 34
click at [609, 238] on span "Letter from adjuster to Quik response, my remediation company. She just forward…" at bounding box center [713, 221] width 304 height 34
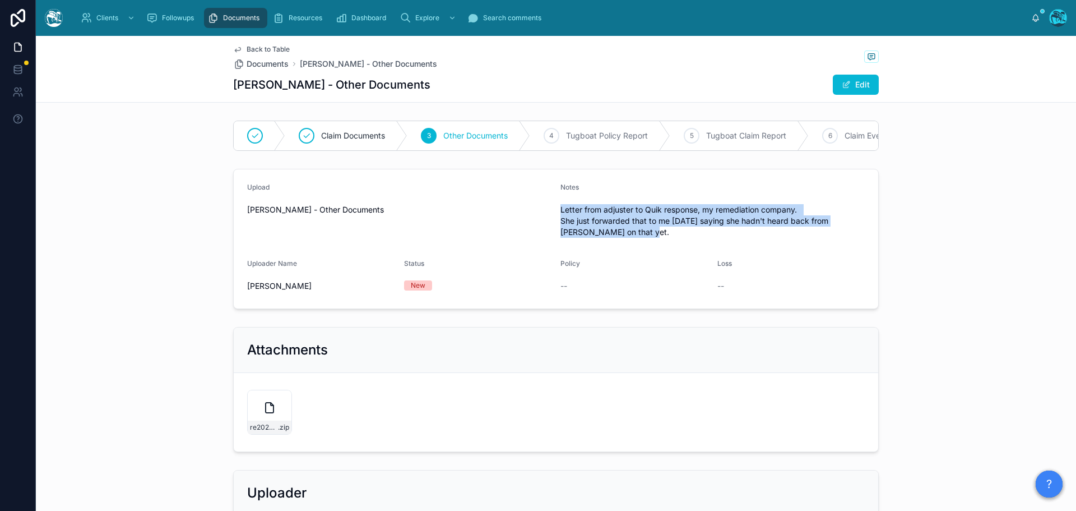
drag, startPoint x: 605, startPoint y: 239, endPoint x: 556, endPoint y: 221, distance: 52.2
click at [561, 221] on span "Letter from adjuster to Quik response, my remediation company. She just forward…" at bounding box center [713, 221] width 304 height 34
copy span "Letter from adjuster to Quik response, my remediation company. She just forward…"
click at [251, 47] on span "Back to Table" at bounding box center [268, 49] width 43 height 9
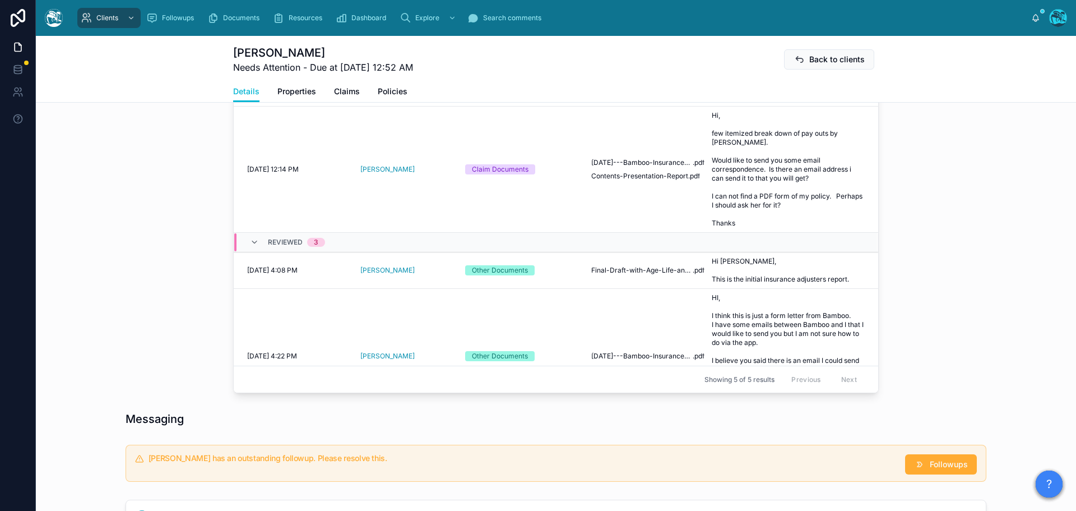
scroll to position [448, 0]
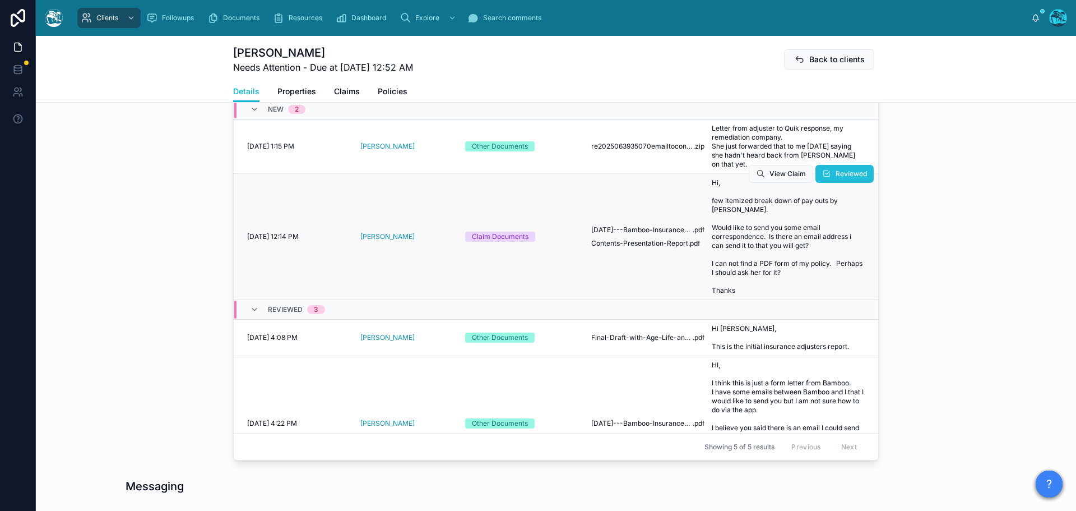
click at [819, 183] on button "Reviewed" at bounding box center [845, 174] width 58 height 18
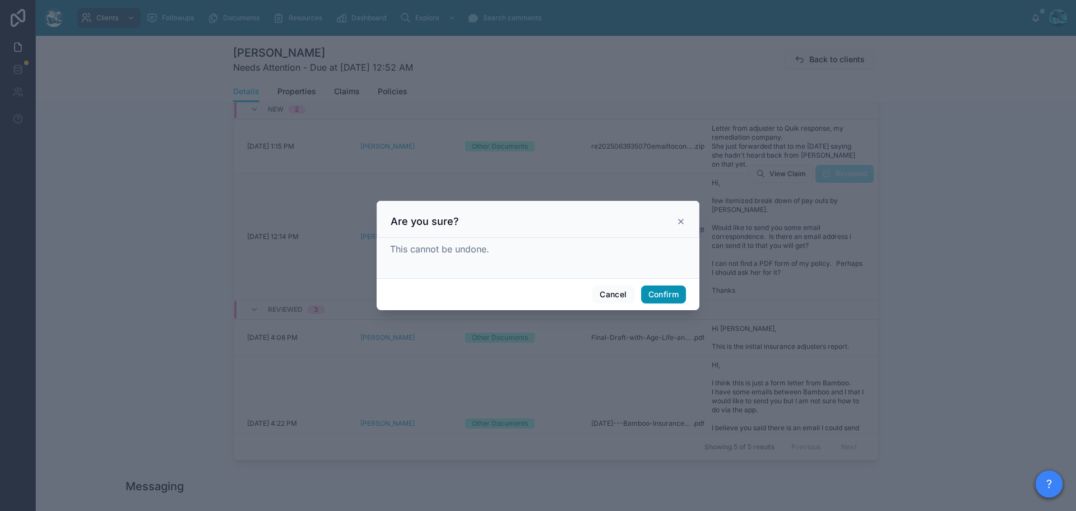
click at [665, 295] on button "Confirm" at bounding box center [663, 294] width 45 height 18
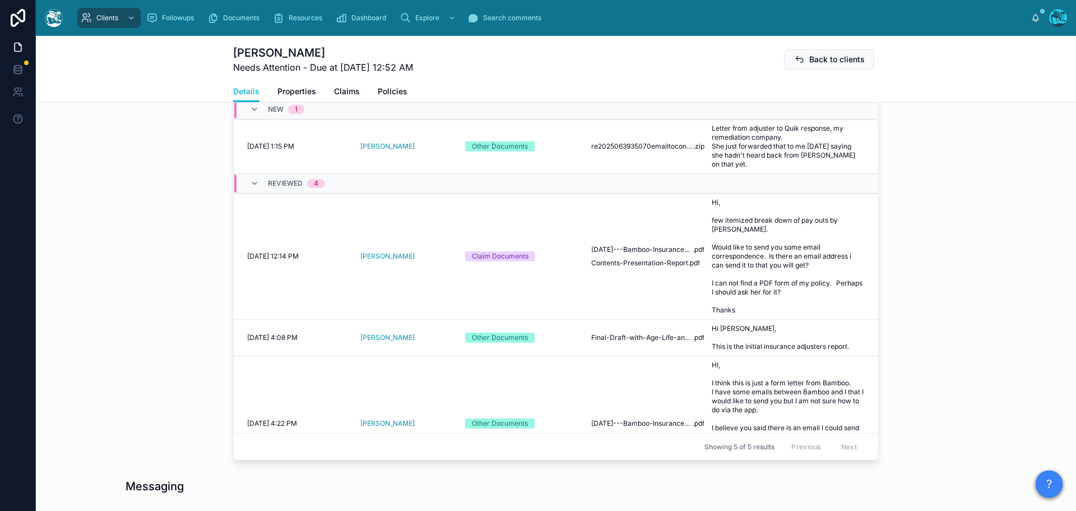
scroll to position [392, 0]
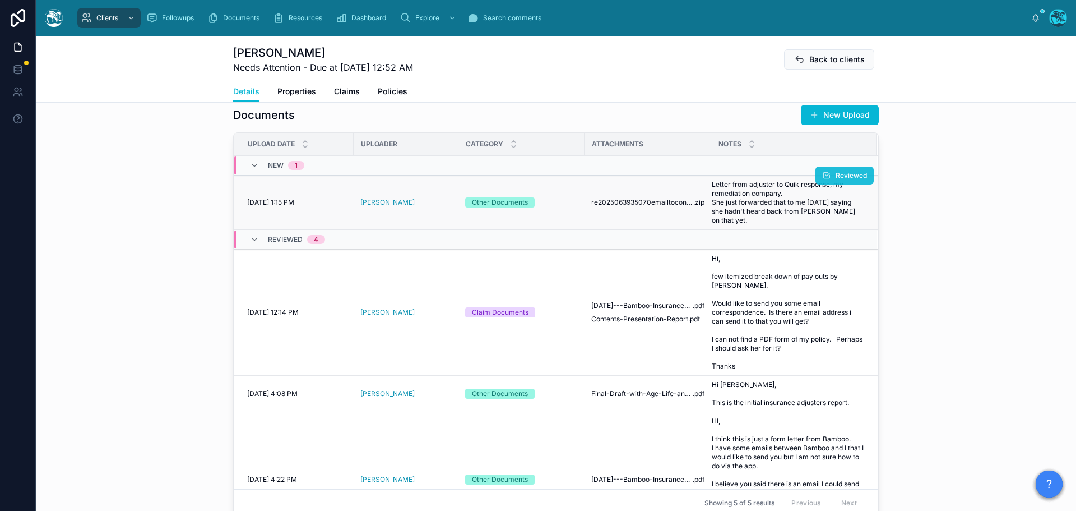
click at [837, 180] on span "Reviewed" at bounding box center [851, 175] width 31 height 9
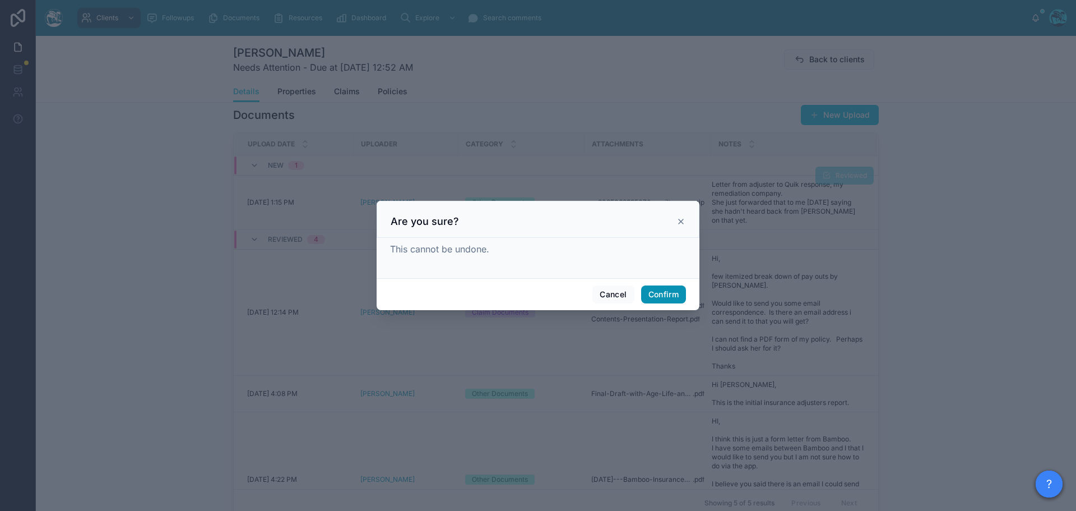
click at [672, 294] on button "Confirm" at bounding box center [663, 294] width 45 height 18
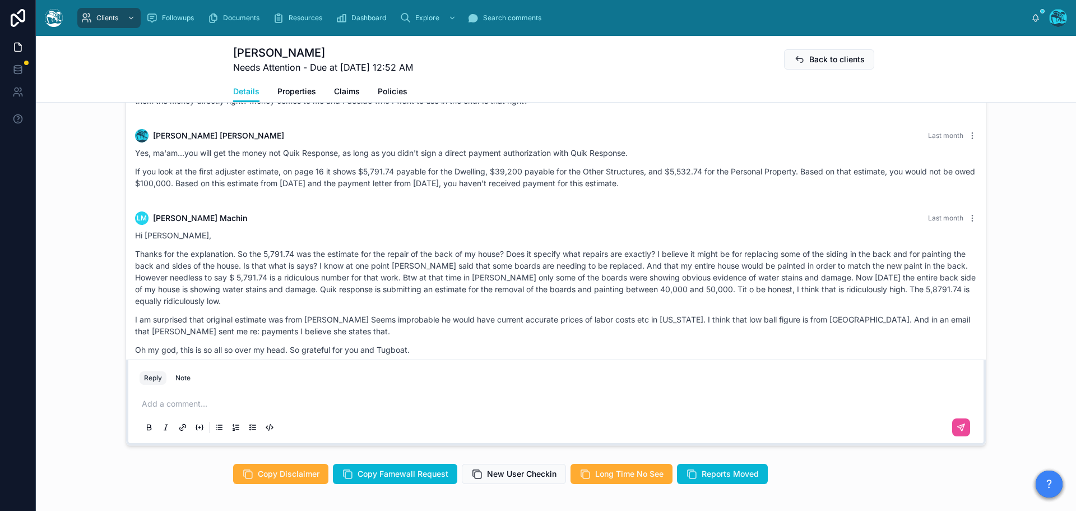
scroll to position [1365, 0]
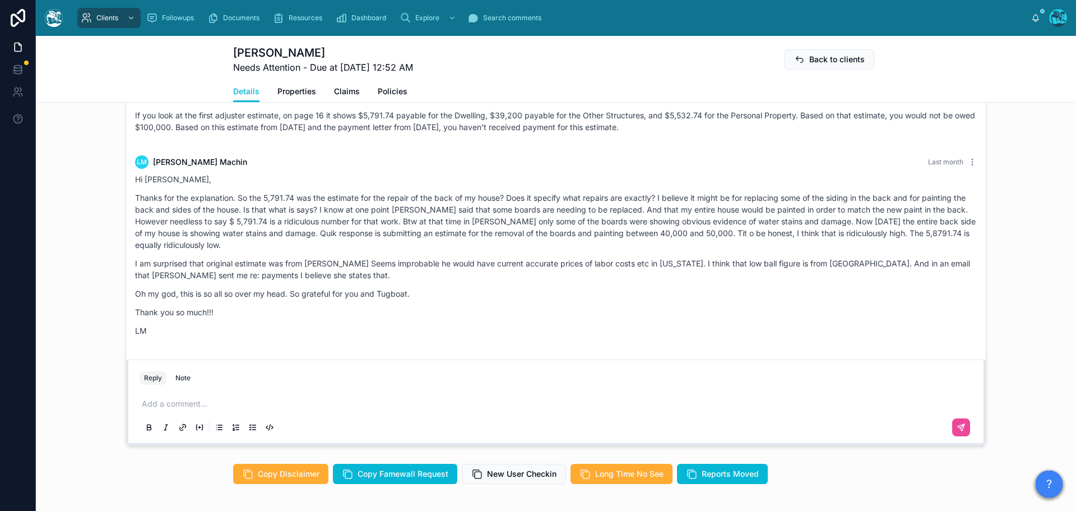
drag, startPoint x: 673, startPoint y: 199, endPoint x: 572, endPoint y: 349, distance: 180.6
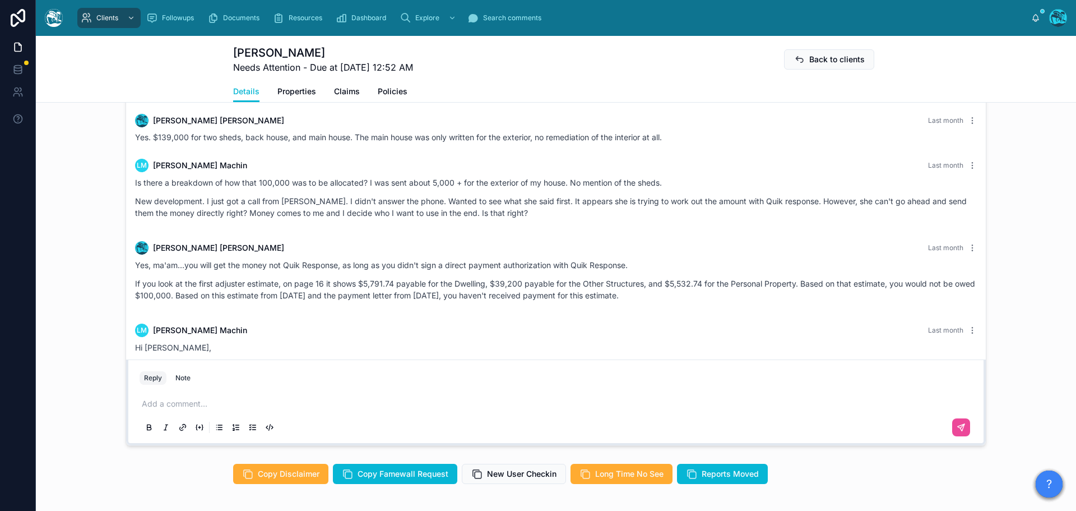
scroll to position [1141, 0]
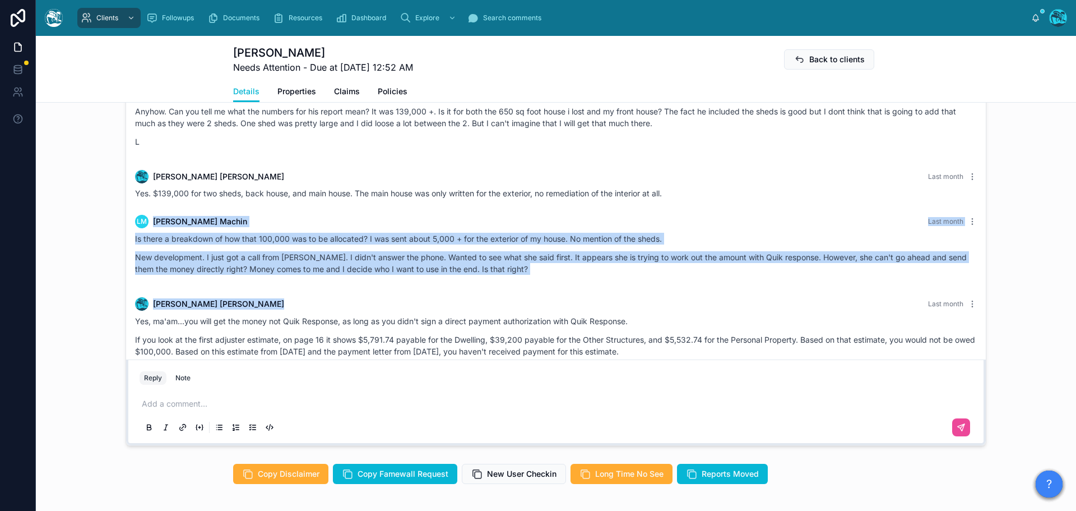
drag, startPoint x: 683, startPoint y: 206, endPoint x: 683, endPoint y: 304, distance: 98.1
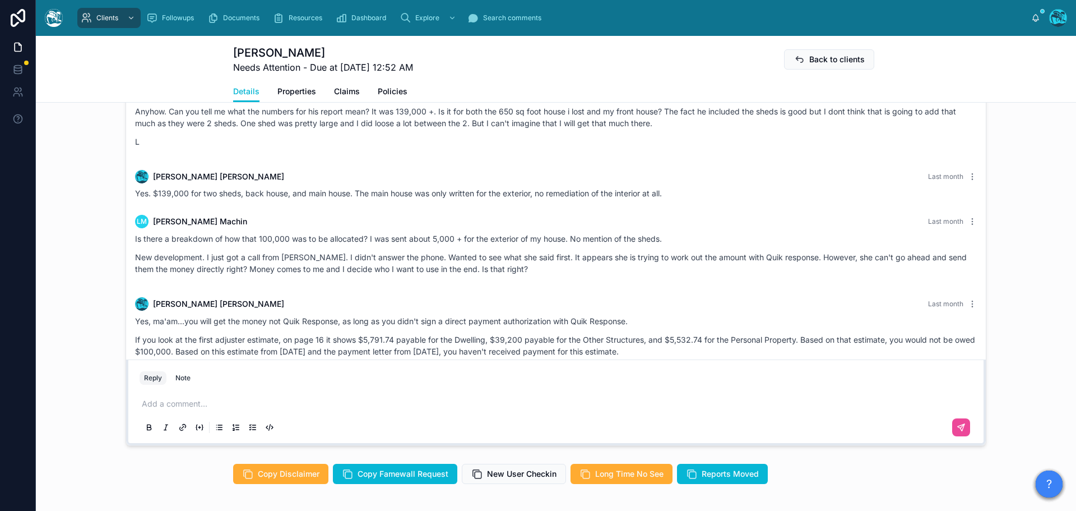
click at [694, 180] on div "[PERSON_NAME] Last month Yes. $139,000 for two sheds, back house, and main hous…" at bounding box center [555, 184] width 855 height 43
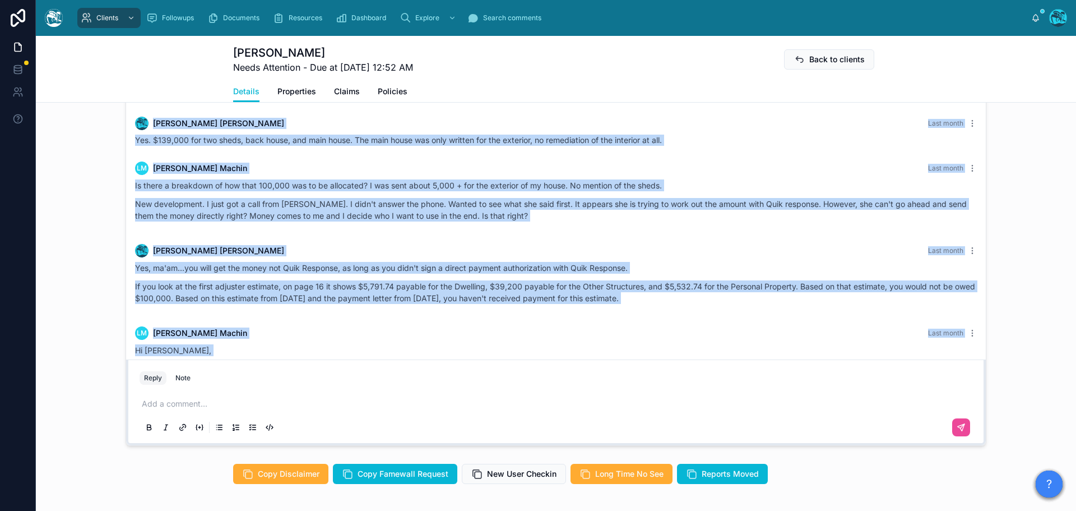
scroll to position [1365, 0]
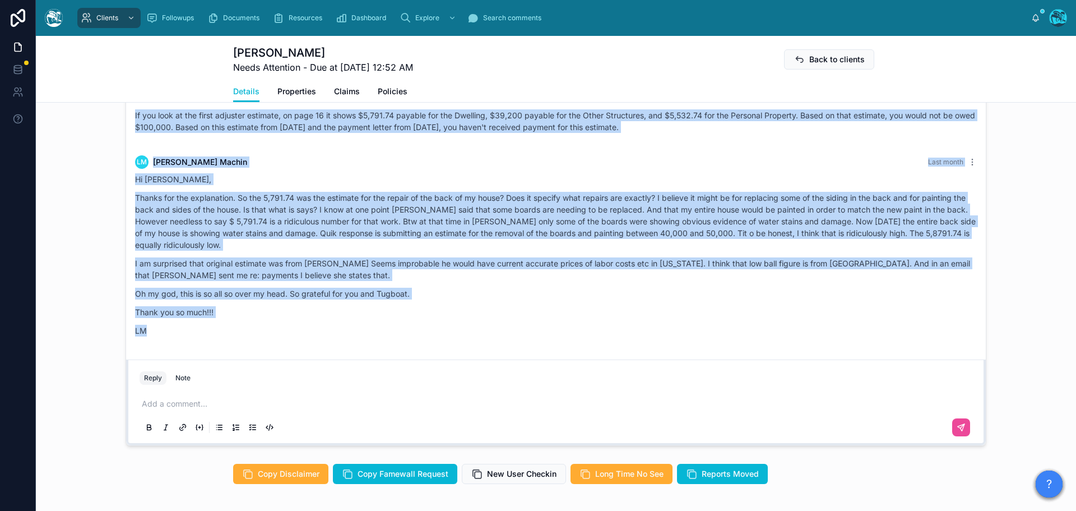
drag, startPoint x: 693, startPoint y: 166, endPoint x: 488, endPoint y: 346, distance: 272.5
copy div "[PERSON_NAME] Last month Yes. $139,000 for two sheds, back house, and main hous…"
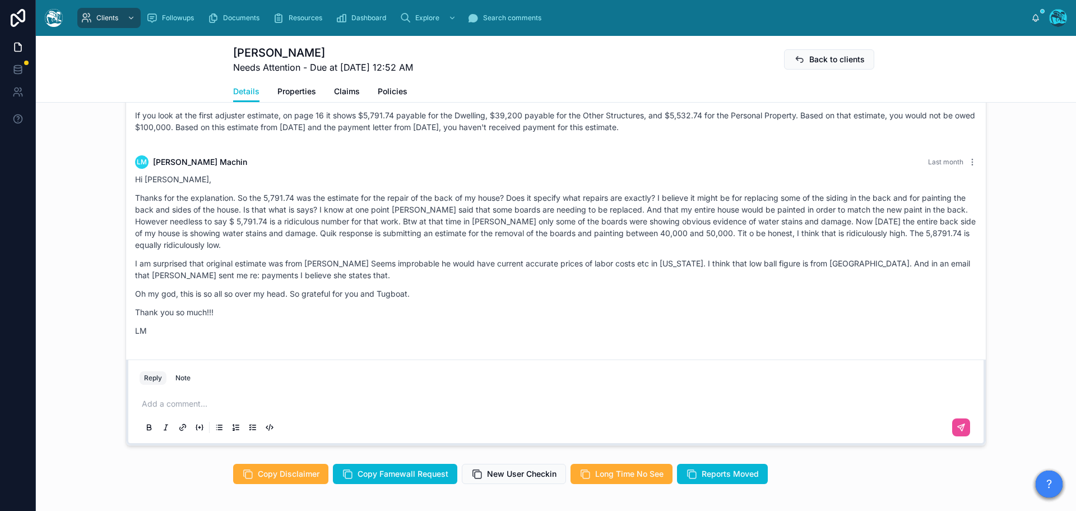
click at [147, 409] on p at bounding box center [558, 403] width 833 height 11
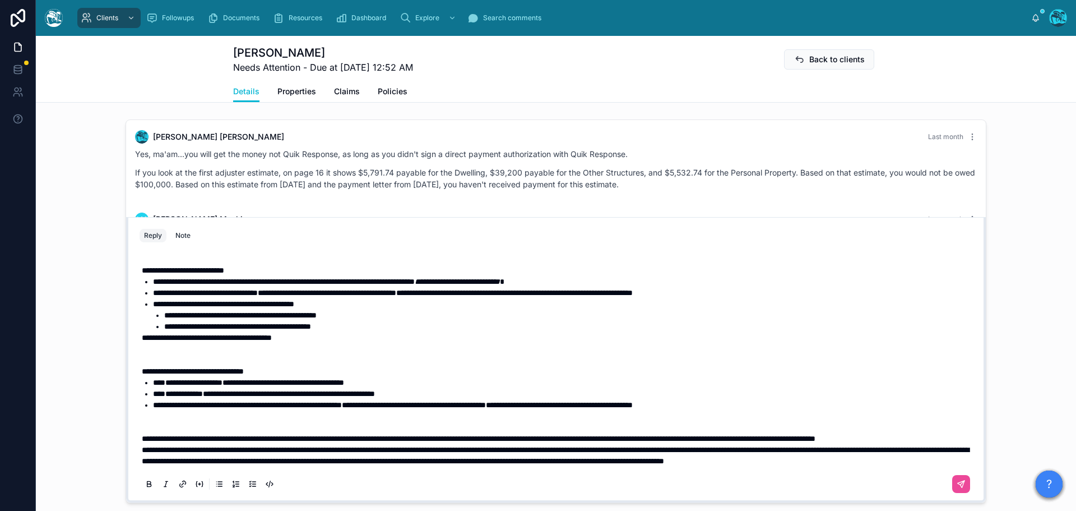
scroll to position [552, 0]
click at [259, 440] on p "**********" at bounding box center [558, 450] width 833 height 34
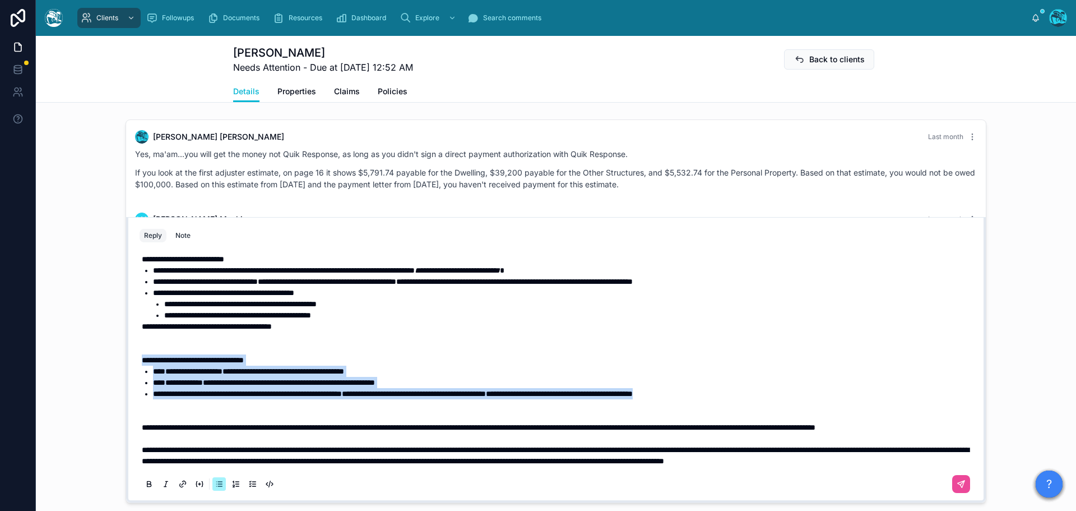
drag, startPoint x: 816, startPoint y: 393, endPoint x: 101, endPoint y: 356, distance: 715.6
click at [101, 356] on div "Last month Hello [PERSON_NAME], welcome to [GEOGRAPHIC_DATA]. We're glad you fo…" at bounding box center [556, 311] width 1040 height 392
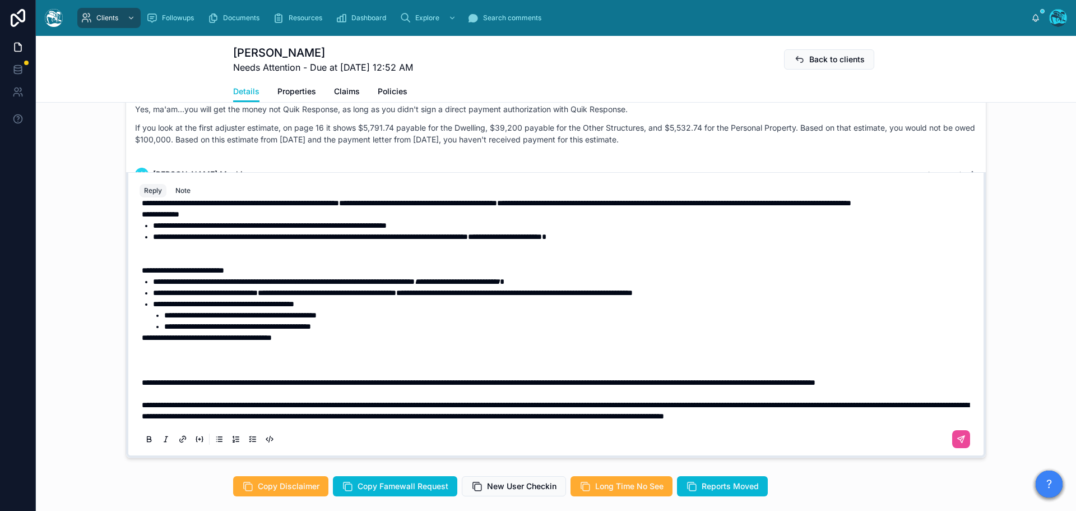
scroll to position [952, 0]
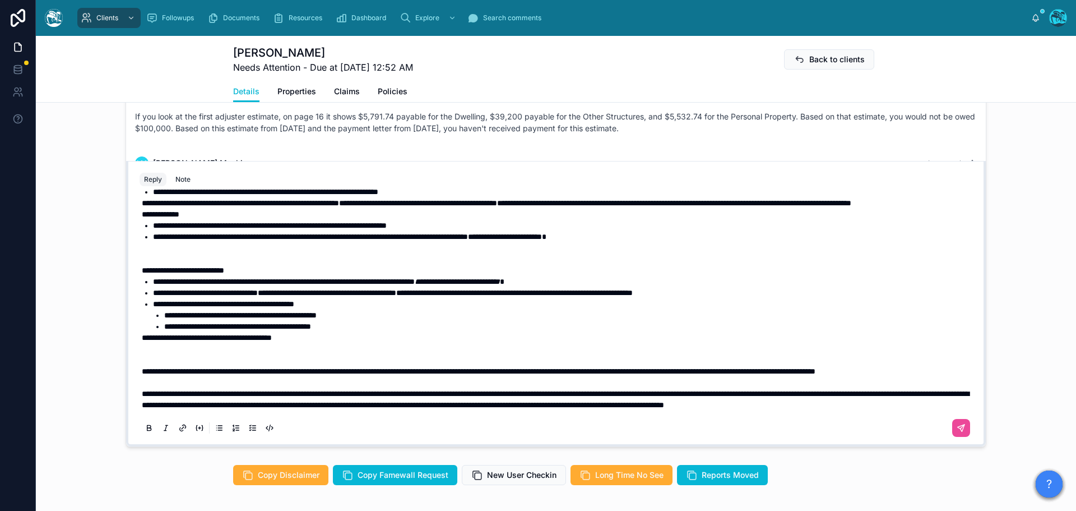
click at [147, 343] on p at bounding box center [558, 354] width 833 height 22
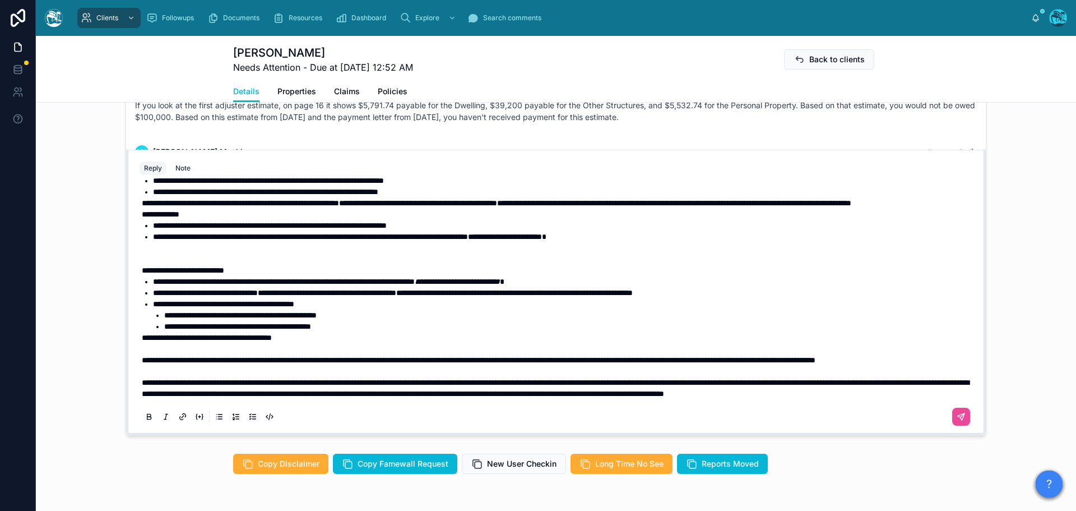
scroll to position [428, 0]
click at [162, 285] on span "**********" at bounding box center [284, 281] width 262 height 8
click at [161, 297] on span "**********" at bounding box center [205, 293] width 105 height 8
click at [161, 308] on span "**********" at bounding box center [223, 304] width 141 height 8
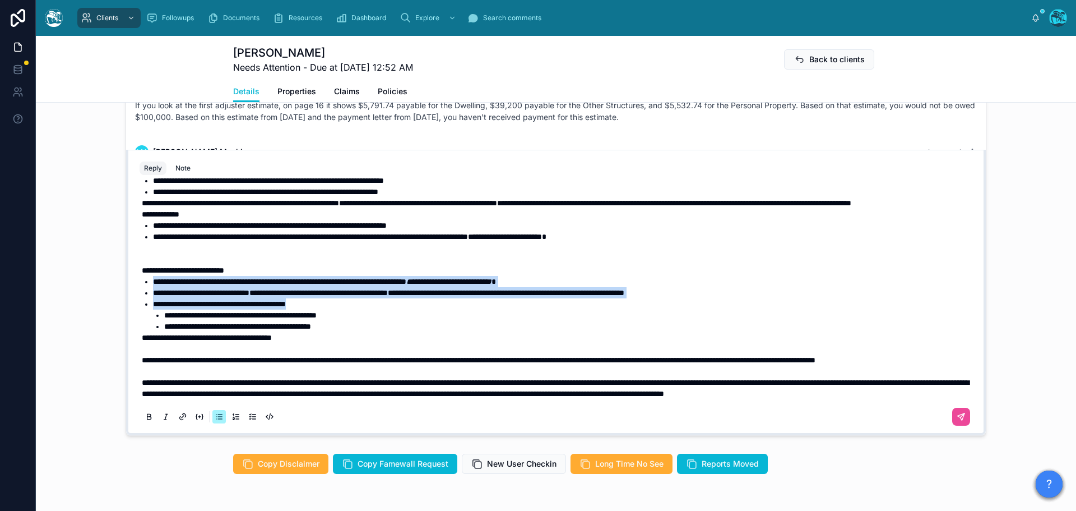
drag, startPoint x: 323, startPoint y: 348, endPoint x: 146, endPoint y: 323, distance: 178.8
click at [146, 323] on ul "**********" at bounding box center [558, 304] width 833 height 56
click at [145, 422] on icon at bounding box center [149, 417] width 9 height 9
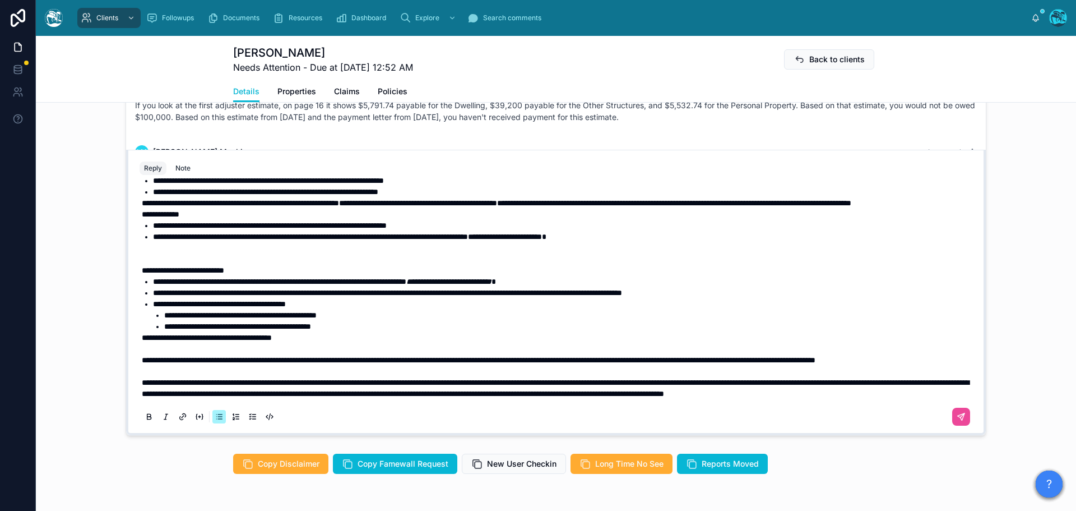
click at [238, 321] on li "**********" at bounding box center [569, 314] width 811 height 11
click at [279, 265] on p at bounding box center [558, 253] width 833 height 22
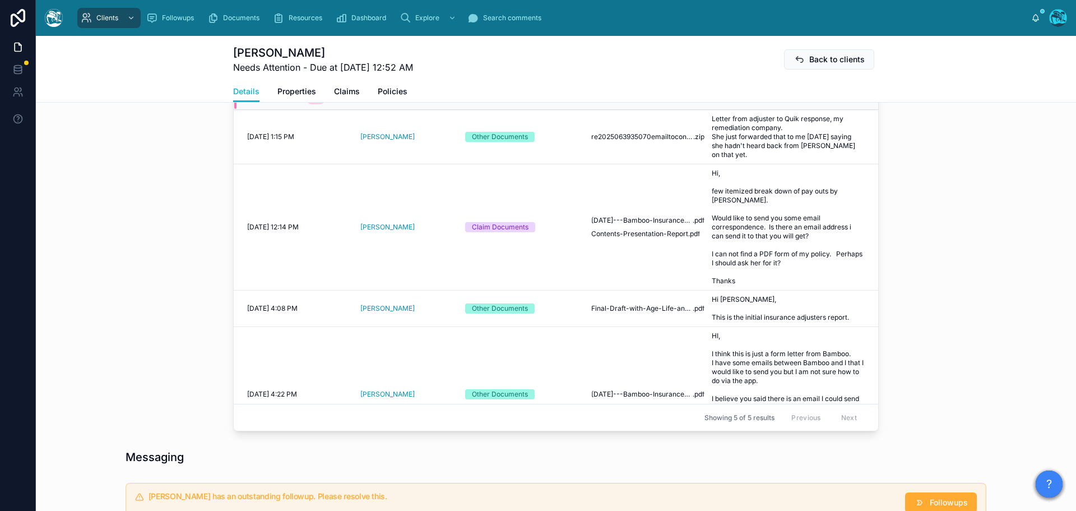
scroll to position [459, 0]
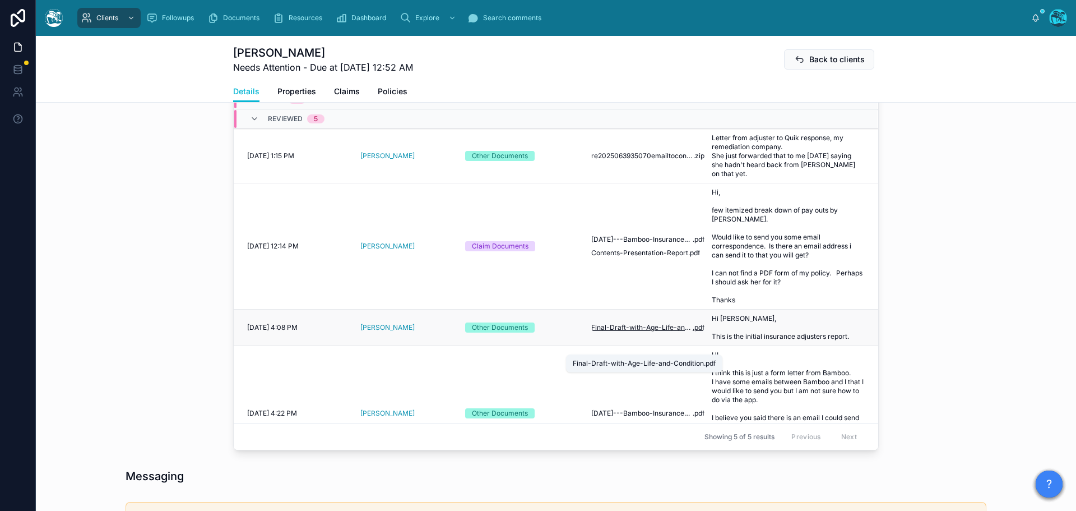
click at [639, 332] on span "Final-Draft-with-Age-Life-and-Condition" at bounding box center [641, 327] width 101 height 9
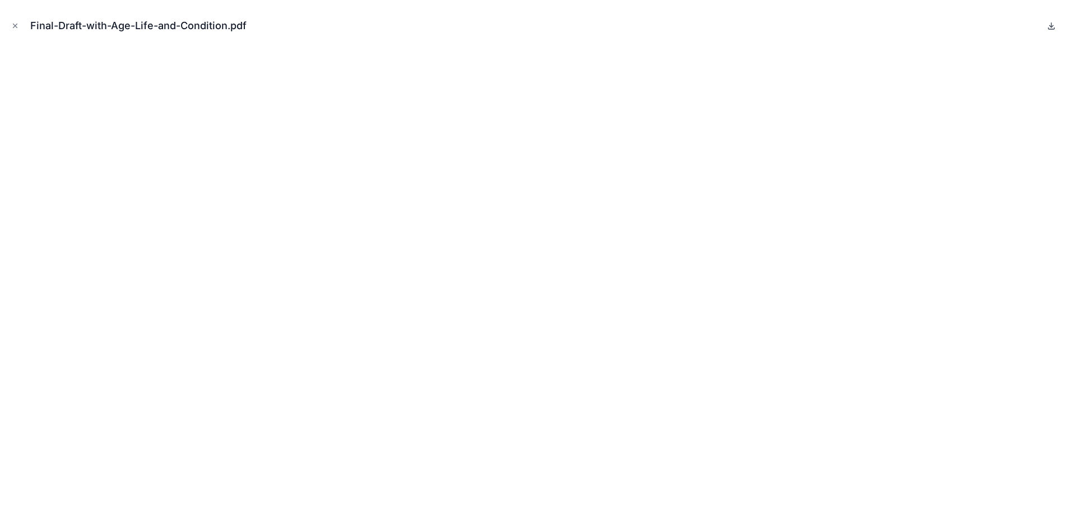
click at [1052, 23] on icon at bounding box center [1052, 25] width 0 height 4
click at [13, 24] on icon "Close modal" at bounding box center [15, 26] width 4 height 4
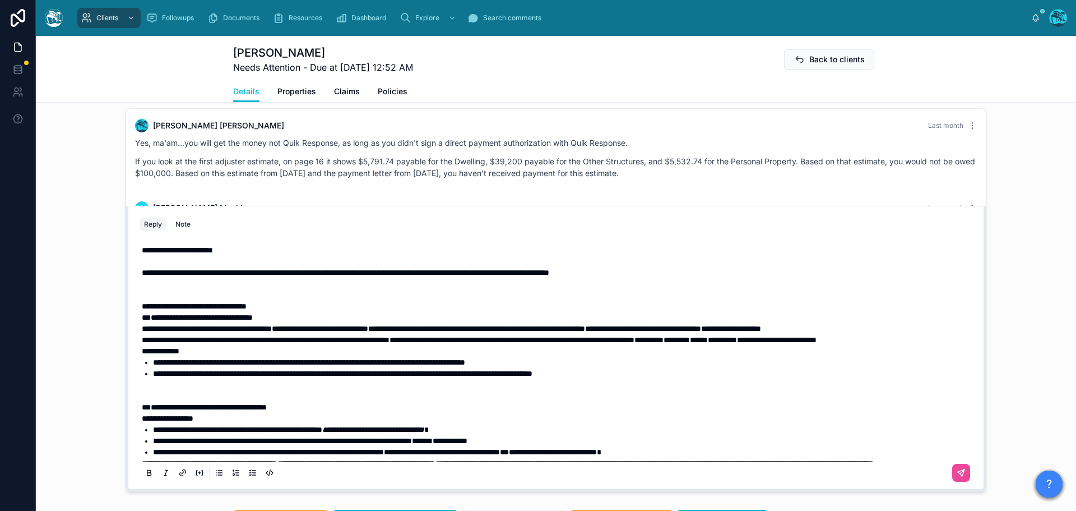
drag, startPoint x: 136, startPoint y: 330, endPoint x: 179, endPoint y: 332, distance: 43.8
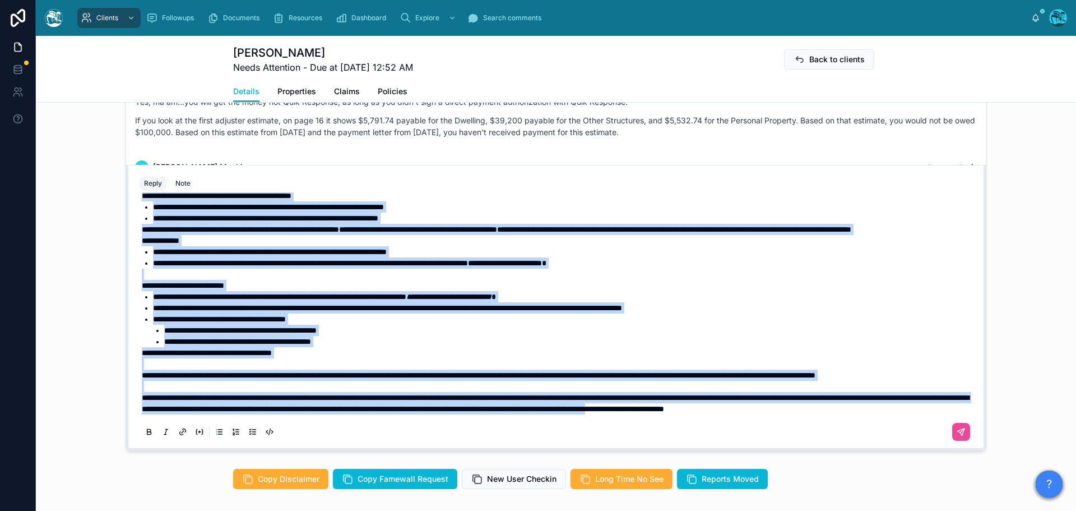
scroll to position [1013, 0]
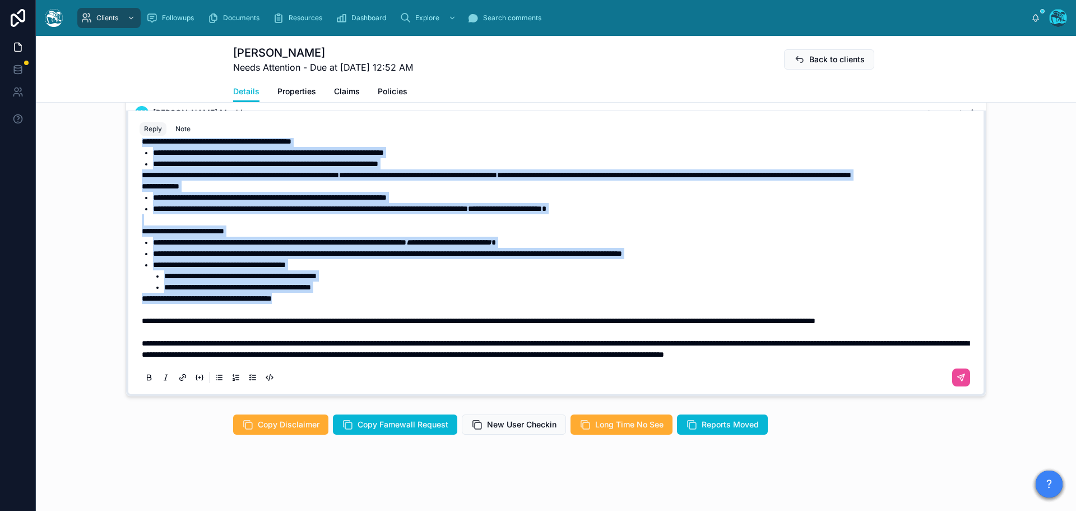
drag, startPoint x: 138, startPoint y: 329, endPoint x: 329, endPoint y: 276, distance: 197.7
click at [329, 276] on div "**********" at bounding box center [558, 51] width 833 height 617
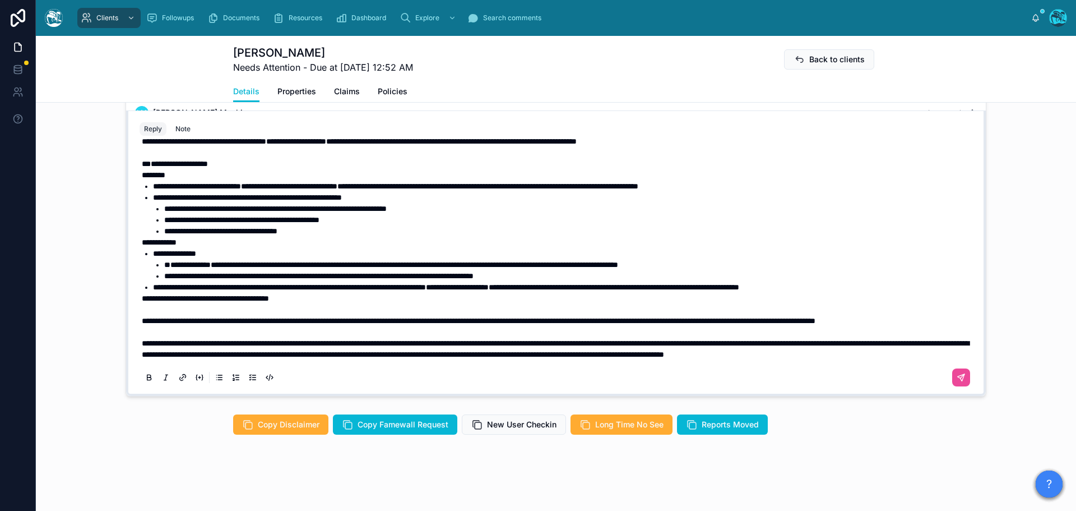
scroll to position [283, 0]
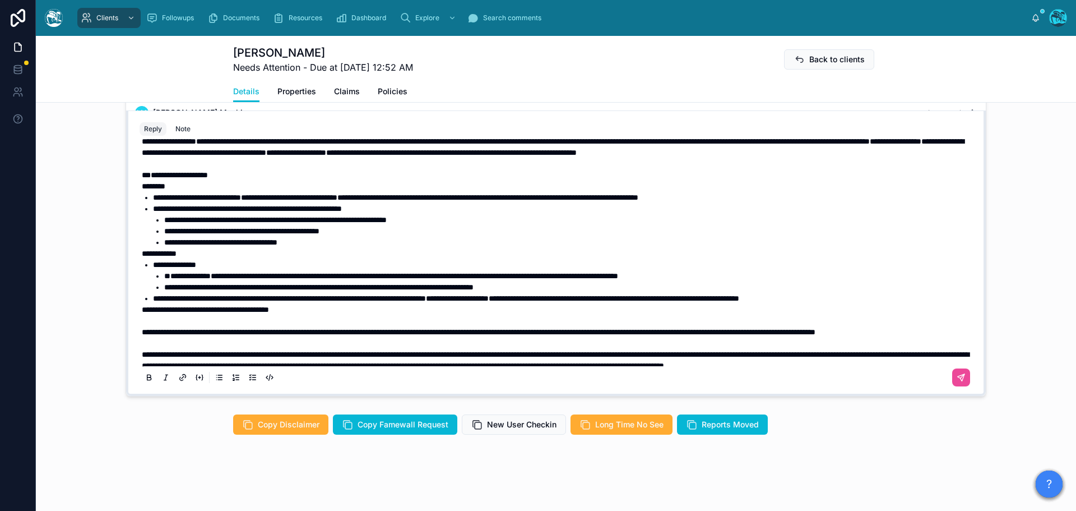
click at [162, 201] on span "**********" at bounding box center [197, 197] width 88 height 8
click at [162, 212] on span "**********" at bounding box center [247, 209] width 189 height 8
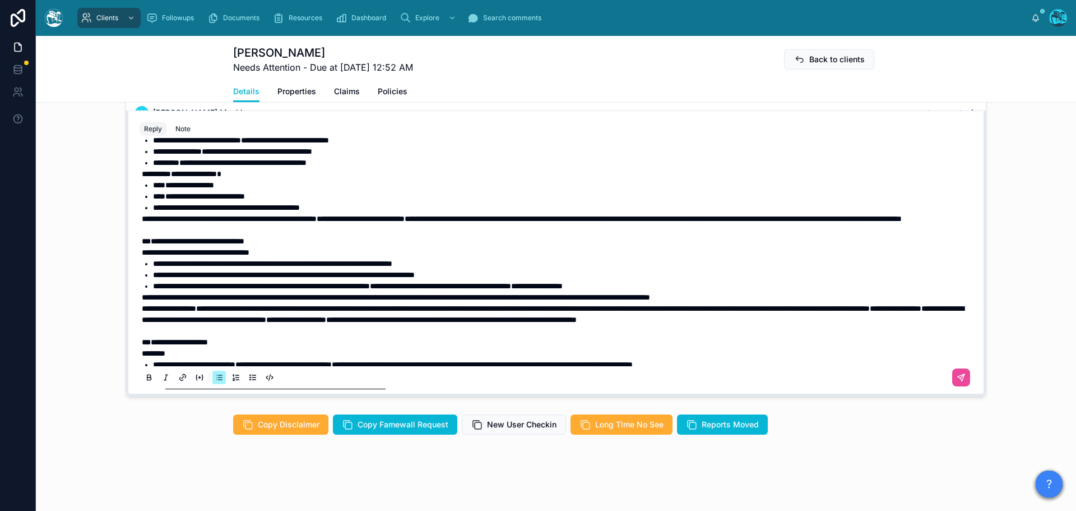
scroll to position [114, 0]
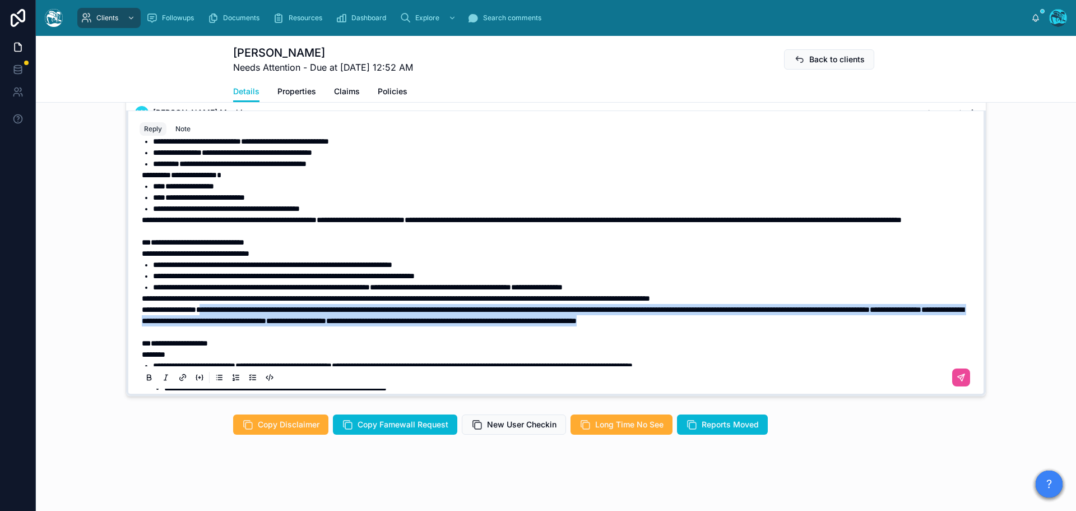
drag, startPoint x: 195, startPoint y: 339, endPoint x: 210, endPoint y: 321, distance: 23.5
click at [210, 321] on p "**********" at bounding box center [558, 315] width 833 height 22
click at [147, 378] on icon at bounding box center [149, 379] width 4 height 3
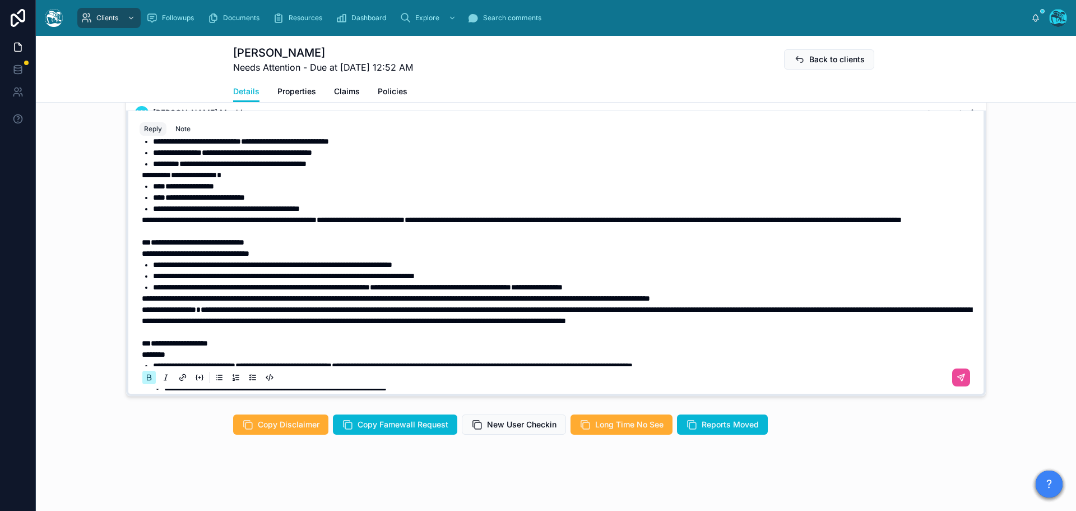
click at [147, 378] on icon at bounding box center [149, 379] width 4 height 3
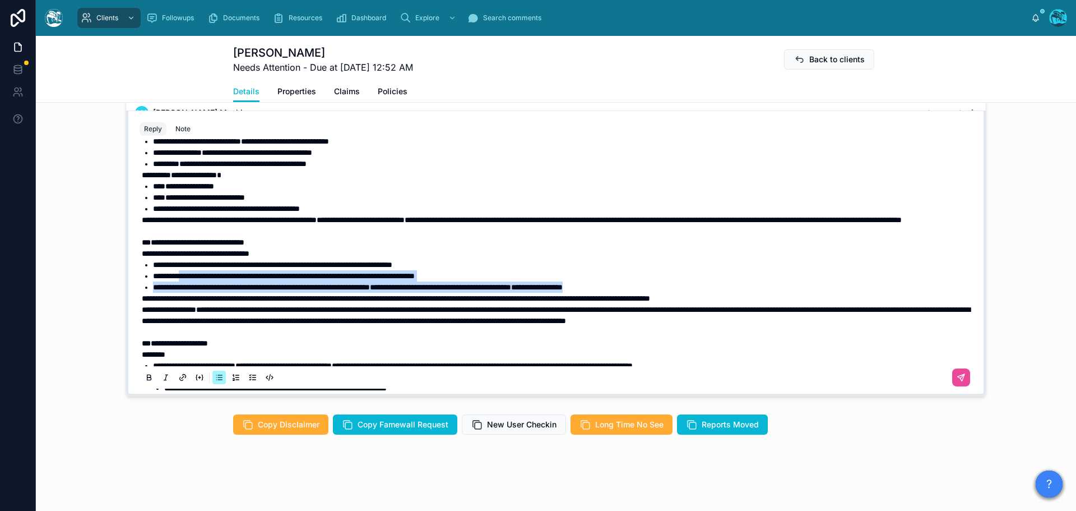
drag, startPoint x: 682, startPoint y: 300, endPoint x: 180, endPoint y: 291, distance: 501.2
click at [180, 291] on ul "**********" at bounding box center [558, 276] width 833 height 34
click at [147, 378] on icon at bounding box center [149, 379] width 4 height 3
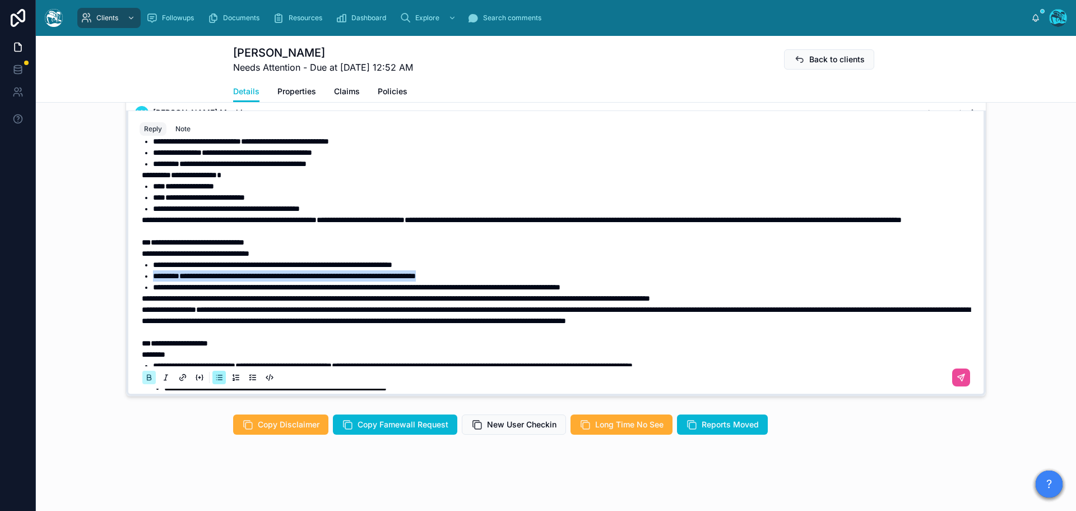
click at [147, 378] on icon at bounding box center [149, 379] width 4 height 3
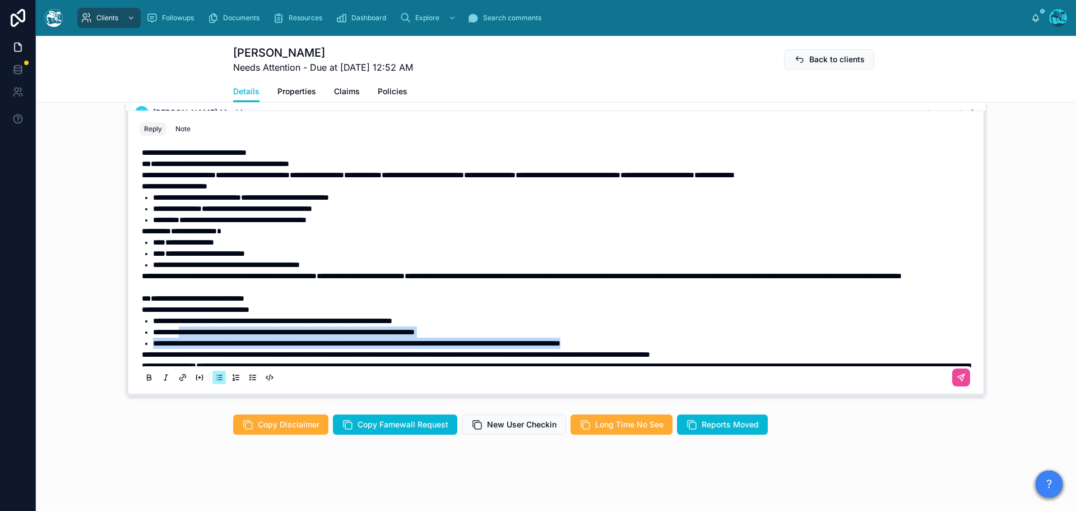
scroll to position [2, 0]
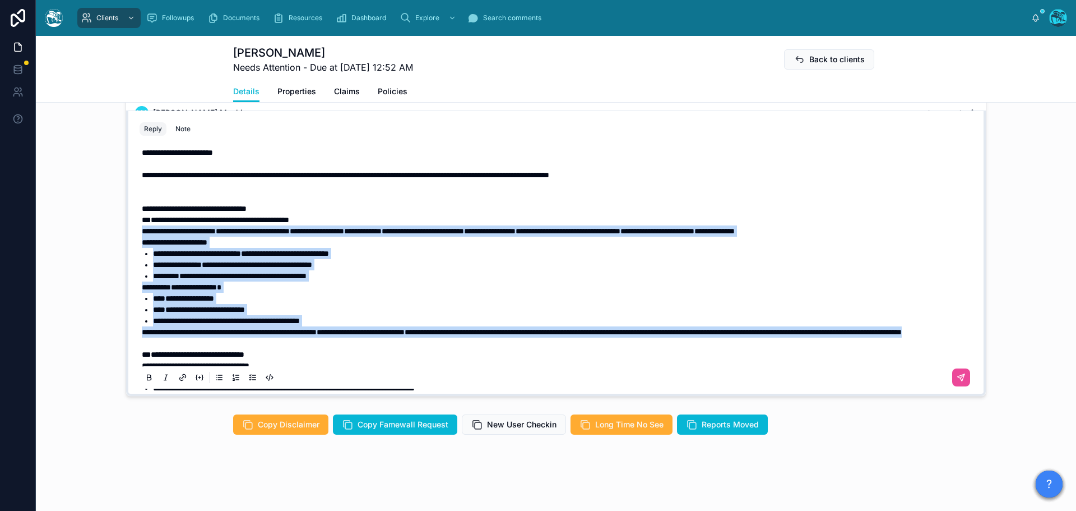
drag, startPoint x: 307, startPoint y: 343, endPoint x: 123, endPoint y: 233, distance: 214.9
click at [126, 233] on div "**********" at bounding box center [556, 252] width 860 height 285
click at [147, 374] on icon at bounding box center [149, 377] width 9 height 9
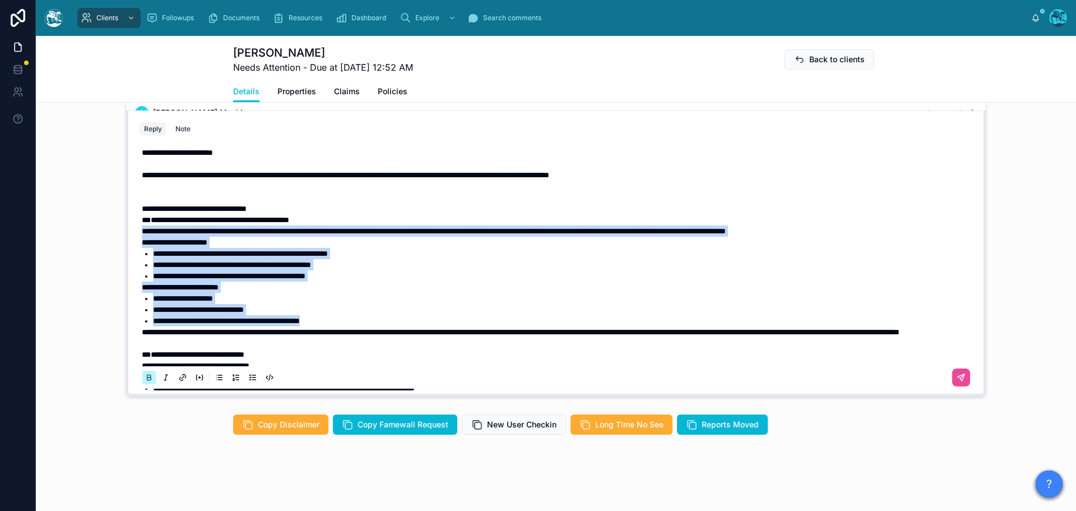
click at [147, 374] on icon at bounding box center [149, 377] width 9 height 9
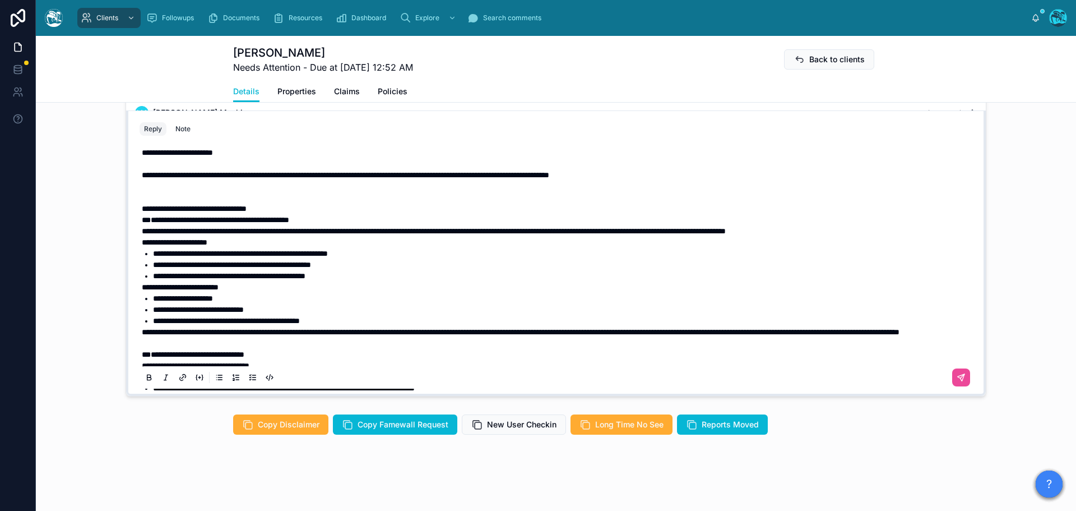
click at [152, 209] on span "**********" at bounding box center [194, 209] width 105 height 8
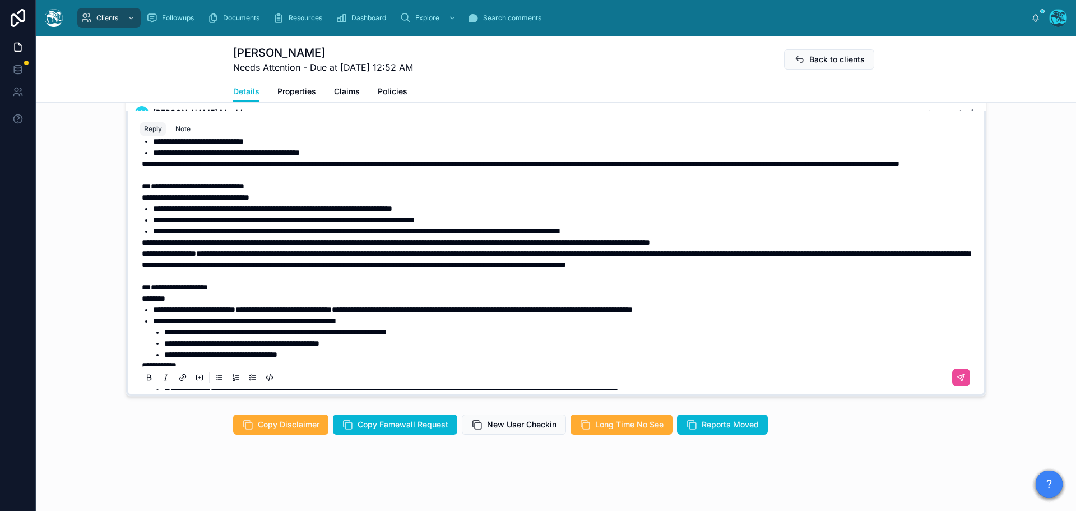
scroll to position [226, 0]
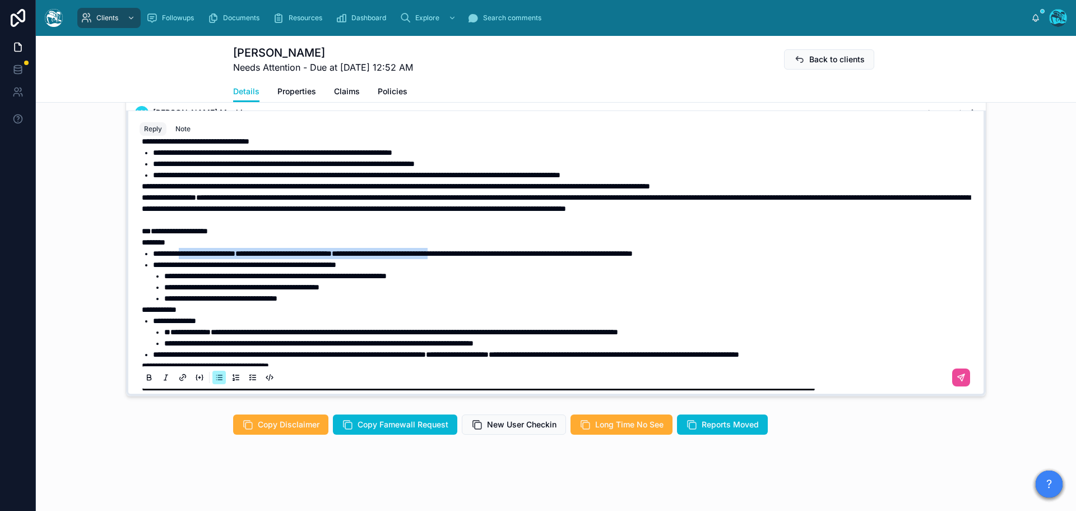
drag, startPoint x: 521, startPoint y: 274, endPoint x: 187, endPoint y: 275, distance: 334.1
click at [187, 259] on li "**********" at bounding box center [564, 253] width 822 height 11
click at [145, 376] on icon at bounding box center [149, 377] width 9 height 9
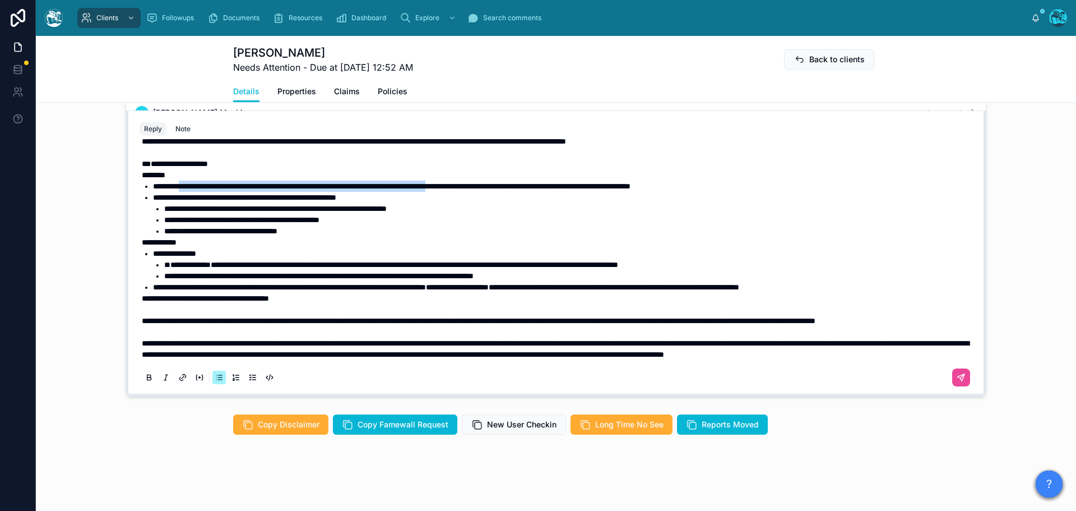
scroll to position [339, 0]
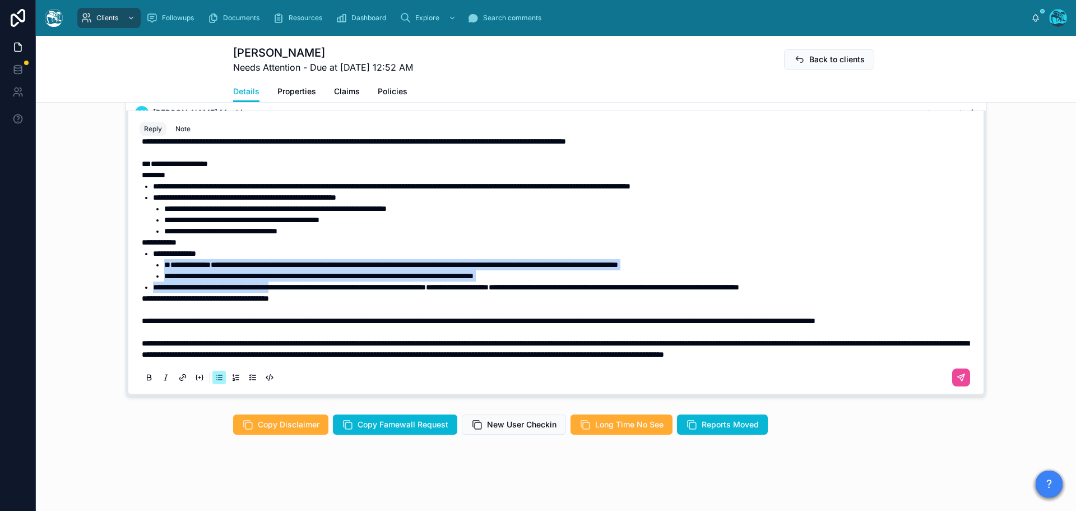
drag, startPoint x: 298, startPoint y: 265, endPoint x: 136, endPoint y: 244, distance: 162.8
click at [140, 244] on div "**********" at bounding box center [556, 119] width 833 height 540
click at [145, 379] on icon at bounding box center [149, 377] width 9 height 9
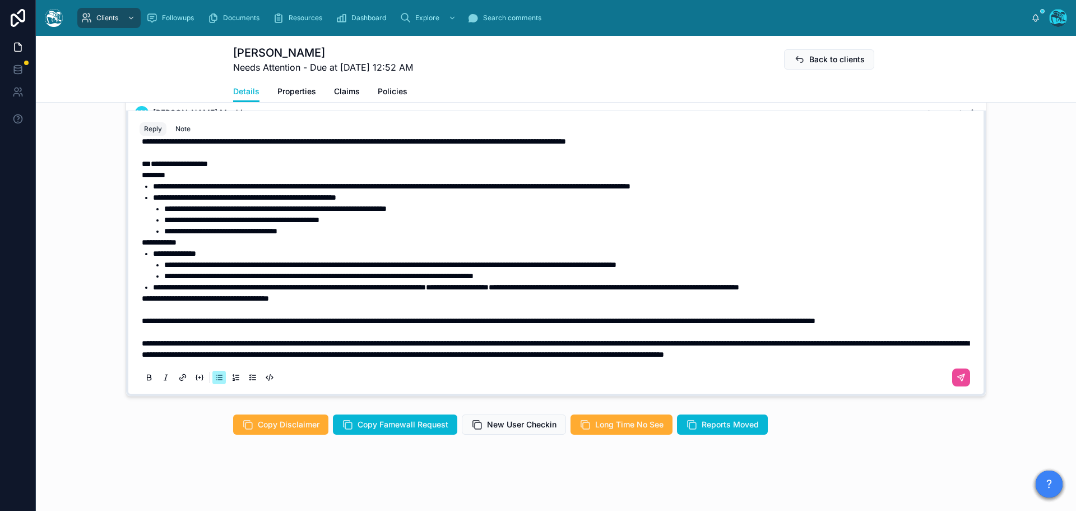
click at [350, 293] on p "**********" at bounding box center [558, 304] width 833 height 22
click at [142, 317] on span "**********" at bounding box center [479, 321] width 674 height 8
click at [957, 374] on icon at bounding box center [961, 377] width 9 height 9
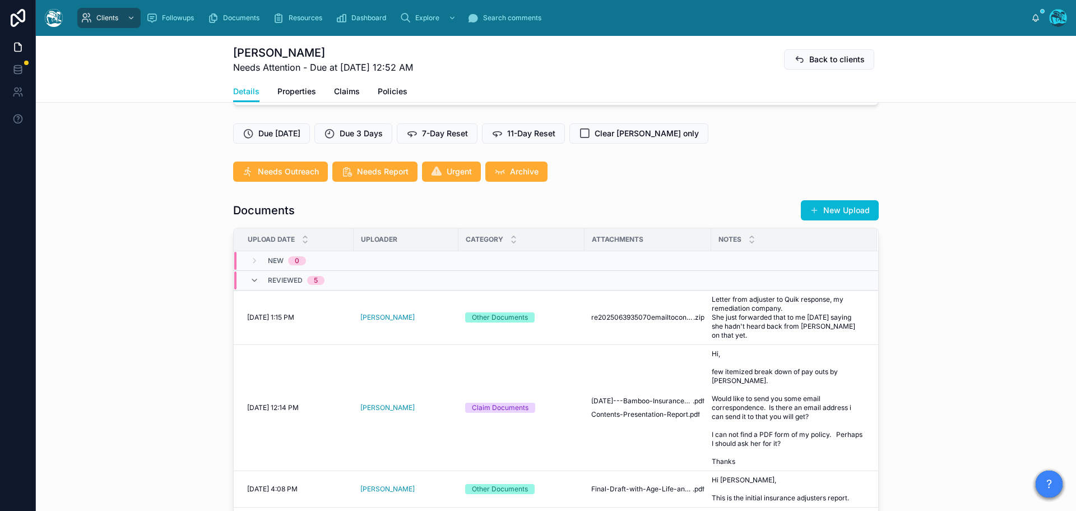
scroll to position [285, 0]
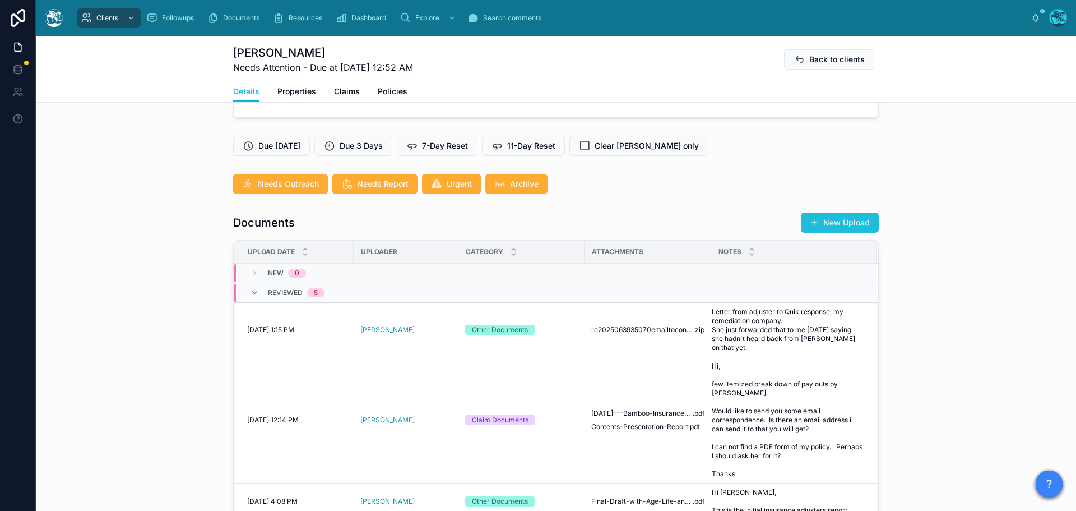
click at [836, 226] on button "New Upload" at bounding box center [840, 222] width 78 height 20
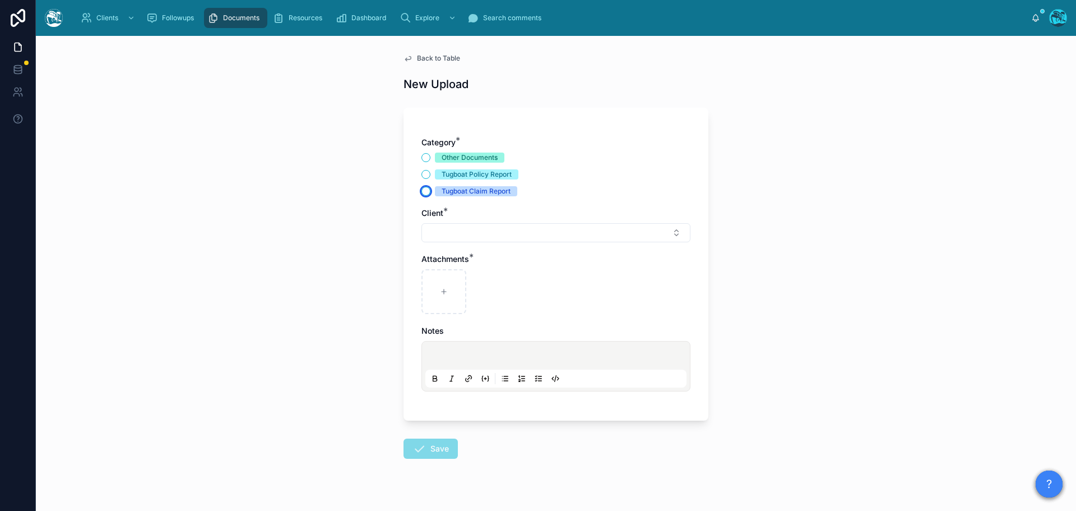
click at [422, 192] on button "Tugboat Claim Report" at bounding box center [426, 191] width 9 height 9
click at [446, 233] on button "Select Button" at bounding box center [556, 232] width 269 height 19
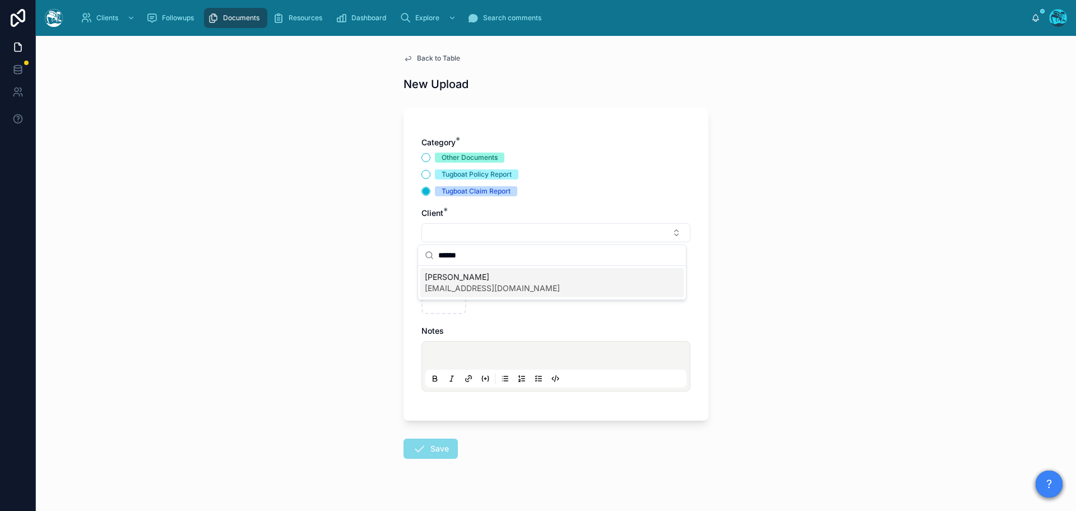
type input "******"
click at [438, 283] on span "[EMAIL_ADDRESS][DOMAIN_NAME]" at bounding box center [492, 288] width 135 height 11
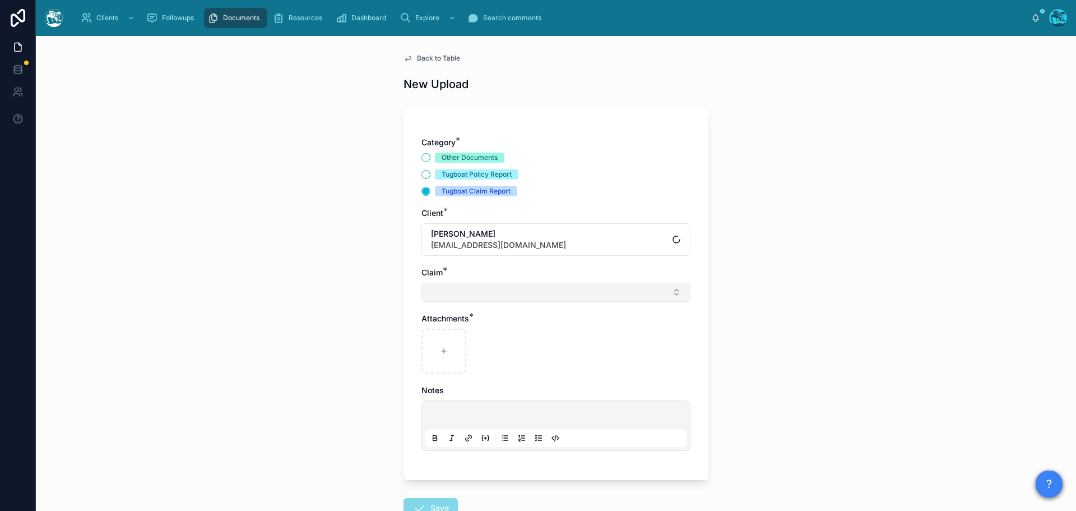
click at [436, 294] on button "Select Button" at bounding box center [556, 292] width 269 height 19
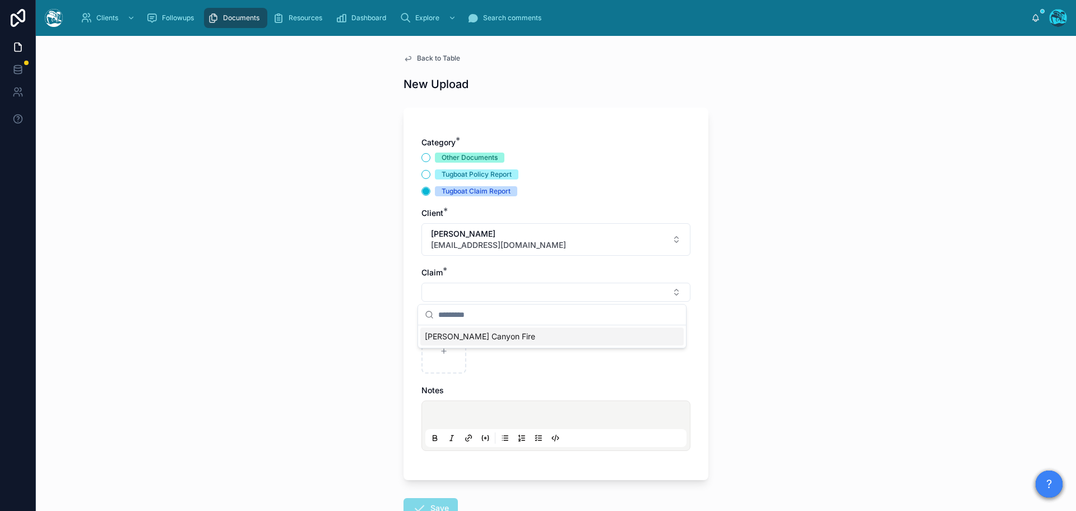
click at [442, 335] on span "[PERSON_NAME] Canyon Fire" at bounding box center [480, 336] width 110 height 11
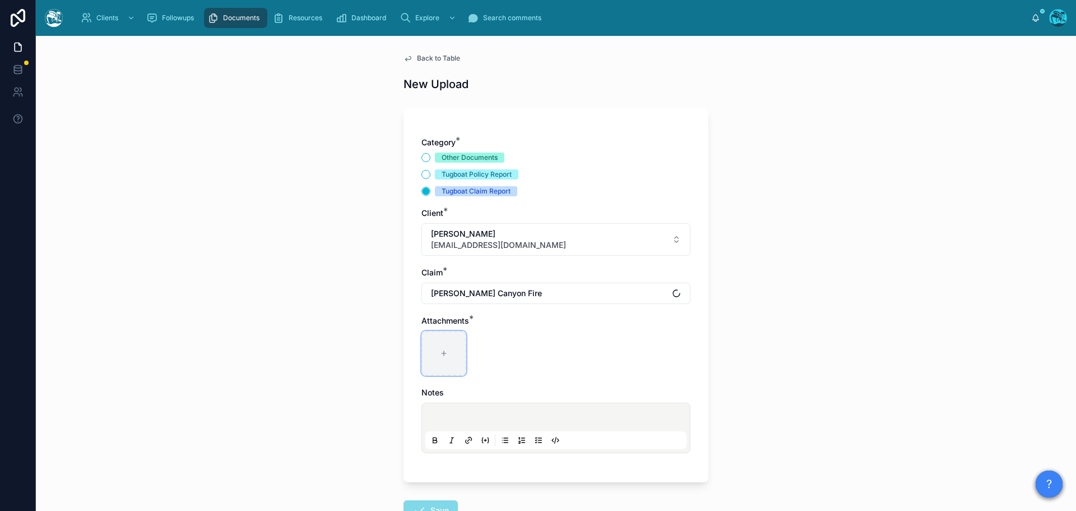
click at [439, 345] on div at bounding box center [444, 353] width 45 height 45
type input "**********"
click at [423, 507] on button "Save" at bounding box center [431, 510] width 54 height 20
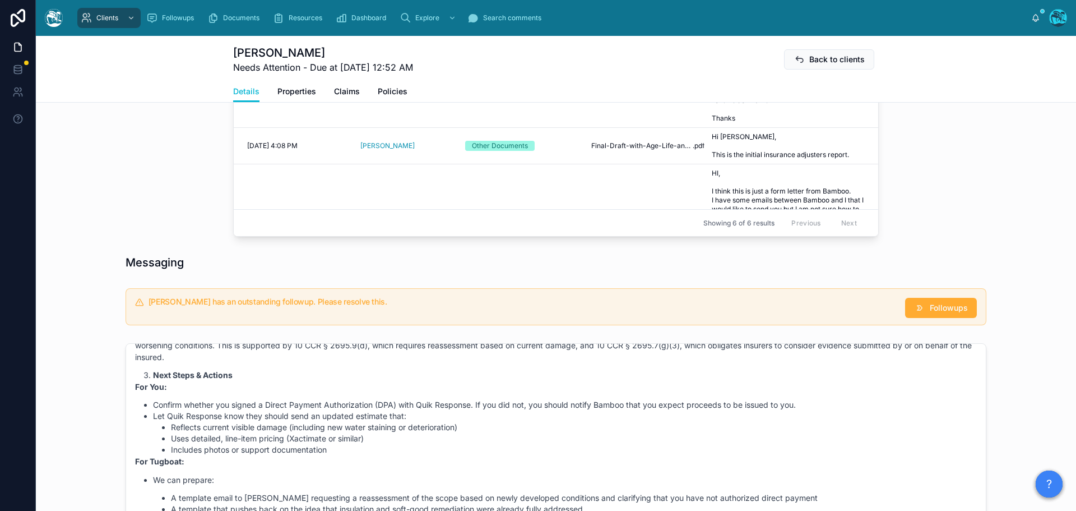
scroll to position [673, 0]
click at [947, 312] on button "Followups" at bounding box center [941, 307] width 72 height 20
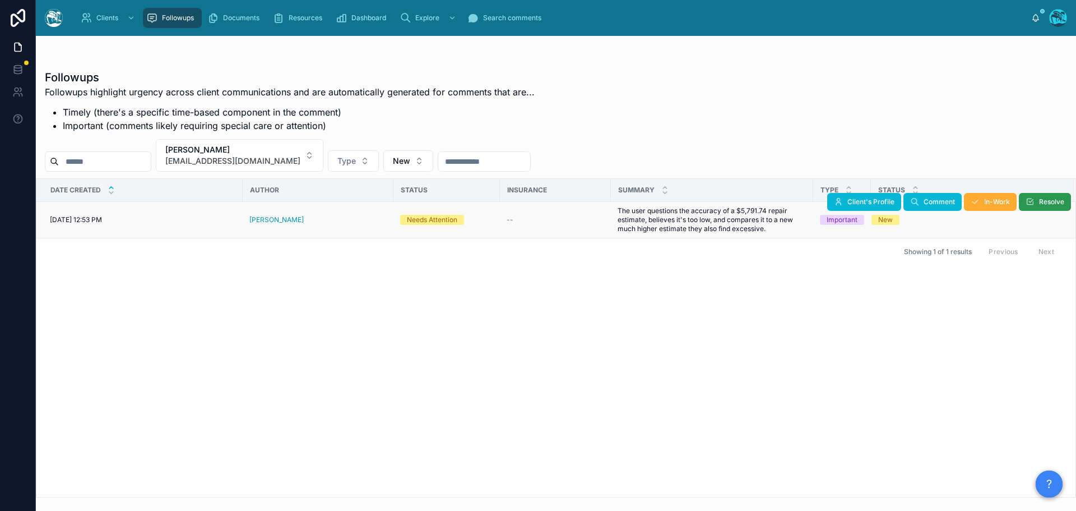
click at [1049, 203] on span "Resolve" at bounding box center [1051, 201] width 25 height 9
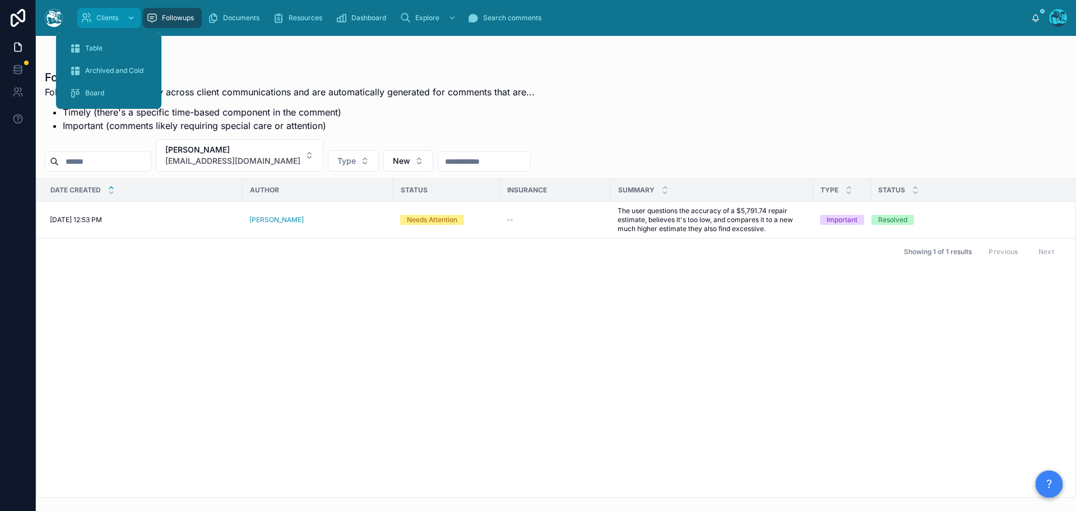
click at [87, 20] on icon "scrollable content" at bounding box center [86, 17] width 11 height 11
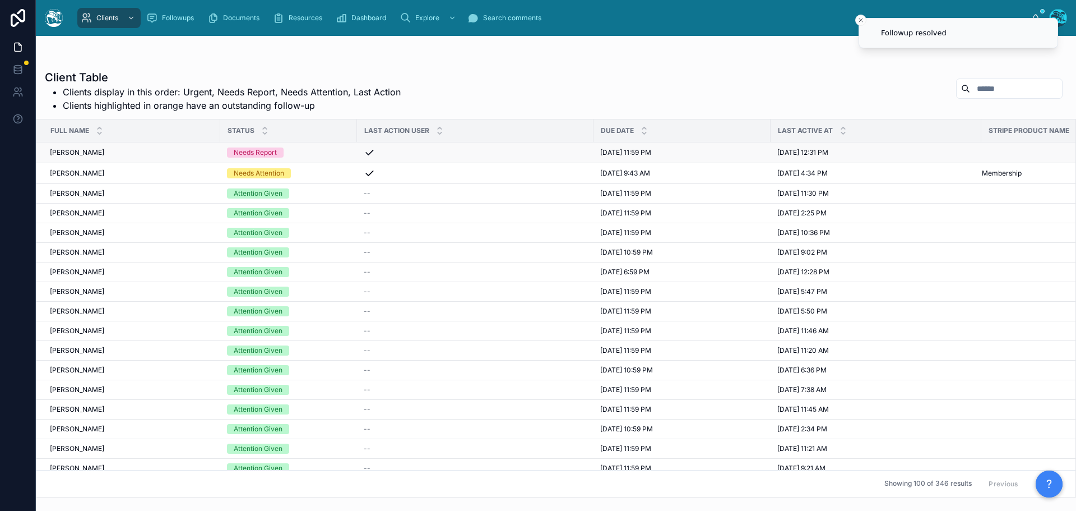
click at [308, 151] on div "Needs Report" at bounding box center [288, 152] width 123 height 10
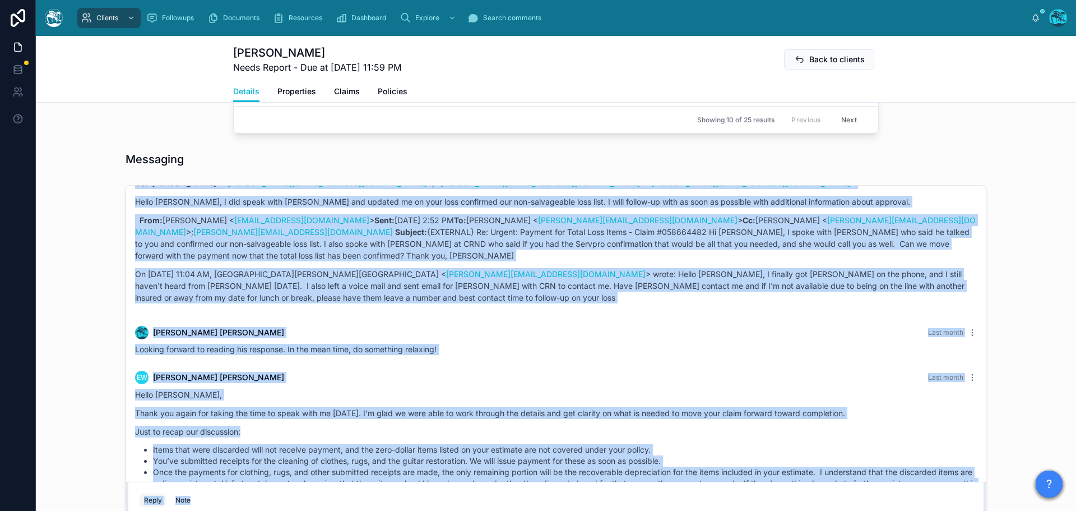
scroll to position [8055, 0]
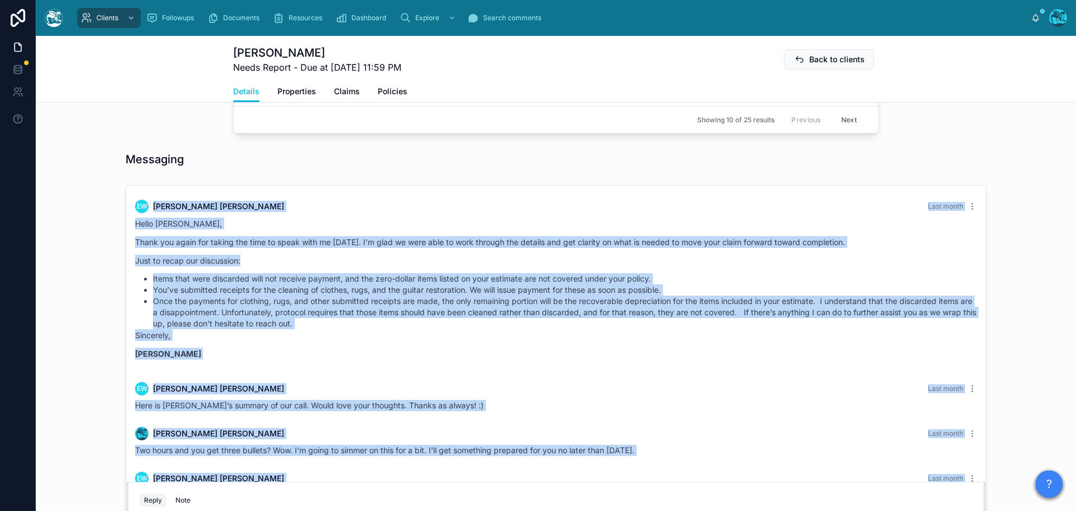
drag, startPoint x: 374, startPoint y: 269, endPoint x: 468, endPoint y: 467, distance: 219.1
copy div "LO Ipsum Dolors Amet conse Adipi eli!!!! S doei tem incid utlabore et dolorem: …"
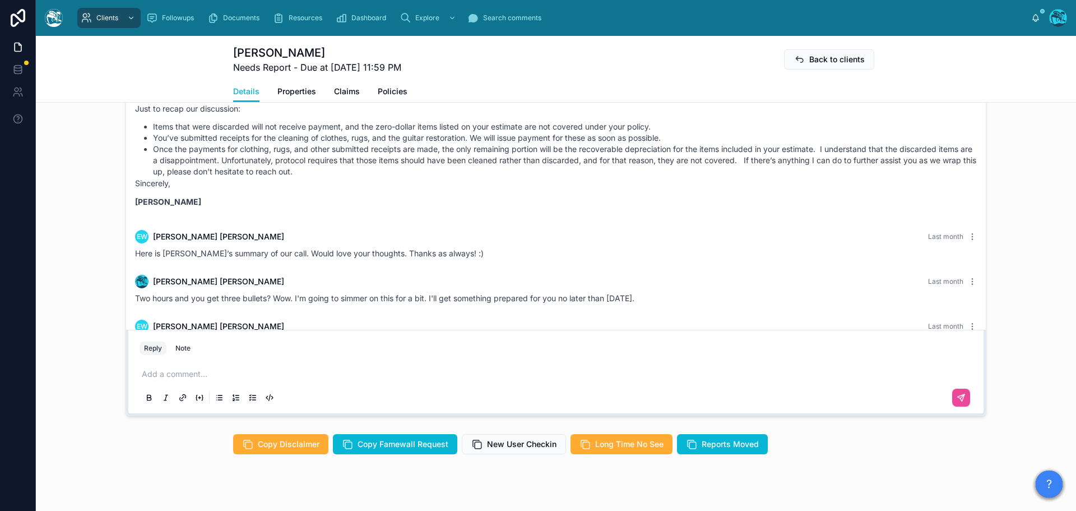
scroll to position [900, 0]
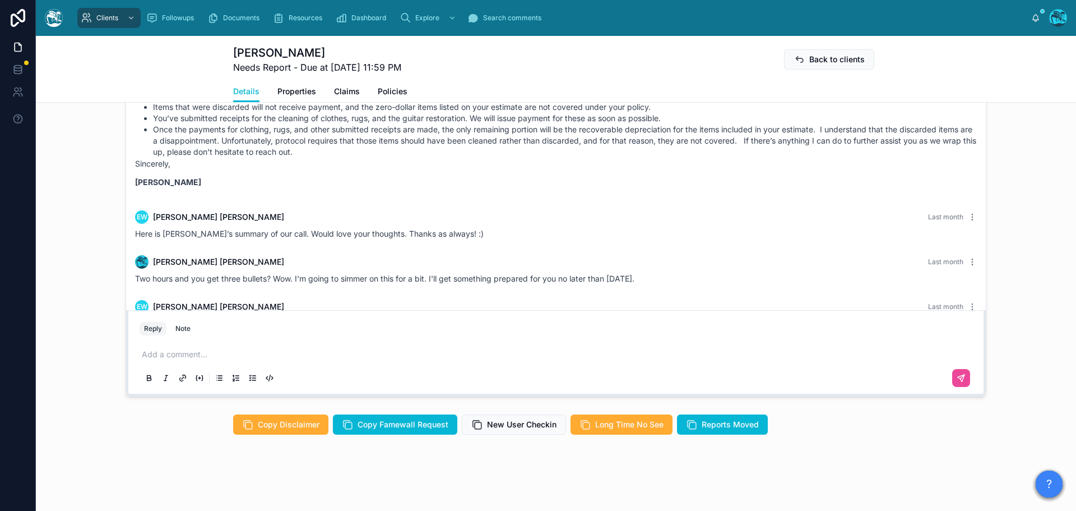
click at [183, 352] on p at bounding box center [558, 354] width 833 height 11
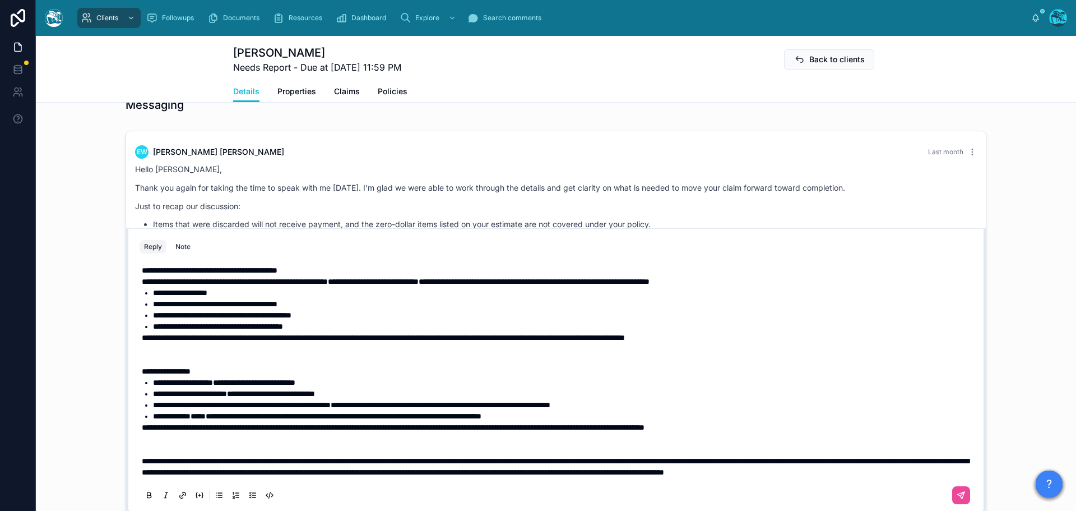
scroll to position [451, 0]
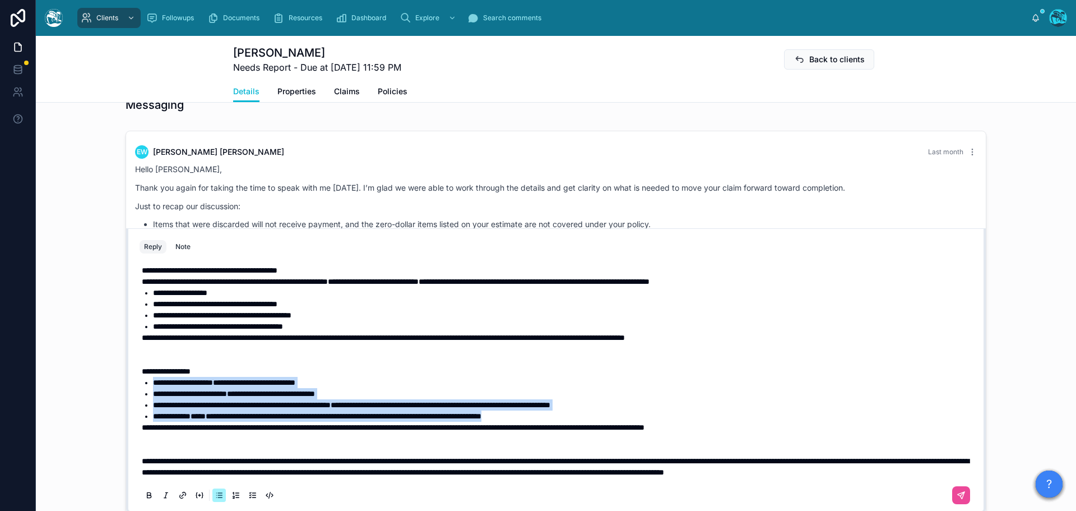
drag, startPoint x: 588, startPoint y: 405, endPoint x: 121, endPoint y: 367, distance: 468.4
click at [126, 367] on div "EW [PERSON_NAME] Last month *reading back what I wrote "I have a WINDOW in my C…" at bounding box center [556, 322] width 861 height 383
click at [147, 493] on icon at bounding box center [148, 494] width 3 height 3
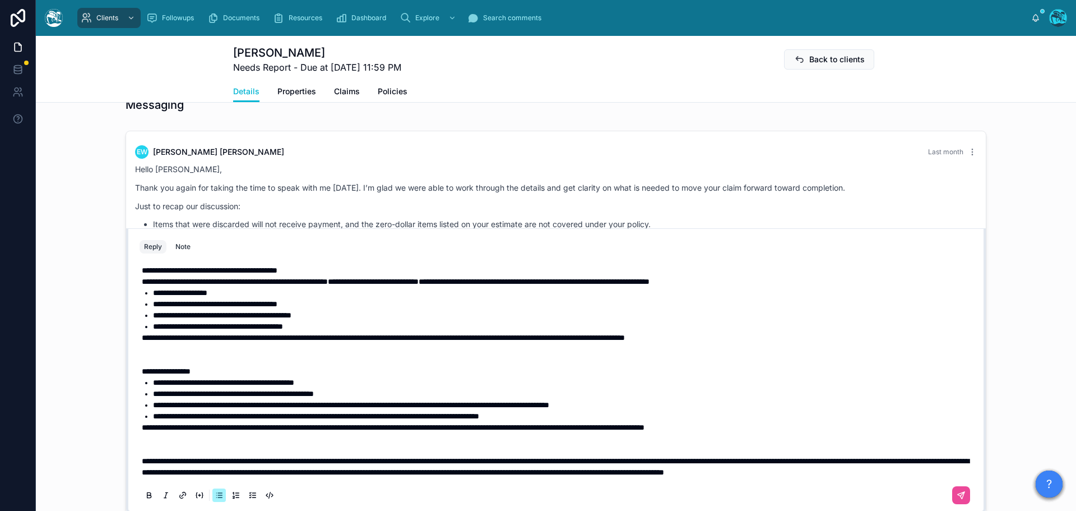
click at [160, 433] on p at bounding box center [558, 444] width 833 height 22
click at [165, 346] on p at bounding box center [558, 354] width 833 height 22
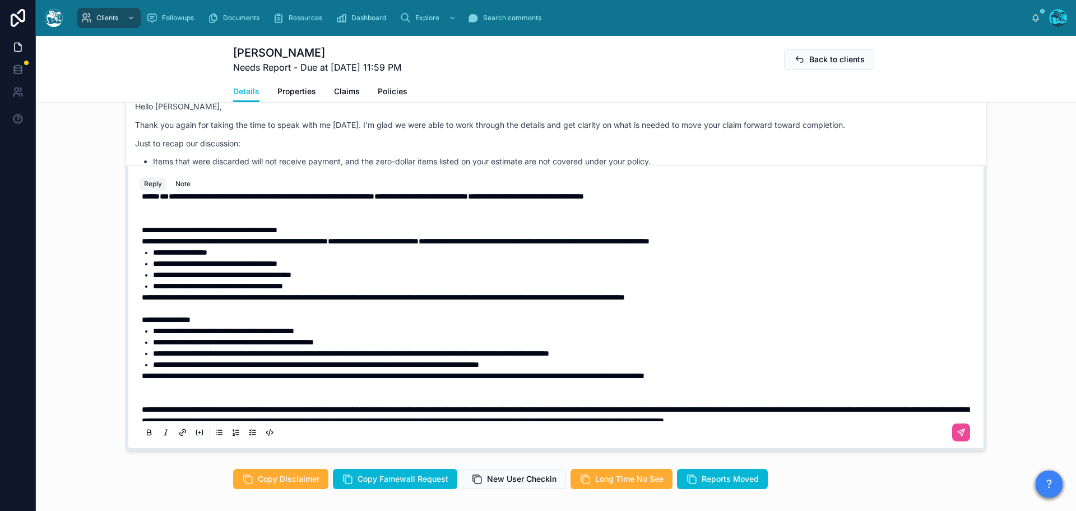
scroll to position [850, 0]
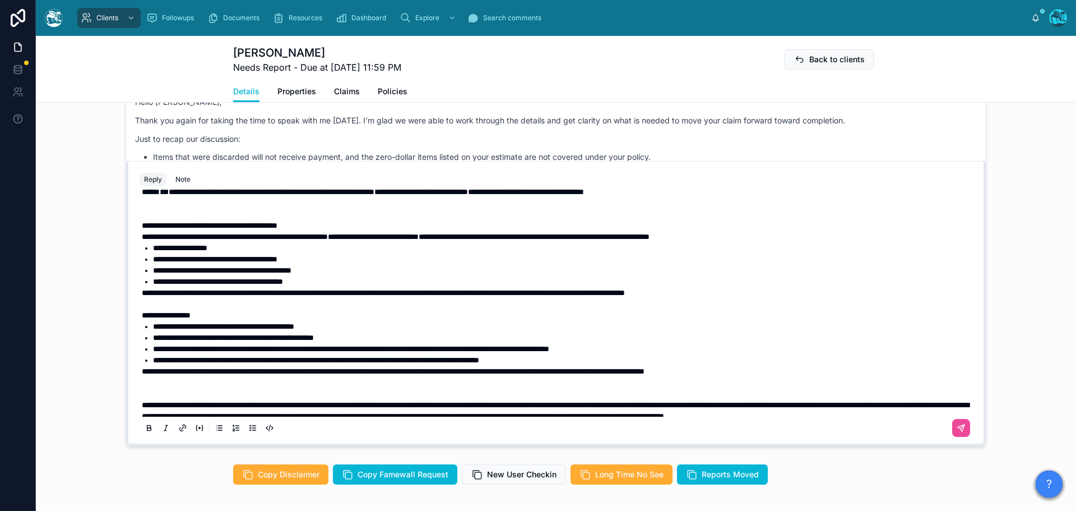
click at [200, 297] on span "**********" at bounding box center [383, 293] width 483 height 8
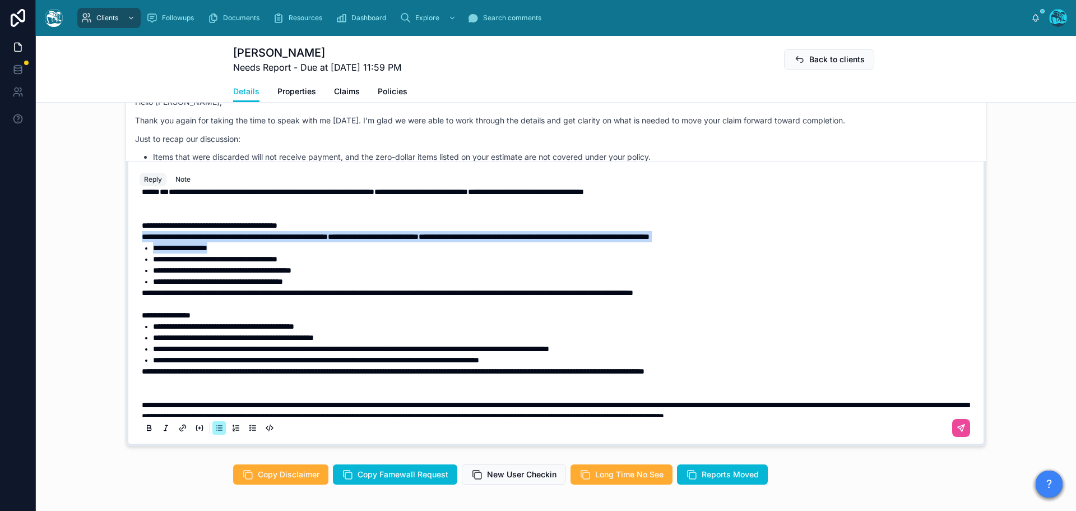
drag, startPoint x: 226, startPoint y: 280, endPoint x: 126, endPoint y: 271, distance: 101.3
click at [126, 271] on div "**********" at bounding box center [556, 303] width 860 height 285
click at [148, 427] on icon at bounding box center [149, 427] width 9 height 9
click at [146, 427] on icon at bounding box center [149, 427] width 9 height 9
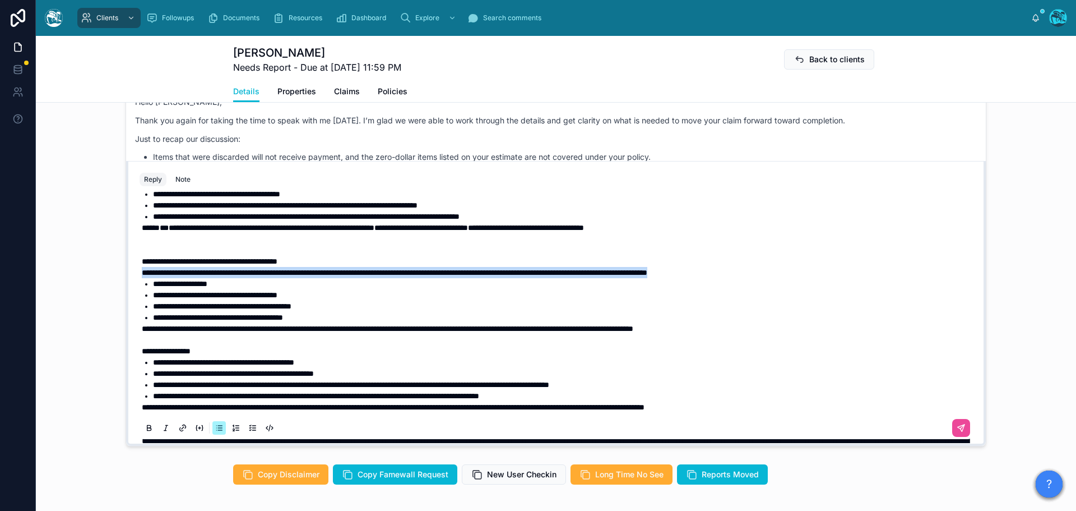
scroll to position [327, 0]
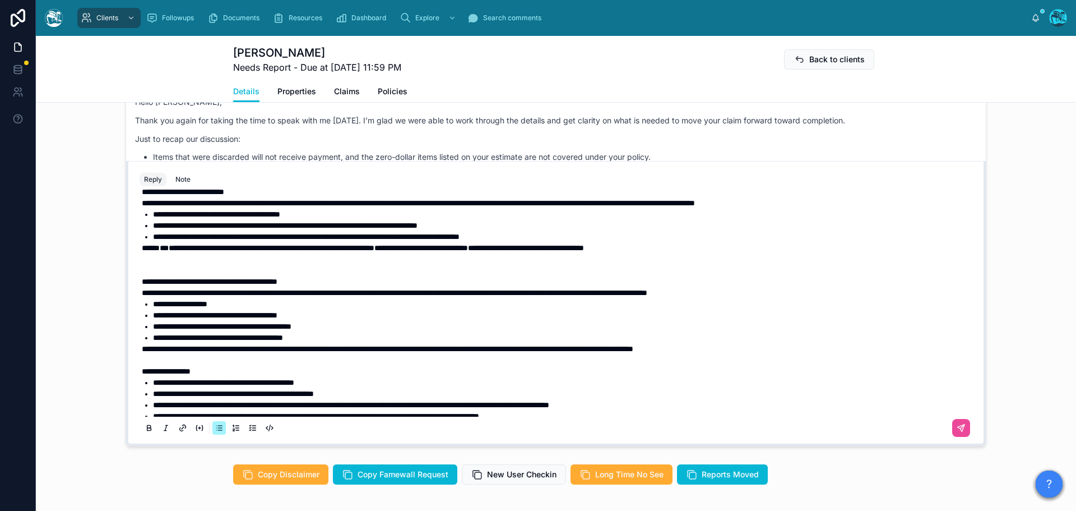
click at [223, 276] on p at bounding box center [558, 264] width 833 height 22
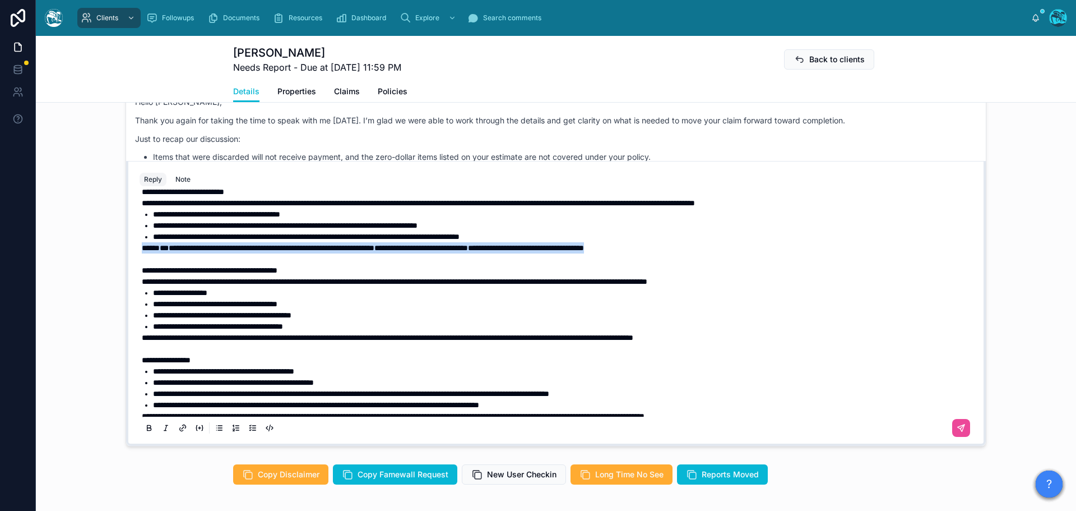
drag, startPoint x: 726, startPoint y: 281, endPoint x: 110, endPoint y: 281, distance: 616.6
click at [110, 281] on div "EW [PERSON_NAME] Last month *reading back what I wrote "I have a WINDOW in my C…" at bounding box center [556, 255] width 1040 height 392
click at [145, 424] on icon at bounding box center [149, 427] width 9 height 9
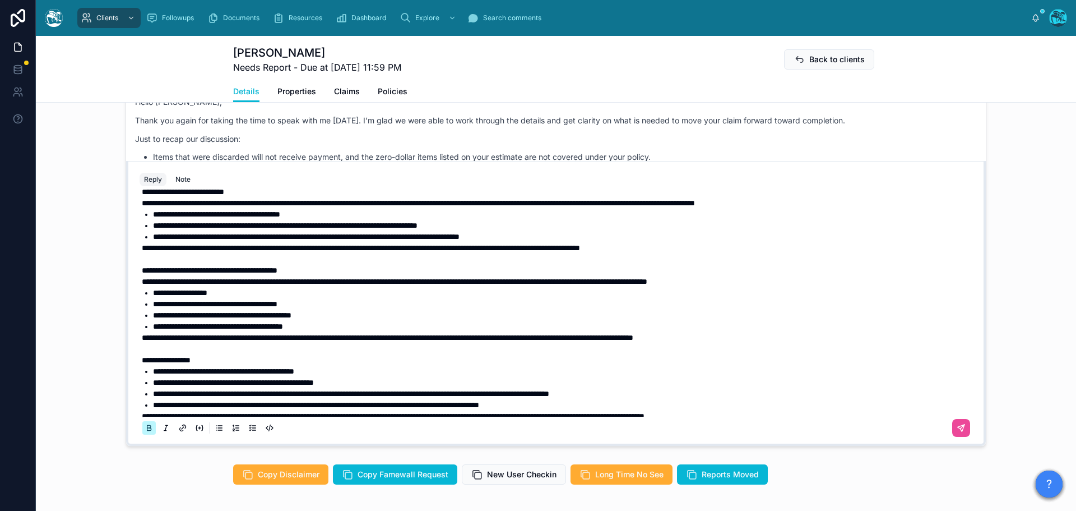
click at [147, 425] on icon at bounding box center [148, 426] width 3 height 3
click at [205, 308] on span "**********" at bounding box center [215, 304] width 124 height 8
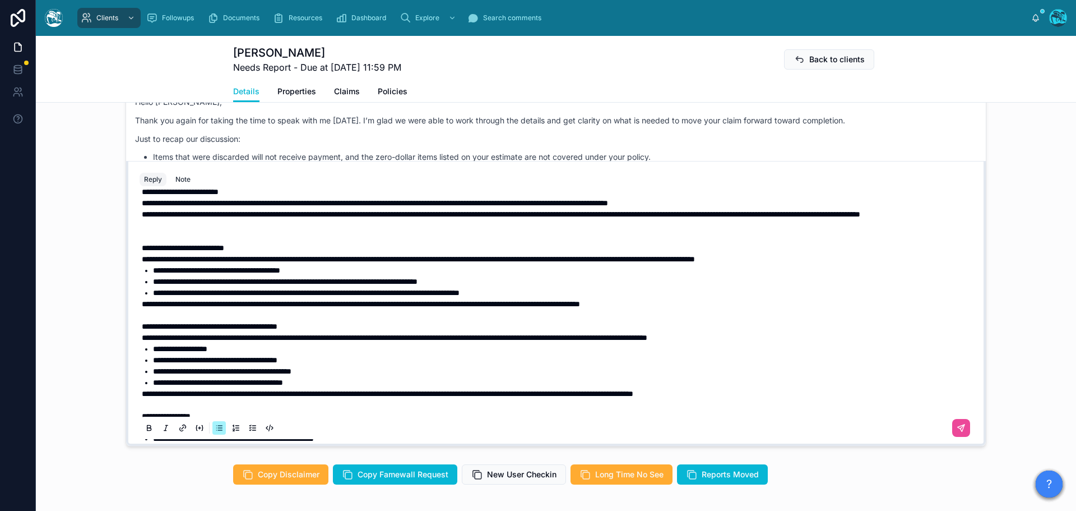
click at [164, 242] on p at bounding box center [558, 231] width 833 height 22
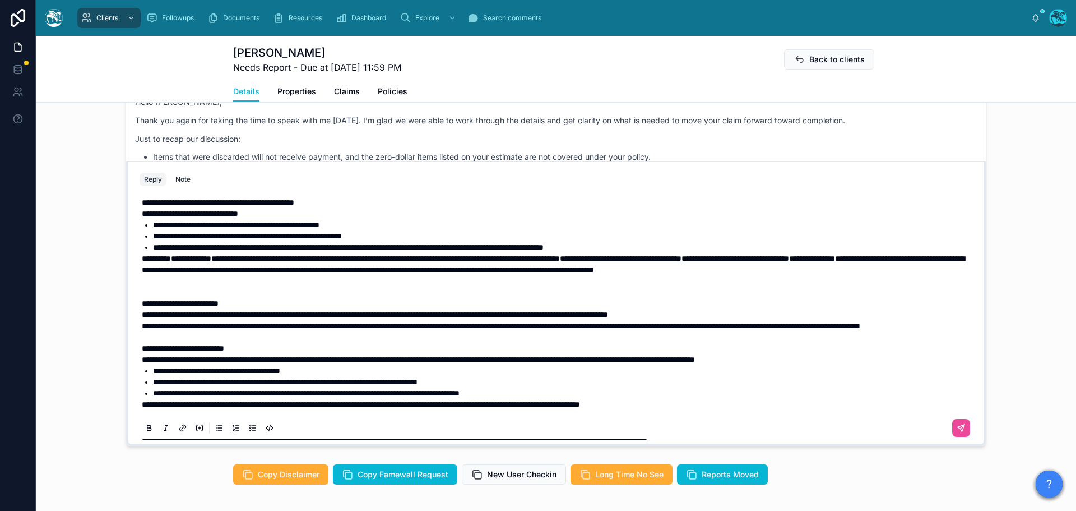
scroll to position [159, 0]
click at [160, 298] on p at bounding box center [558, 287] width 833 height 22
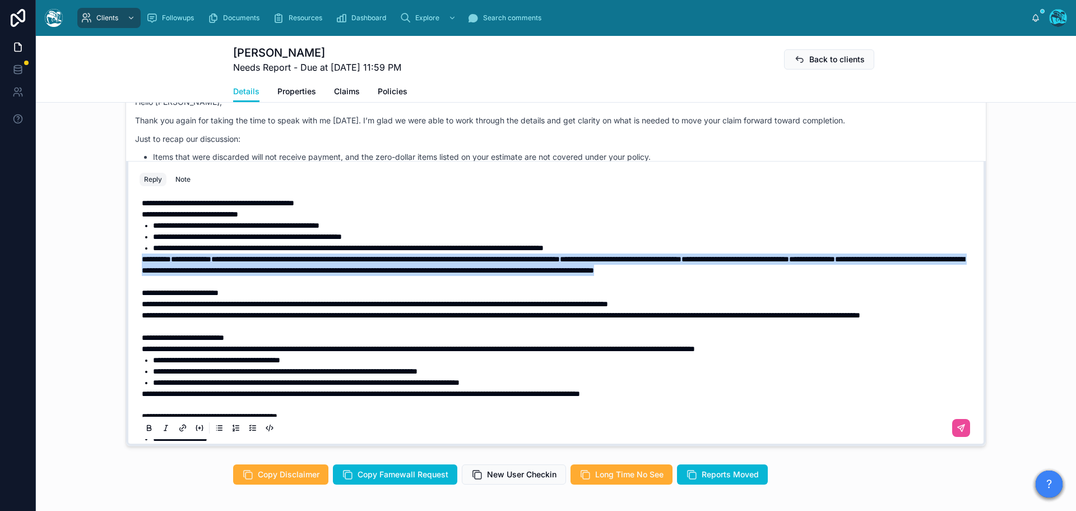
drag, startPoint x: 172, startPoint y: 293, endPoint x: 119, endPoint y: 270, distance: 57.5
click at [119, 270] on div "EW [PERSON_NAME] Last month *reading back what I wrote "I have a WINDOW in my C…" at bounding box center [556, 255] width 1040 height 392
click at [145, 424] on icon at bounding box center [149, 427] width 9 height 9
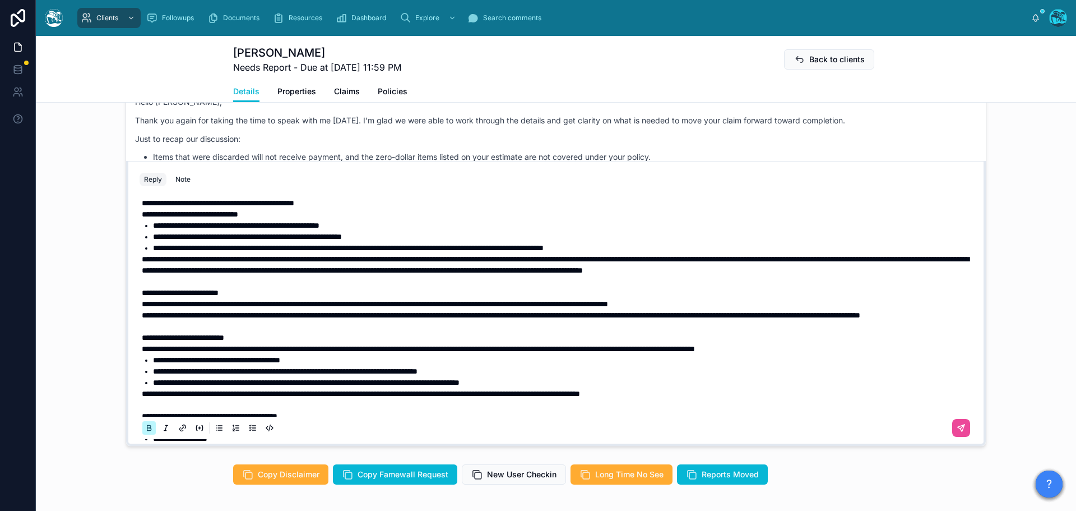
click at [145, 424] on icon at bounding box center [149, 427] width 9 height 9
click at [211, 287] on p "**********" at bounding box center [558, 270] width 833 height 34
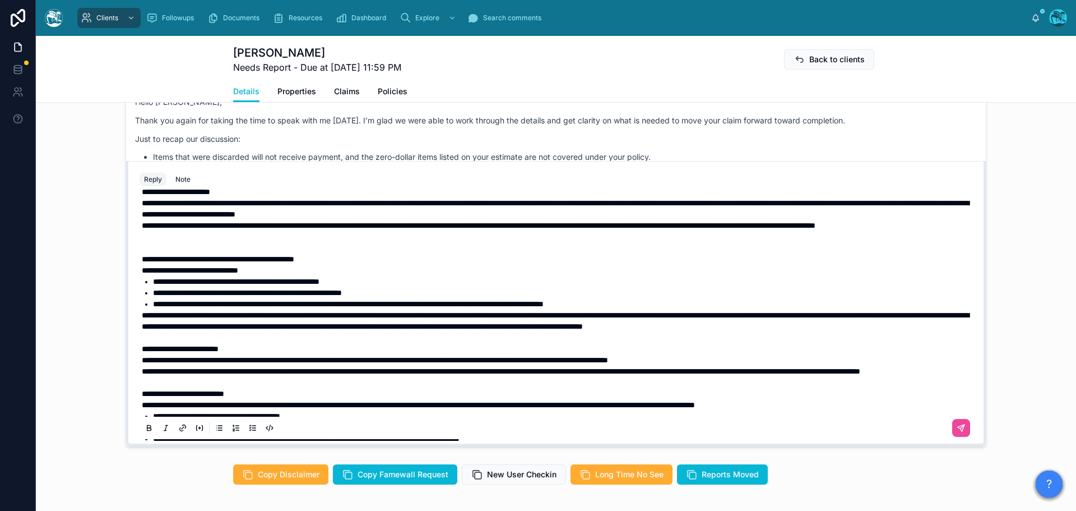
scroll to position [47, 0]
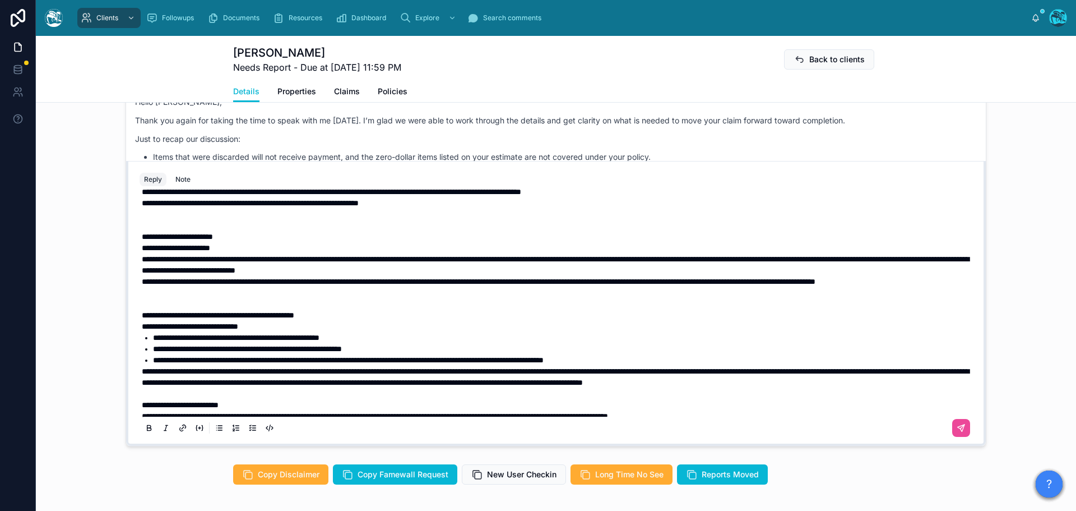
click at [179, 305] on p at bounding box center [558, 298] width 833 height 22
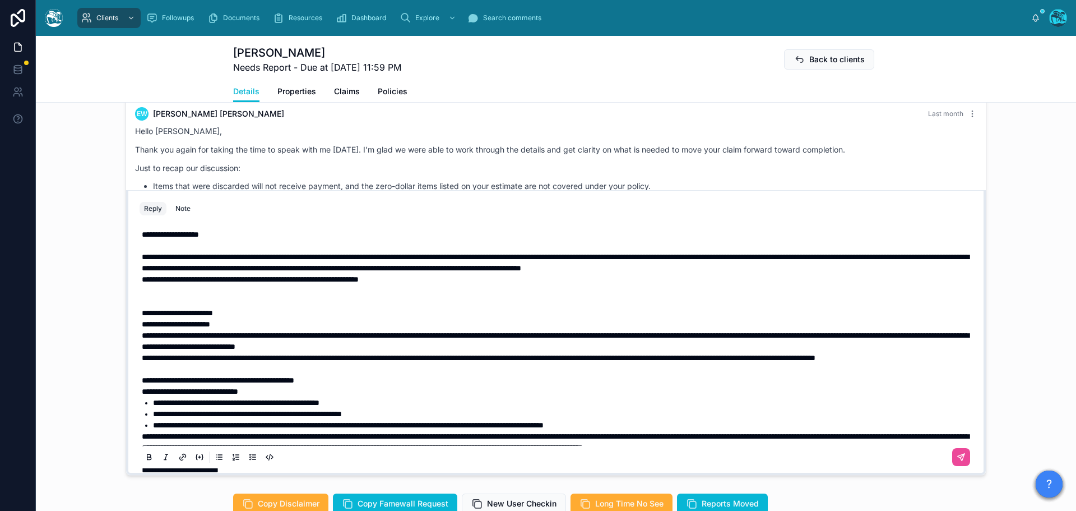
scroll to position [794, 0]
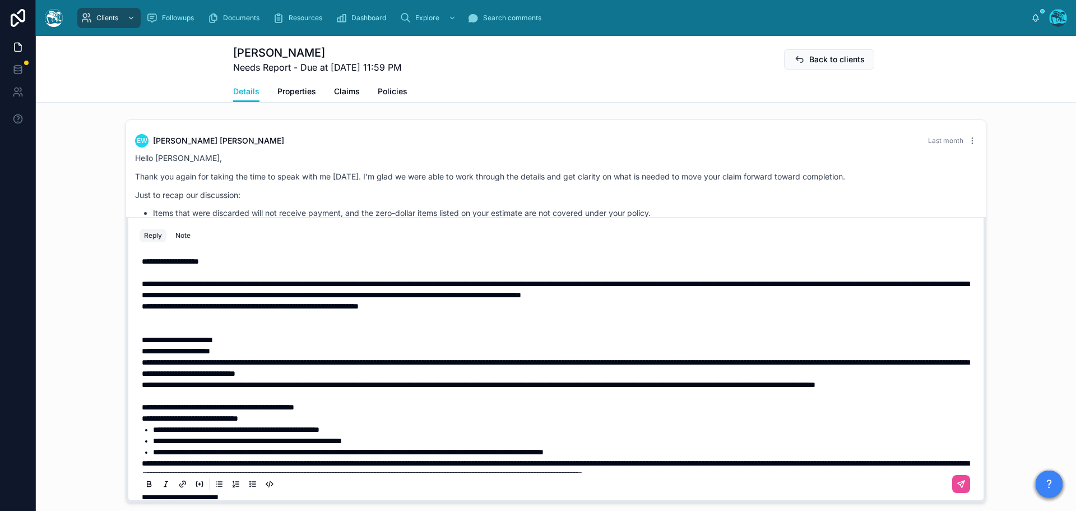
click at [172, 322] on p at bounding box center [558, 323] width 833 height 22
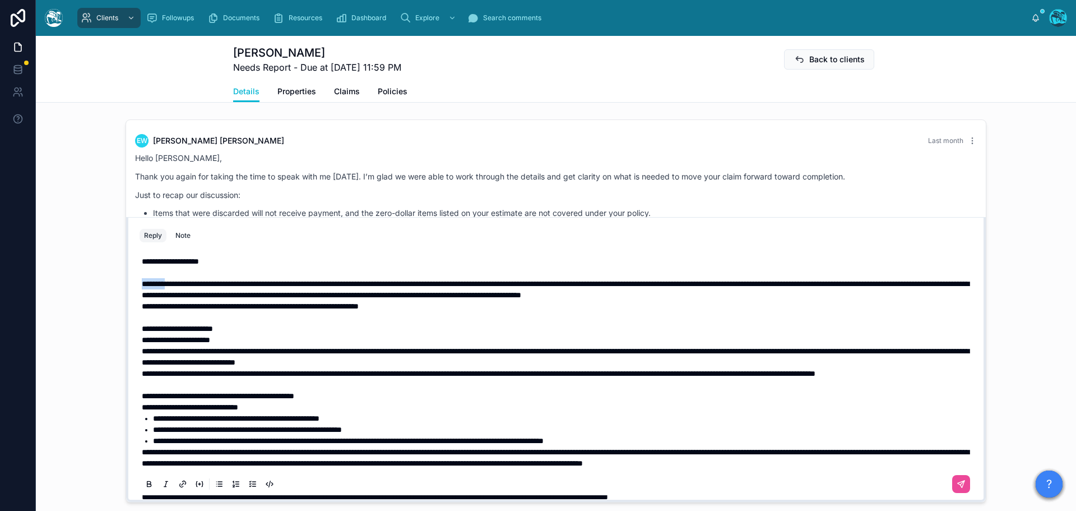
drag, startPoint x: 165, startPoint y: 283, endPoint x: 136, endPoint y: 285, distance: 29.2
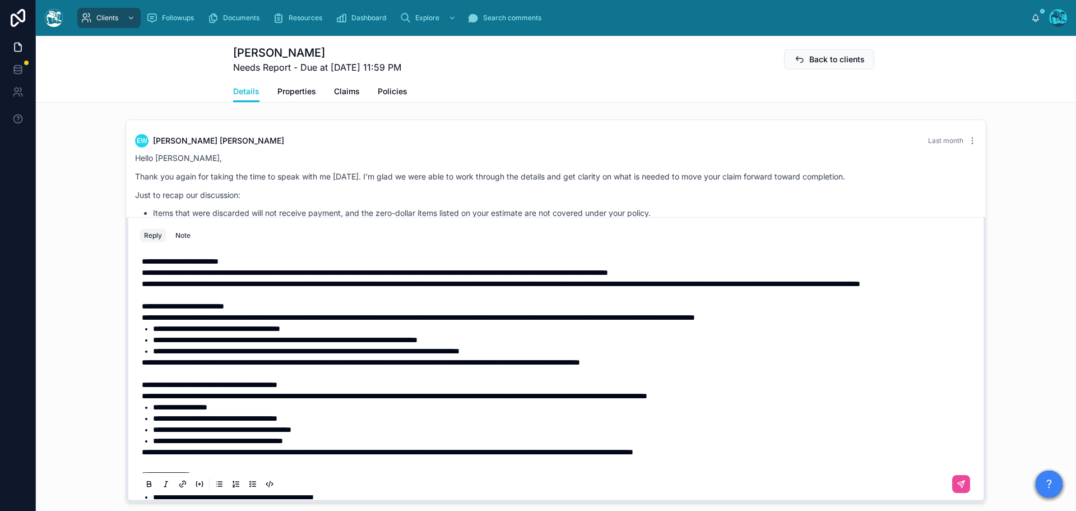
scroll to position [168, 0]
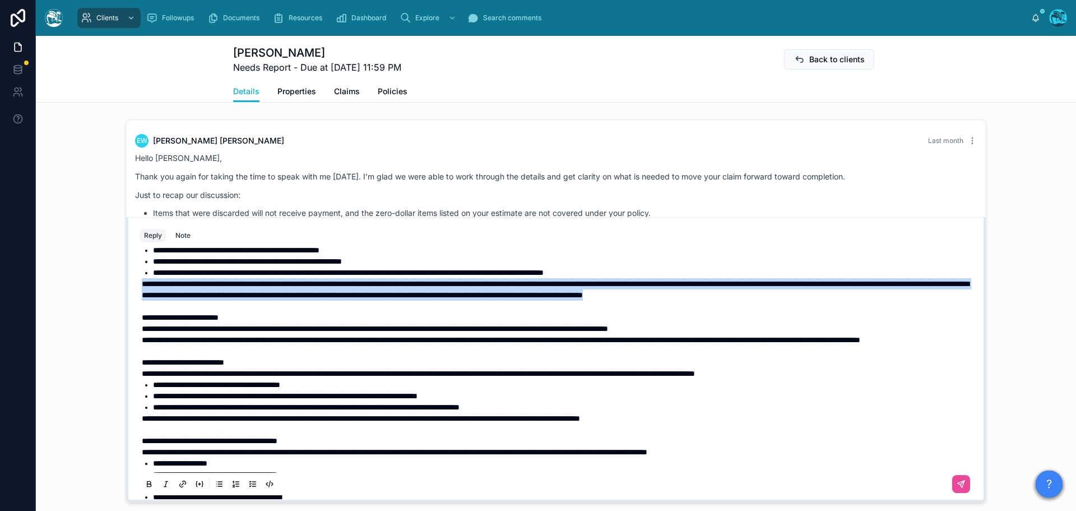
drag, startPoint x: 169, startPoint y: 328, endPoint x: 127, endPoint y: 303, distance: 48.7
click at [127, 303] on div "**********" at bounding box center [556, 359] width 860 height 285
click at [145, 481] on icon at bounding box center [149, 483] width 9 height 9
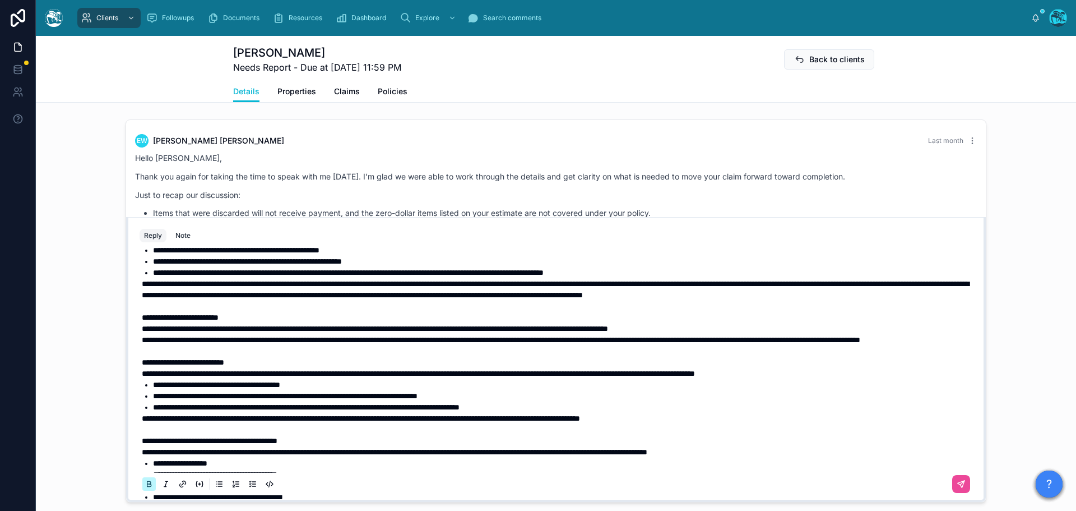
click at [145, 481] on icon at bounding box center [149, 483] width 9 height 9
click at [198, 312] on p "**********" at bounding box center [558, 295] width 833 height 34
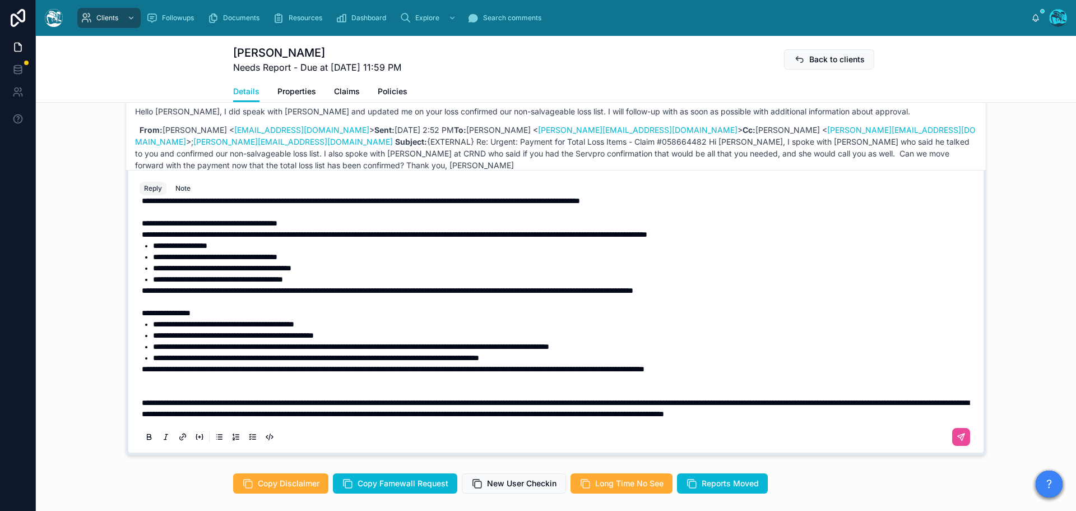
scroll to position [850, 0]
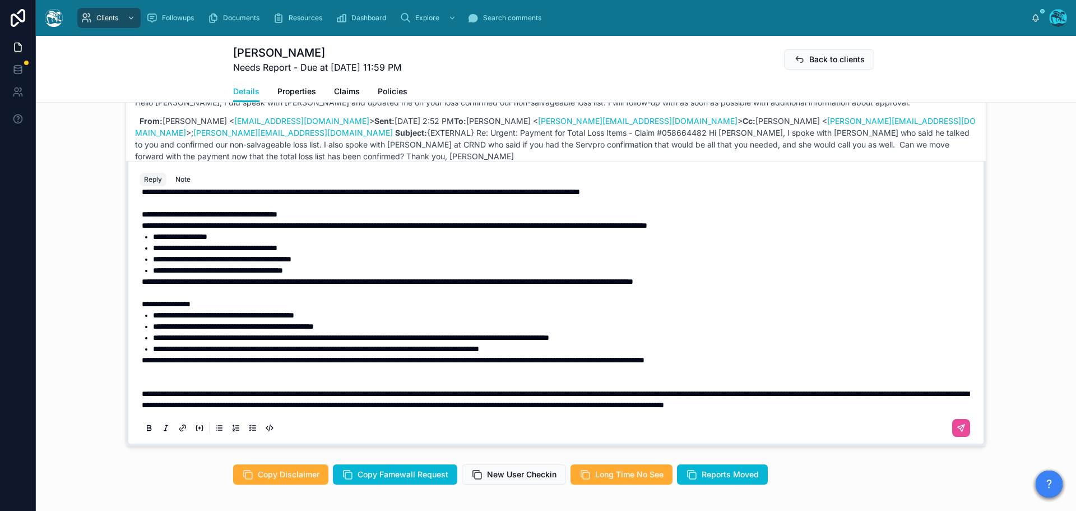
click at [203, 365] on p at bounding box center [558, 376] width 833 height 22
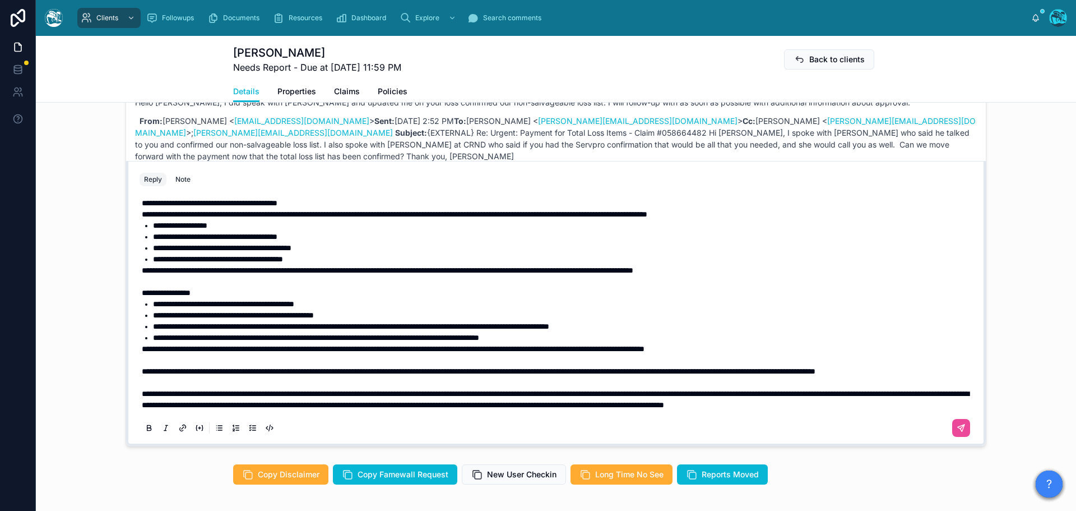
click at [140, 369] on div "**********" at bounding box center [556, 141] width 833 height 596
click at [142, 371] on span "**********" at bounding box center [479, 371] width 674 height 8
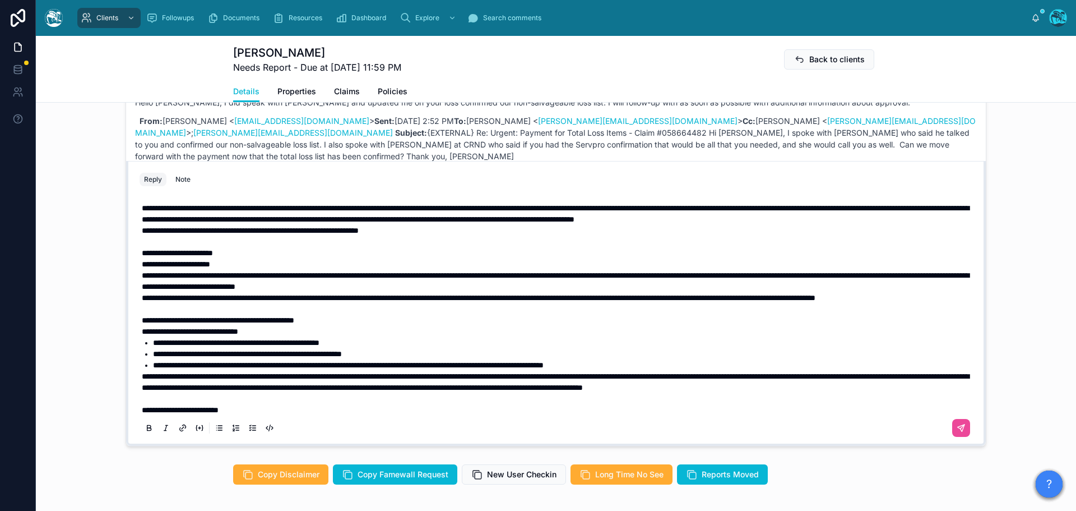
scroll to position [2, 0]
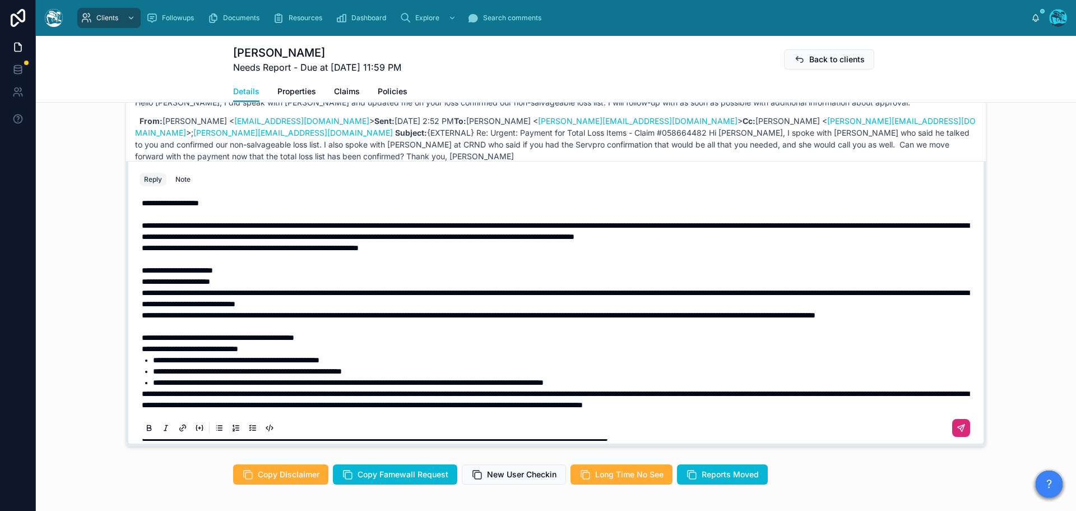
click at [953, 427] on button at bounding box center [961, 428] width 18 height 18
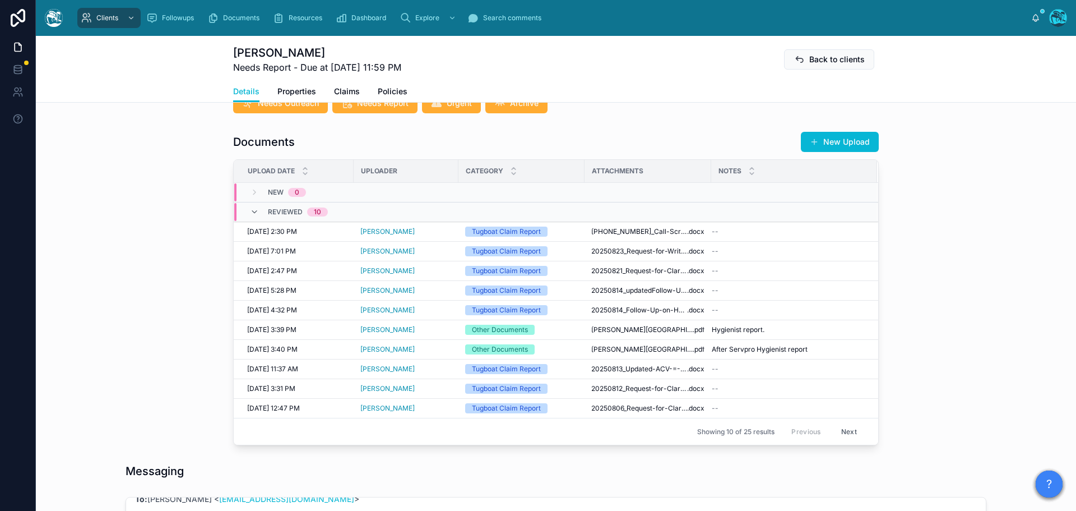
scroll to position [402, 0]
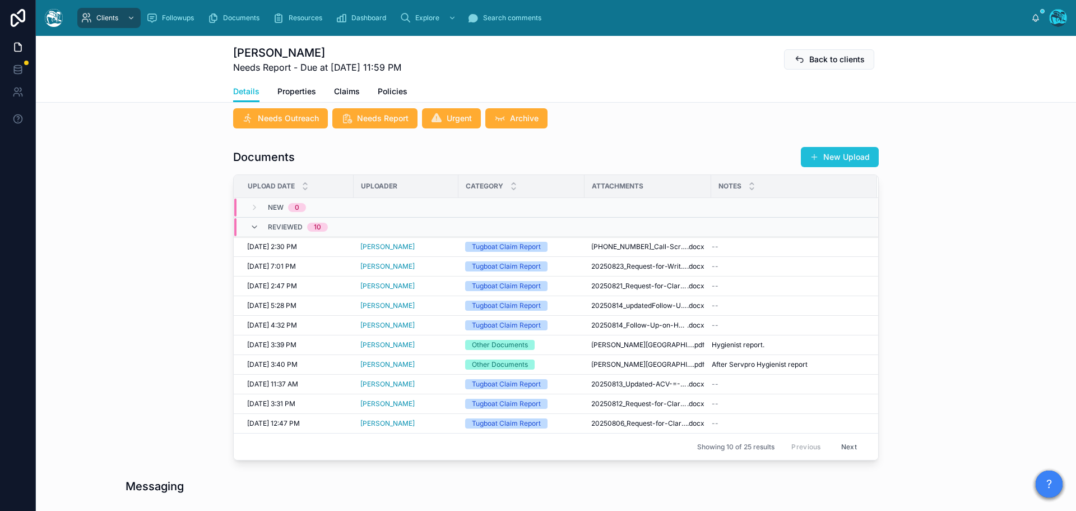
click at [824, 154] on button "New Upload" at bounding box center [840, 157] width 78 height 20
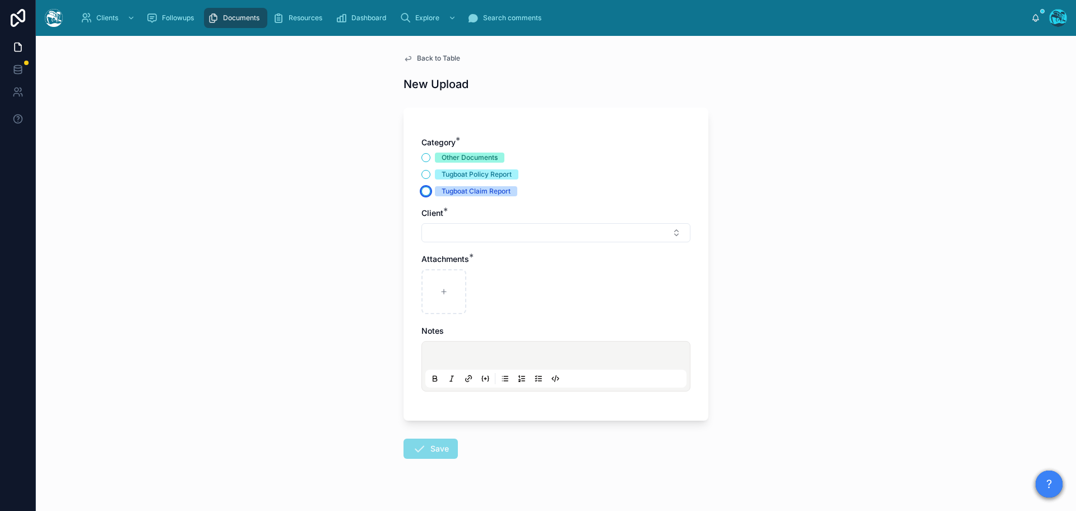
click at [422, 192] on button "Tugboat Claim Report" at bounding box center [426, 191] width 9 height 9
click at [439, 233] on button "Select Button" at bounding box center [556, 232] width 269 height 19
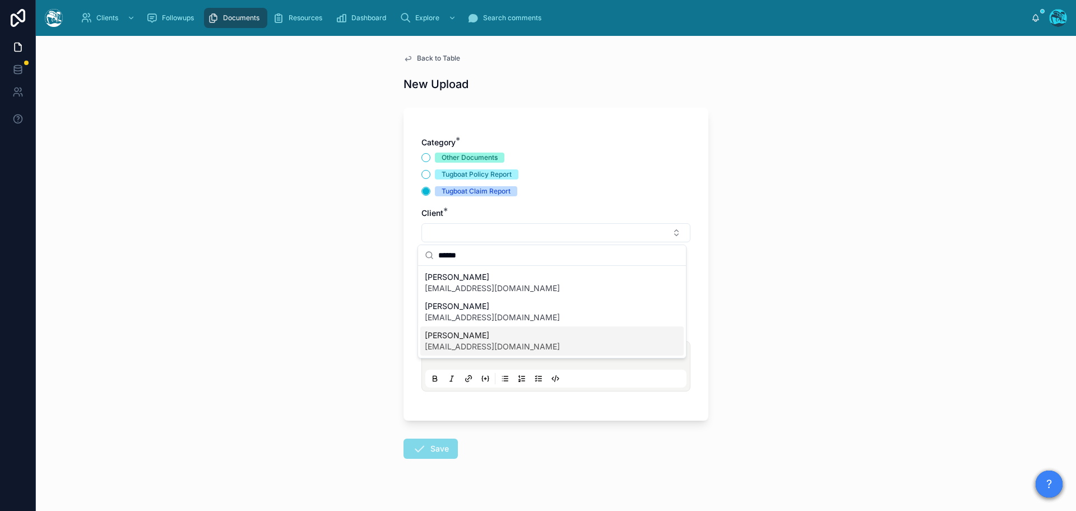
type input "******"
click at [471, 310] on span "[PERSON_NAME]" at bounding box center [492, 305] width 135 height 11
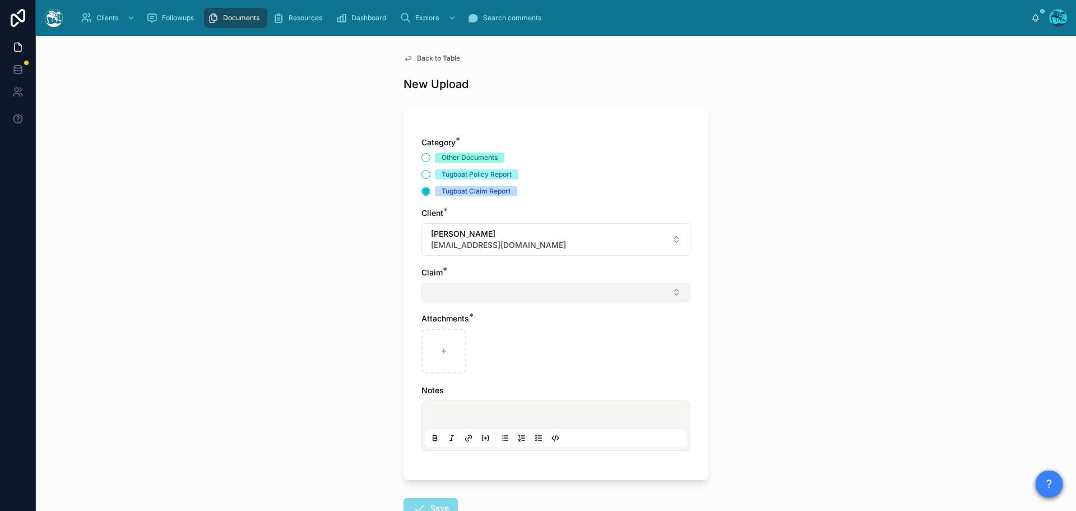
click at [454, 290] on button "Select Button" at bounding box center [556, 292] width 269 height 19
click at [447, 339] on span "[PERSON_NAME] 2025" at bounding box center [468, 336] width 86 height 11
click at [440, 350] on icon at bounding box center [444, 353] width 8 height 8
type input "**********"
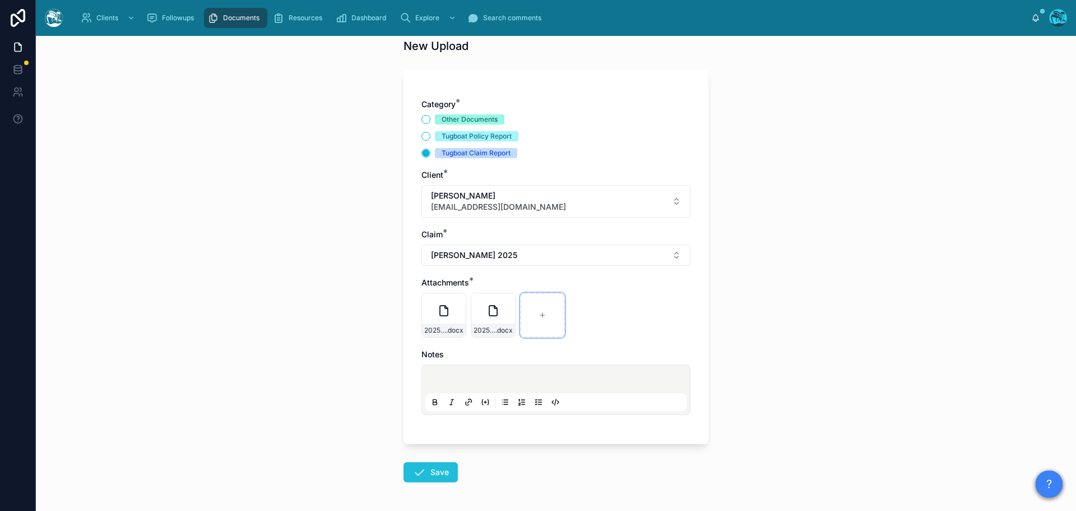
scroll to position [81, 0]
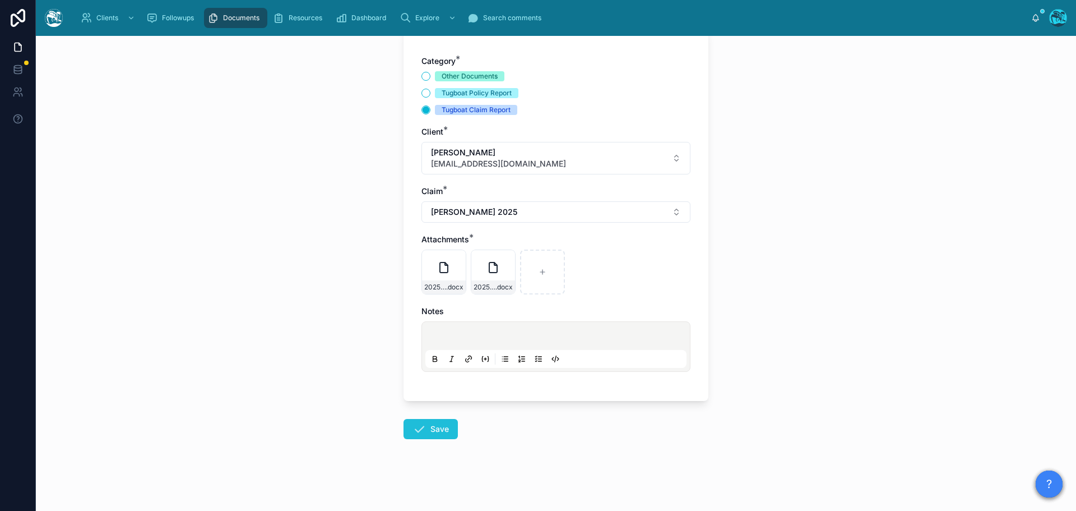
click at [415, 430] on icon at bounding box center [419, 428] width 13 height 13
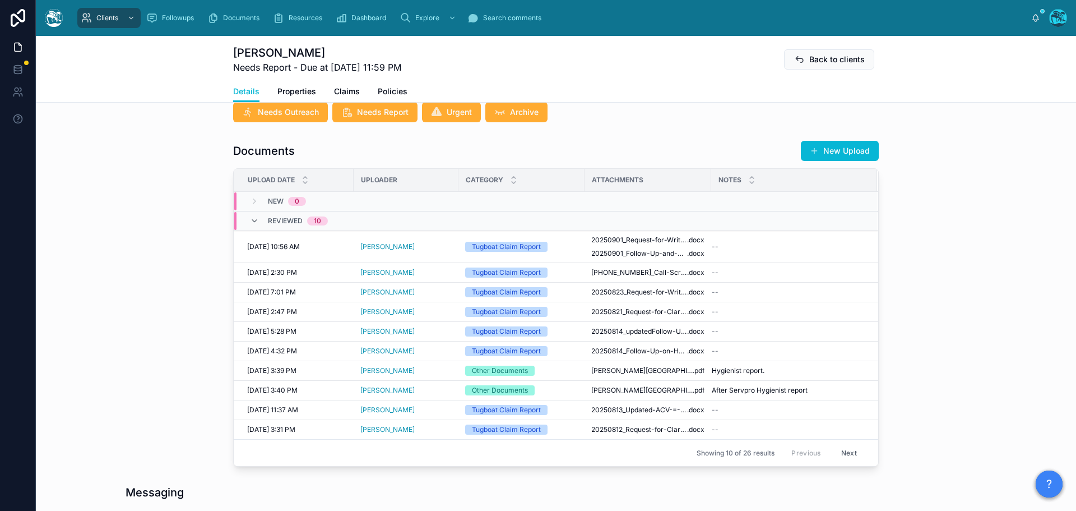
scroll to position [296, 0]
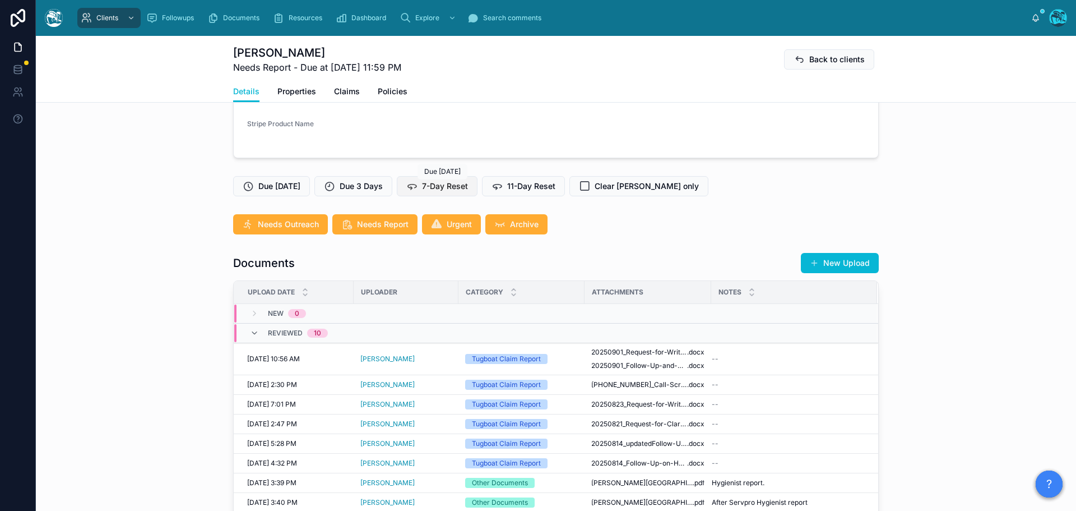
click at [451, 188] on span "7-Day Reset" at bounding box center [445, 185] width 46 height 11
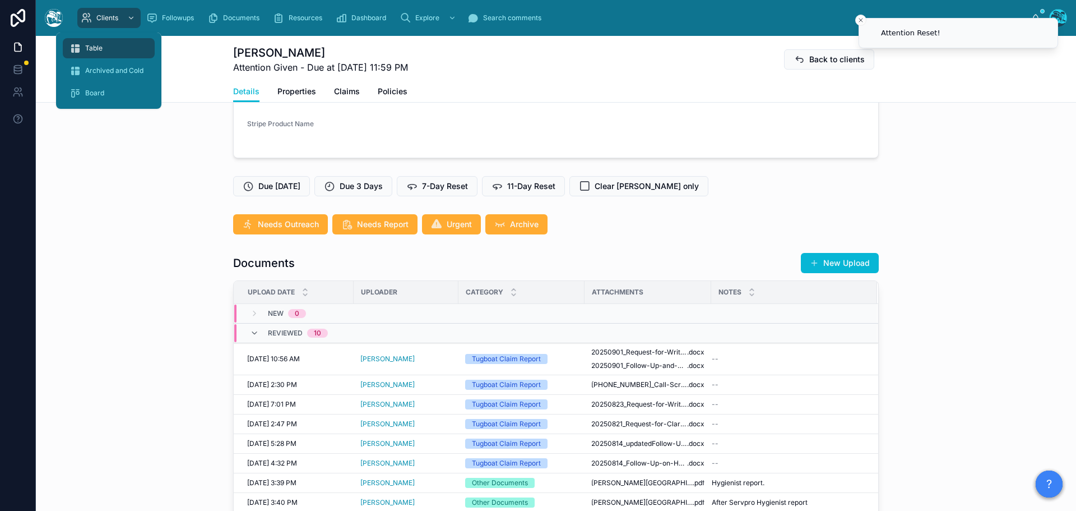
click at [92, 51] on span "Table" at bounding box center [93, 48] width 17 height 9
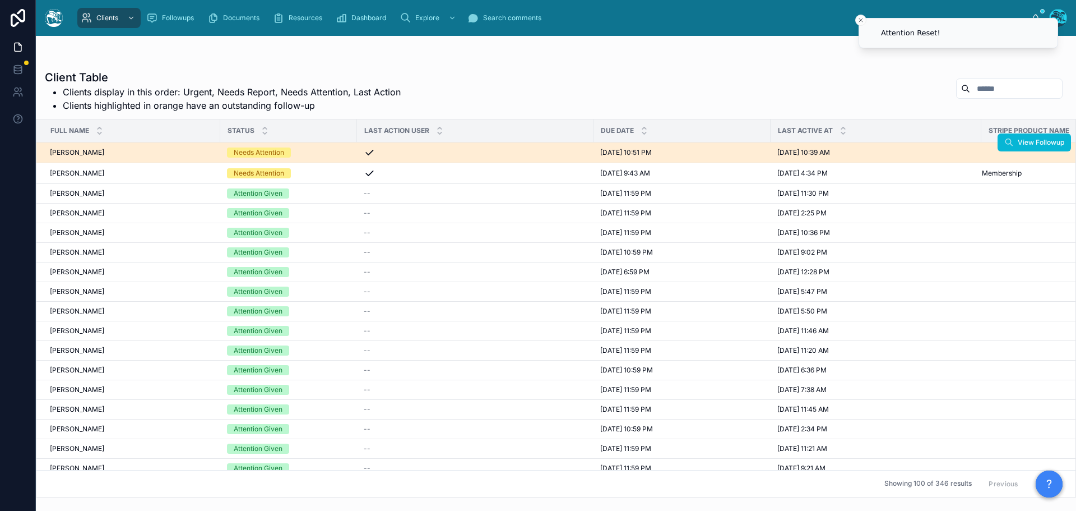
click at [310, 152] on div "Needs Attention" at bounding box center [288, 152] width 123 height 10
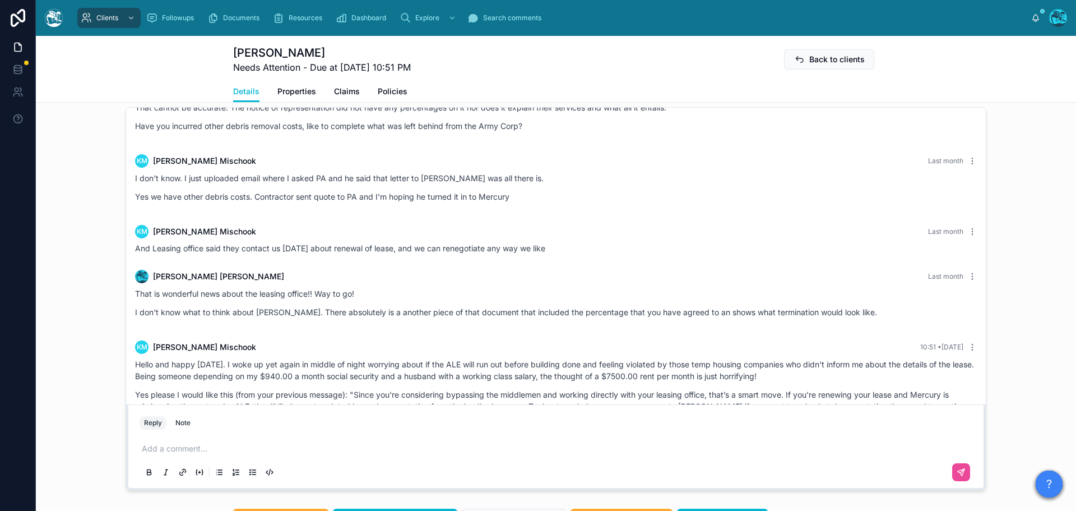
scroll to position [4252, 0]
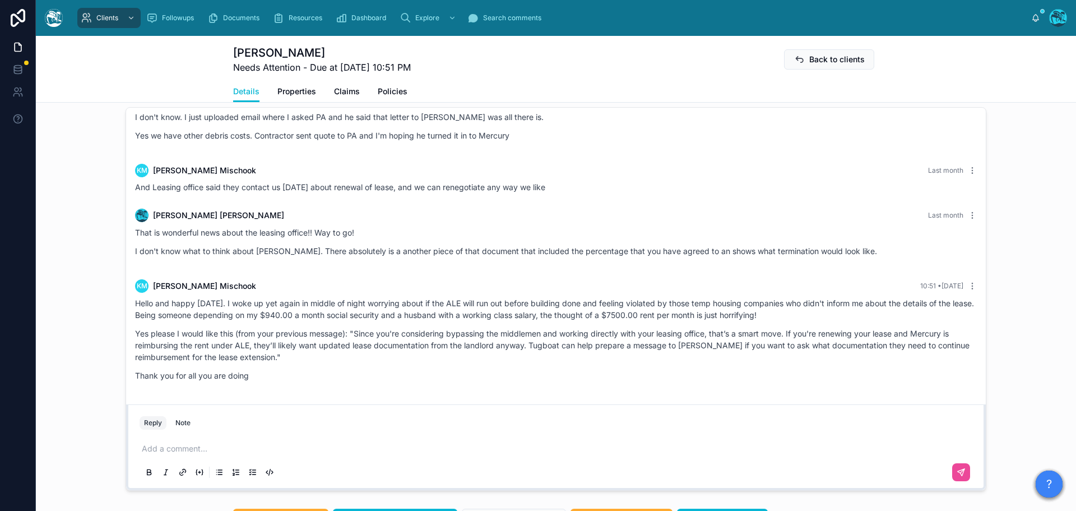
drag, startPoint x: 548, startPoint y: 218, endPoint x: 568, endPoint y: 391, distance: 173.8
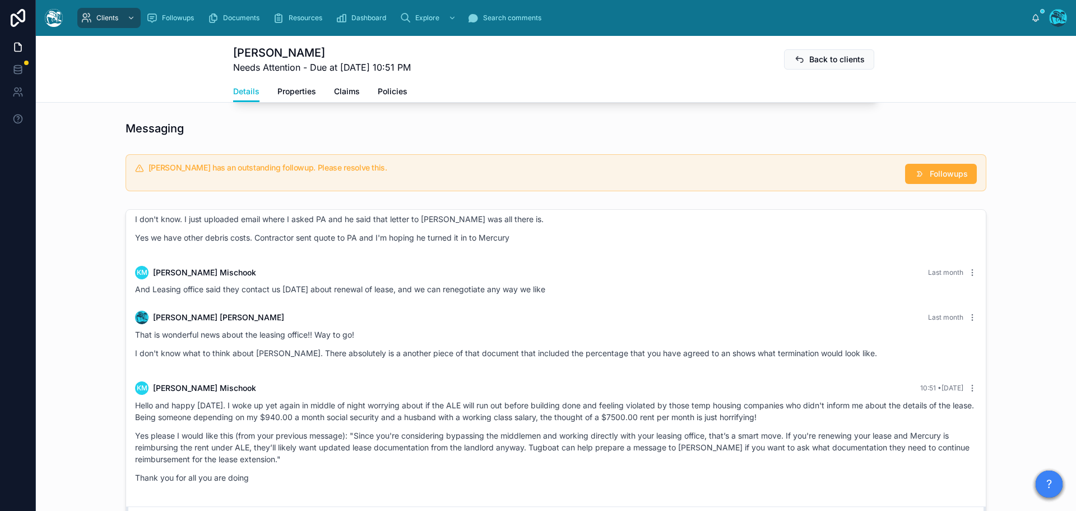
scroll to position [1002, 0]
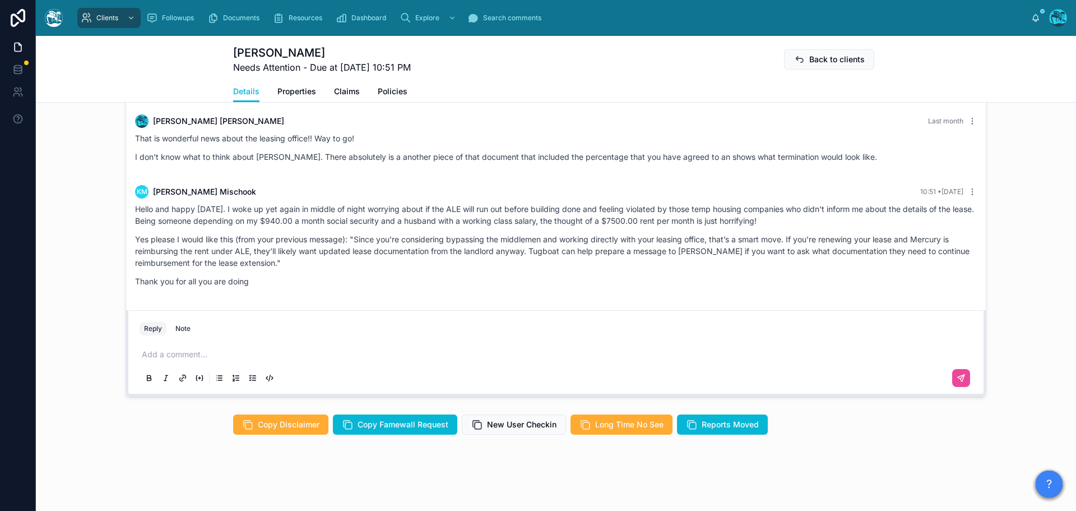
click at [191, 356] on p at bounding box center [558, 354] width 833 height 11
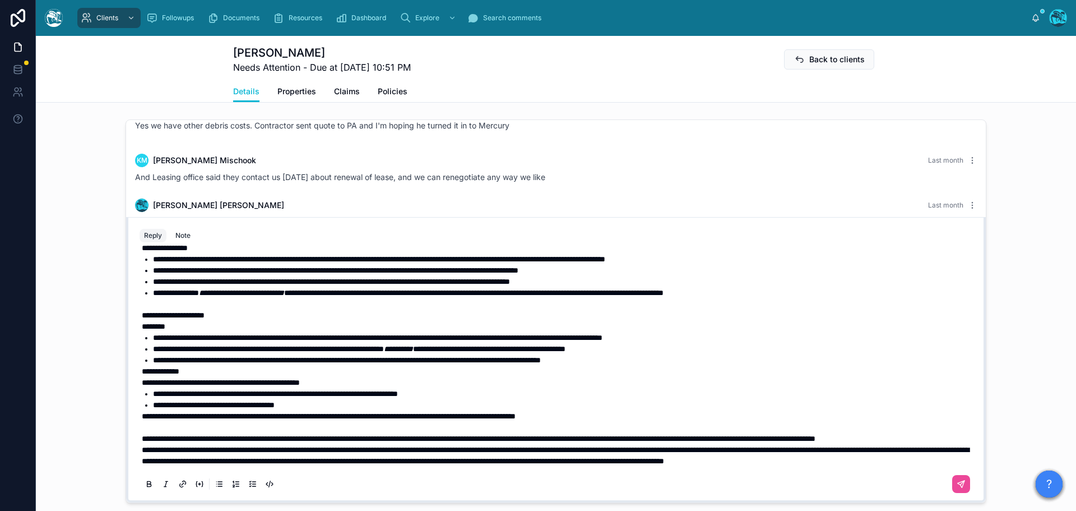
scroll to position [137, 0]
click at [260, 438] on p "**********" at bounding box center [558, 438] width 833 height 11
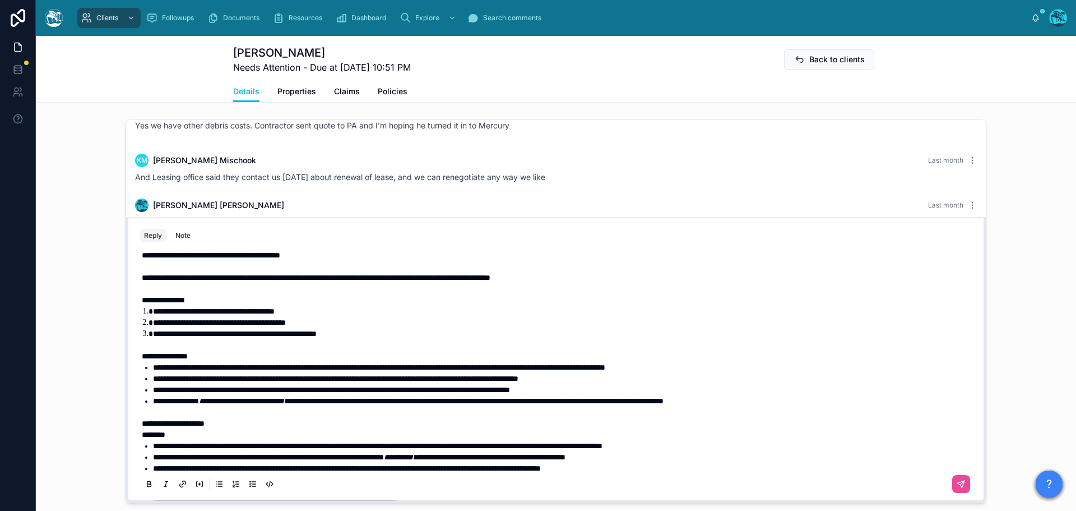
scroll to position [0, 0]
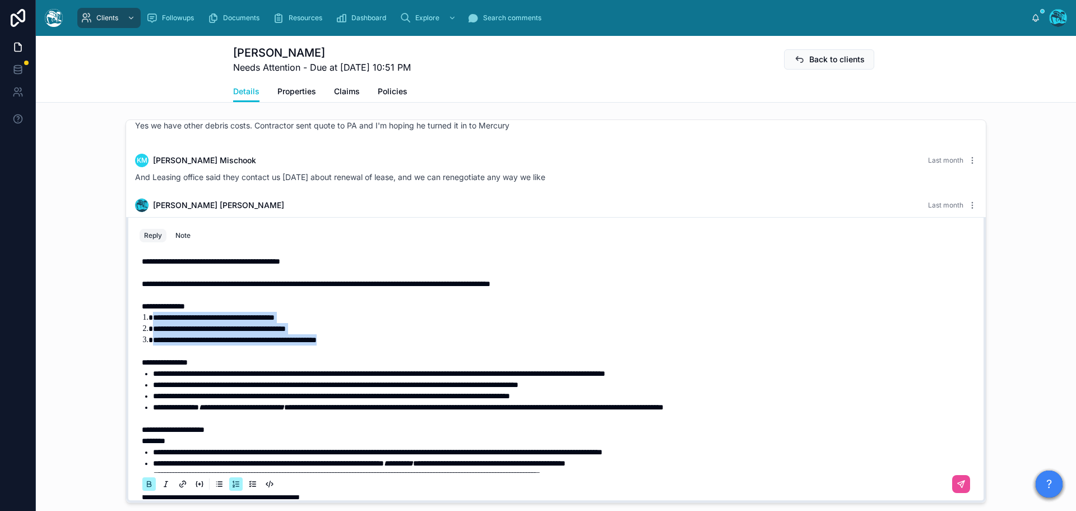
drag, startPoint x: 392, startPoint y: 351, endPoint x: 107, endPoint y: 327, distance: 285.8
click at [107, 327] on div "[PERSON_NAME] [DATE] Hello [PERSON_NAME], welcome to [GEOGRAPHIC_DATA]. We're g…" at bounding box center [556, 311] width 1040 height 392
click at [147, 484] on icon at bounding box center [148, 482] width 3 height 3
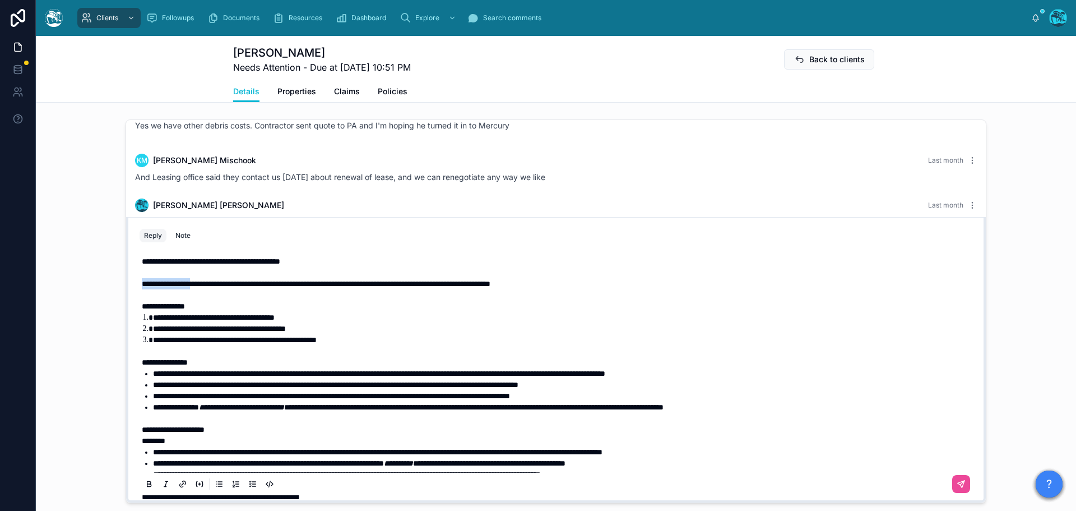
drag, startPoint x: 212, startPoint y: 296, endPoint x: 133, endPoint y: 296, distance: 79.0
click at [133, 296] on div "**********" at bounding box center [556, 372] width 846 height 256
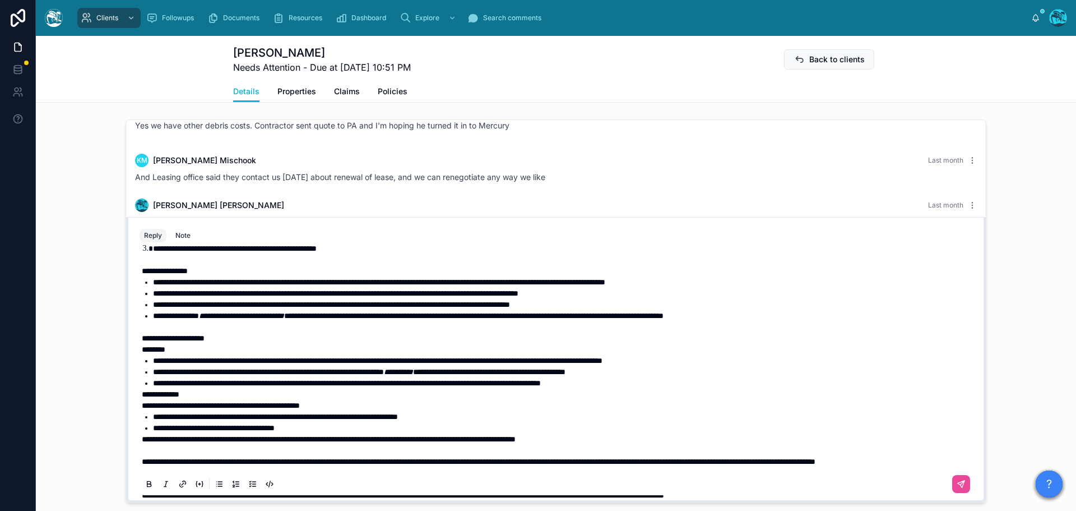
scroll to position [112, 0]
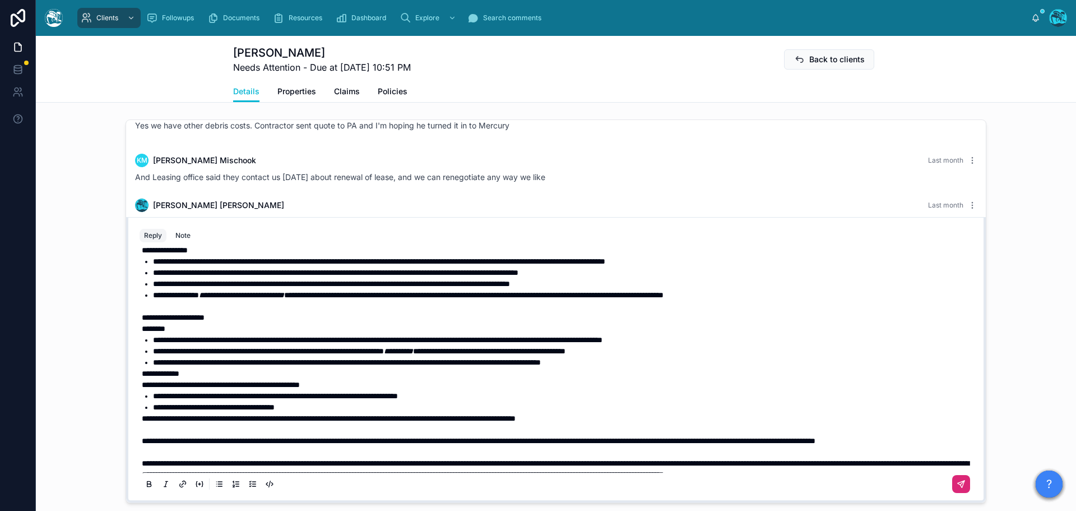
click at [957, 489] on icon at bounding box center [961, 484] width 9 height 9
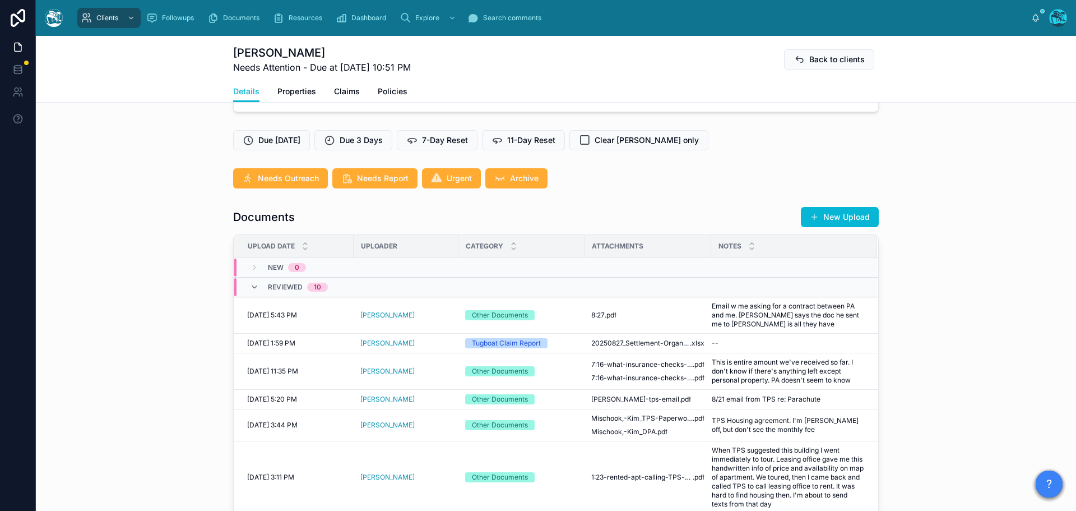
scroll to position [249, 0]
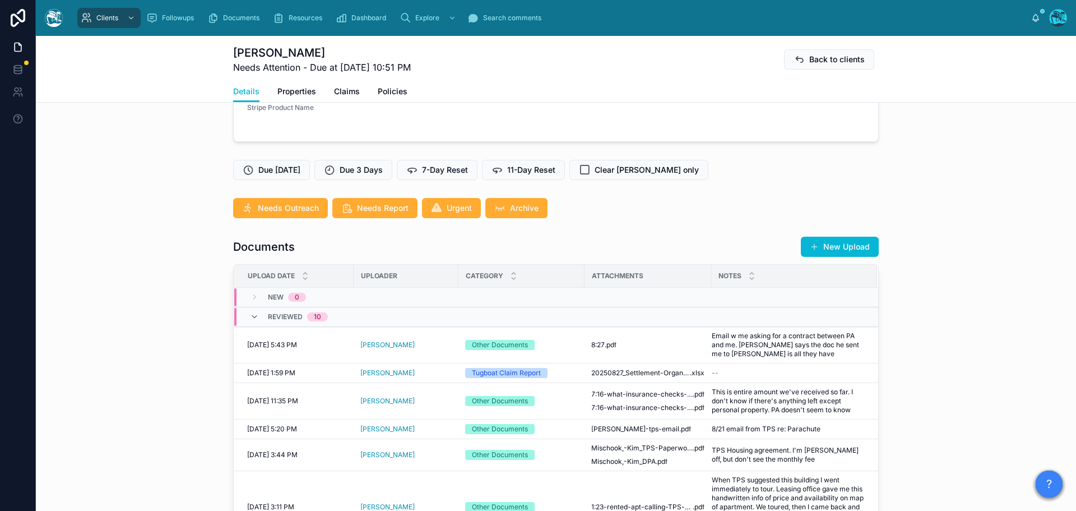
click at [842, 257] on button "New Upload" at bounding box center [840, 247] width 78 height 20
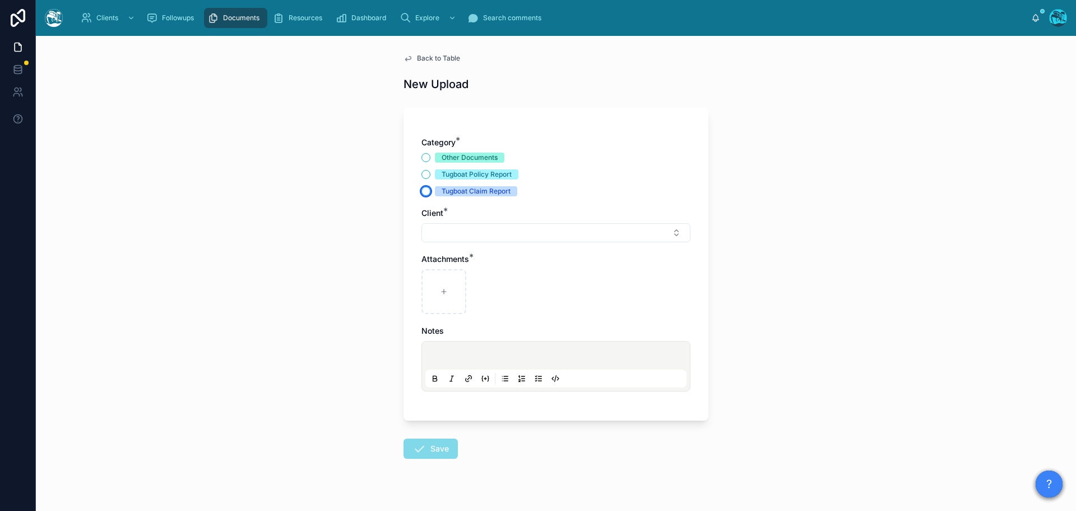
drag, startPoint x: 423, startPoint y: 188, endPoint x: 429, endPoint y: 225, distance: 37.4
click at [423, 189] on button "Tugboat Claim Report" at bounding box center [426, 191] width 9 height 9
click at [430, 231] on button "Select Button" at bounding box center [556, 232] width 269 height 19
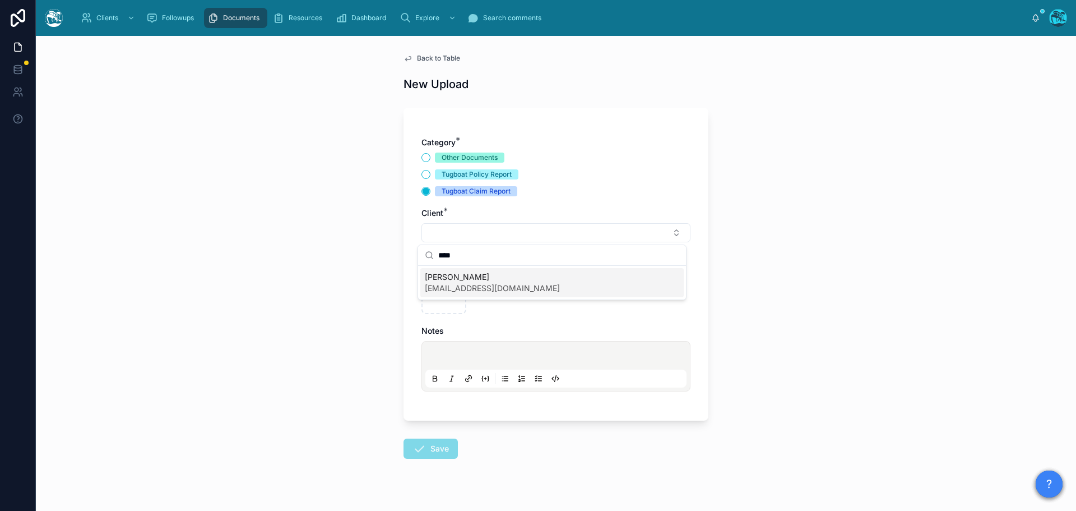
type input "****"
click at [450, 283] on span "[EMAIL_ADDRESS][DOMAIN_NAME]" at bounding box center [492, 288] width 135 height 11
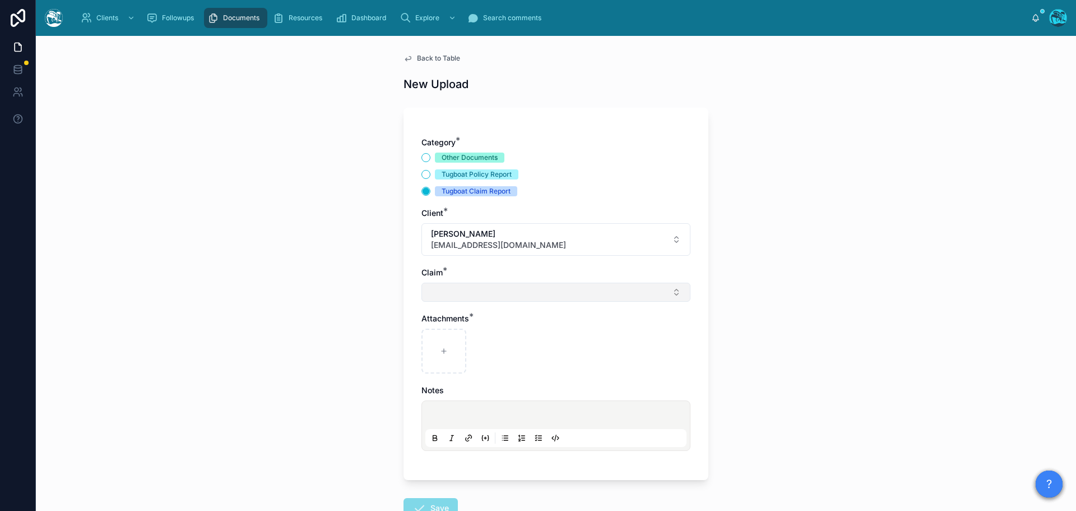
click at [439, 301] on button "Select Button" at bounding box center [556, 292] width 269 height 19
click at [441, 341] on span "wildfire" at bounding box center [438, 336] width 26 height 11
click at [438, 346] on div at bounding box center [444, 353] width 45 height 45
type input "**********"
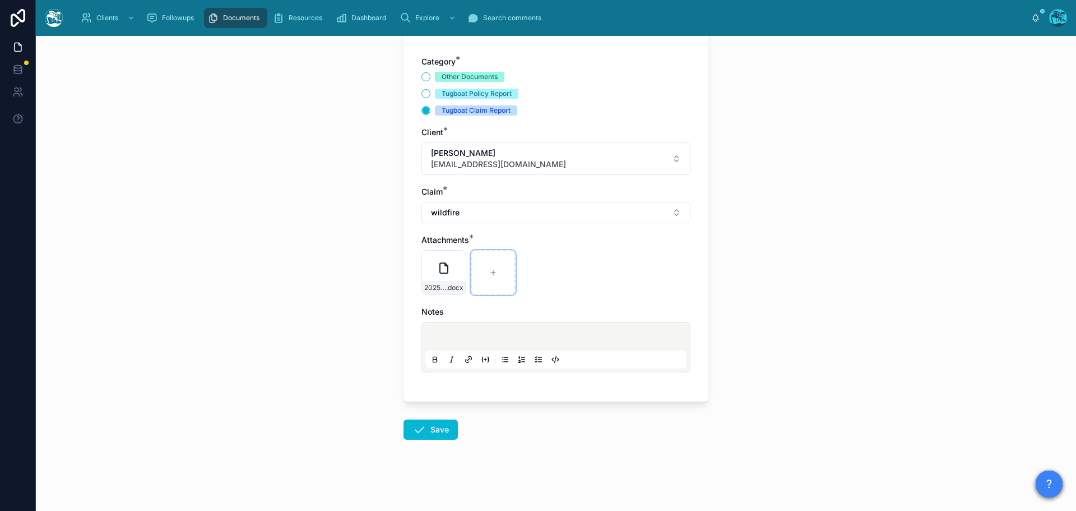
scroll to position [81, 0]
click at [419, 428] on icon at bounding box center [419, 428] width 13 height 13
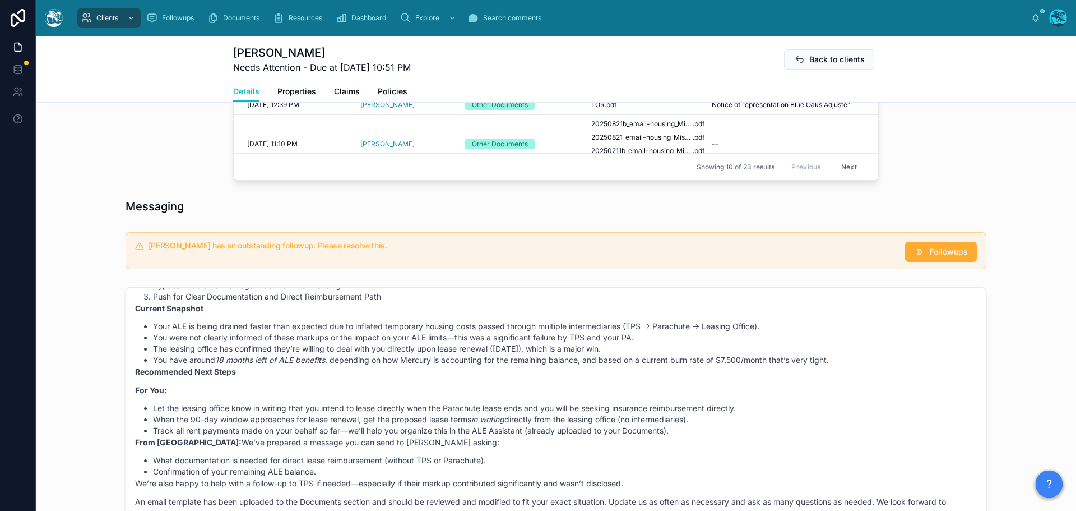
scroll to position [754, 0]
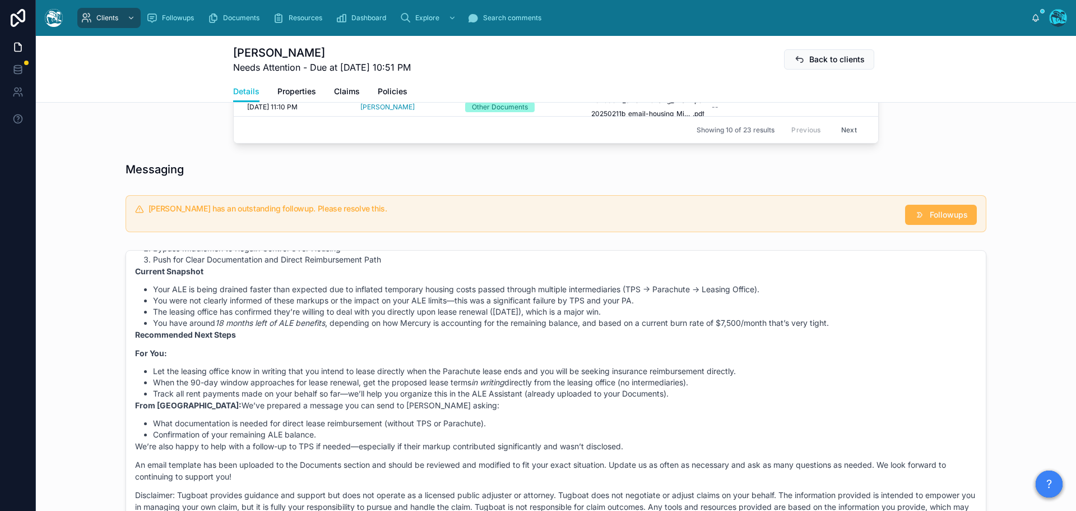
click at [919, 220] on icon at bounding box center [919, 214] width 11 height 11
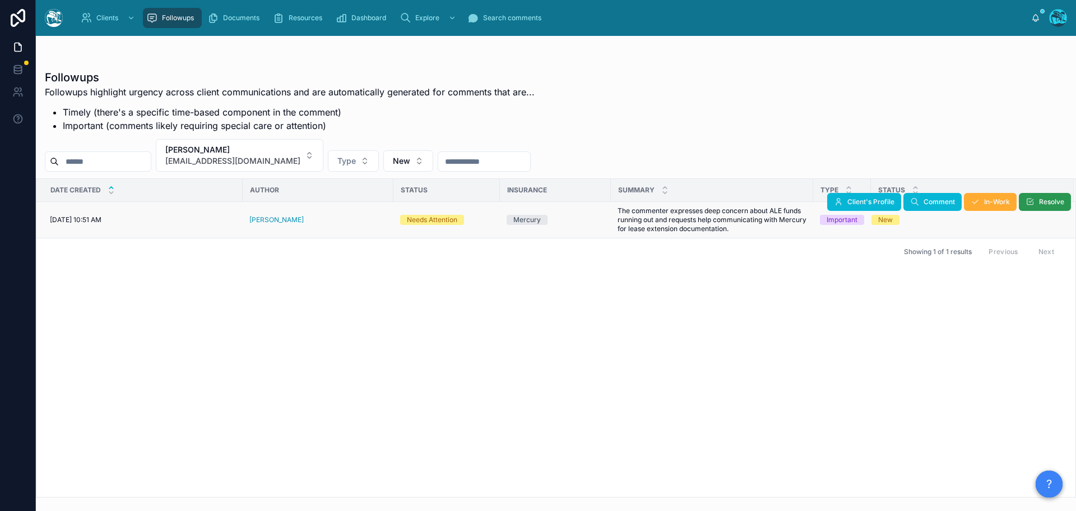
click at [1030, 200] on icon at bounding box center [1030, 201] width 9 height 9
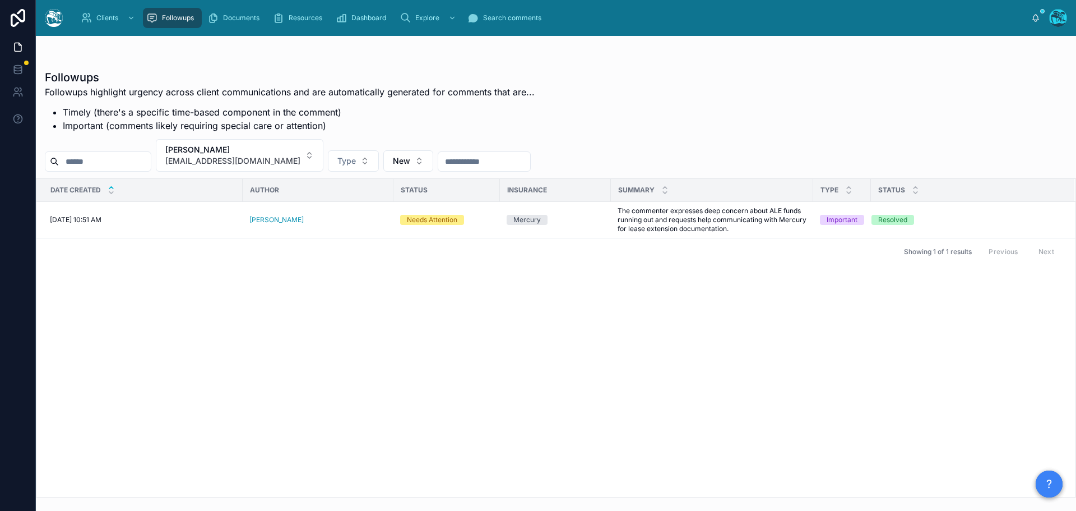
click at [176, 14] on span "Followups" at bounding box center [178, 17] width 32 height 9
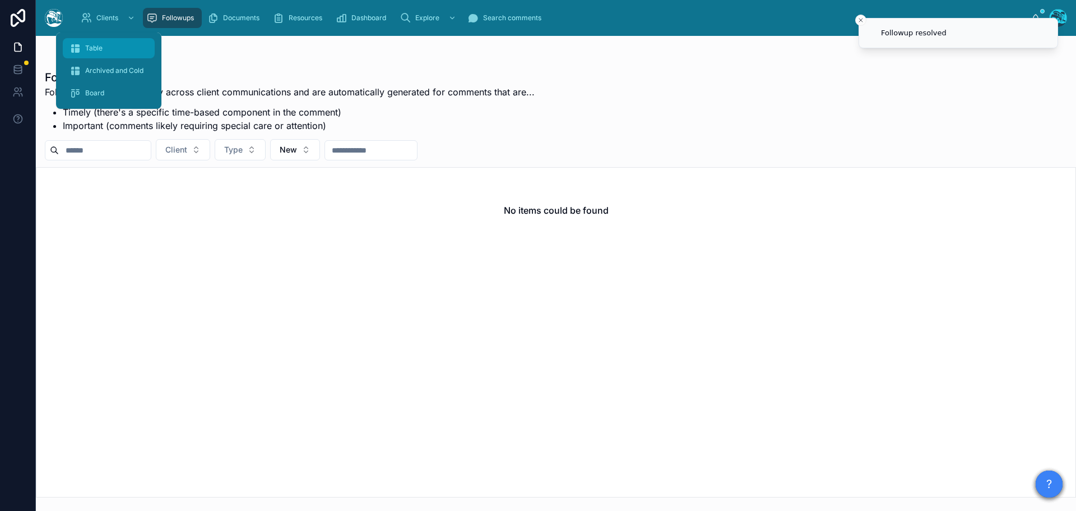
click at [92, 47] on span "Table" at bounding box center [93, 48] width 17 height 9
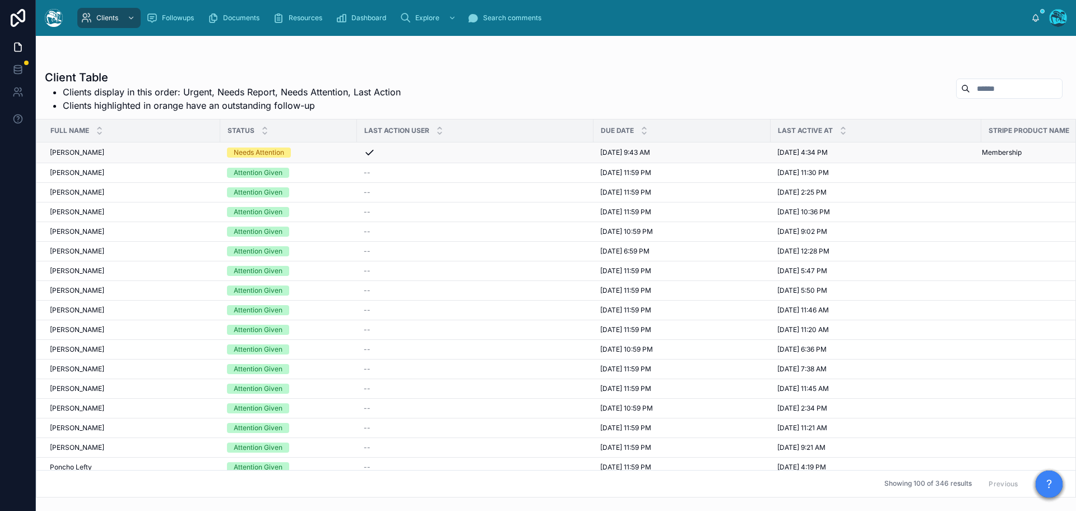
click at [327, 154] on div "Needs Attention" at bounding box center [288, 152] width 123 height 10
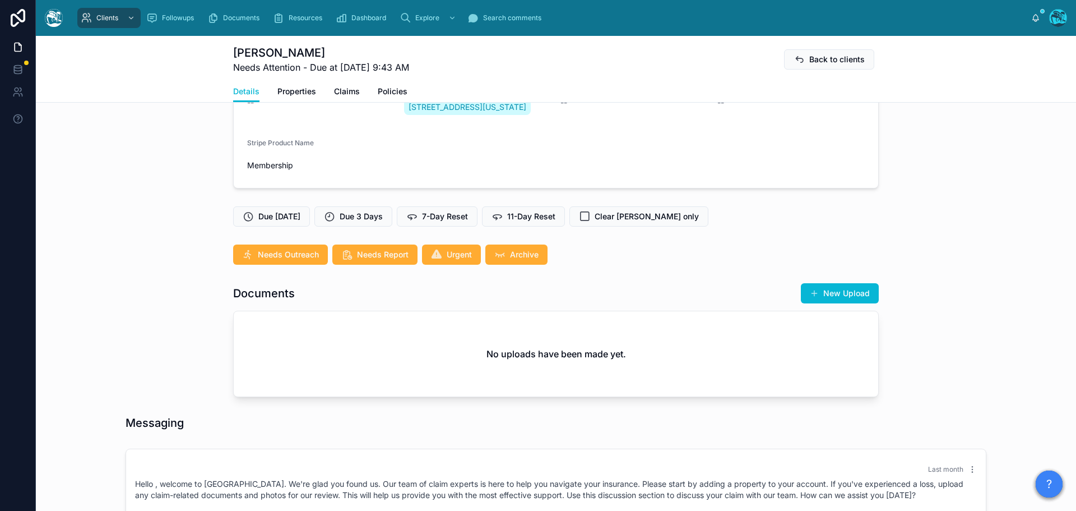
scroll to position [156, 0]
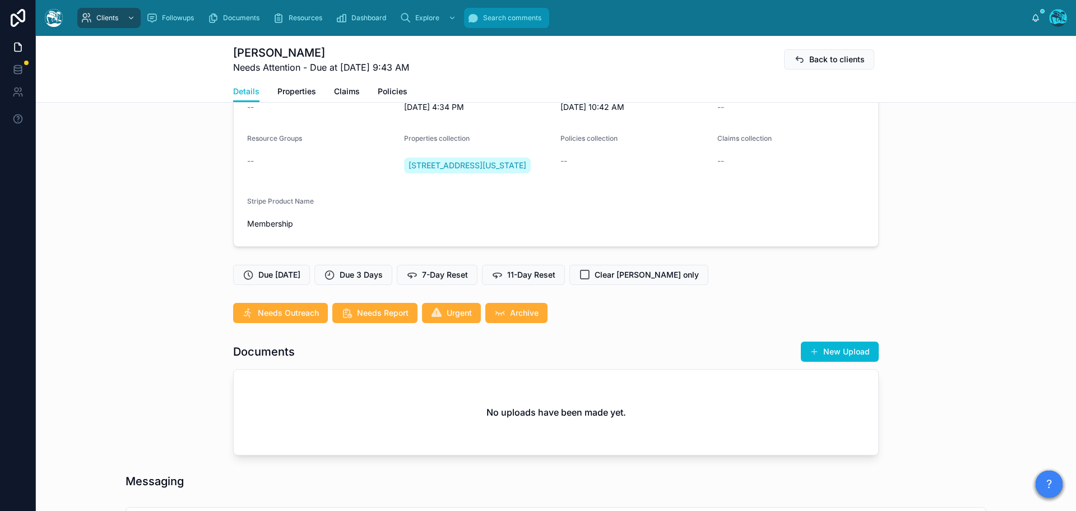
click at [499, 21] on span "Search comments" at bounding box center [512, 17] width 58 height 9
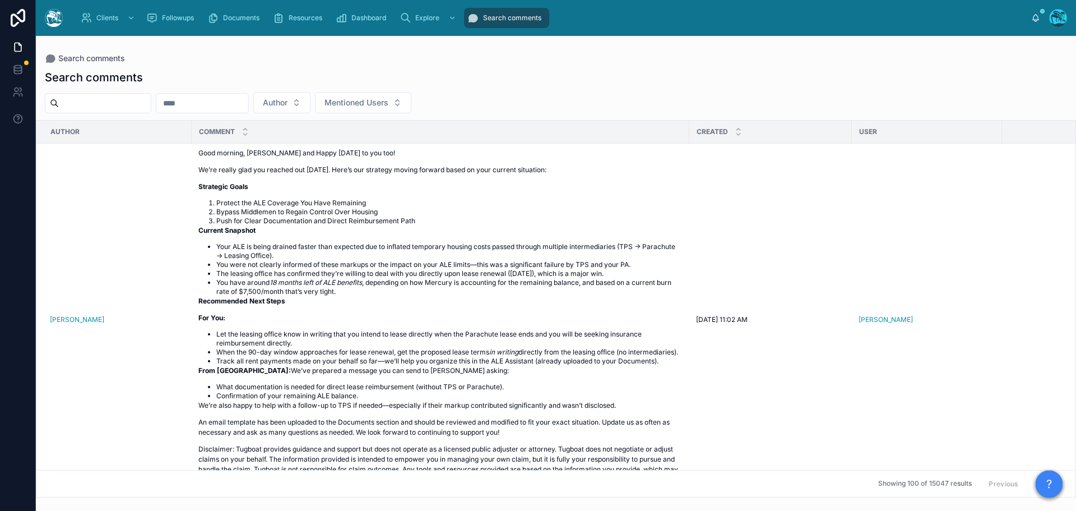
click at [108, 100] on input "text" at bounding box center [105, 103] width 92 height 16
type input "****"
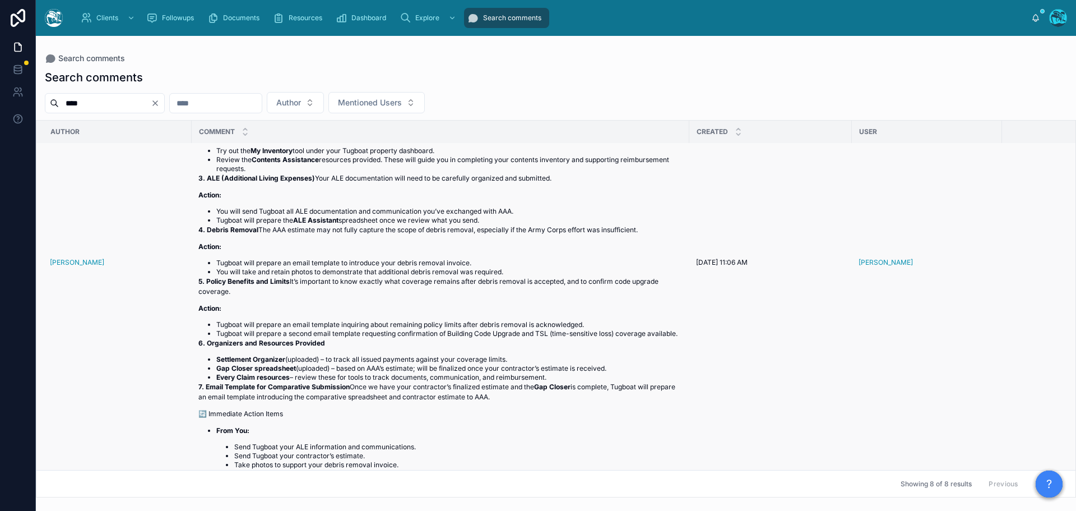
scroll to position [280, 0]
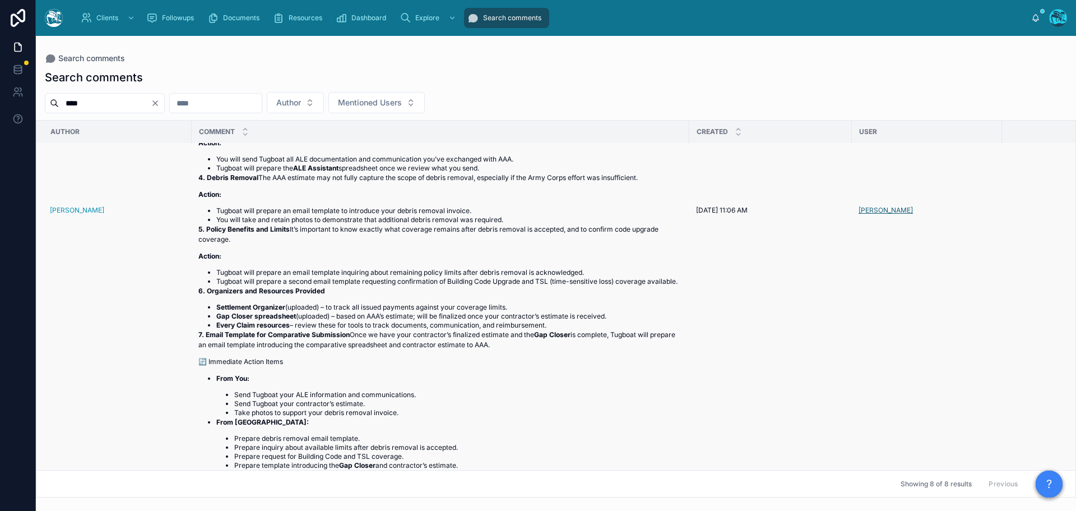
click at [872, 215] on span "[PERSON_NAME]" at bounding box center [886, 210] width 54 height 9
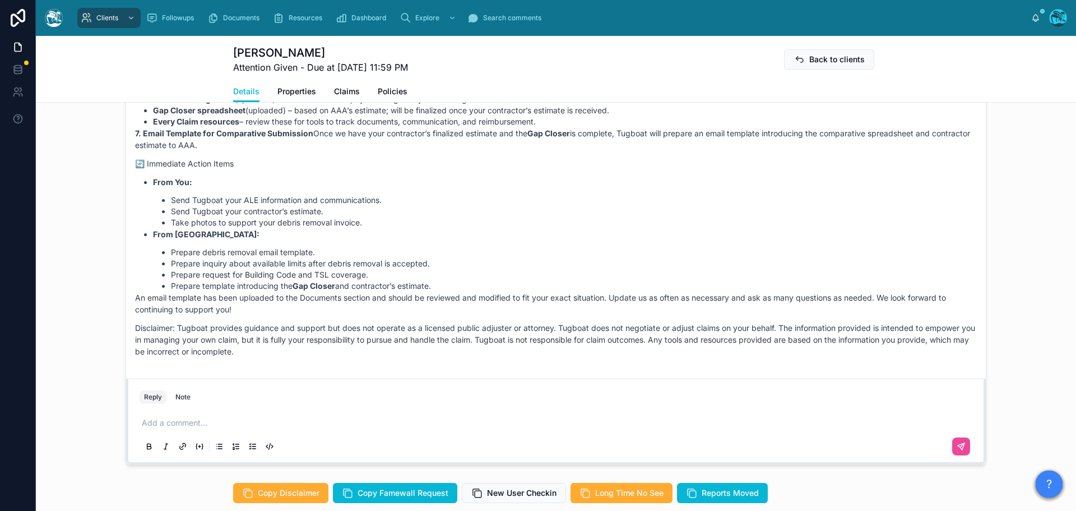
scroll to position [749, 0]
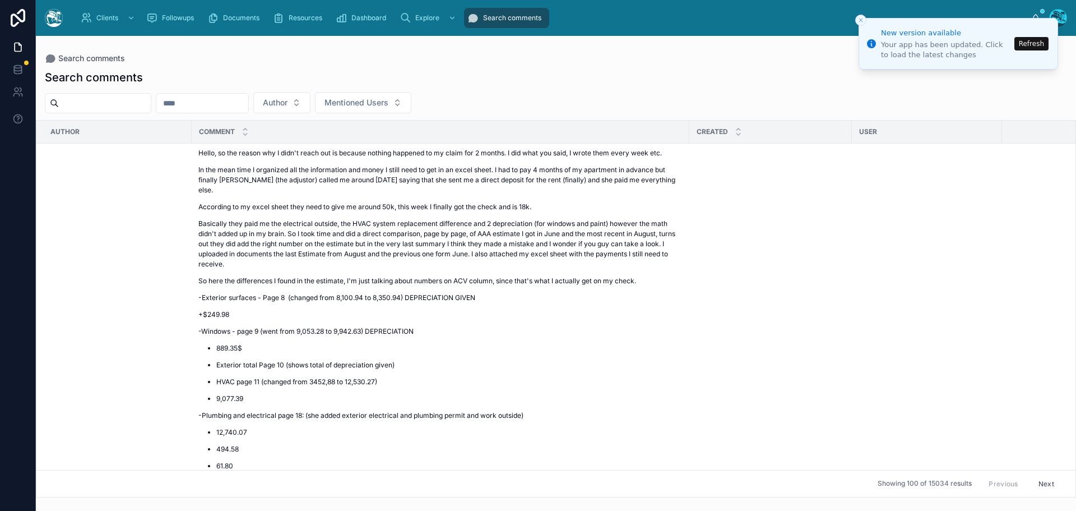
drag, startPoint x: 1034, startPoint y: 47, endPoint x: 1022, endPoint y: 46, distance: 11.8
click at [1034, 47] on button "Refresh" at bounding box center [1032, 43] width 34 height 13
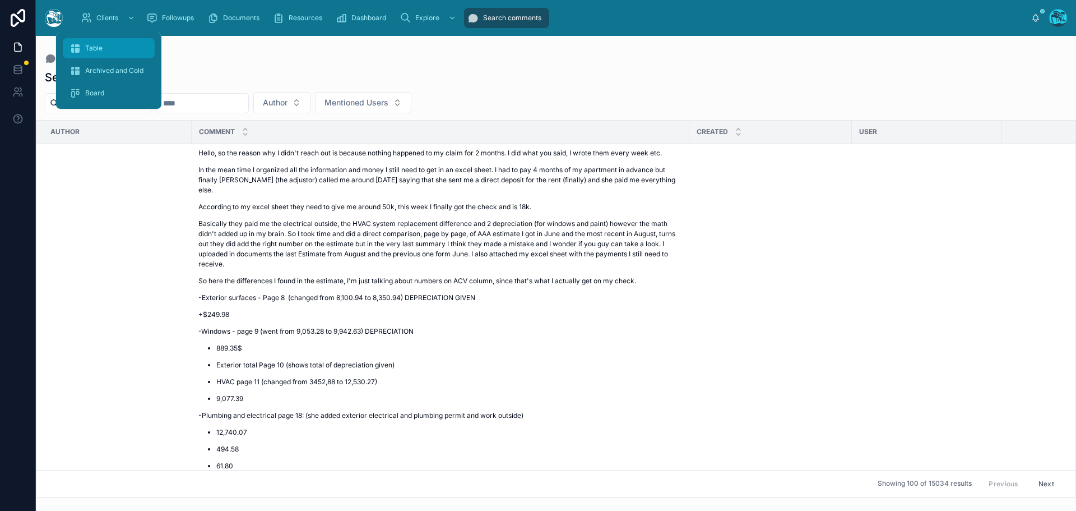
click at [87, 52] on span "Table" at bounding box center [93, 48] width 17 height 9
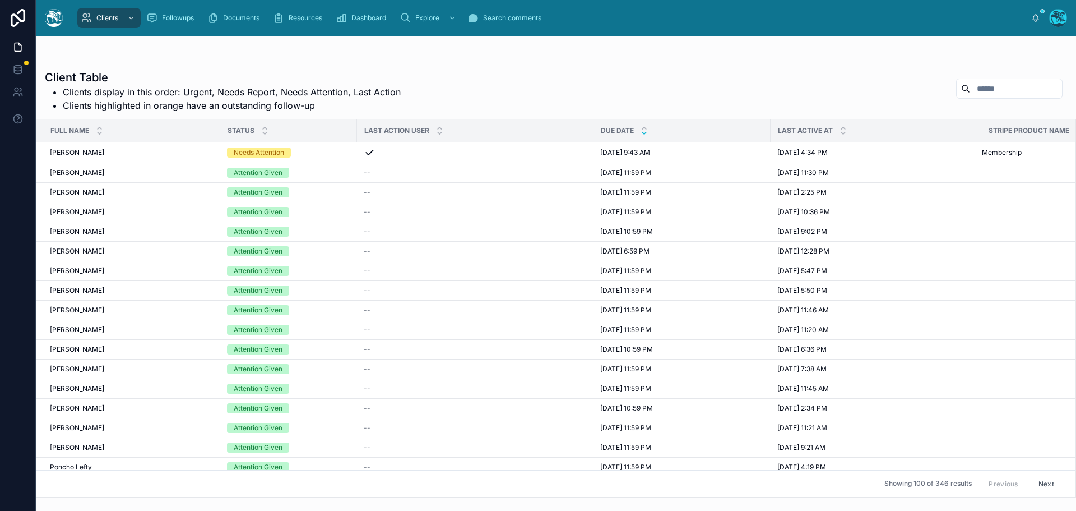
click at [644, 133] on icon at bounding box center [644, 132] width 7 height 7
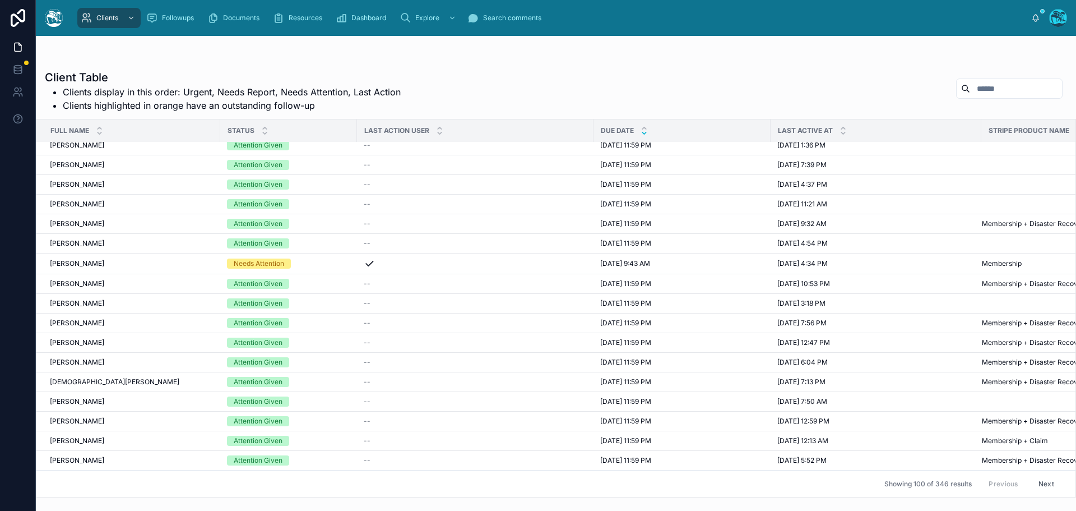
scroll to position [1643, 0]
click at [1031, 475] on button "Next" at bounding box center [1046, 483] width 31 height 17
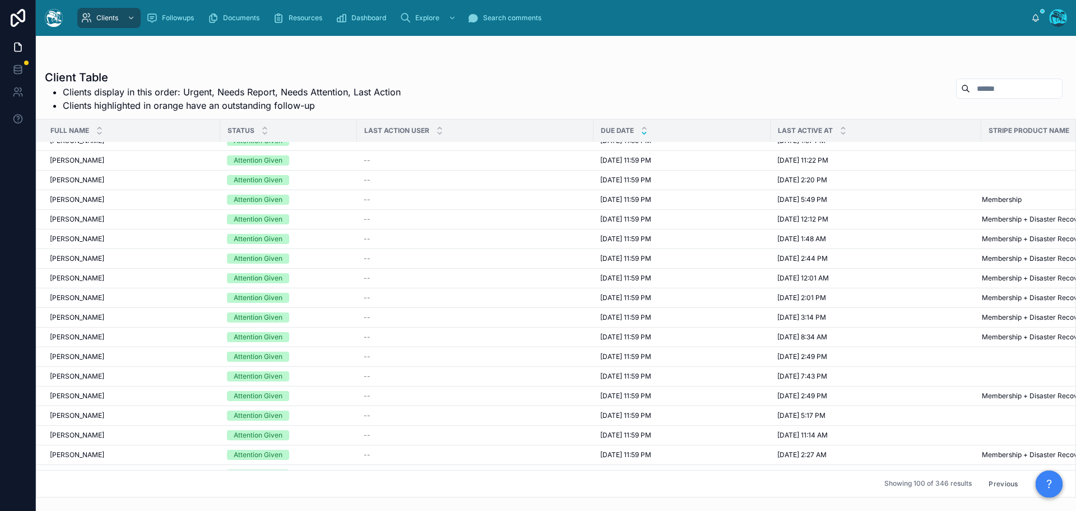
scroll to position [1289, 0]
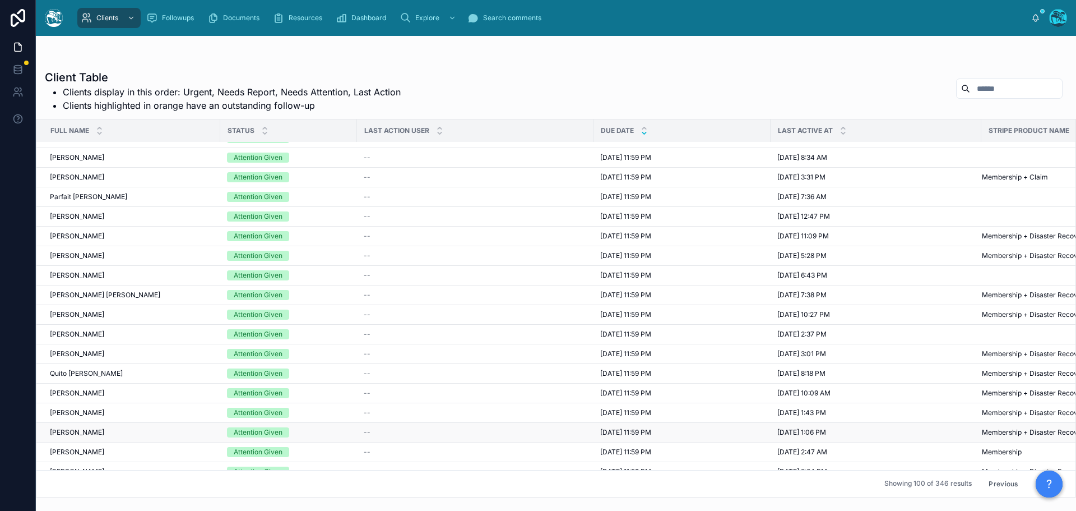
click at [596, 433] on td "8/1/2025 11:59 PM 8/1/2025 11:59 PM" at bounding box center [682, 433] width 177 height 20
click at [606, 432] on span "8/1/2025 11:59 PM" at bounding box center [625, 432] width 51 height 9
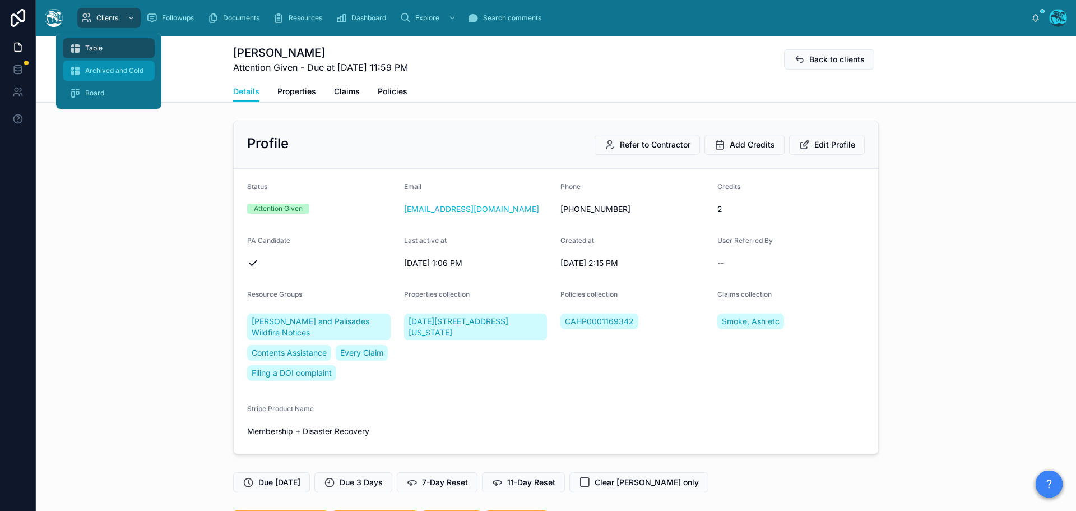
drag, startPoint x: 97, startPoint y: 45, endPoint x: 132, endPoint y: 64, distance: 39.6
click at [97, 45] on span "Table" at bounding box center [93, 48] width 17 height 9
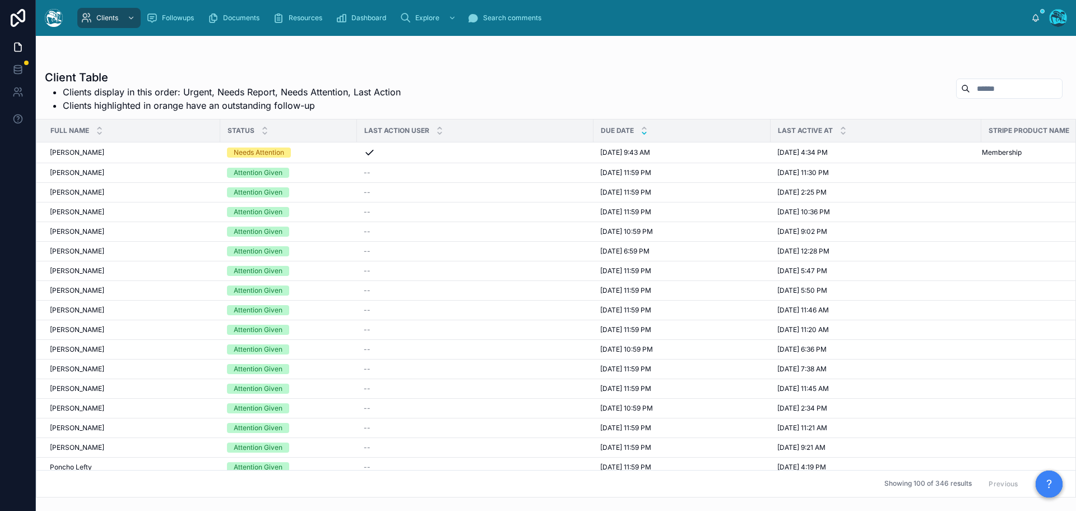
click at [644, 133] on icon at bounding box center [644, 132] width 7 height 7
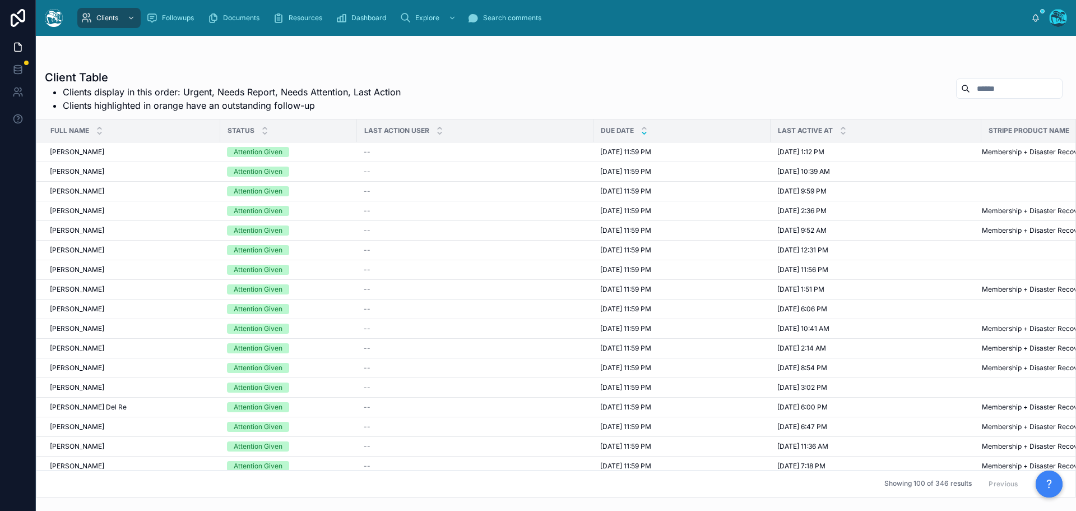
click at [1031, 475] on button "Next" at bounding box center [1046, 483] width 31 height 17
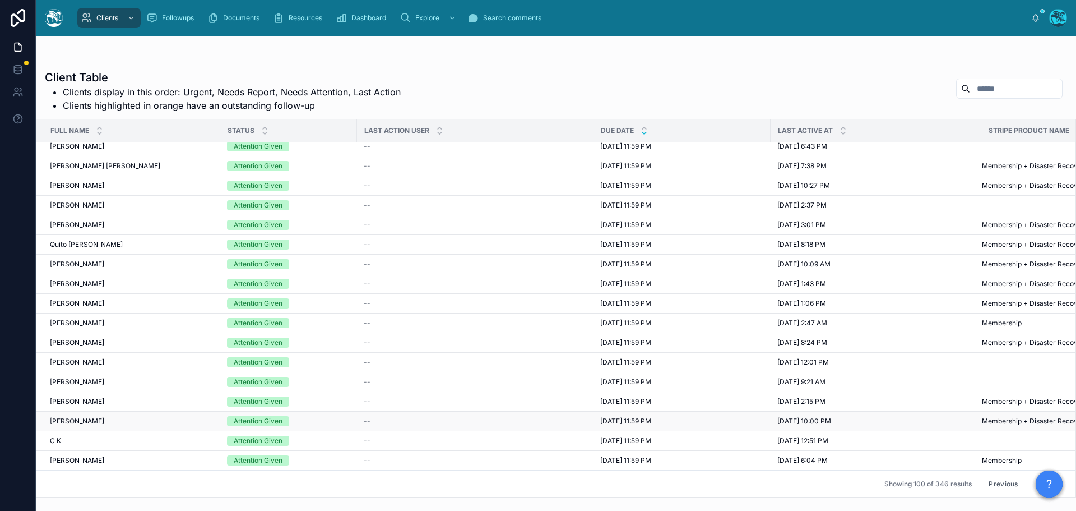
scroll to position [1362, 0]
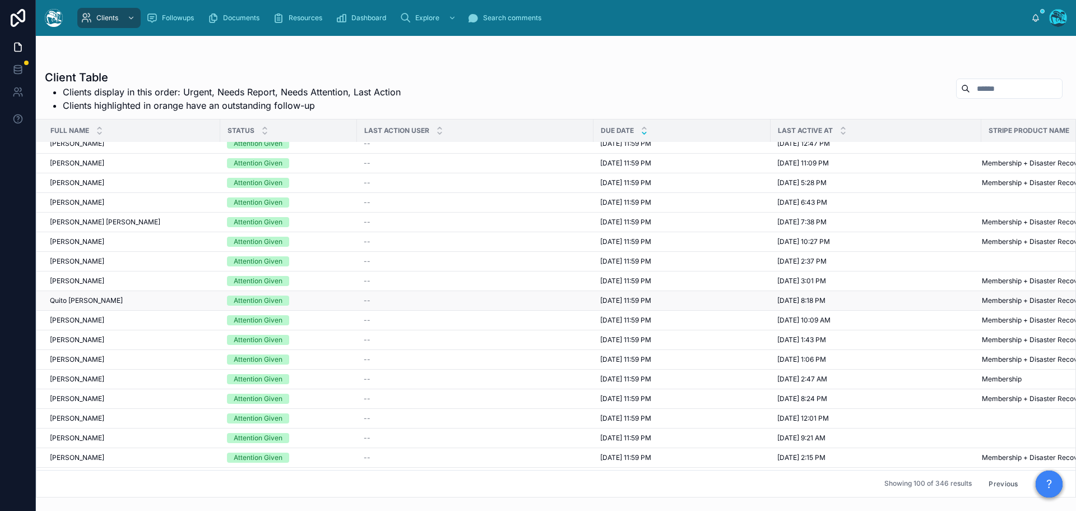
click at [624, 300] on span "8/4/2025 11:59 PM" at bounding box center [625, 300] width 51 height 9
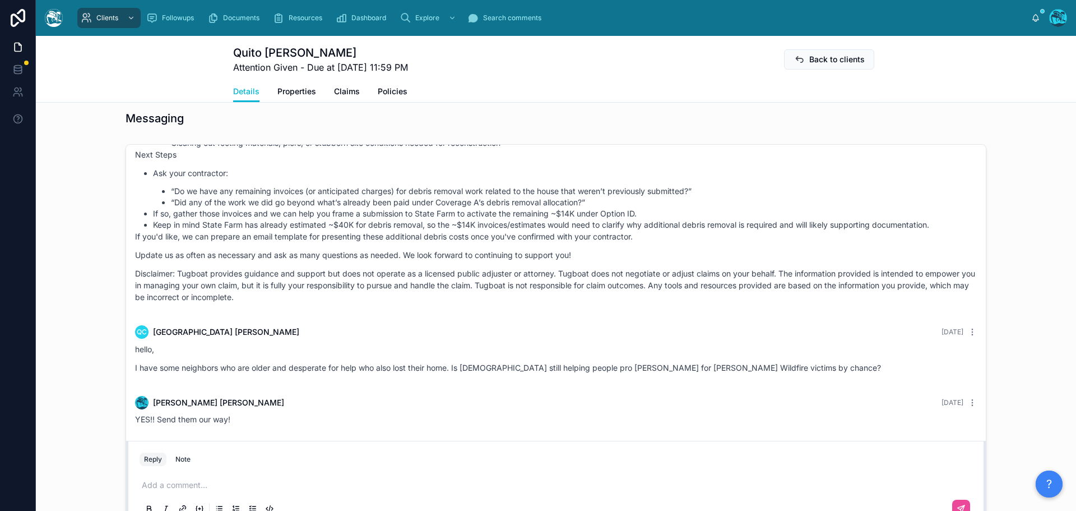
scroll to position [785, 0]
